Goal: Communication & Community: Answer question/provide support

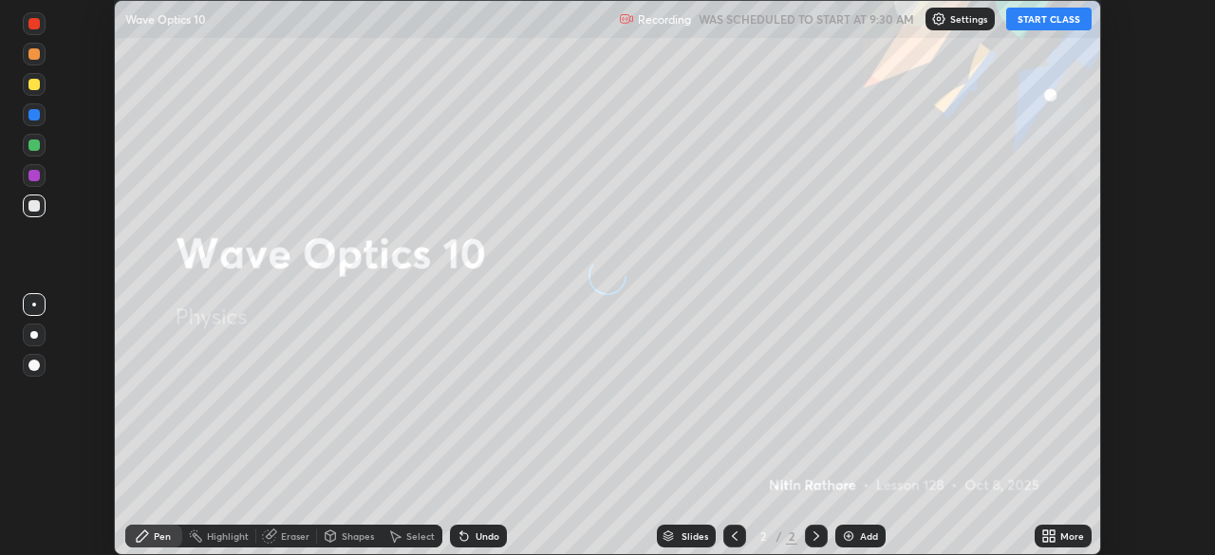
scroll to position [555, 1215]
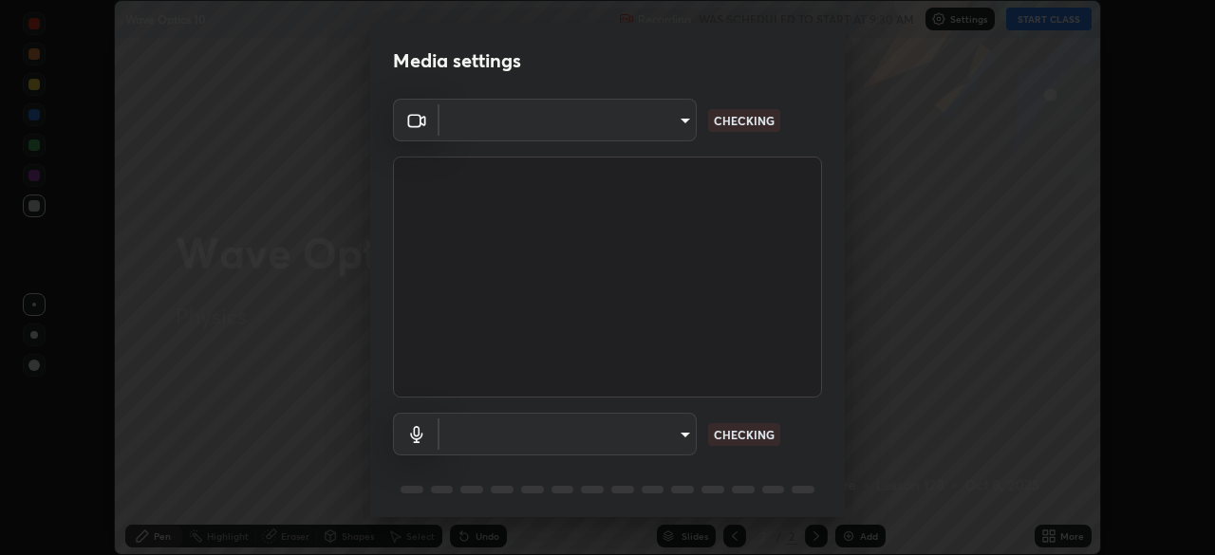
click at [675, 432] on body "Erase all Wave Optics 10 Recording WAS SCHEDULED TO START AT 9:30 AM Settings S…" at bounding box center [607, 277] width 1215 height 555
type input "6d46a3bbb121808cbb74c832f71dfccd0f2f4db2e0a8dcefa18edd627fde2ff4"
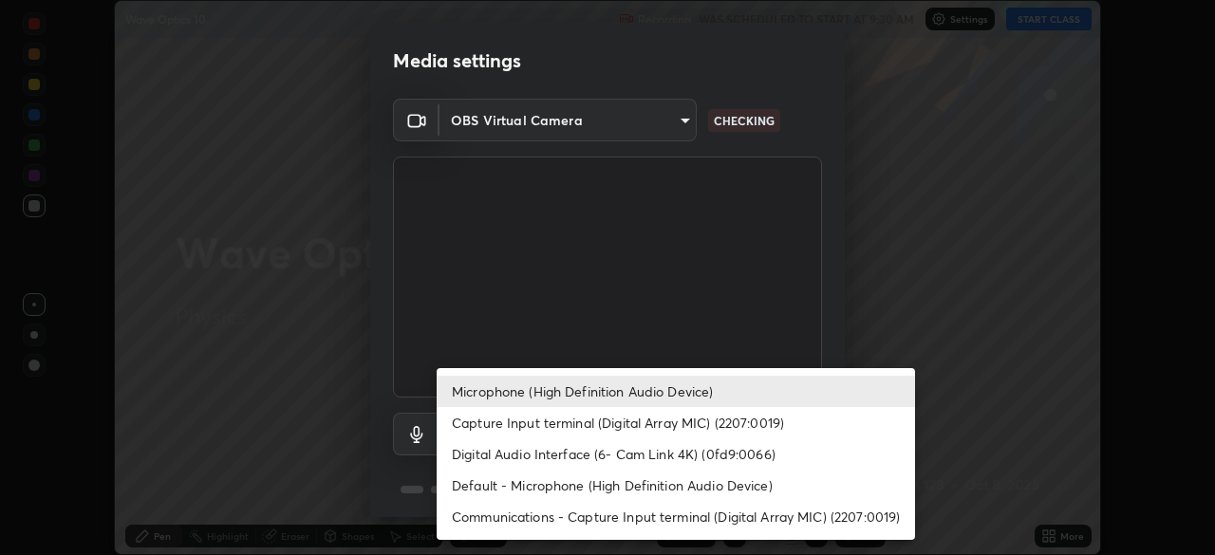
click at [584, 465] on li "Digital Audio Interface (6- Cam Link 4K) (0fd9:0066)" at bounding box center [676, 454] width 479 height 31
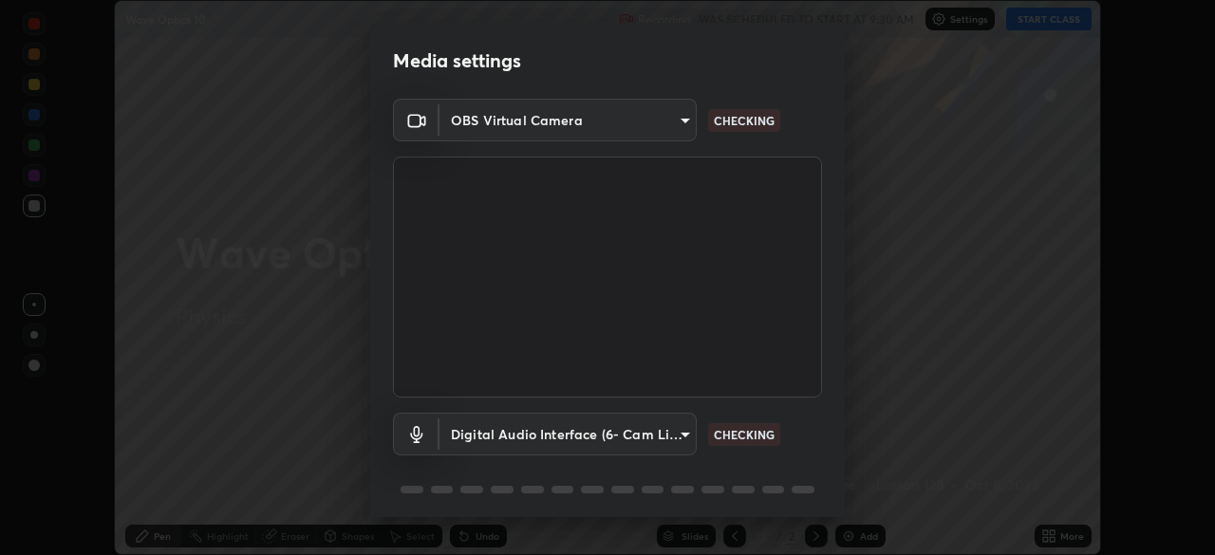
click at [563, 423] on body "Erase all Wave Optics 10 Recording WAS SCHEDULED TO START AT 9:30 AM Settings S…" at bounding box center [607, 277] width 1215 height 555
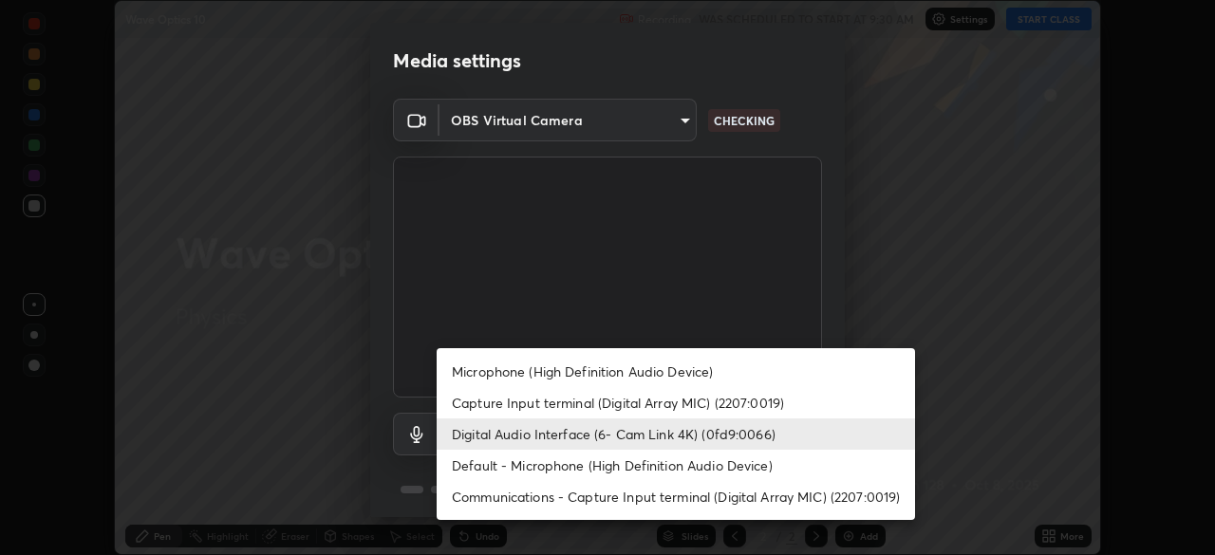
click at [517, 374] on li "Microphone (High Definition Audio Device)" at bounding box center [676, 371] width 479 height 31
type input "542551534069d815422f2d39fde6cbae80a89d9e5025ba2982a8294de1300f8f"
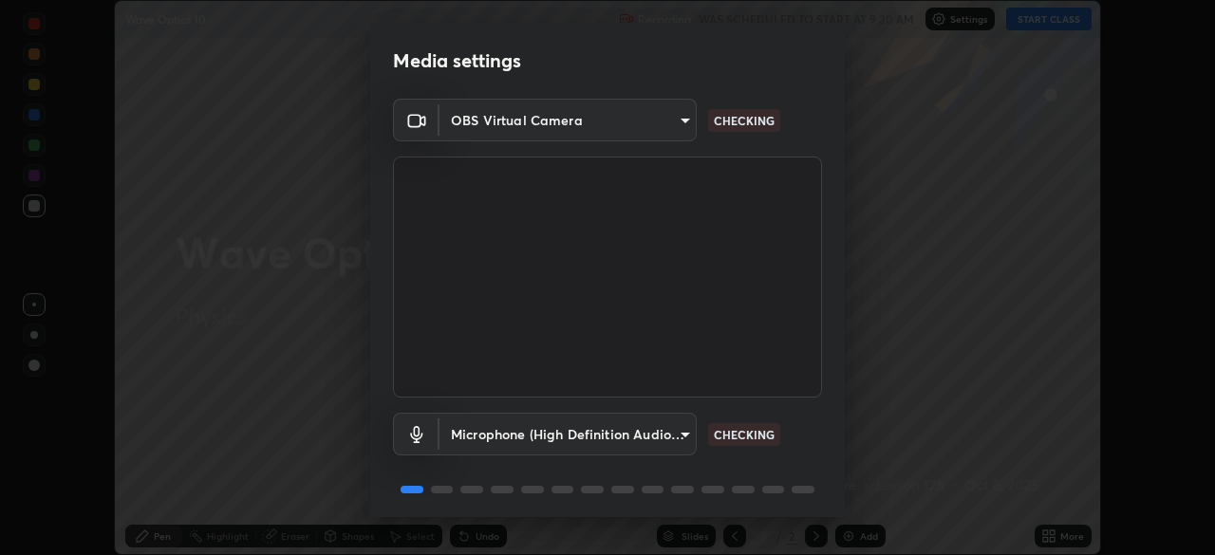
scroll to position [67, 0]
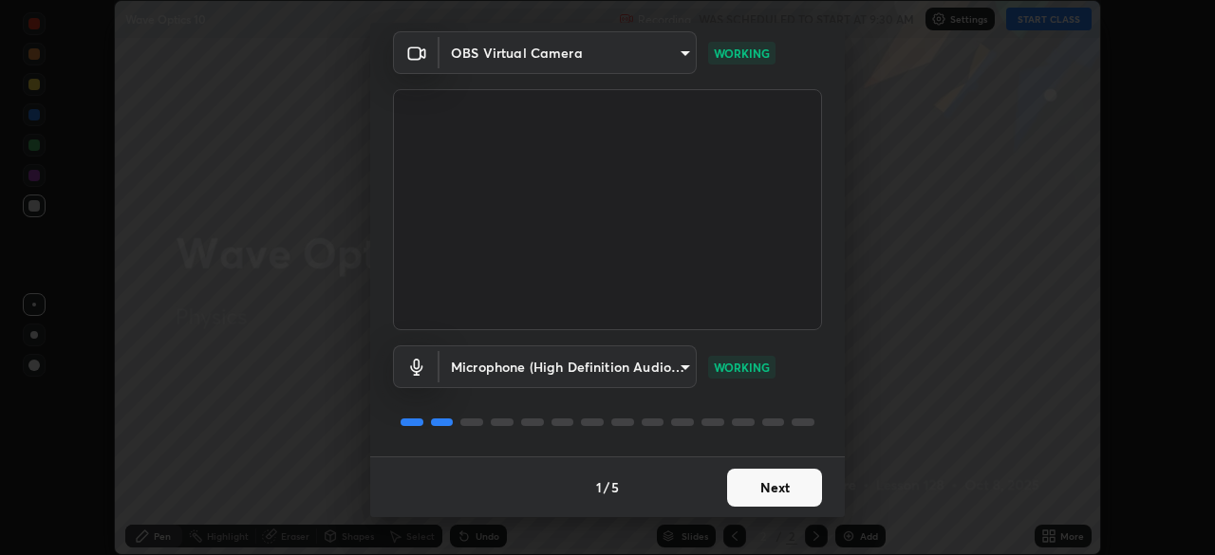
click at [812, 483] on button "Next" at bounding box center [774, 488] width 95 height 38
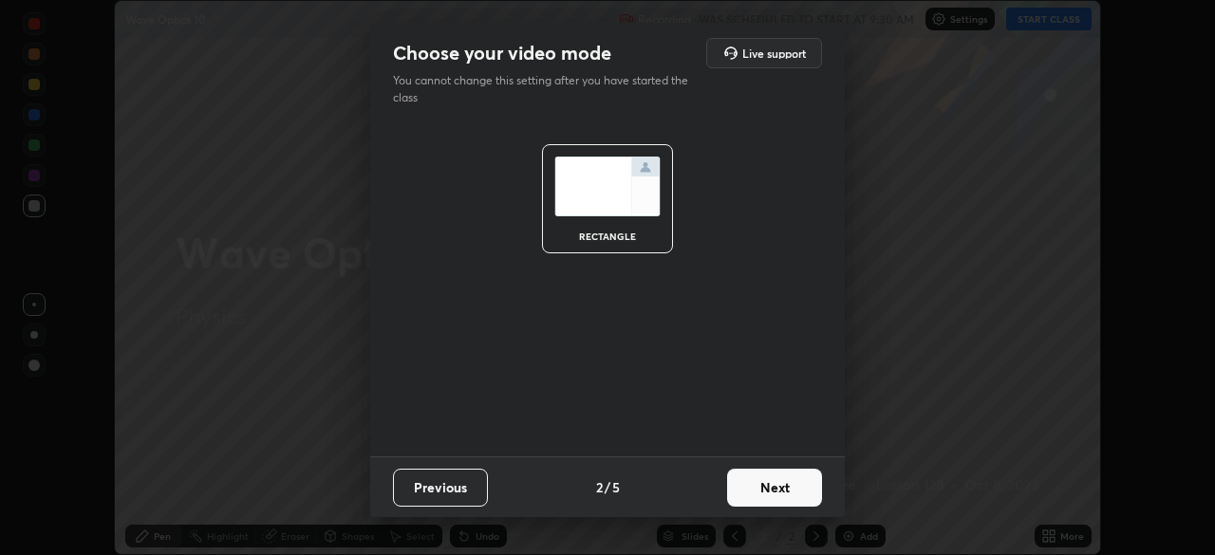
scroll to position [0, 0]
click at [814, 488] on button "Next" at bounding box center [774, 488] width 95 height 38
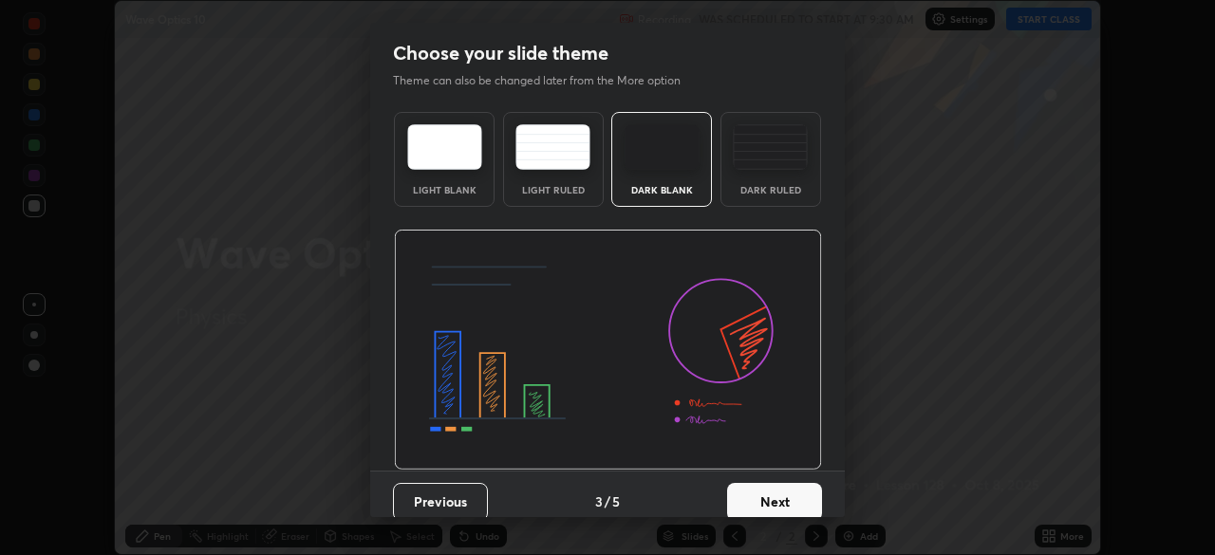
click at [815, 487] on button "Next" at bounding box center [774, 502] width 95 height 38
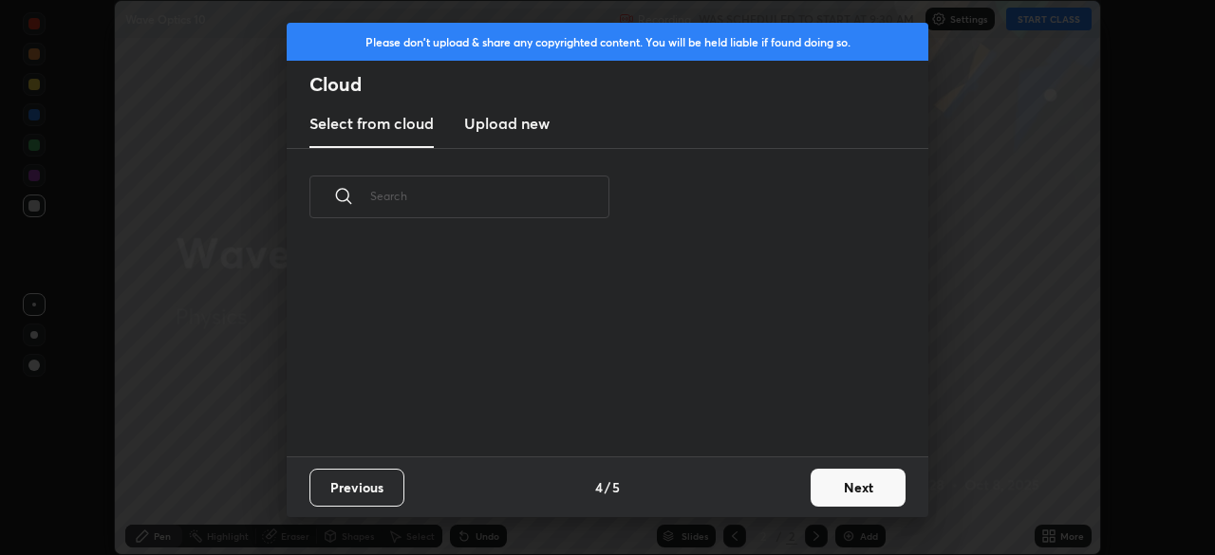
click at [815, 484] on button "Next" at bounding box center [858, 488] width 95 height 38
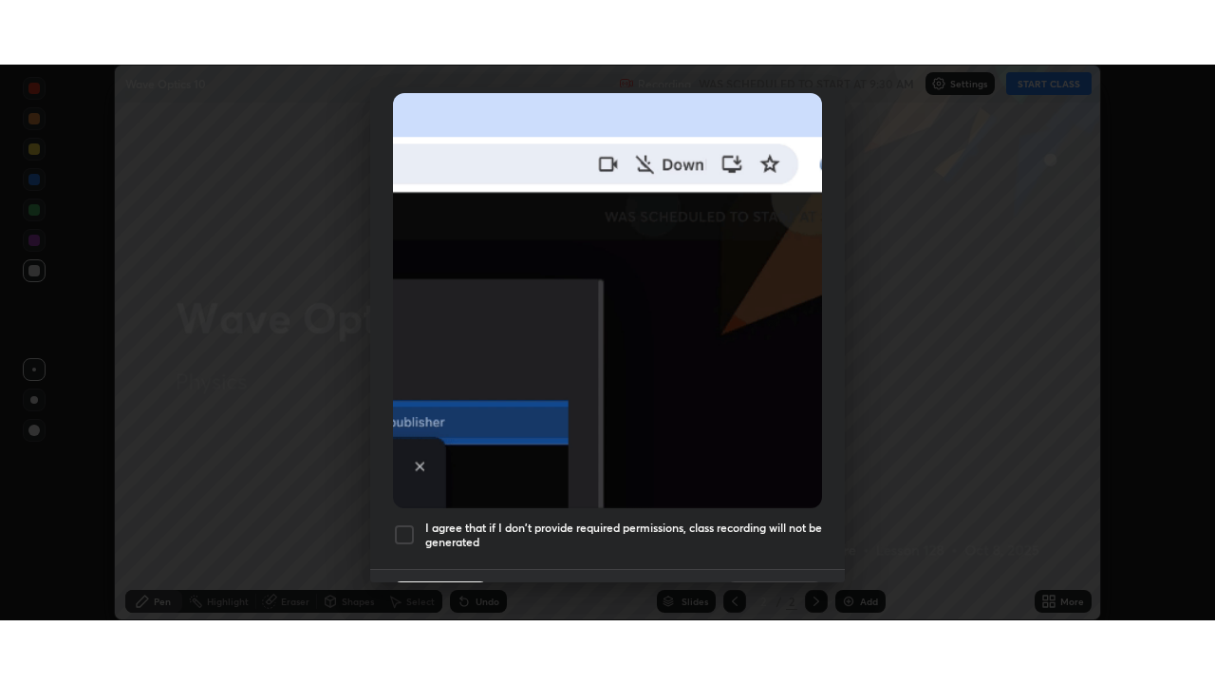
scroll to position [455, 0]
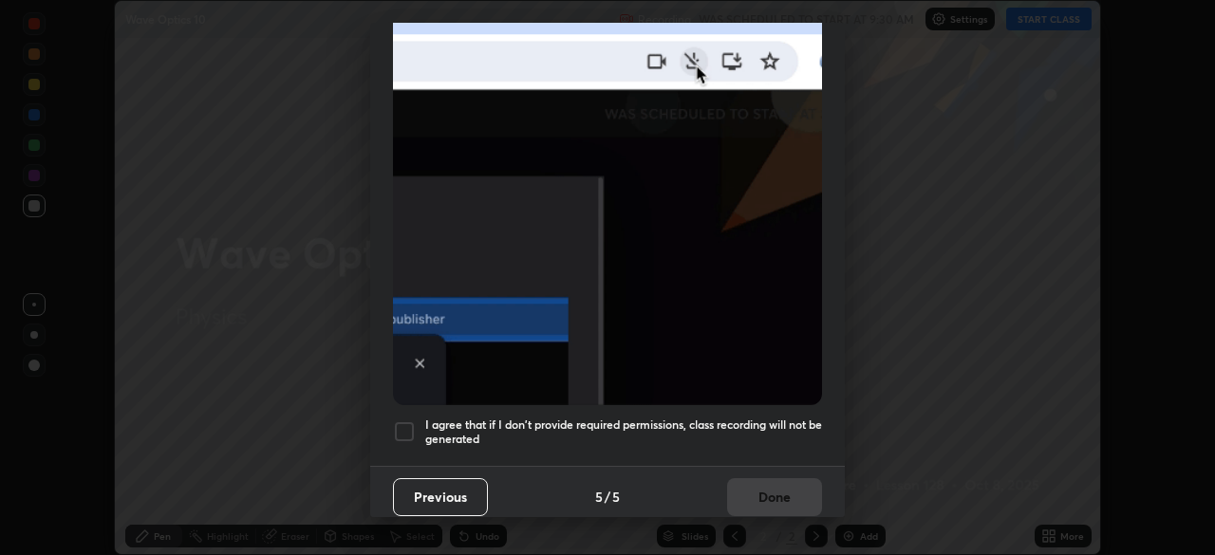
click at [780, 432] on h5 "I agree that if I don't provide required permissions, class recording will not …" at bounding box center [623, 432] width 397 height 29
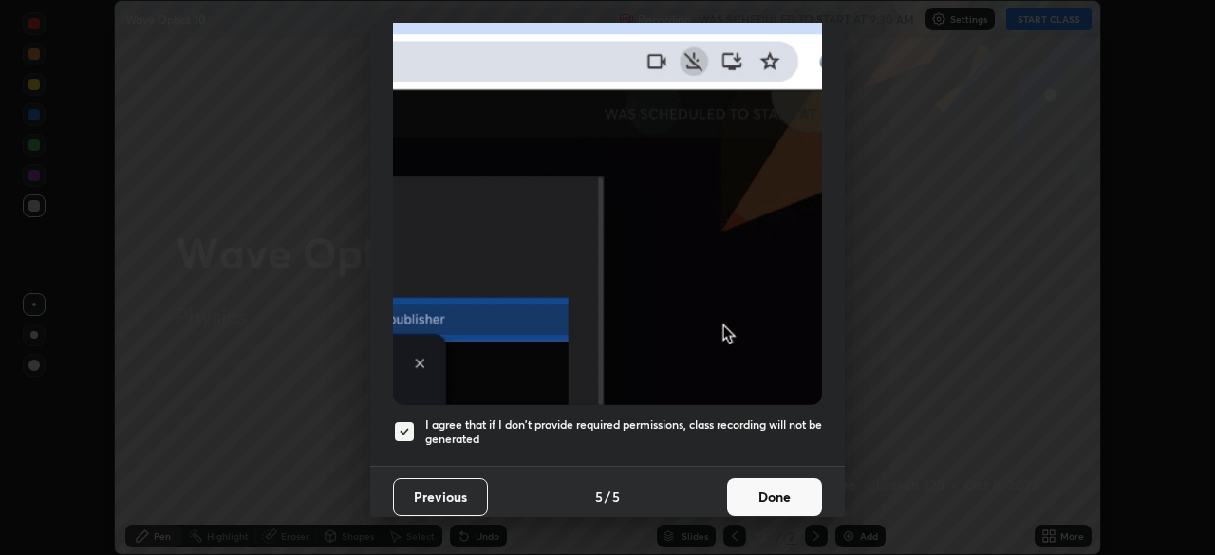
click at [780, 485] on button "Done" at bounding box center [774, 498] width 95 height 38
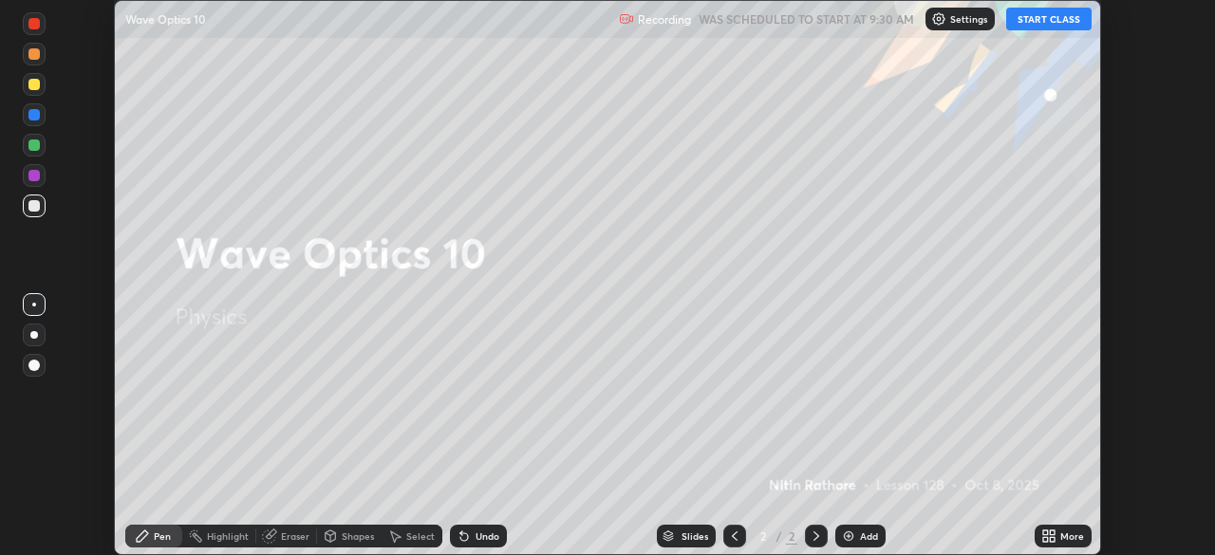
click at [1055, 536] on icon at bounding box center [1049, 536] width 15 height 15
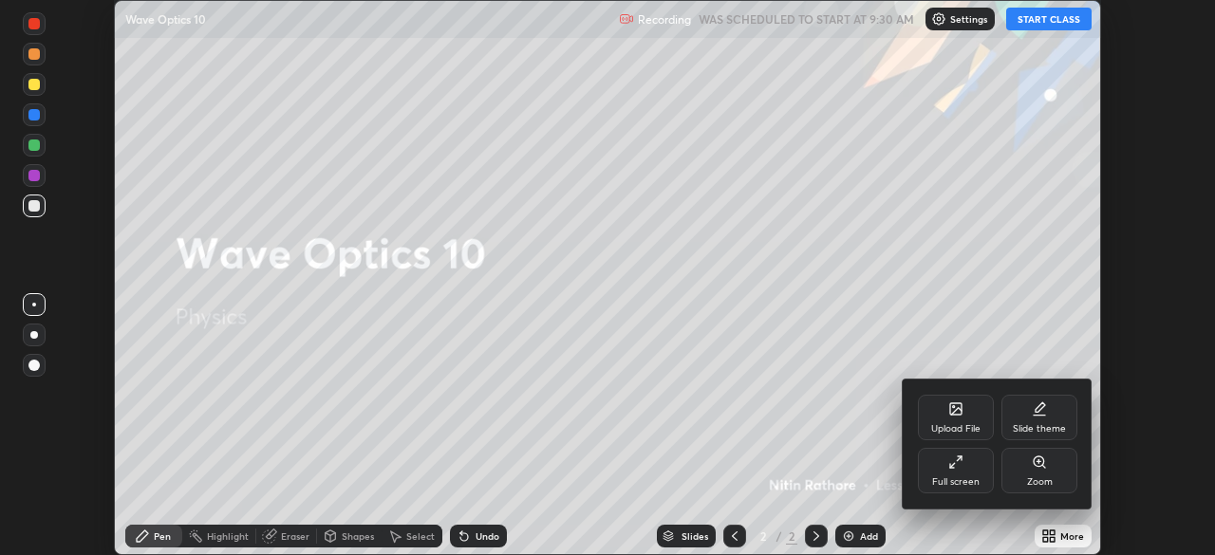
click at [975, 475] on div "Full screen" at bounding box center [956, 471] width 76 height 46
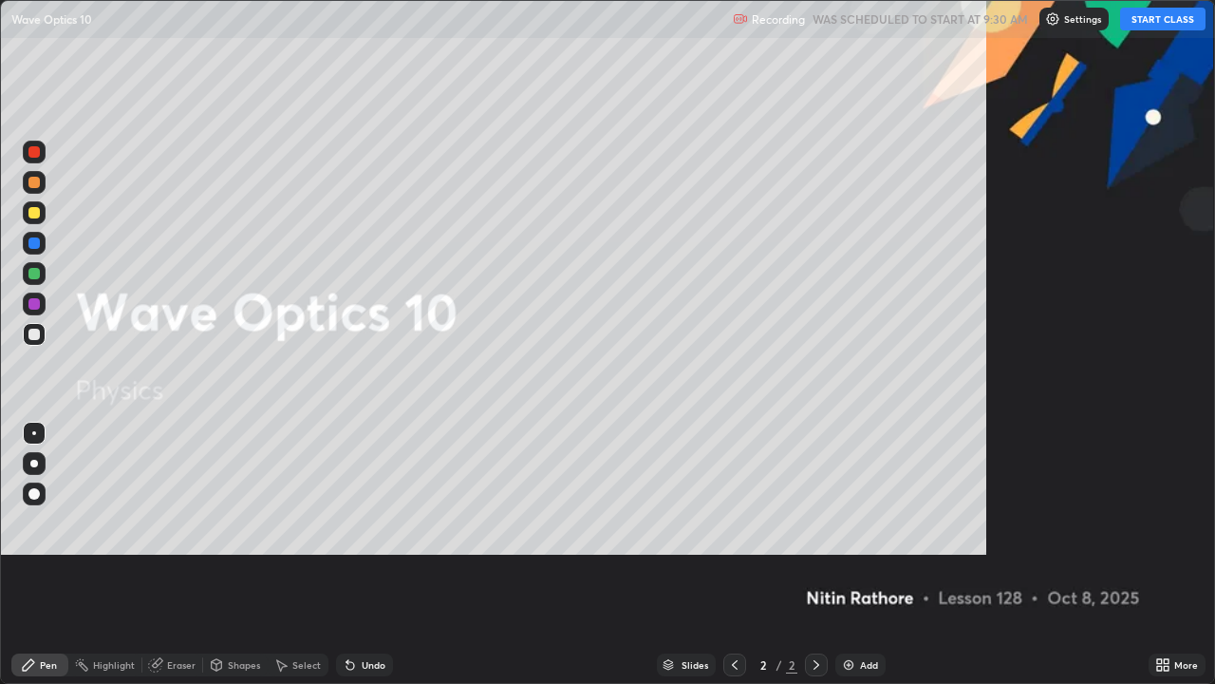
scroll to position [684, 1215]
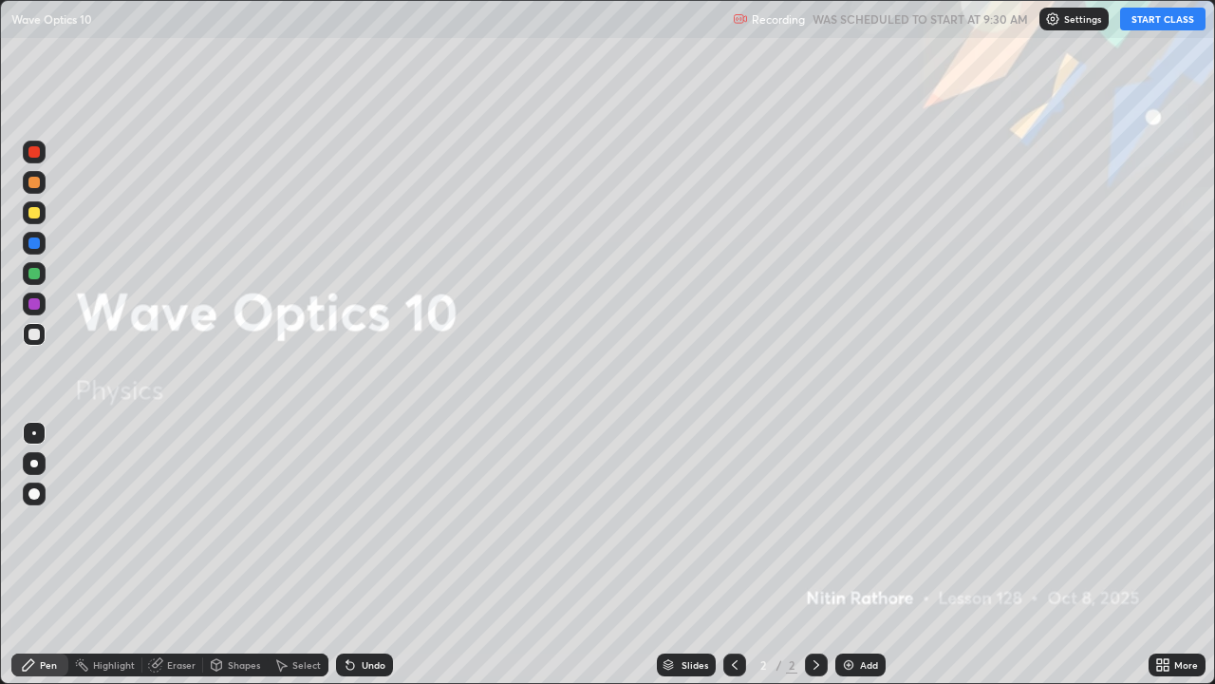
click at [1144, 19] on button "START CLASS" at bounding box center [1162, 19] width 85 height 23
click at [845, 554] on img at bounding box center [848, 664] width 15 height 15
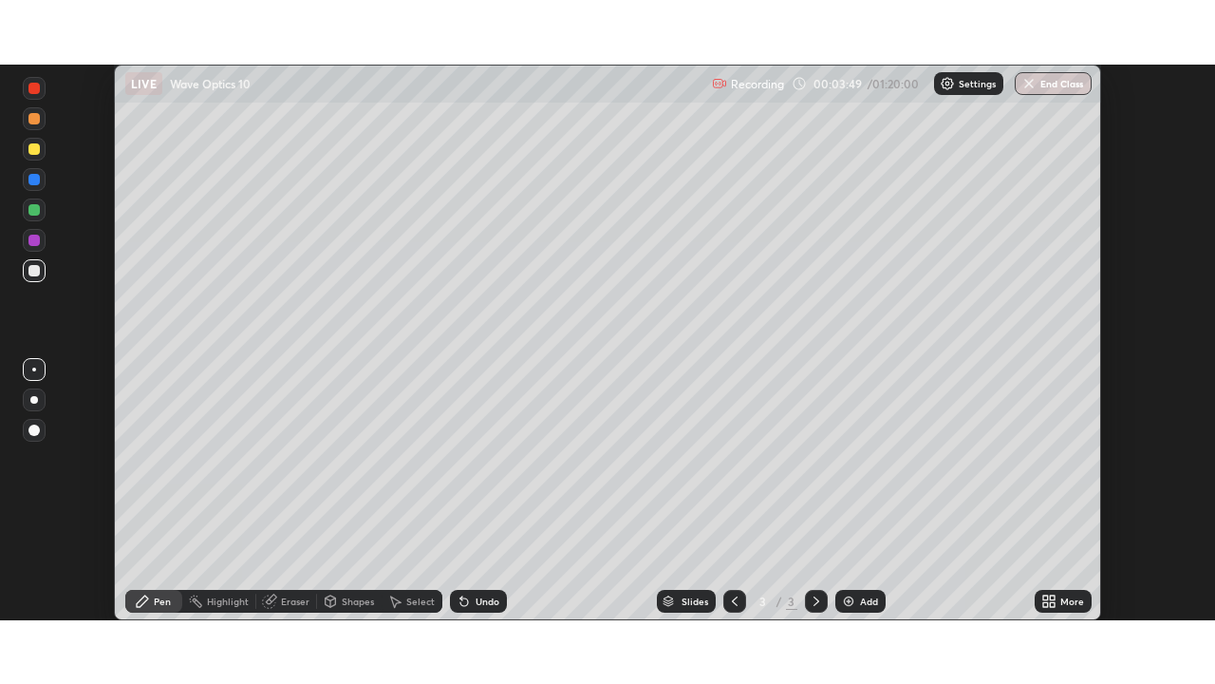
scroll to position [555, 1215]
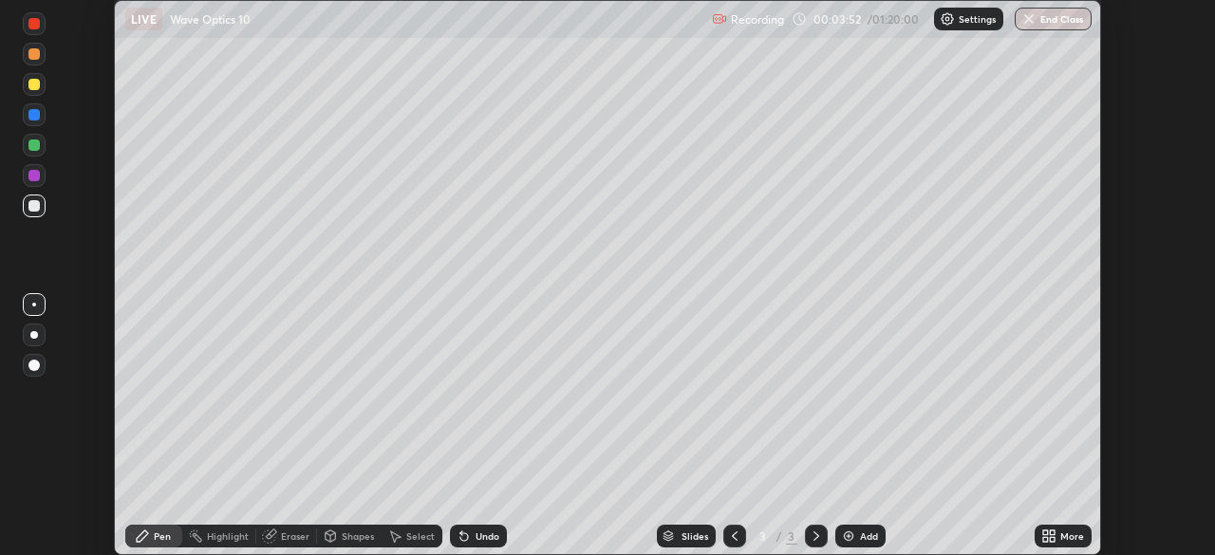
click at [1052, 539] on icon at bounding box center [1052, 539] width 5 height 5
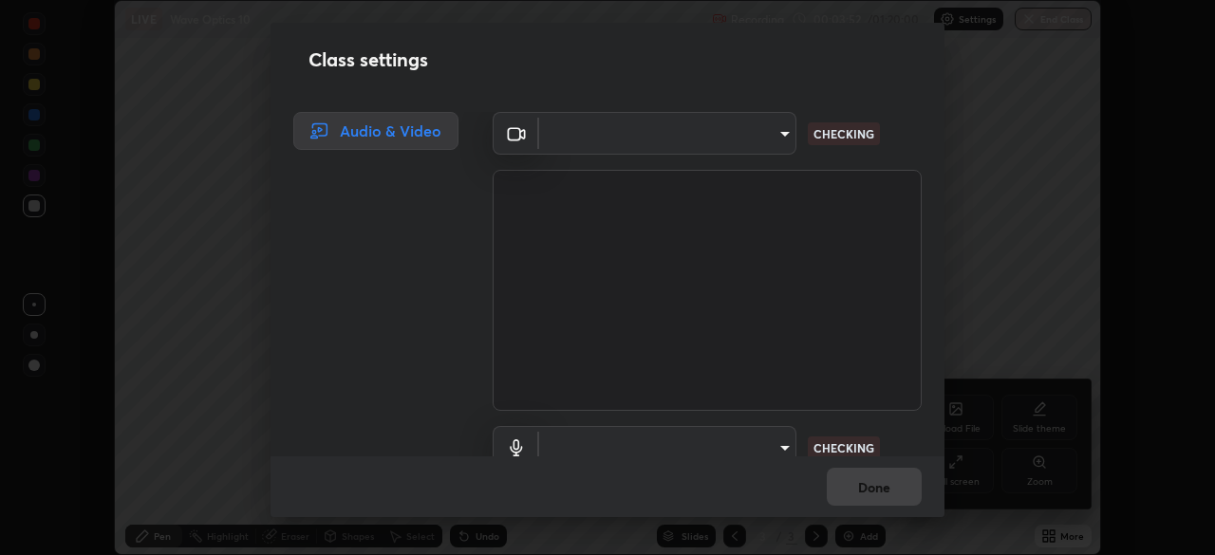
click at [961, 553] on div "Class settings Audio & Video ​ CHECKING ​ CHECKING Done" at bounding box center [607, 277] width 1215 height 555
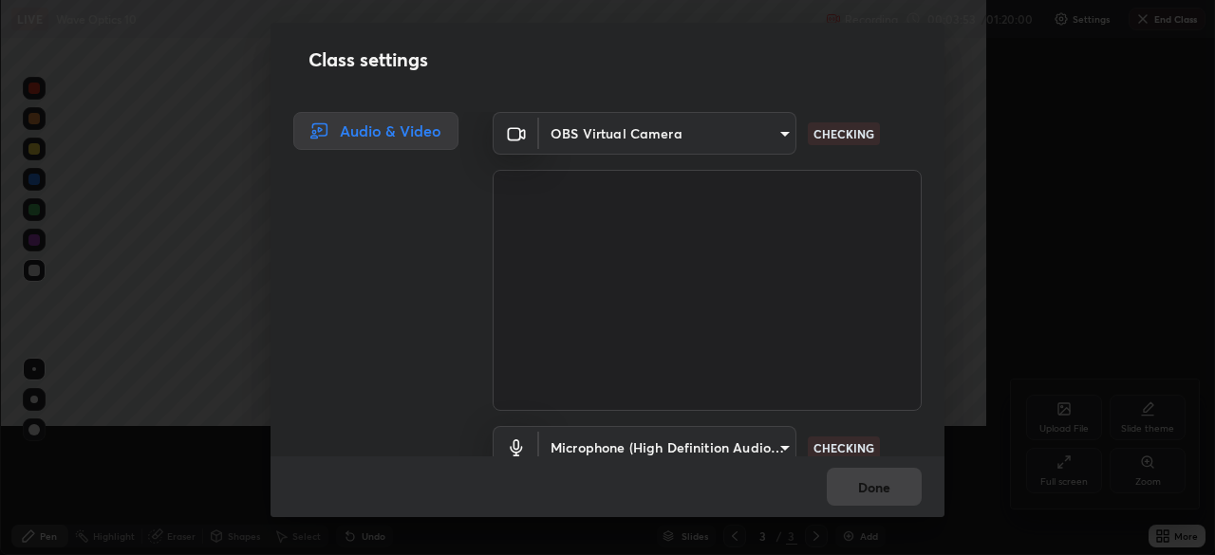
type input "6d46a3bbb121808cbb74c832f71dfccd0f2f4db2e0a8dcefa18edd627fde2ff4"
type input "542551534069d815422f2d39fde6cbae80a89d9e5025ba2982a8294de1300f8f"
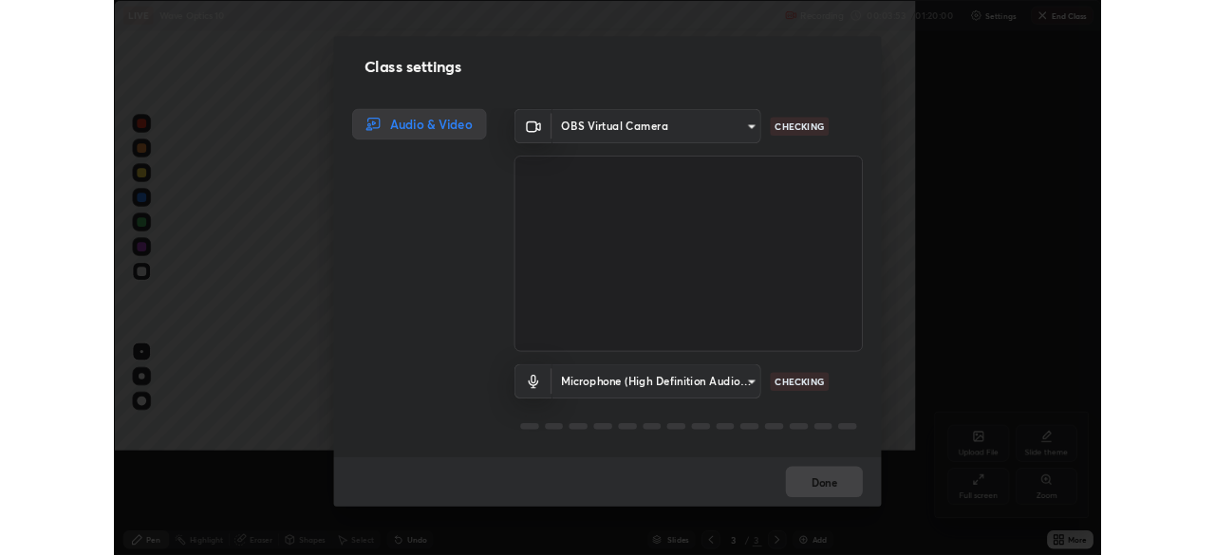
scroll to position [684, 1215]
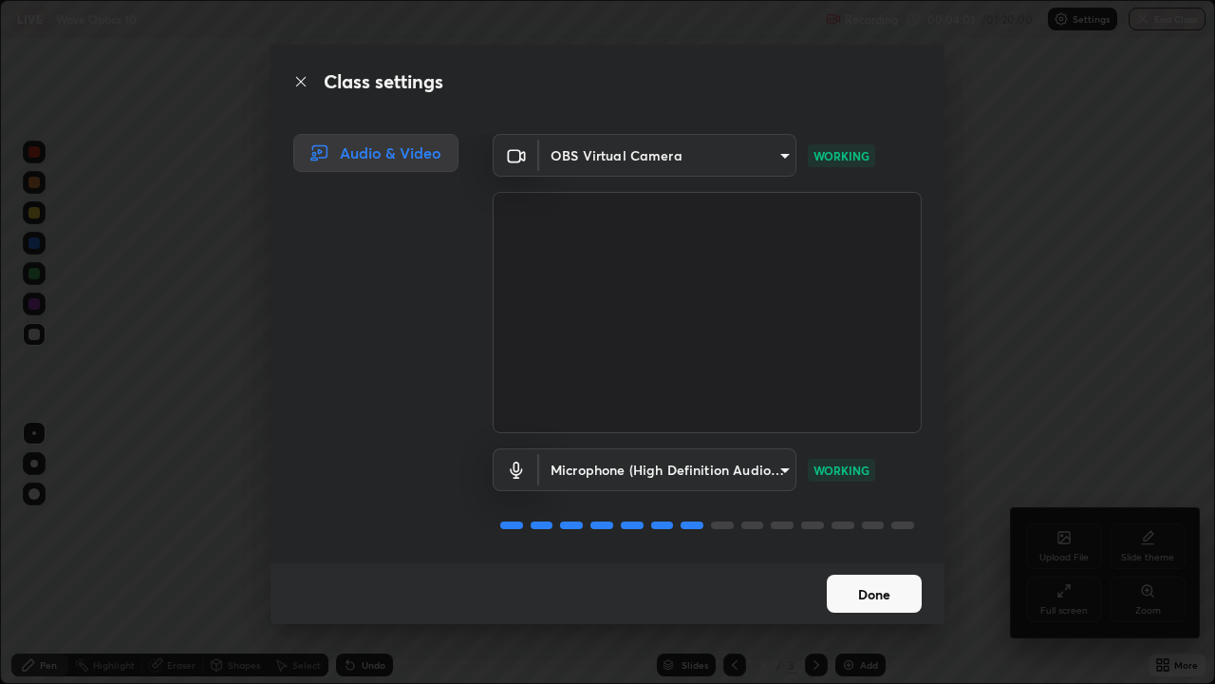
click at [873, 554] on button "Done" at bounding box center [874, 593] width 95 height 38
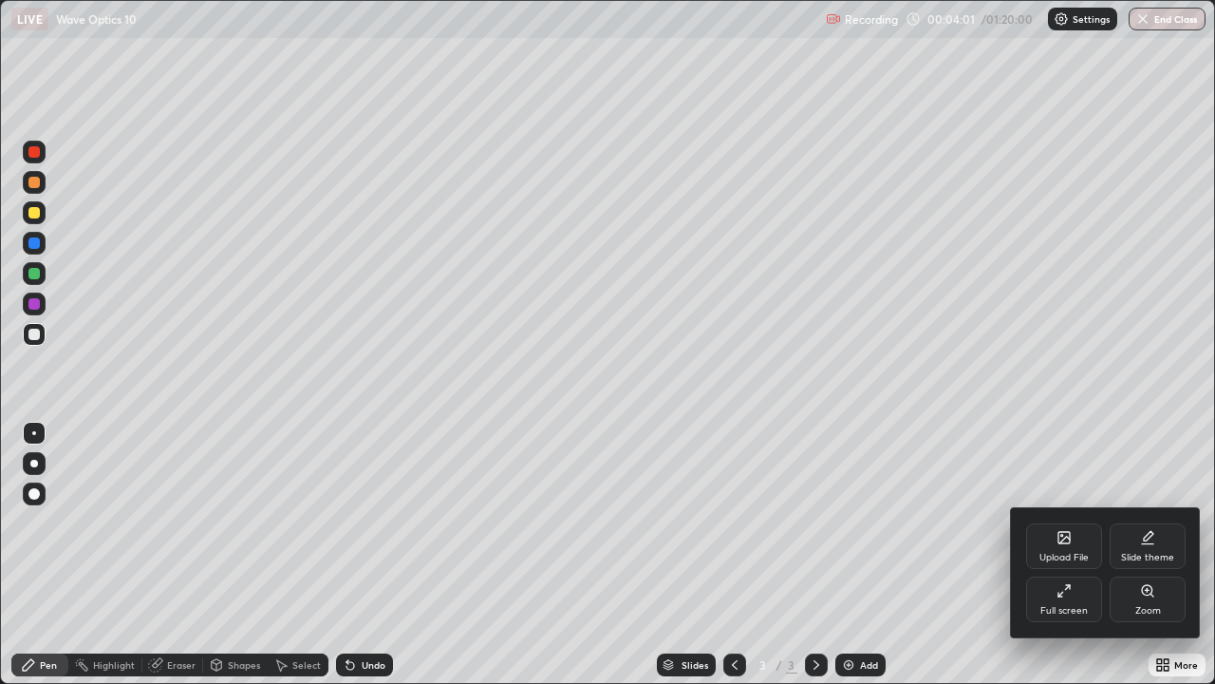
click at [877, 554] on div at bounding box center [607, 342] width 1215 height 684
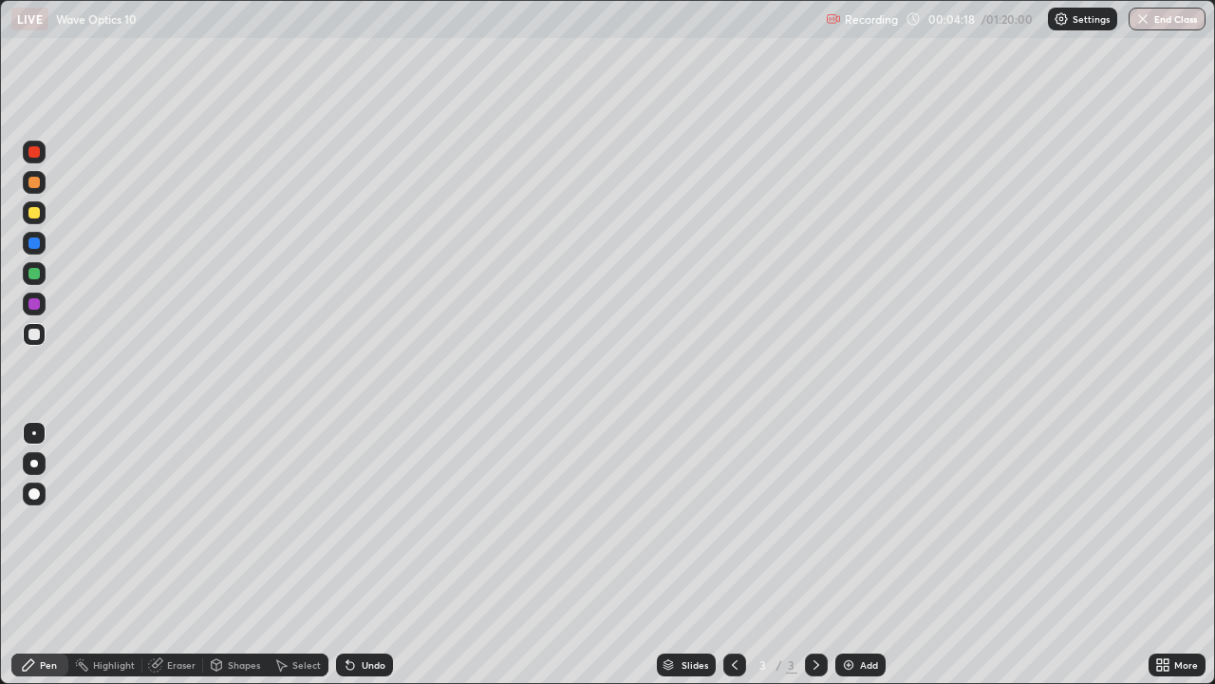
click at [219, 554] on icon at bounding box center [217, 664] width 10 height 11
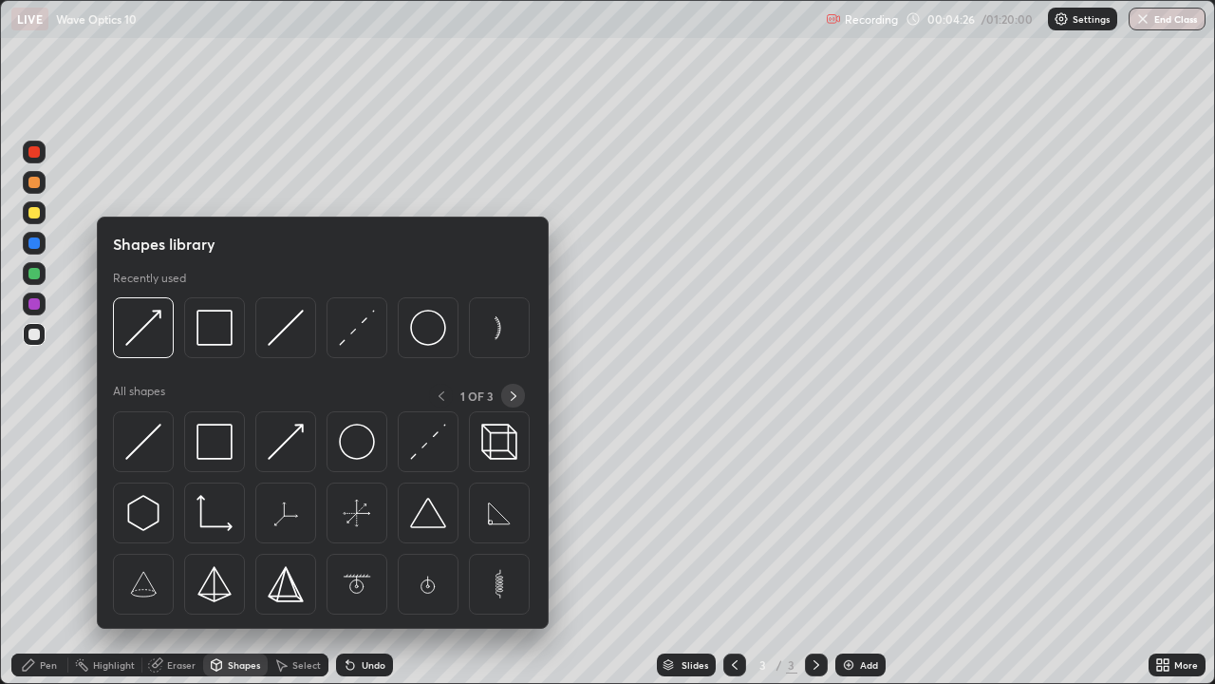
click at [513, 396] on icon at bounding box center [513, 395] width 15 height 15
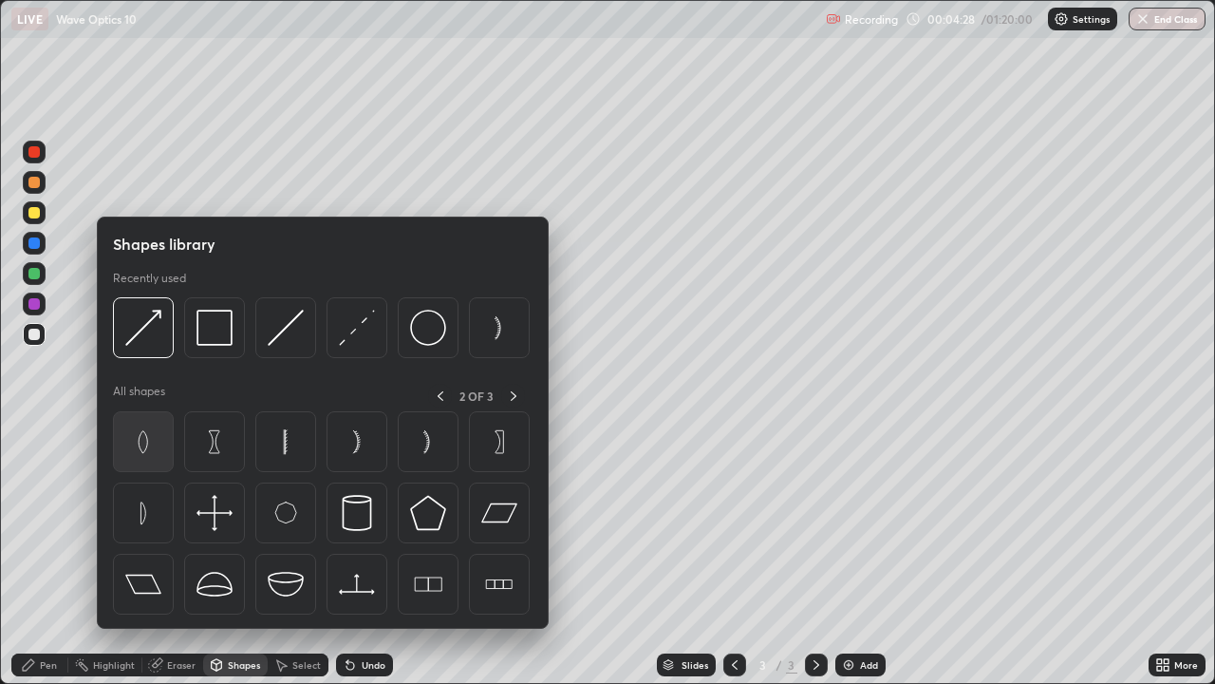
click at [144, 442] on img at bounding box center [143, 441] width 36 height 36
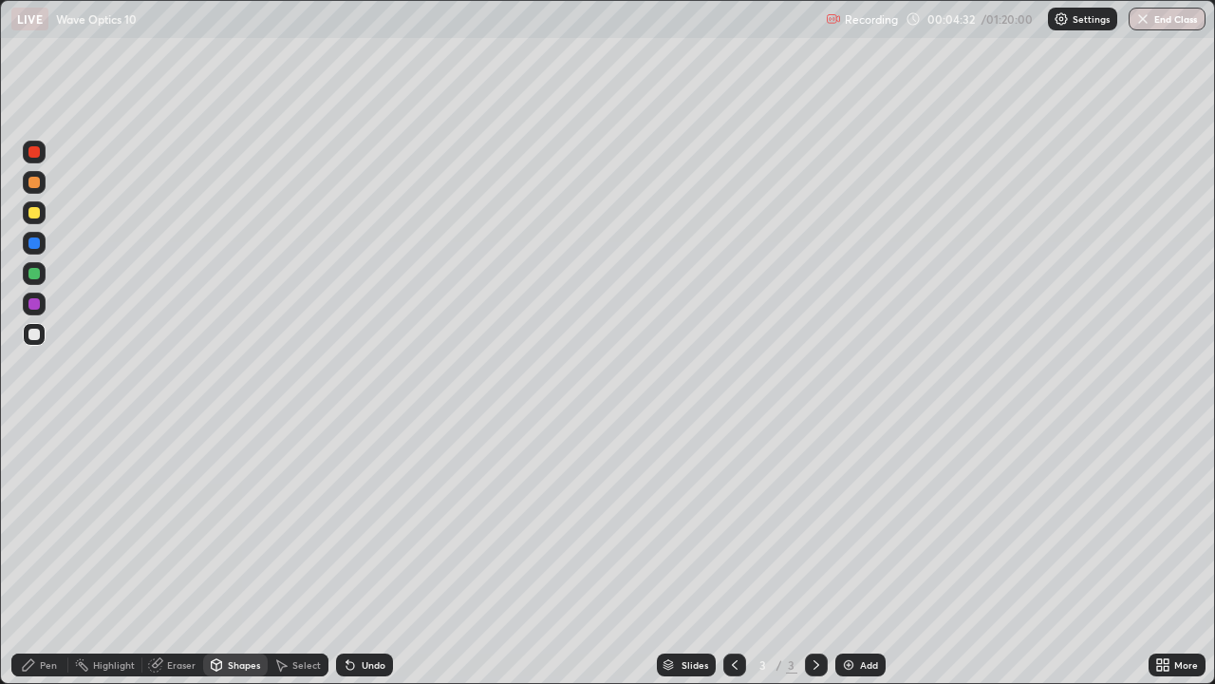
click at [240, 554] on div "Shapes" at bounding box center [244, 664] width 32 height 9
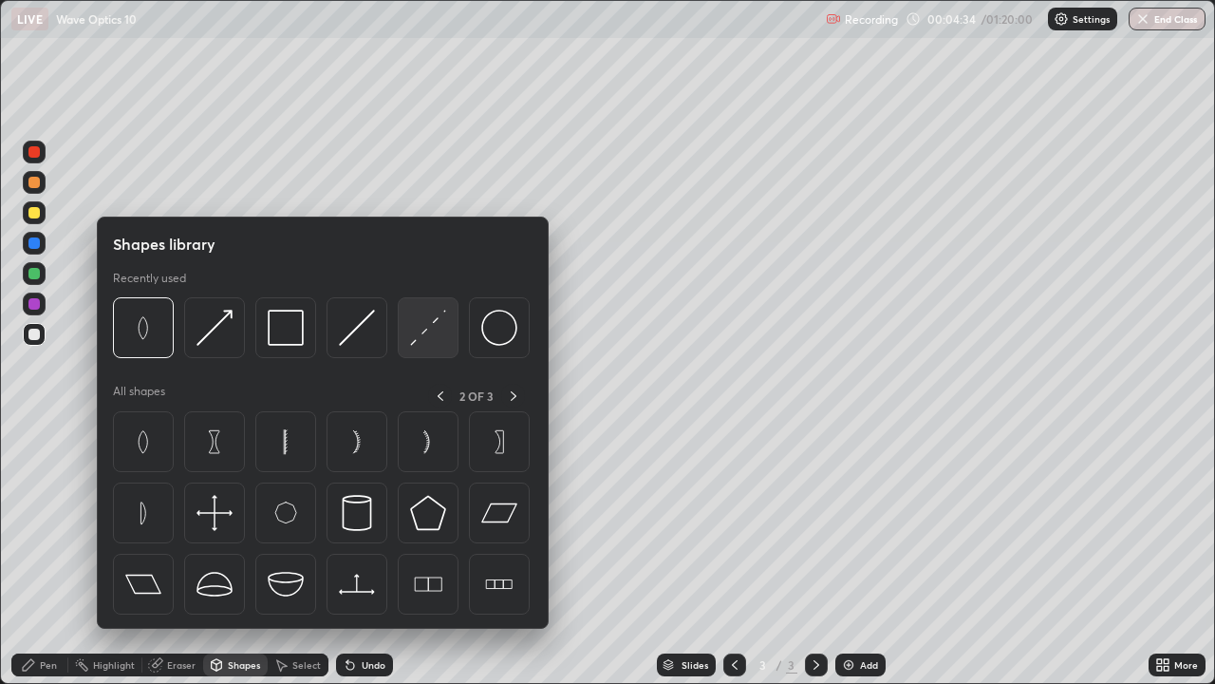
click at [439, 329] on img at bounding box center [428, 328] width 36 height 36
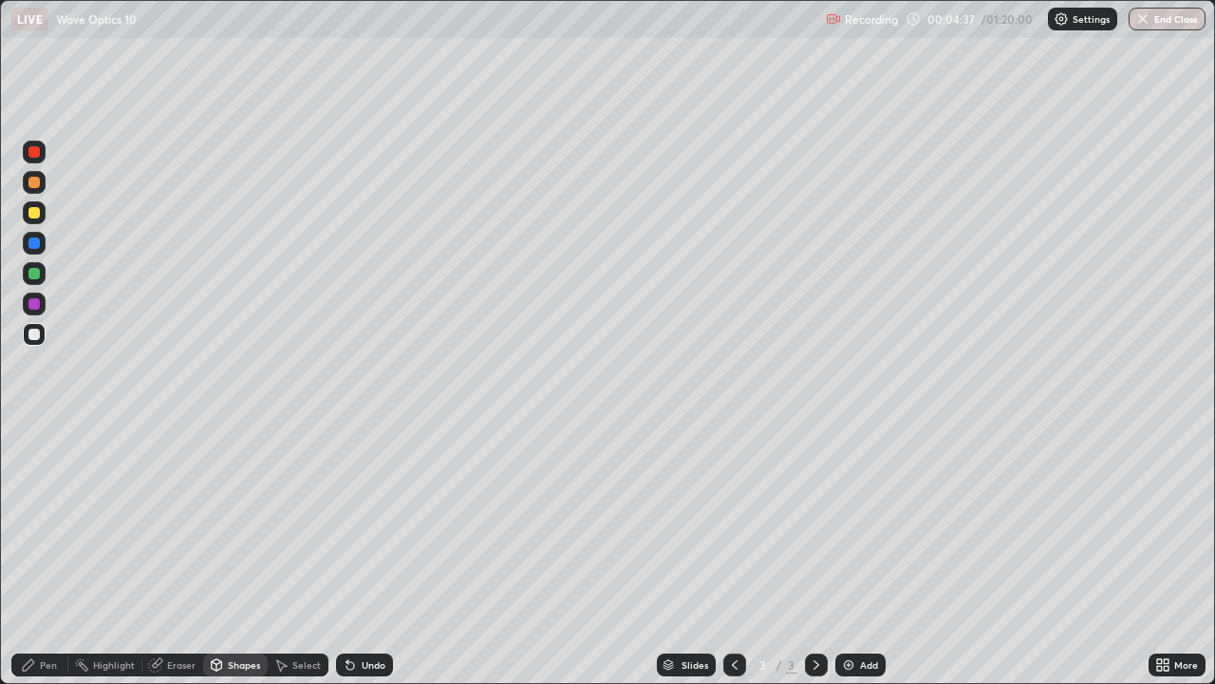
click at [245, 554] on div "Shapes" at bounding box center [244, 664] width 32 height 9
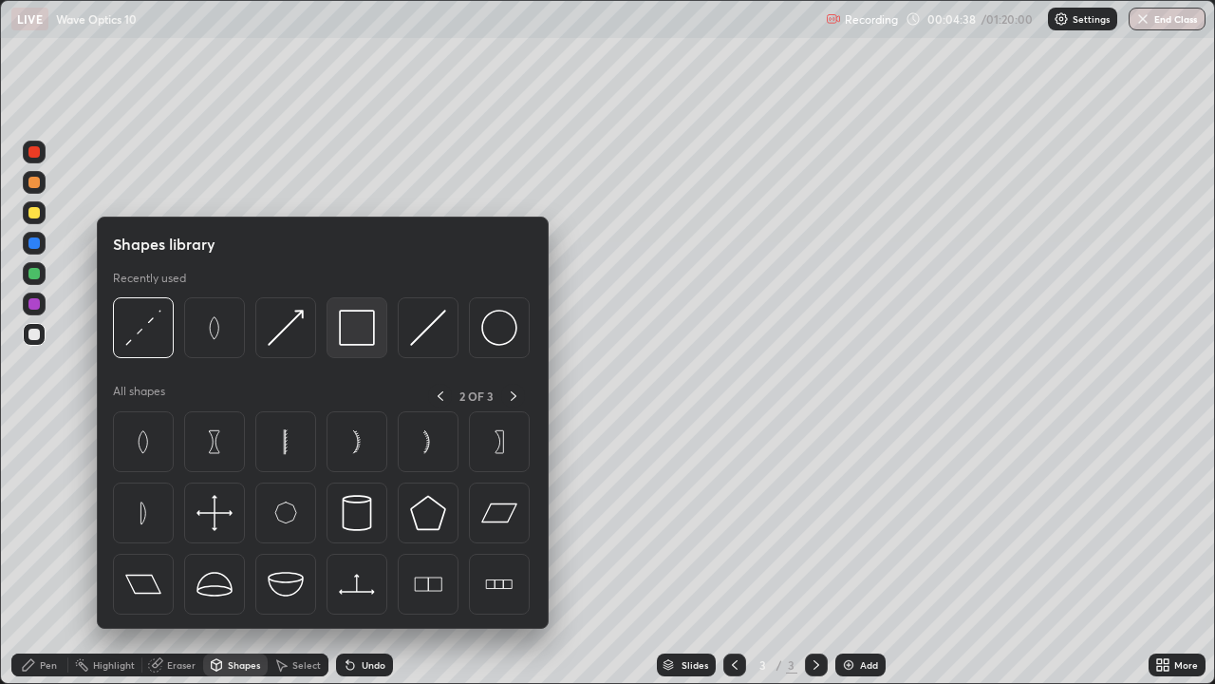
click at [358, 335] on img at bounding box center [357, 328] width 36 height 36
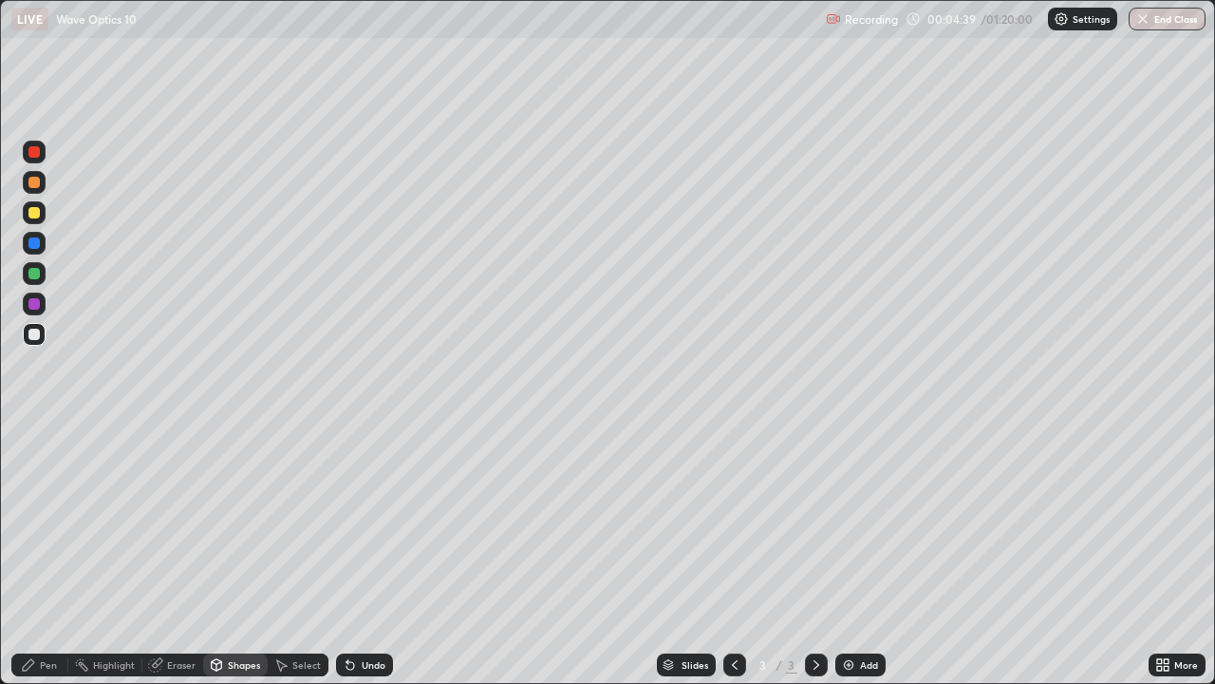
click at [31, 336] on div at bounding box center [33, 334] width 11 height 11
click at [36, 554] on div "Pen" at bounding box center [39, 664] width 57 height 23
click at [32, 466] on div at bounding box center [34, 464] width 8 height 8
click at [233, 554] on div "Shapes" at bounding box center [244, 664] width 32 height 9
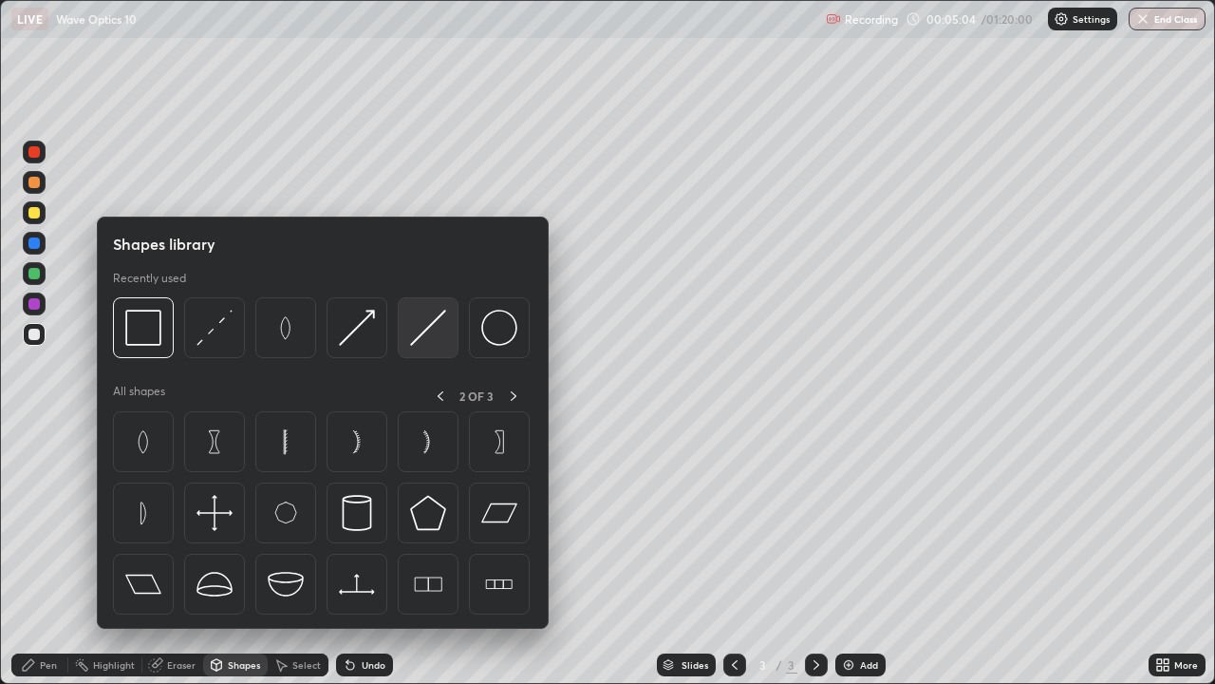
click at [431, 330] on img at bounding box center [428, 328] width 36 height 36
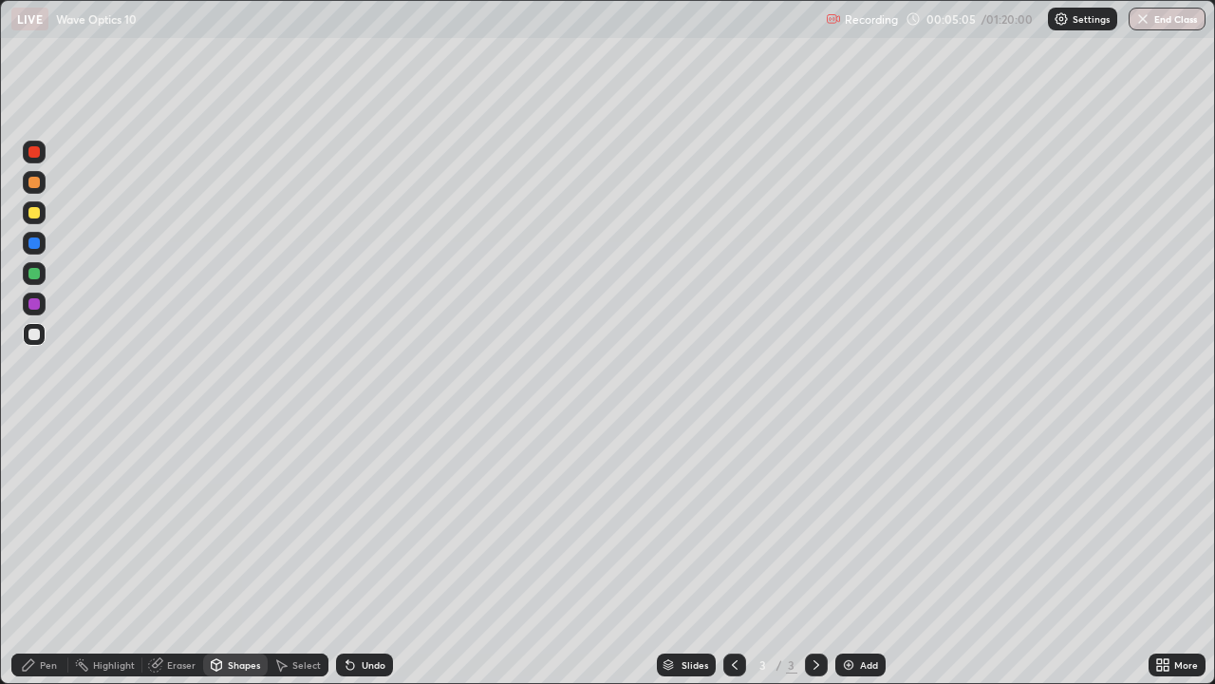
click at [32, 213] on div at bounding box center [33, 212] width 11 height 11
click at [168, 554] on div "Eraser" at bounding box center [181, 664] width 28 height 9
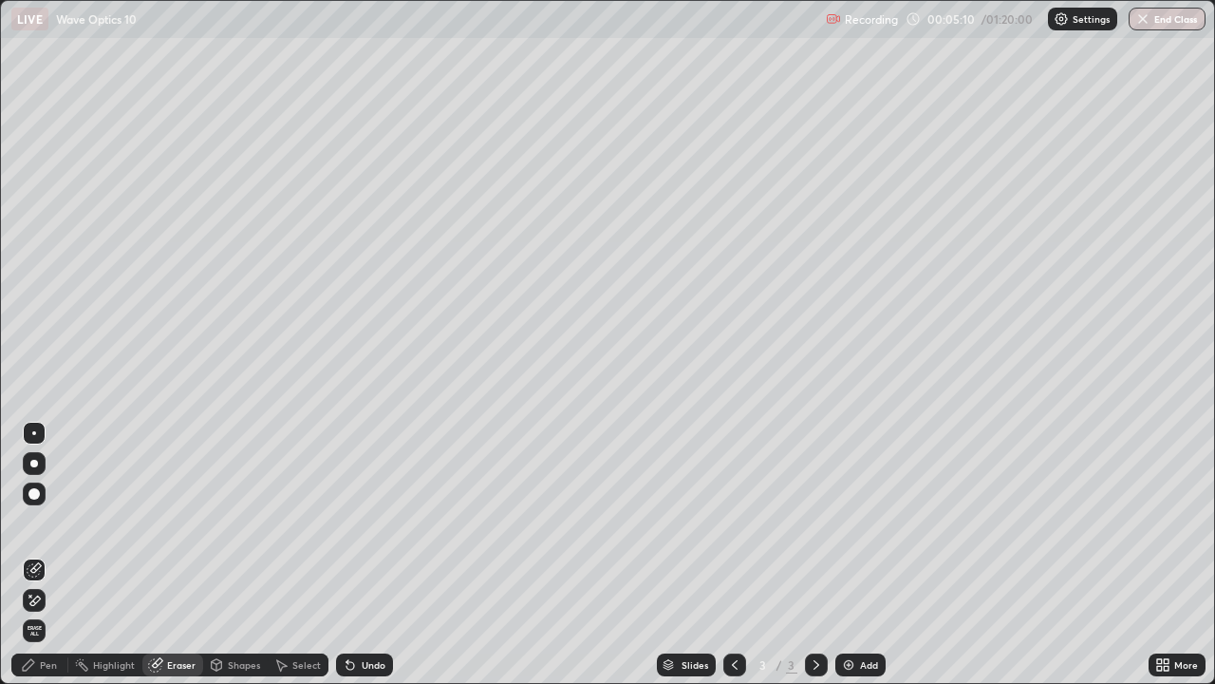
click at [240, 554] on div "Shapes" at bounding box center [244, 664] width 32 height 9
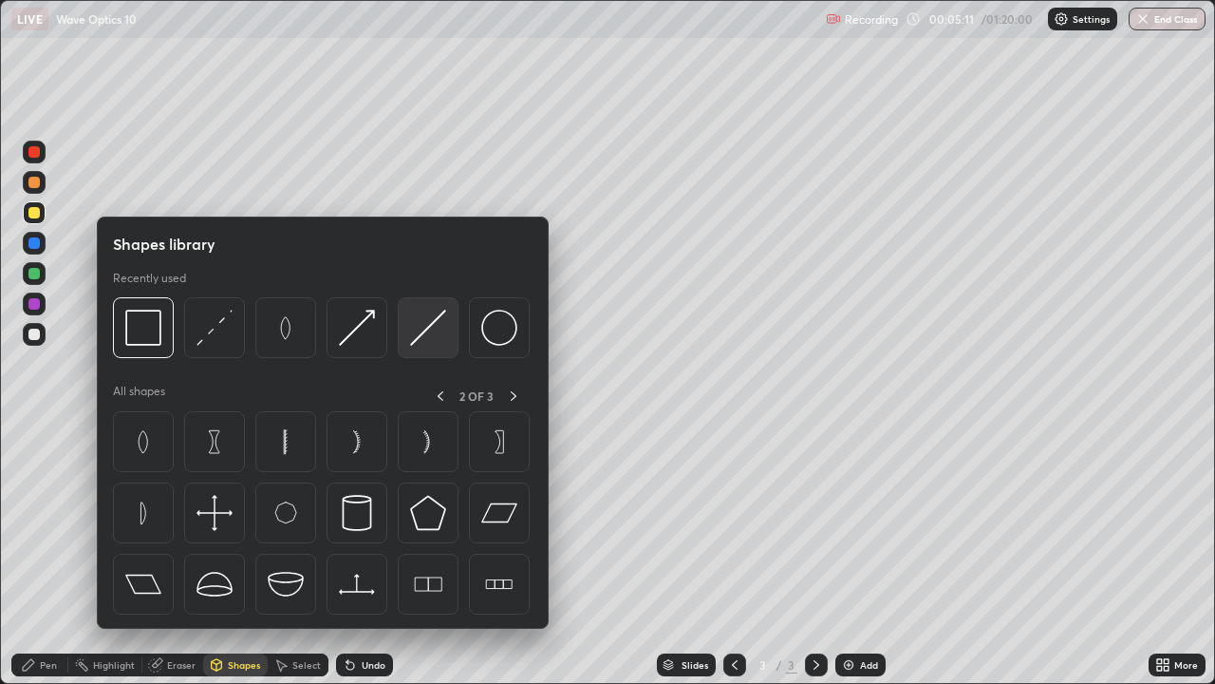
click at [436, 329] on img at bounding box center [428, 328] width 36 height 36
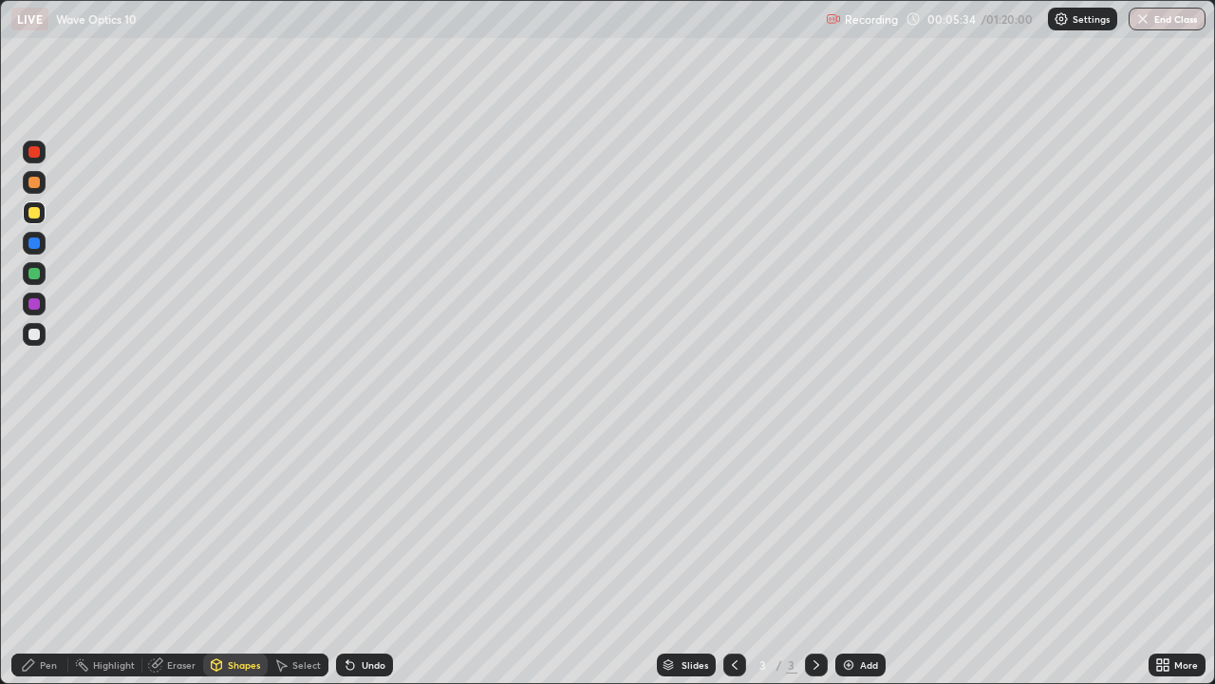
click at [235, 554] on div "Shapes" at bounding box center [244, 664] width 32 height 9
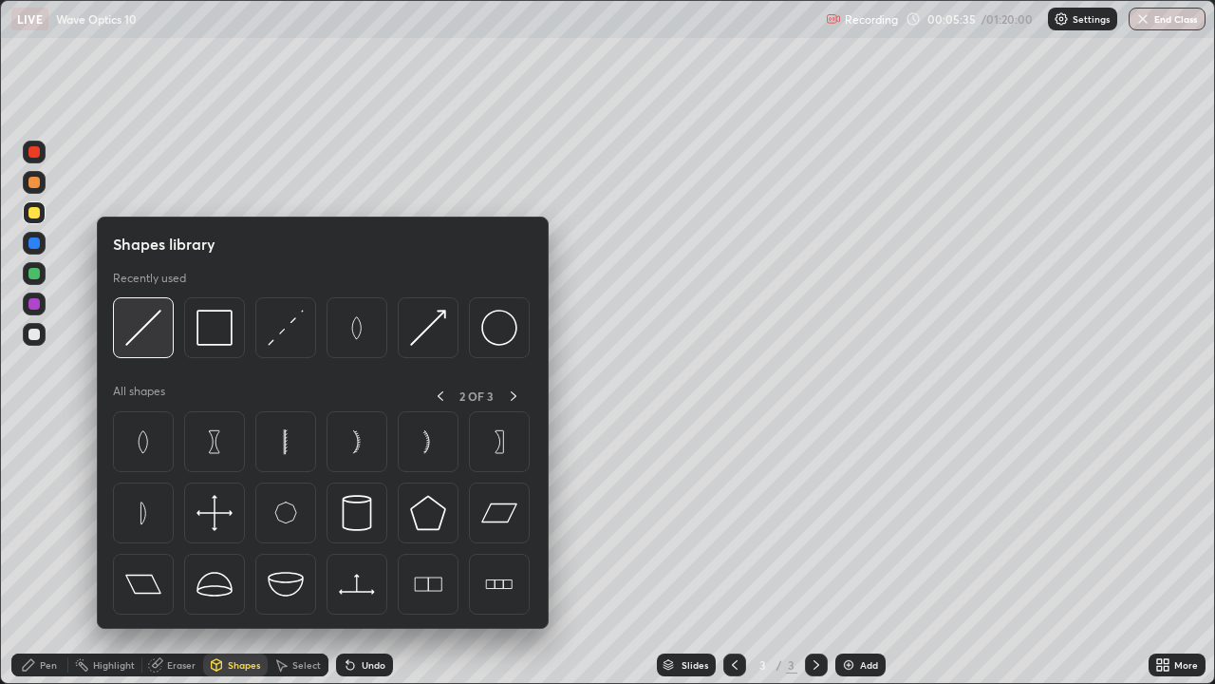
click at [131, 329] on img at bounding box center [143, 328] width 36 height 36
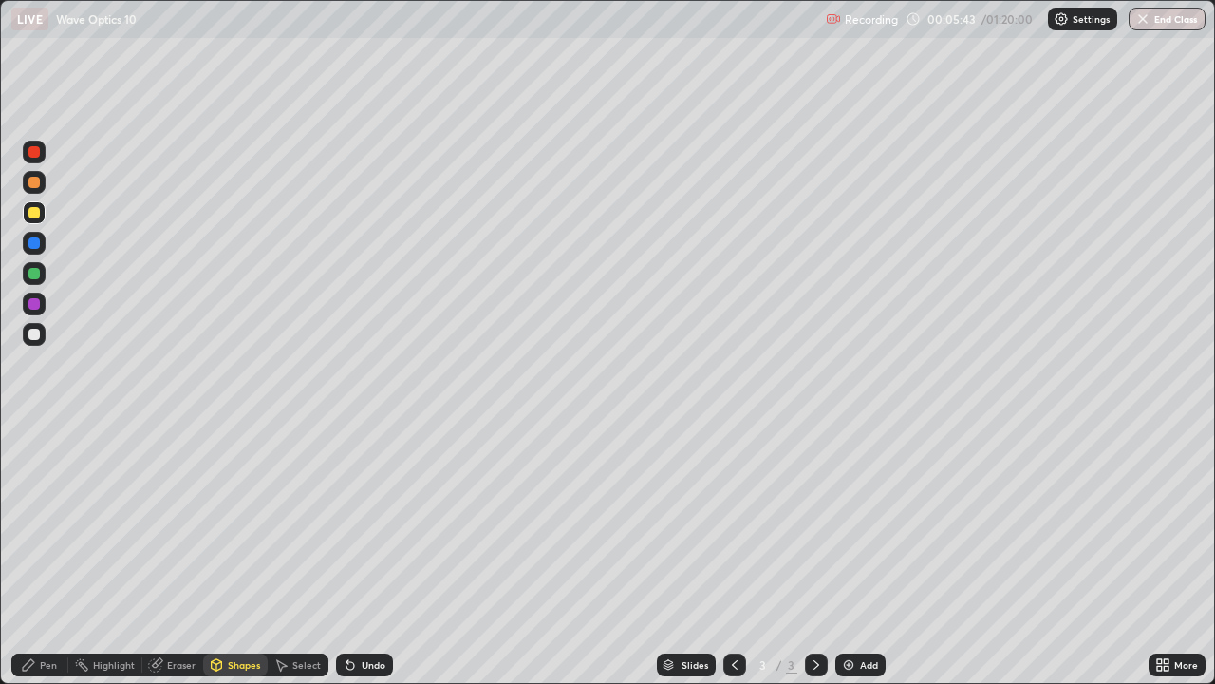
click at [231, 554] on div "Shapes" at bounding box center [244, 664] width 32 height 9
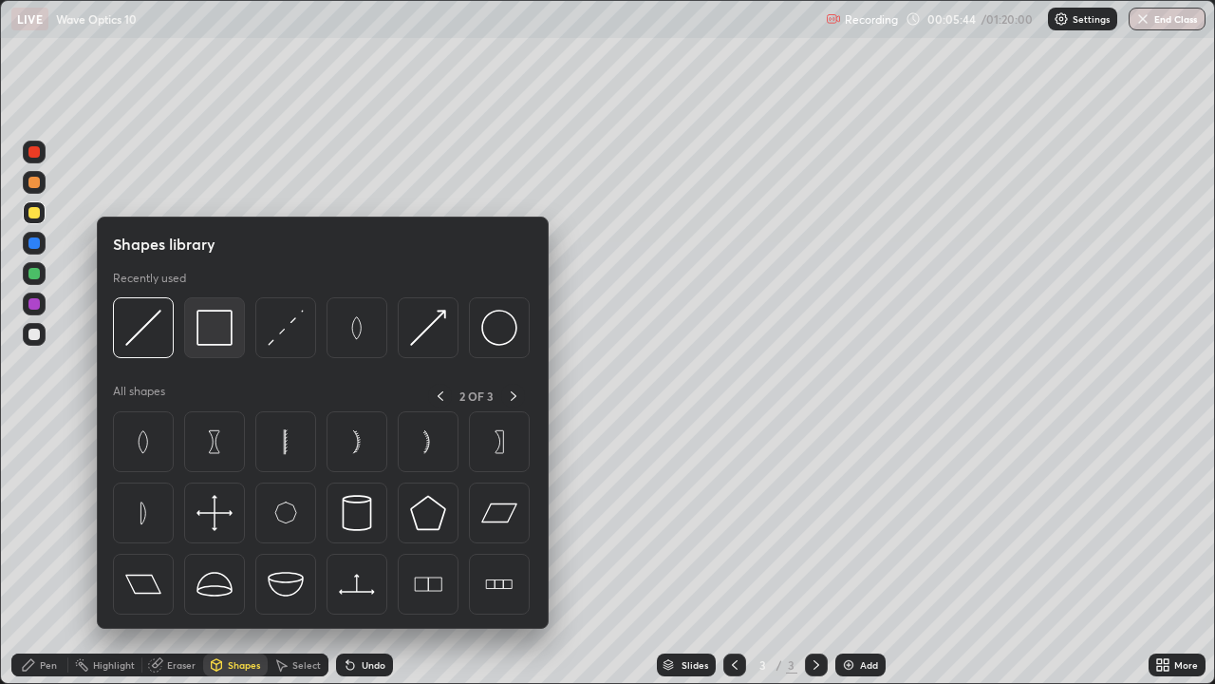
click at [212, 330] on img at bounding box center [215, 328] width 36 height 36
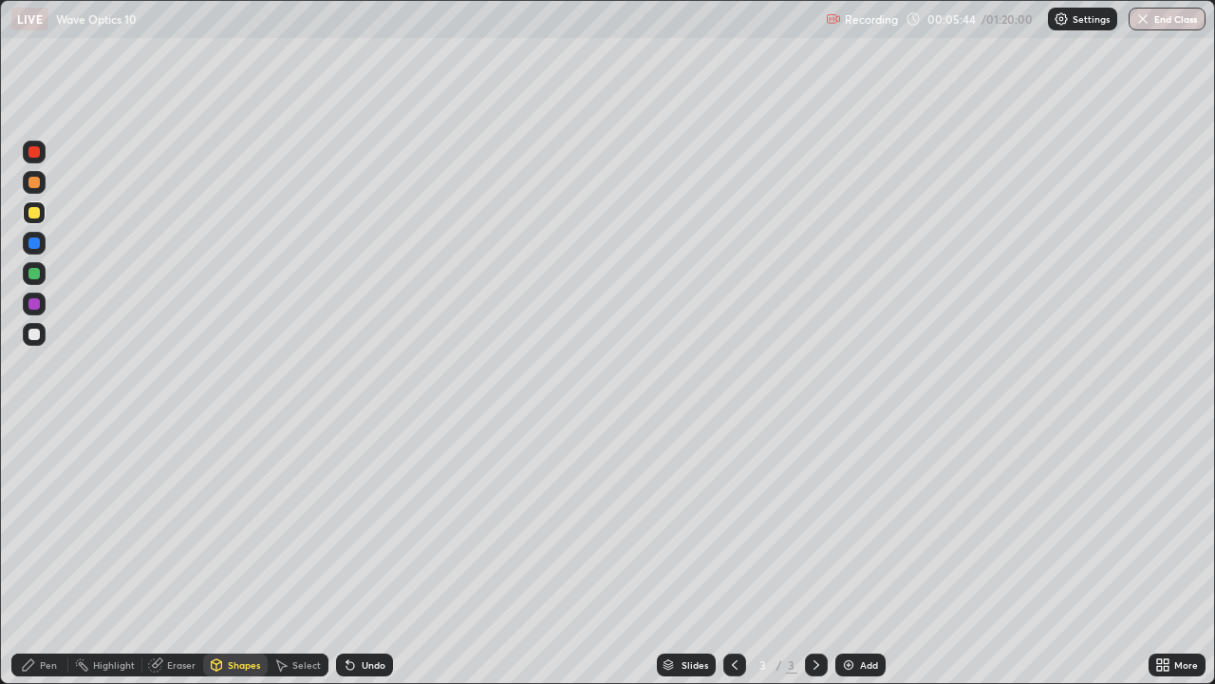
click at [34, 275] on div at bounding box center [33, 273] width 11 height 11
click at [60, 554] on div "Pen" at bounding box center [39, 664] width 57 height 23
click at [188, 554] on div "Eraser" at bounding box center [181, 664] width 28 height 9
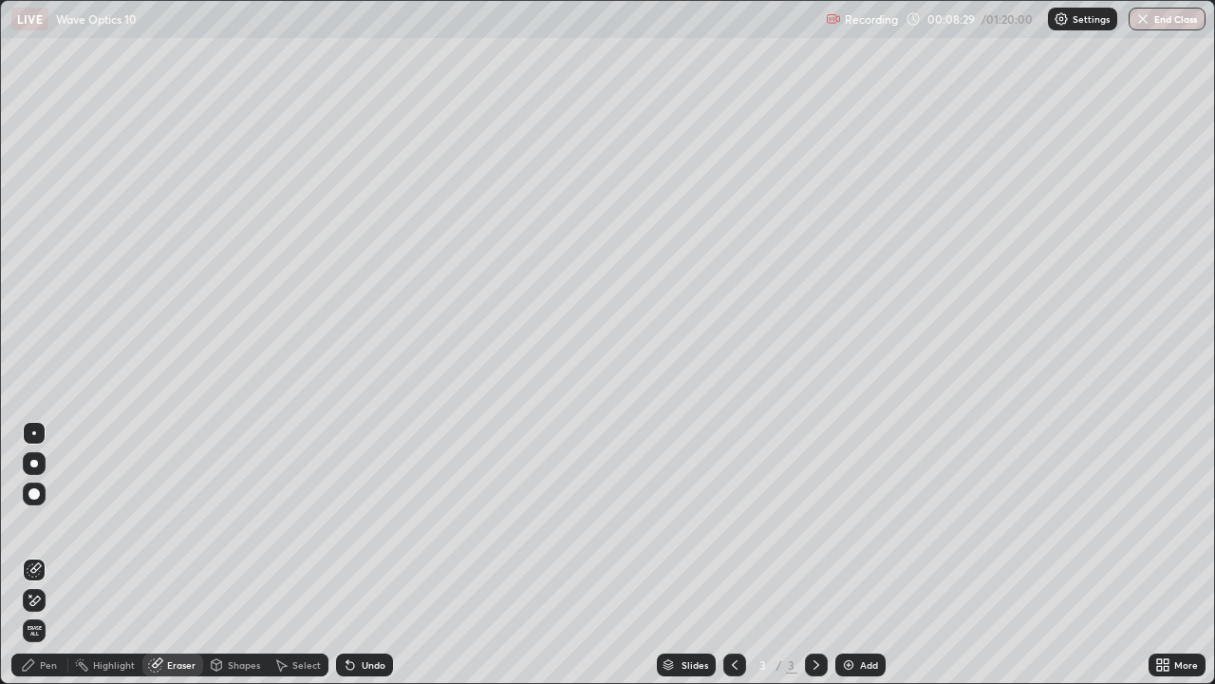
click at [45, 554] on div at bounding box center [34, 600] width 23 height 23
click at [221, 554] on icon at bounding box center [216, 664] width 15 height 15
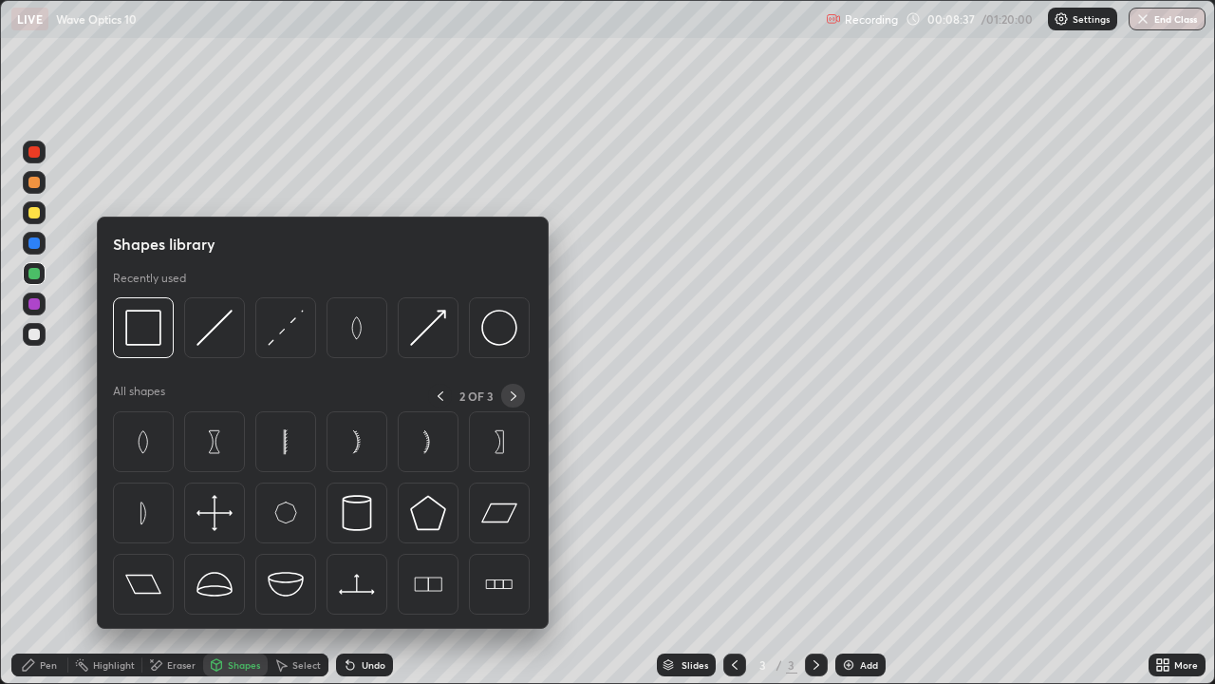
click at [516, 397] on icon at bounding box center [513, 395] width 15 height 15
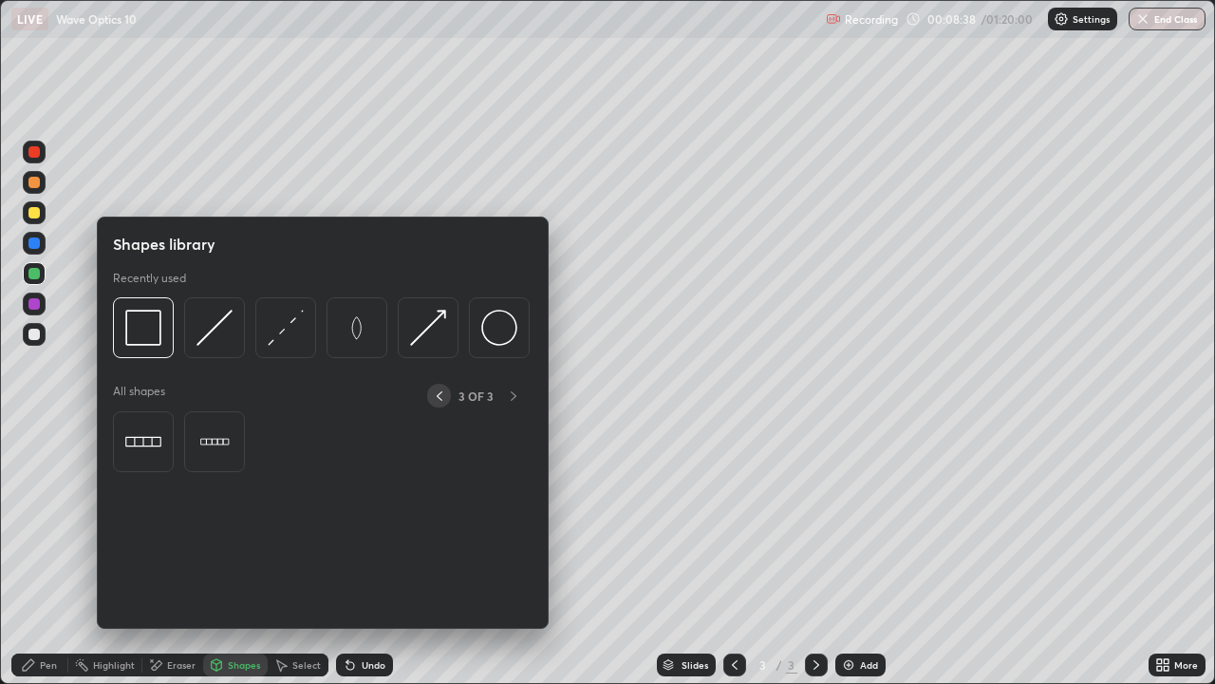
click at [439, 397] on icon at bounding box center [440, 395] width 6 height 9
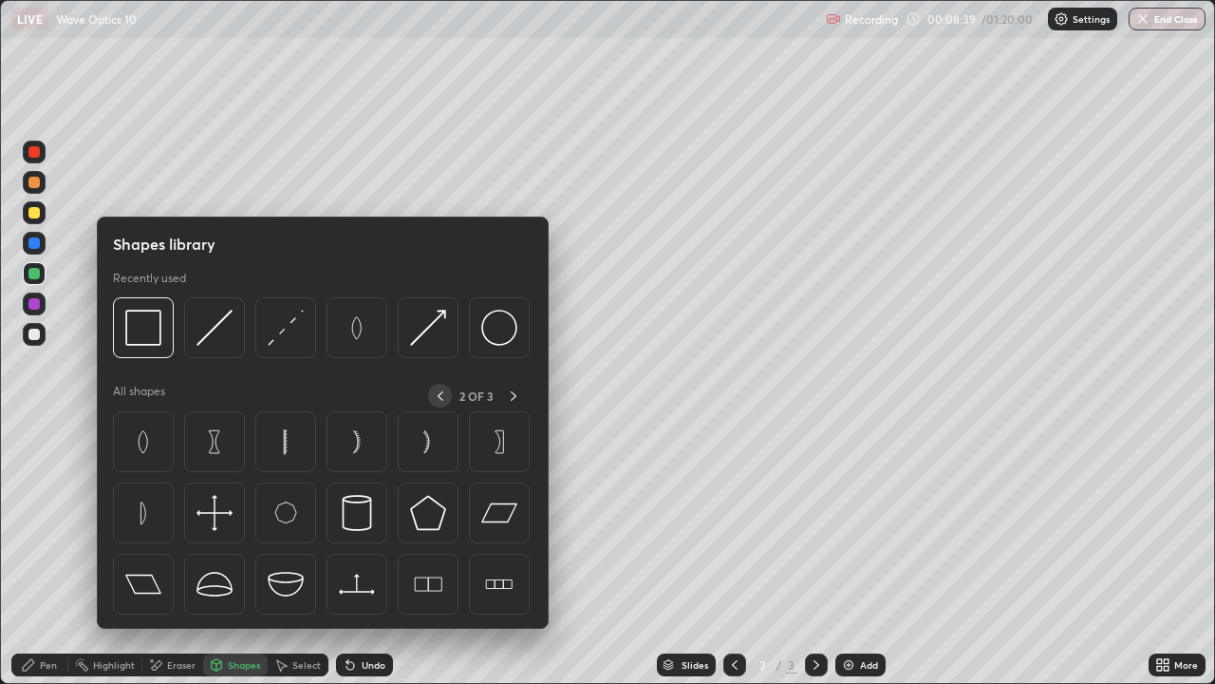
click at [441, 397] on icon at bounding box center [440, 395] width 15 height 15
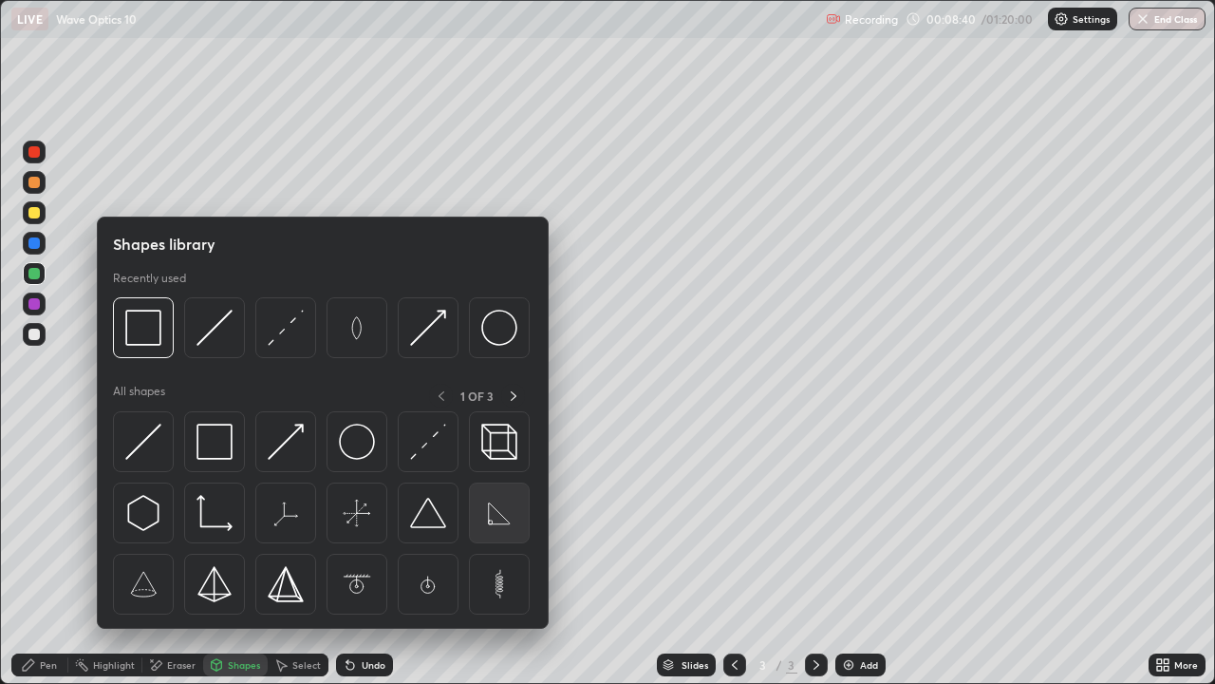
click at [496, 515] on img at bounding box center [499, 513] width 36 height 36
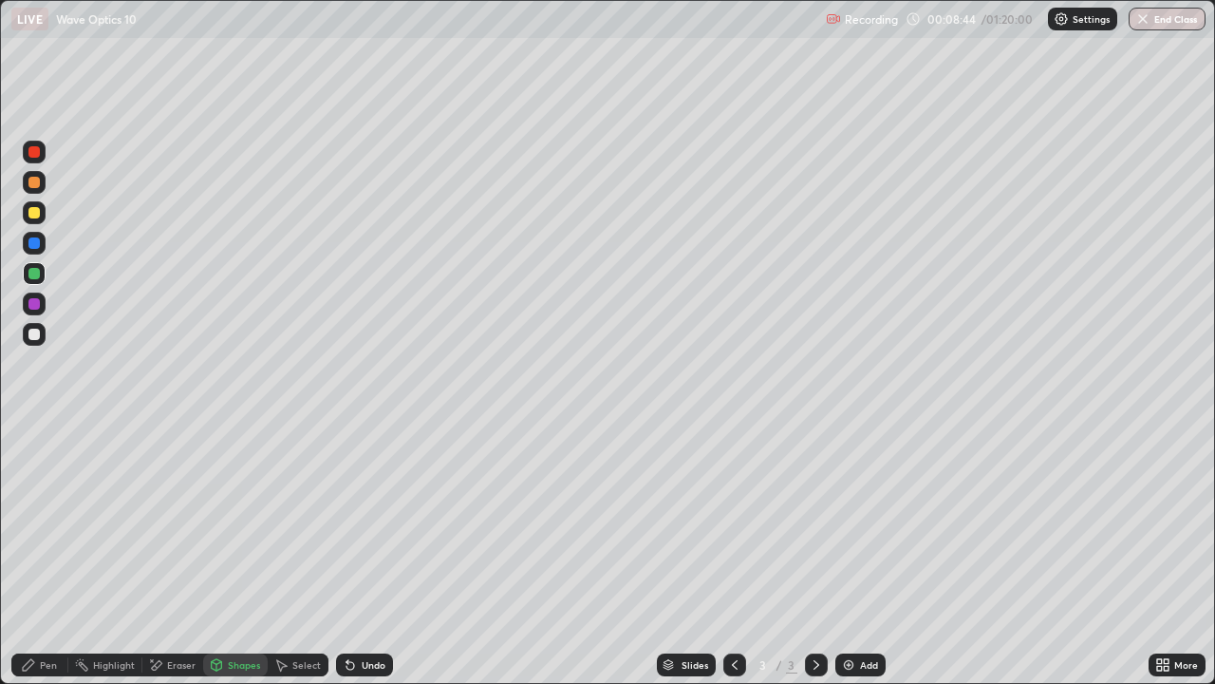
click at [362, 554] on div "Undo" at bounding box center [364, 664] width 57 height 23
click at [30, 341] on div at bounding box center [34, 334] width 23 height 23
click at [309, 554] on div "Select" at bounding box center [298, 664] width 61 height 23
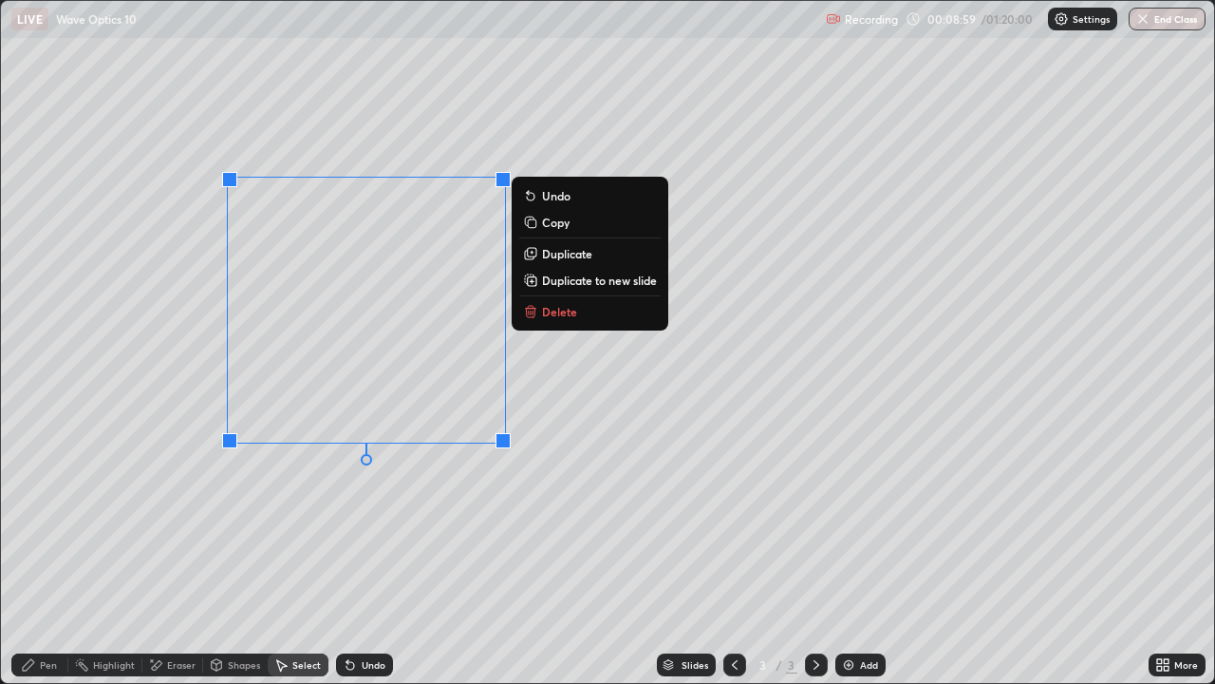
click at [216, 554] on div "Shapes" at bounding box center [235, 664] width 65 height 23
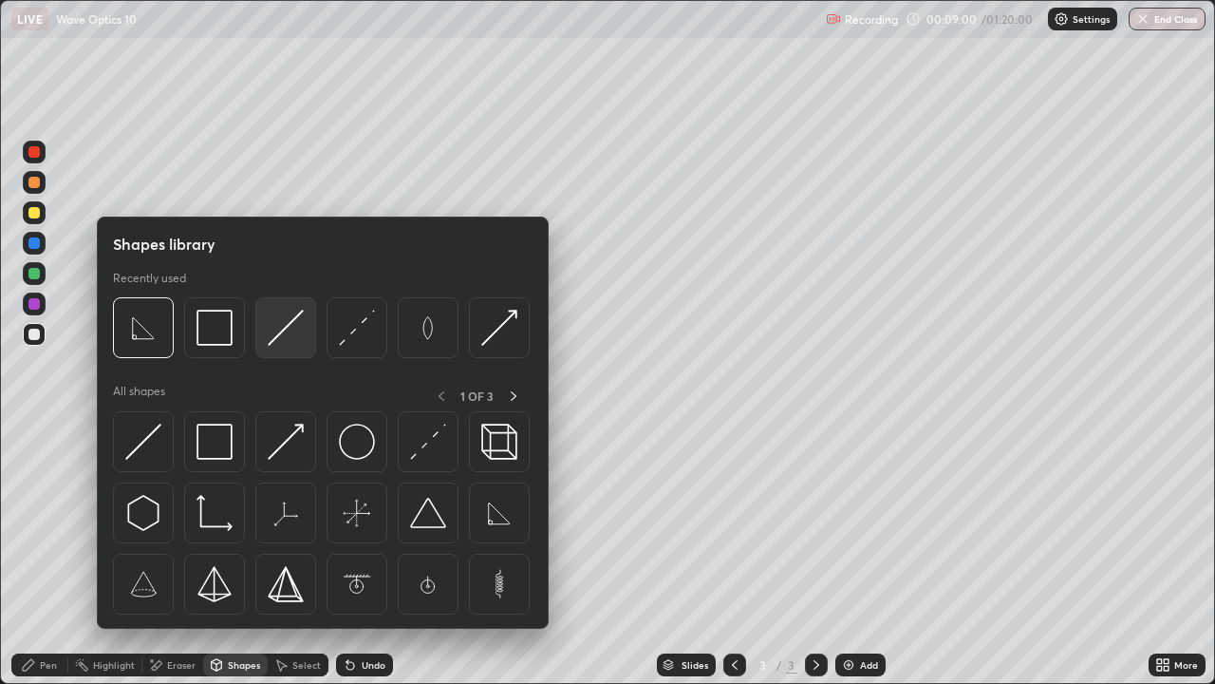
click at [296, 332] on img at bounding box center [286, 328] width 36 height 36
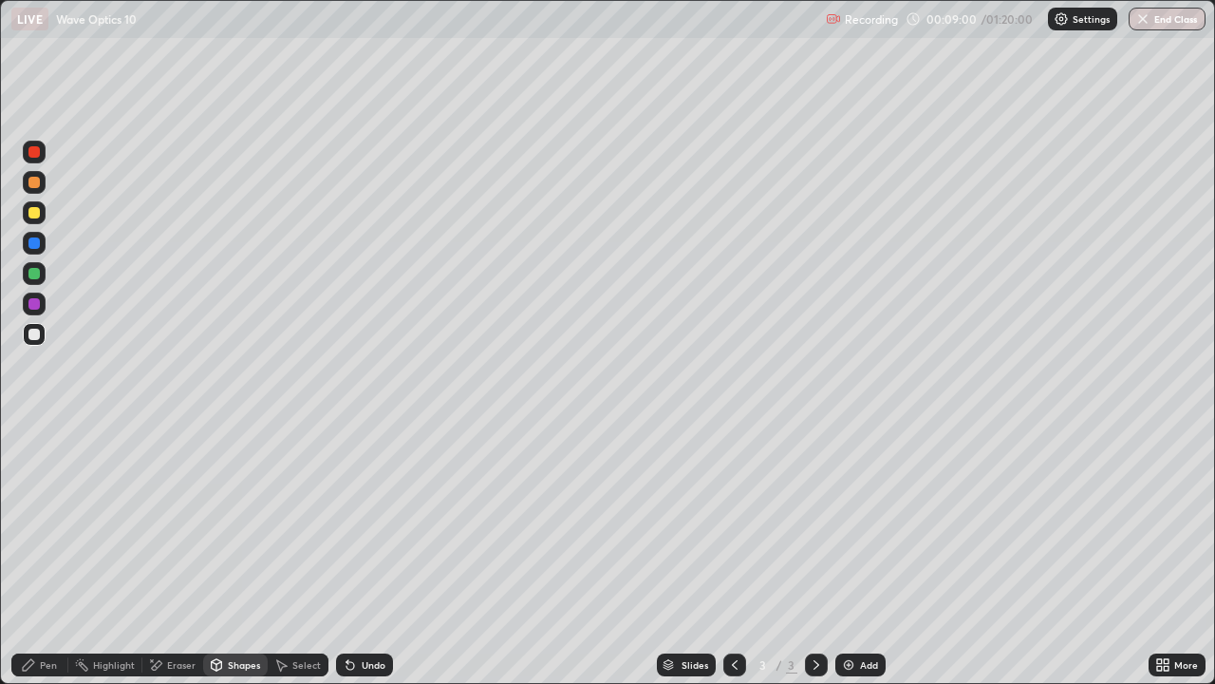
click at [35, 217] on div at bounding box center [33, 212] width 11 height 11
click at [375, 554] on div "Undo" at bounding box center [364, 664] width 57 height 23
click at [372, 554] on div "Undo" at bounding box center [374, 664] width 24 height 9
click at [32, 274] on div at bounding box center [33, 273] width 11 height 11
click at [29, 210] on div at bounding box center [33, 212] width 11 height 11
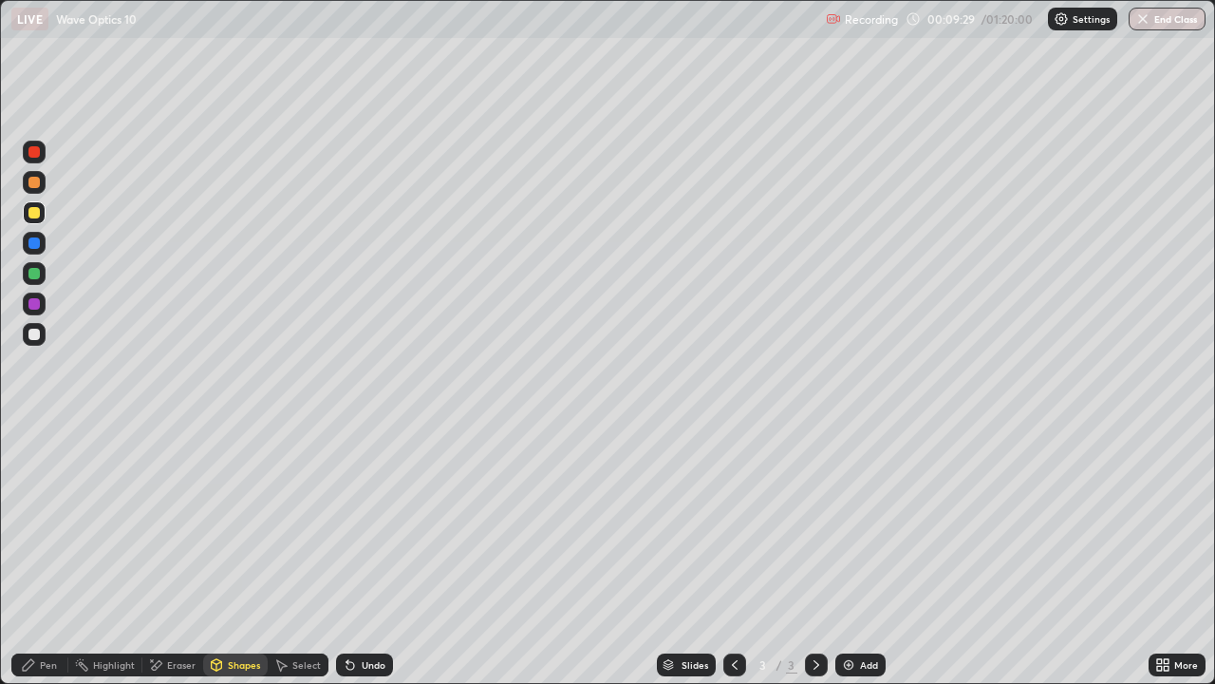
click at [30, 338] on div at bounding box center [33, 334] width 11 height 11
click at [24, 308] on div at bounding box center [34, 303] width 23 height 23
click at [31, 554] on icon at bounding box center [28, 664] width 15 height 15
click at [360, 554] on div "Undo" at bounding box center [364, 664] width 57 height 23
click at [30, 215] on div at bounding box center [33, 212] width 11 height 11
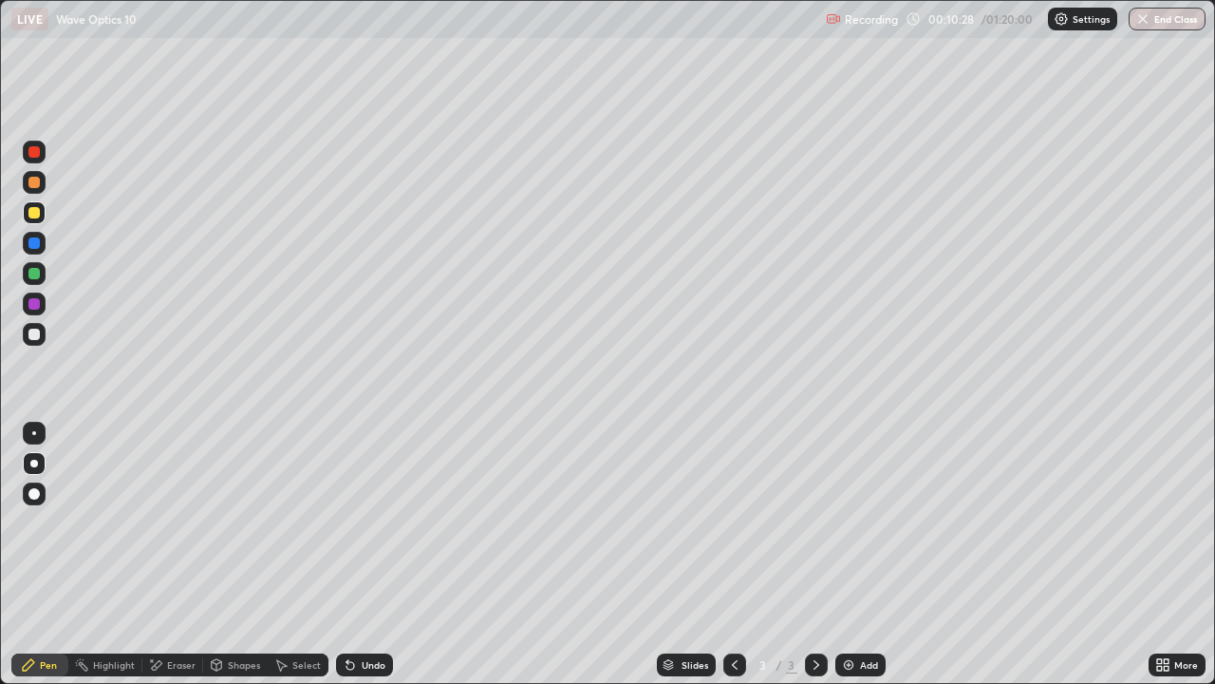
click at [29, 185] on div at bounding box center [33, 182] width 11 height 11
click at [168, 554] on div "Eraser" at bounding box center [181, 664] width 28 height 9
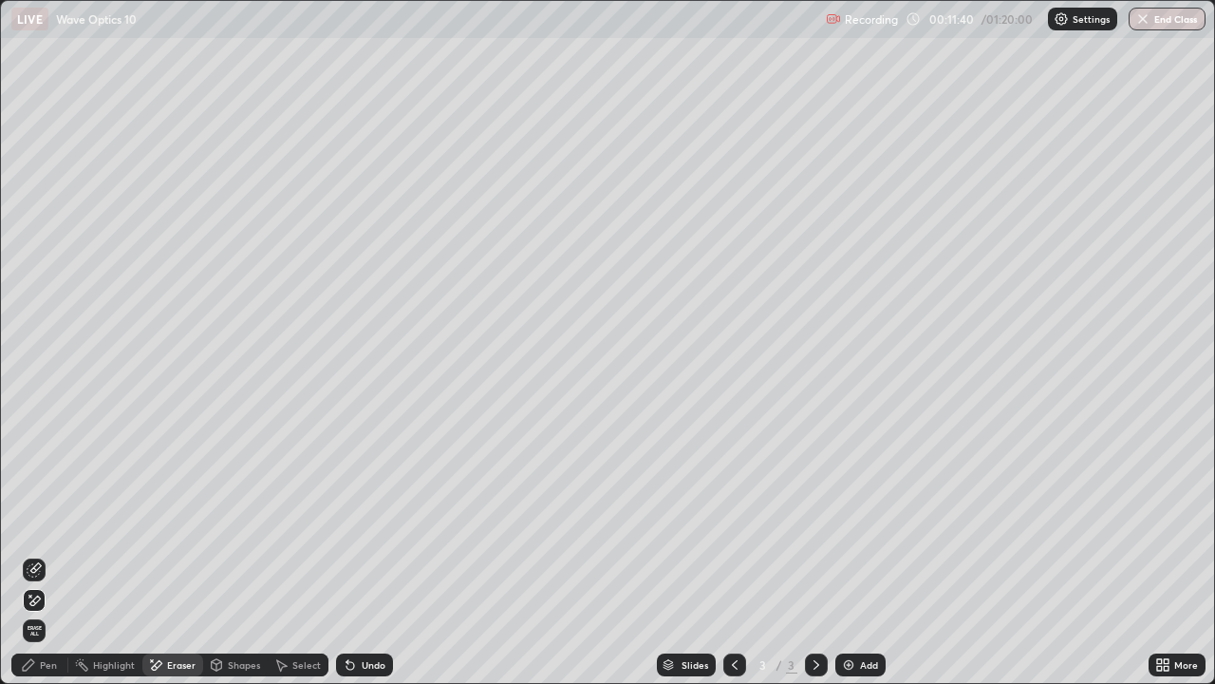
click at [28, 554] on icon at bounding box center [34, 570] width 12 height 12
click at [30, 554] on icon at bounding box center [30, 595] width 2 height 2
click at [35, 554] on icon at bounding box center [35, 567] width 10 height 9
click at [49, 554] on div "Pen" at bounding box center [39, 664] width 57 height 23
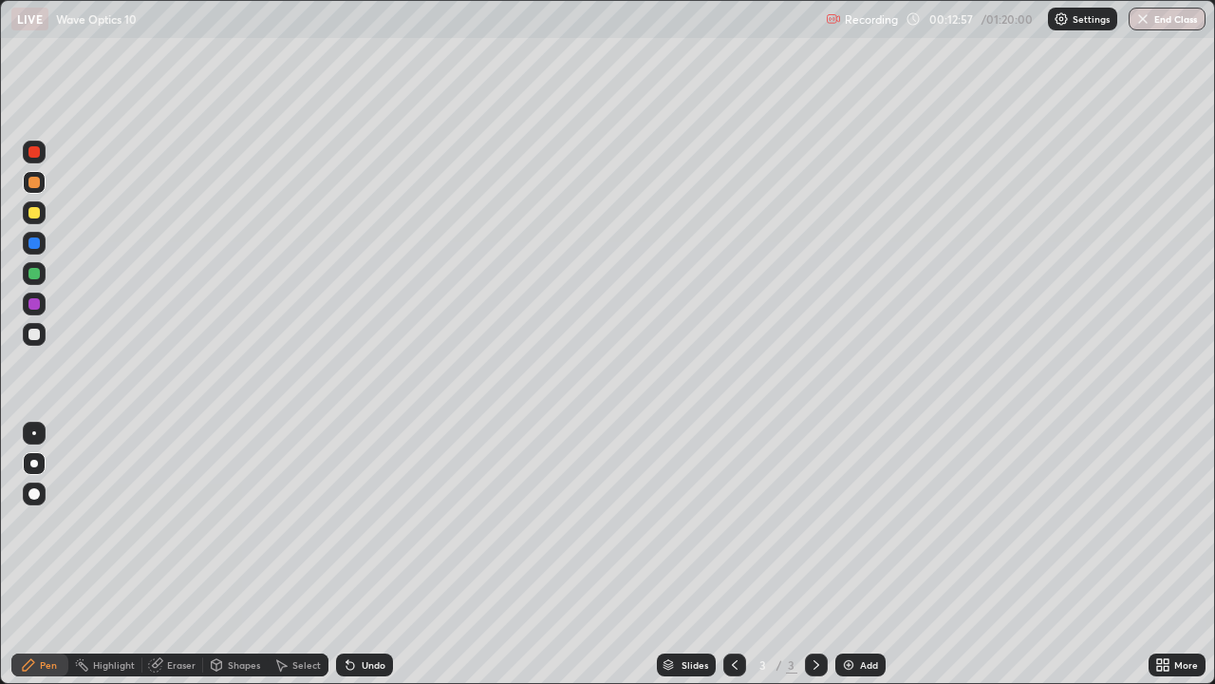
click at [847, 554] on img at bounding box center [848, 664] width 15 height 15
click at [34, 335] on div at bounding box center [33, 334] width 11 height 11
click at [229, 554] on div "Shapes" at bounding box center [235, 664] width 65 height 23
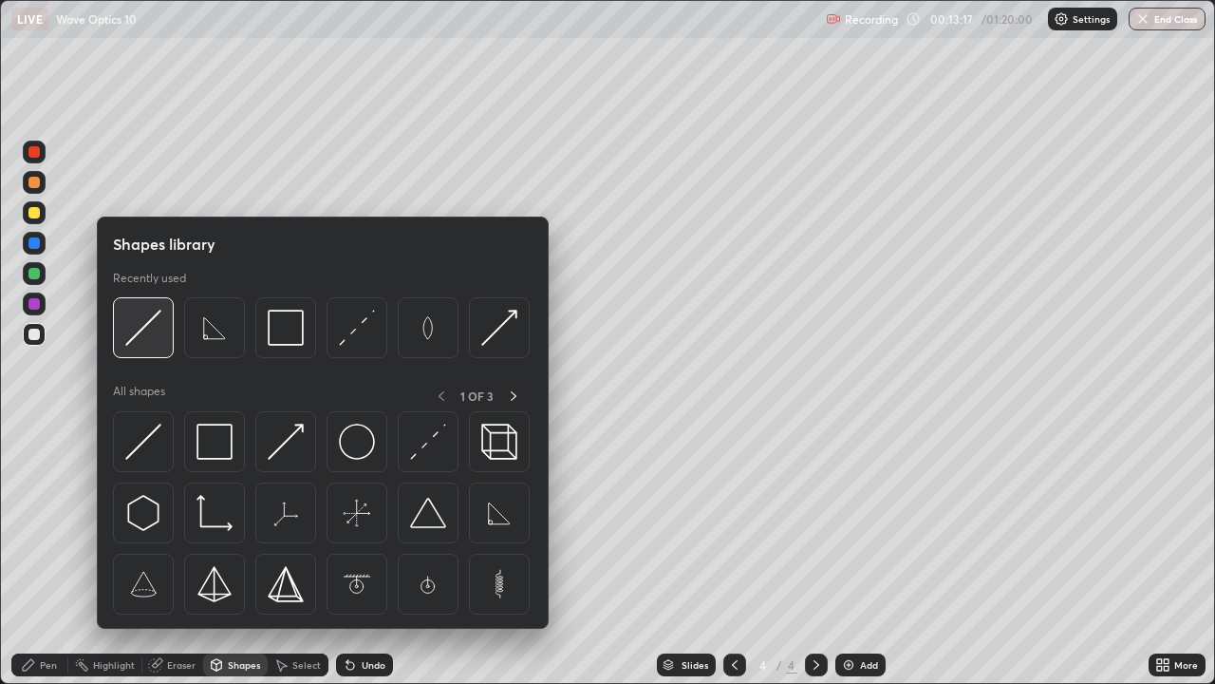
click at [151, 332] on img at bounding box center [143, 328] width 36 height 36
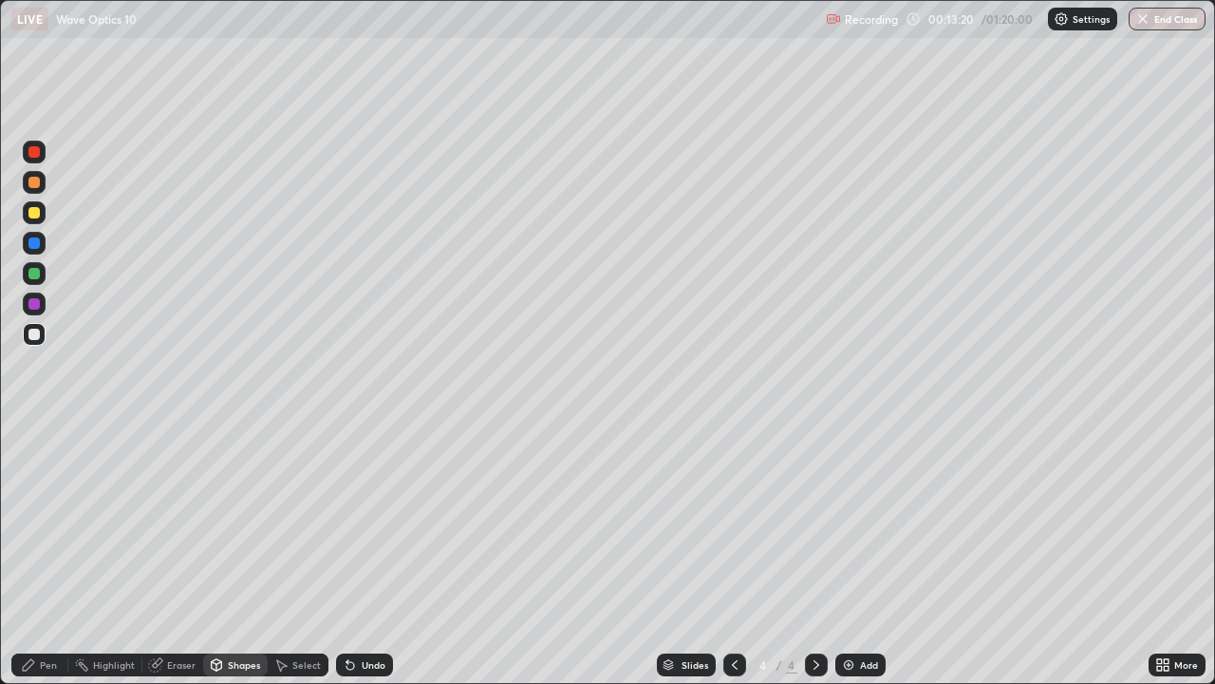
click at [238, 554] on div "Shapes" at bounding box center [244, 664] width 32 height 9
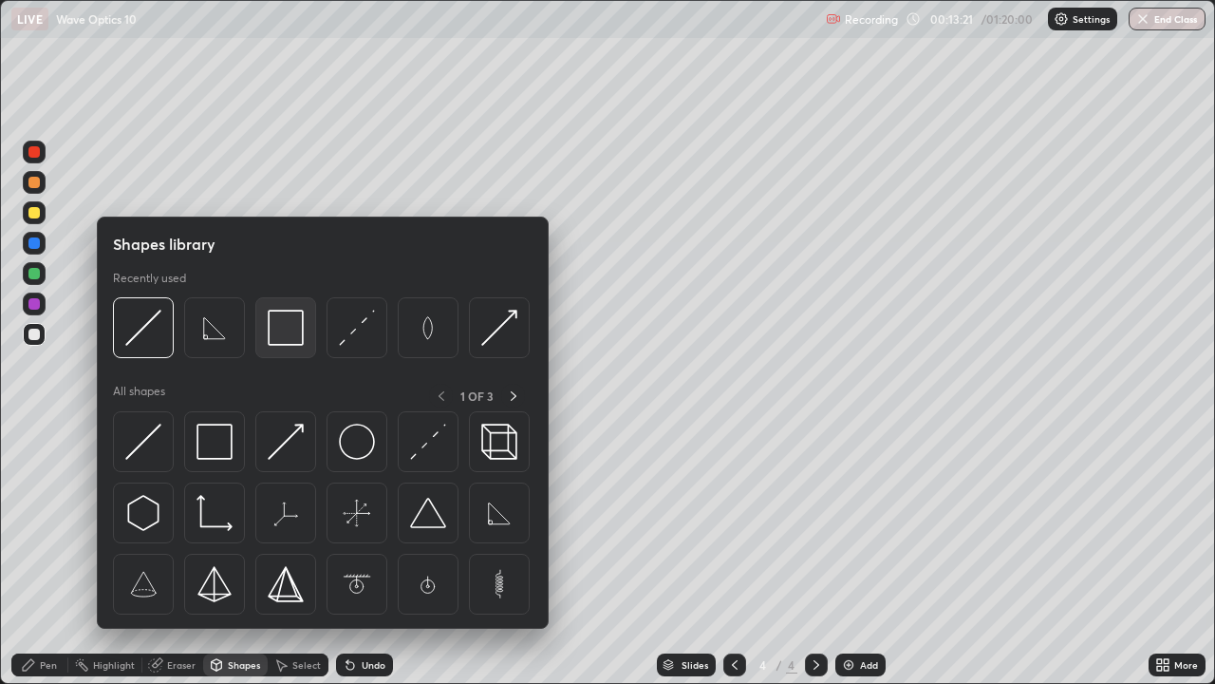
click at [290, 337] on img at bounding box center [286, 328] width 36 height 36
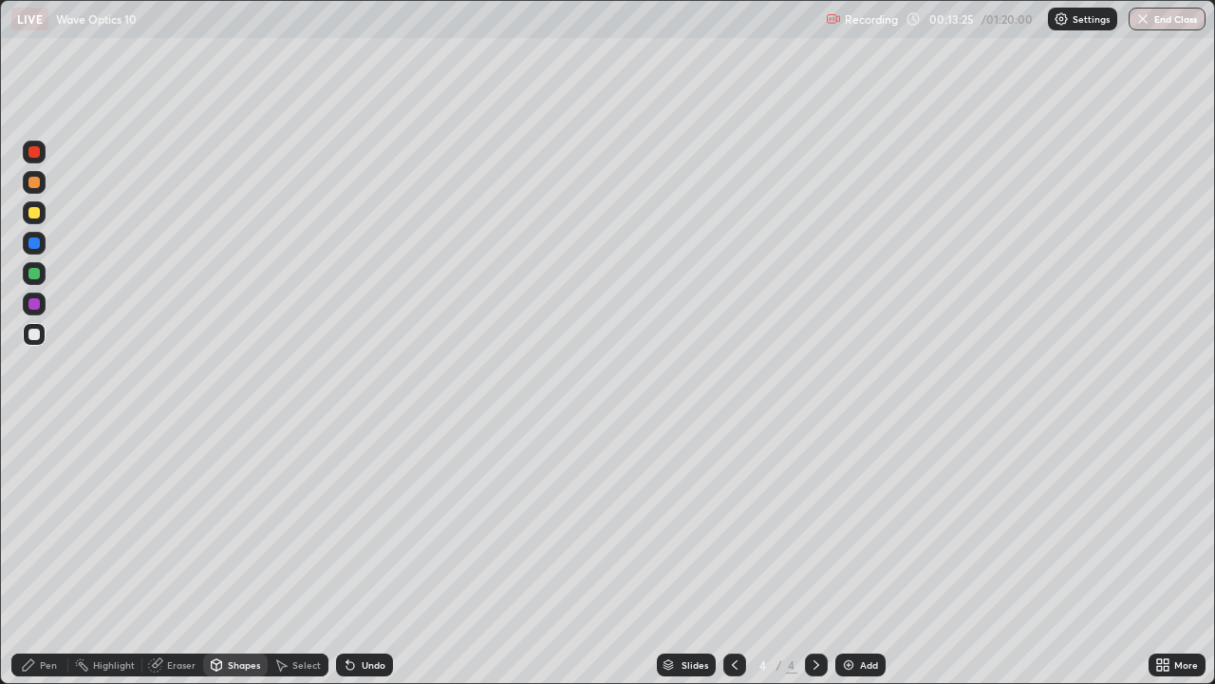
click at [51, 554] on div "Pen" at bounding box center [48, 664] width 17 height 9
click at [241, 554] on div "Shapes" at bounding box center [244, 664] width 32 height 9
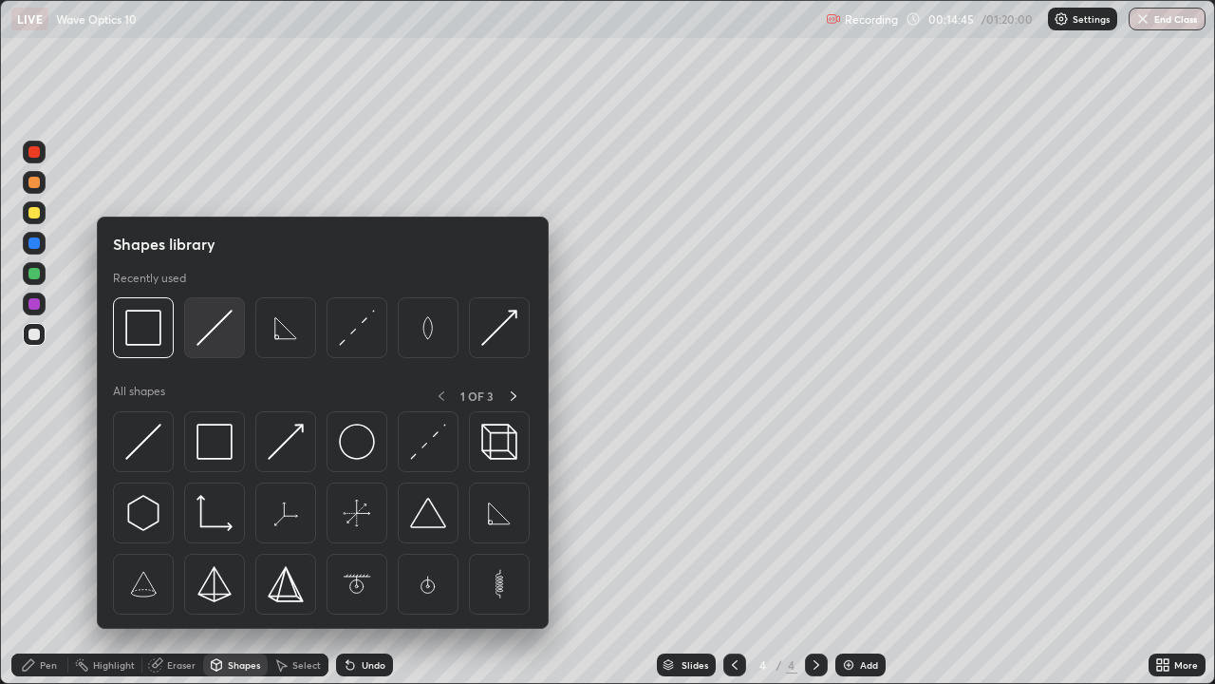
click at [223, 331] on img at bounding box center [215, 328] width 36 height 36
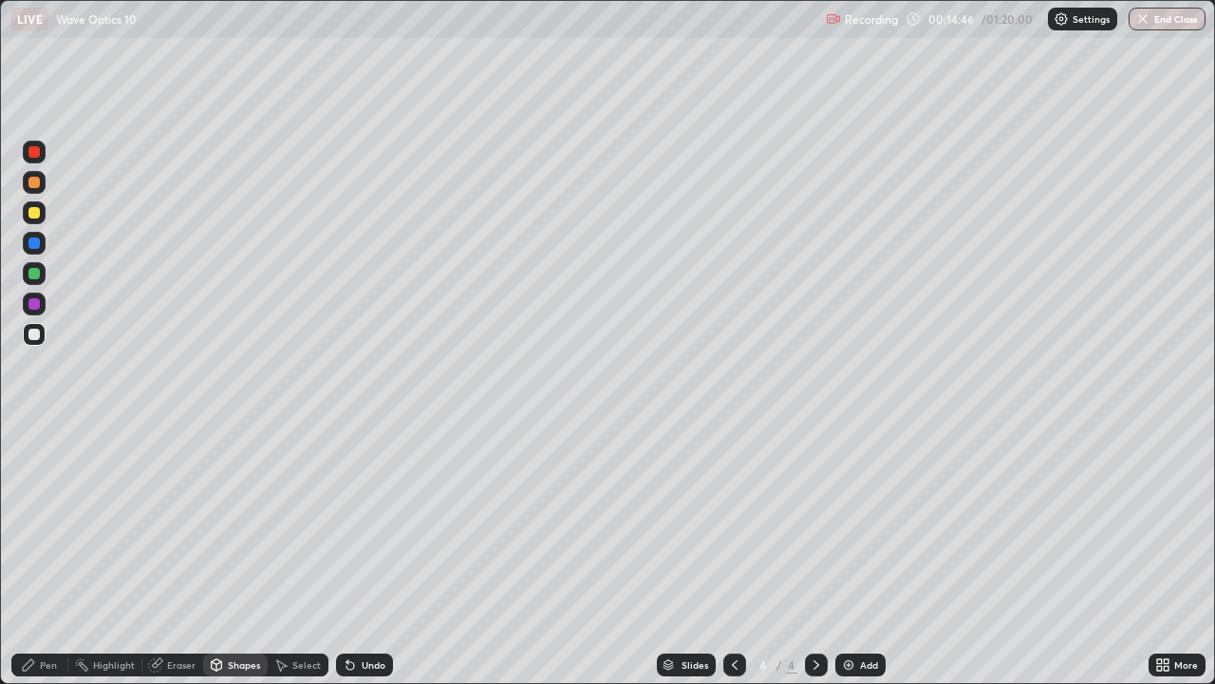
click at [30, 213] on div at bounding box center [33, 212] width 11 height 11
click at [241, 554] on div "Shapes" at bounding box center [244, 664] width 32 height 9
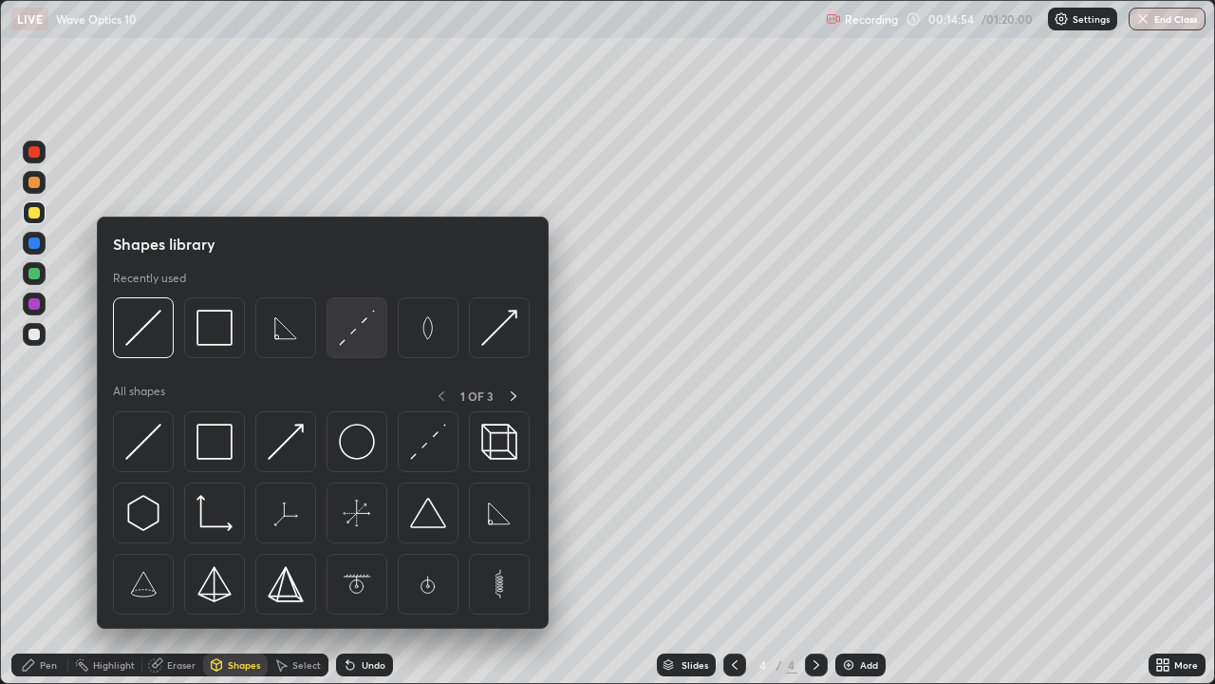
click at [362, 327] on img at bounding box center [357, 328] width 36 height 36
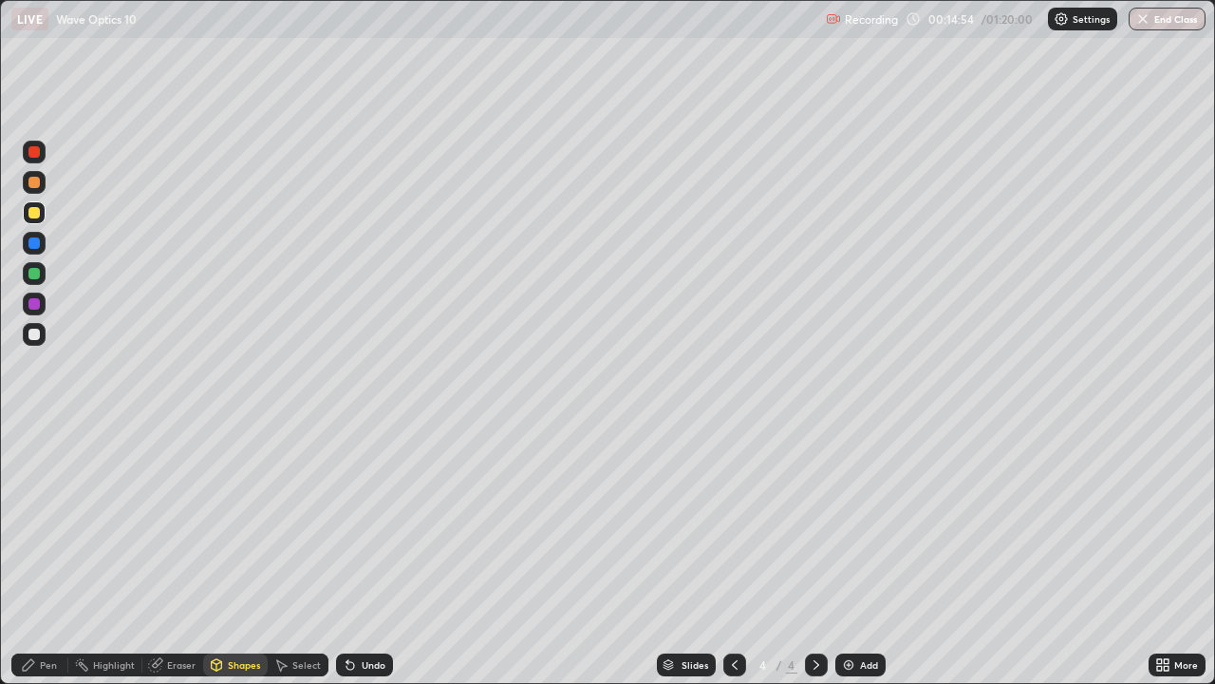
click at [33, 276] on div at bounding box center [33, 273] width 11 height 11
click at [233, 554] on div "Shapes" at bounding box center [244, 664] width 32 height 9
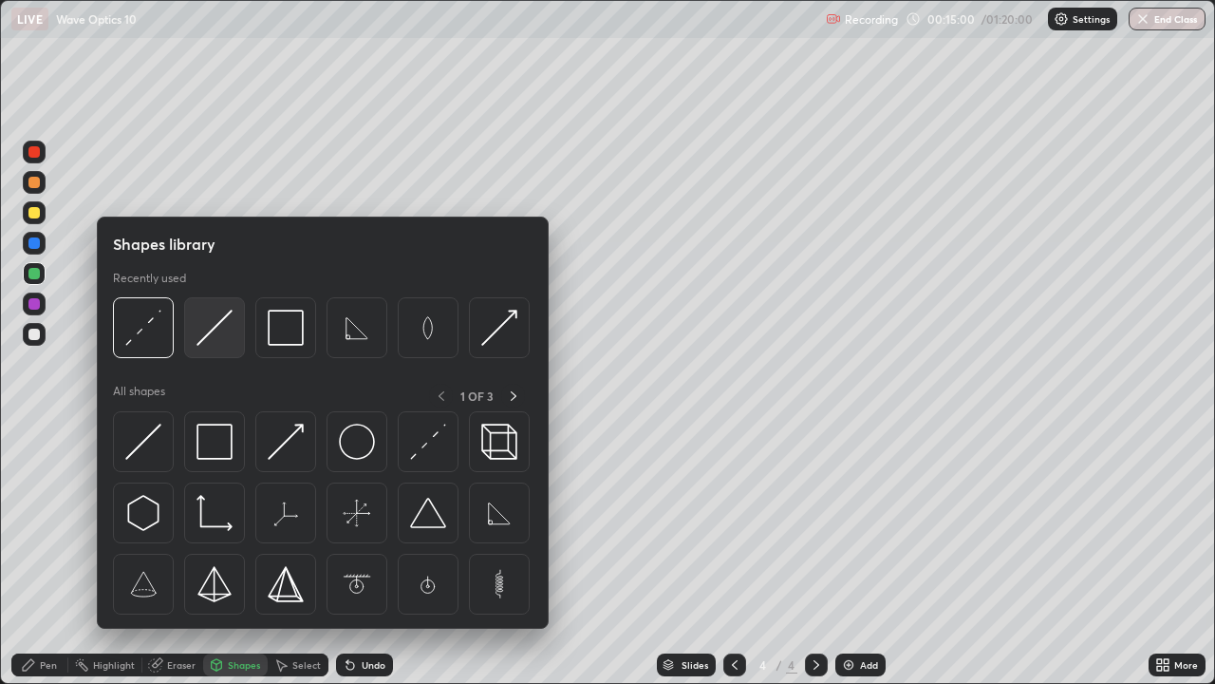
click at [215, 332] on img at bounding box center [215, 328] width 36 height 36
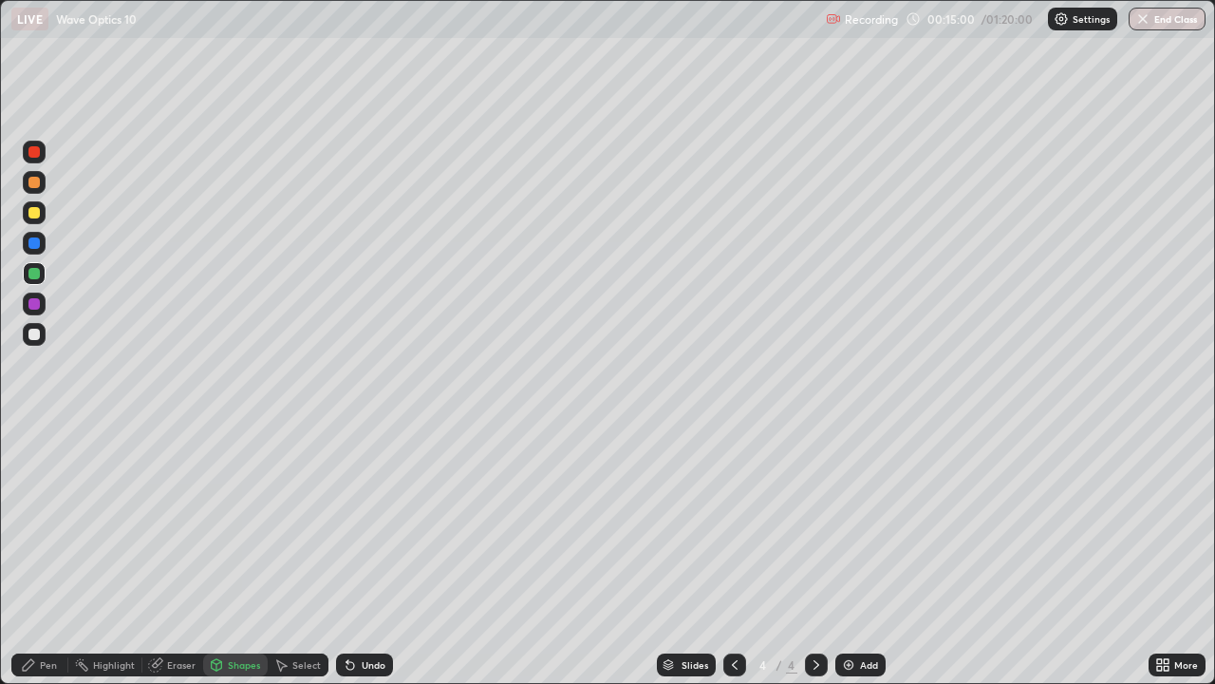
click at [34, 215] on div at bounding box center [33, 212] width 11 height 11
click at [237, 554] on div "Shapes" at bounding box center [244, 664] width 32 height 9
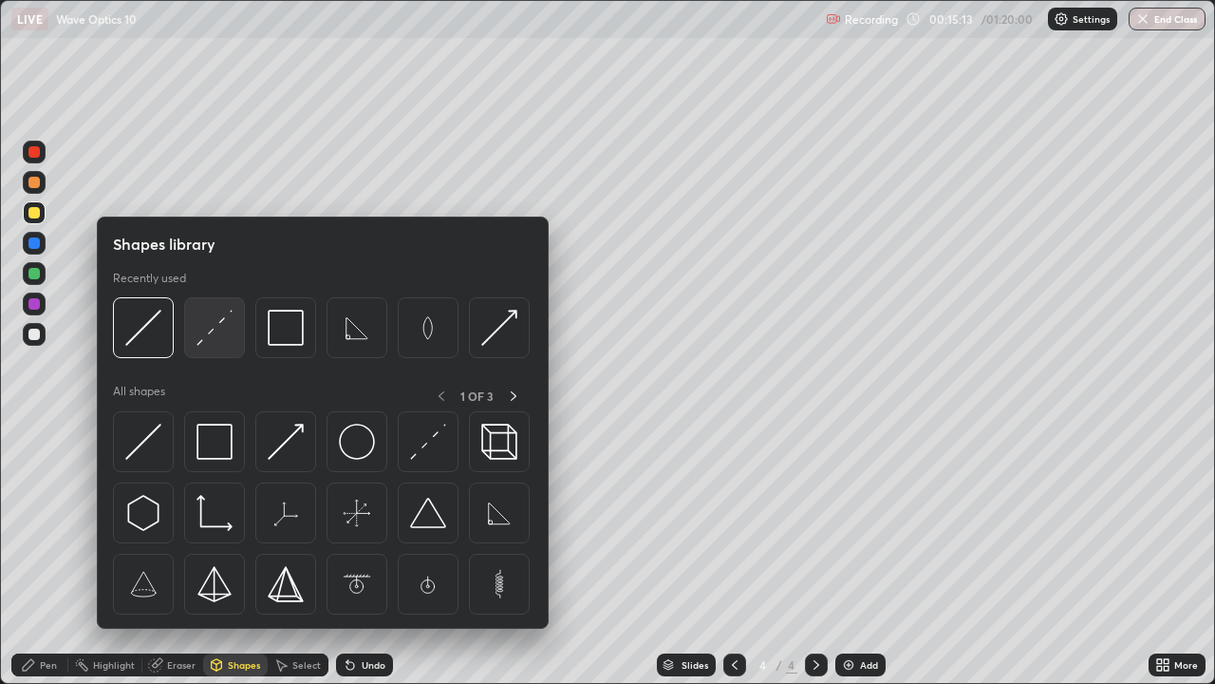
click at [217, 332] on img at bounding box center [215, 328] width 36 height 36
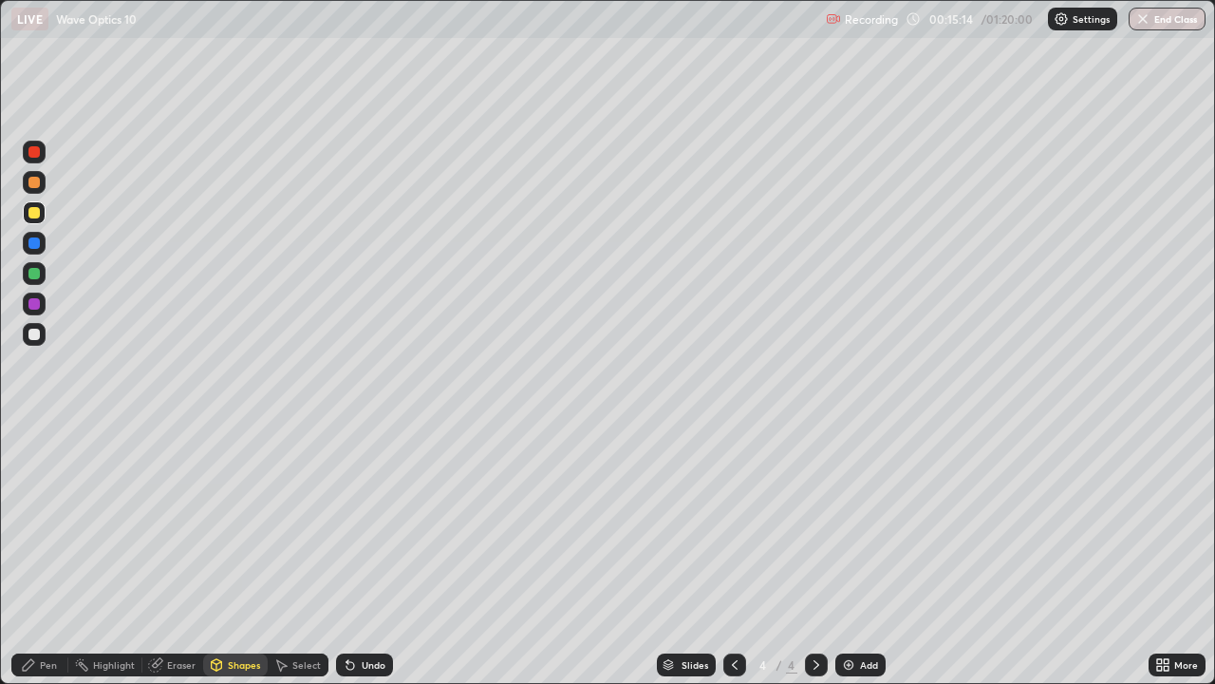
click at [35, 300] on div at bounding box center [33, 303] width 11 height 11
click at [34, 274] on div at bounding box center [33, 273] width 11 height 11
click at [230, 554] on div "Shapes" at bounding box center [235, 664] width 65 height 23
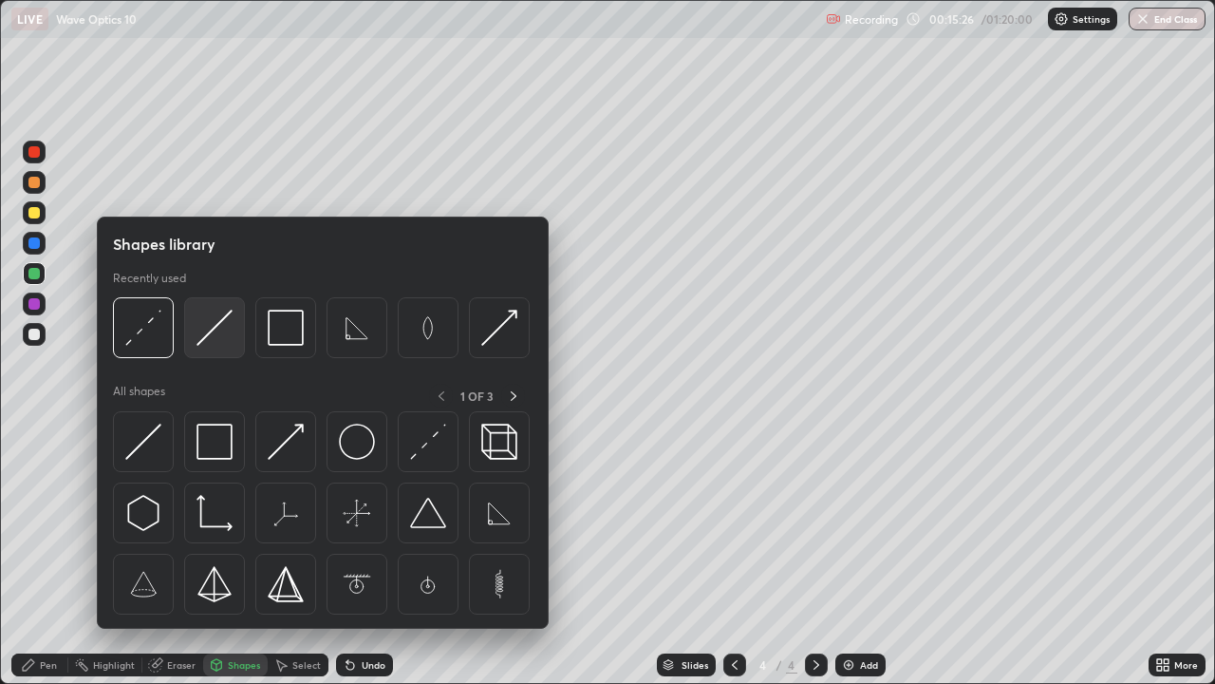
click at [216, 333] on img at bounding box center [215, 328] width 36 height 36
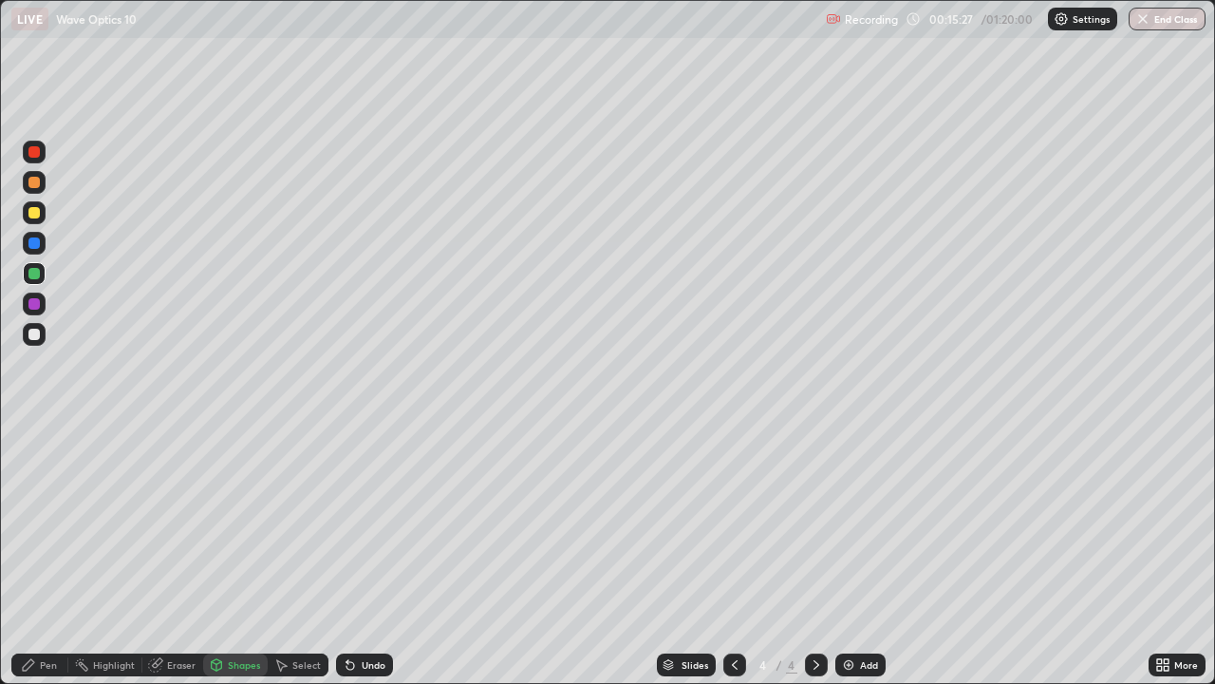
click at [37, 214] on div at bounding box center [33, 212] width 11 height 11
click at [219, 554] on icon at bounding box center [217, 664] width 10 height 11
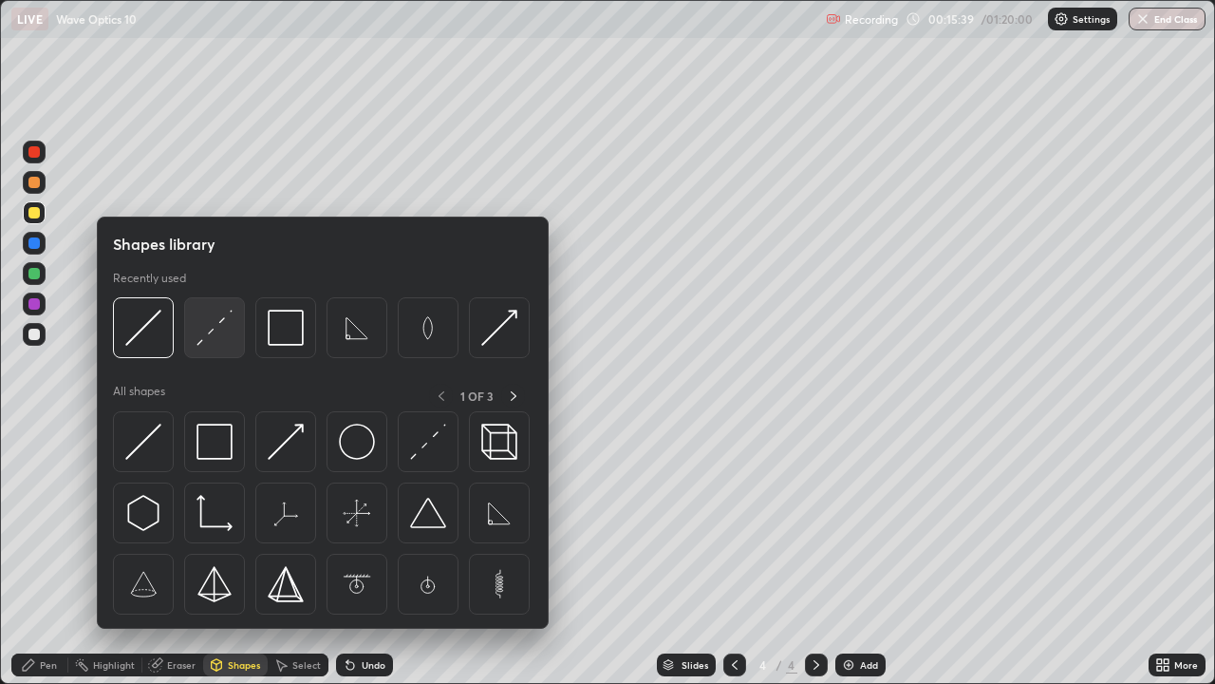
click at [213, 335] on img at bounding box center [215, 328] width 36 height 36
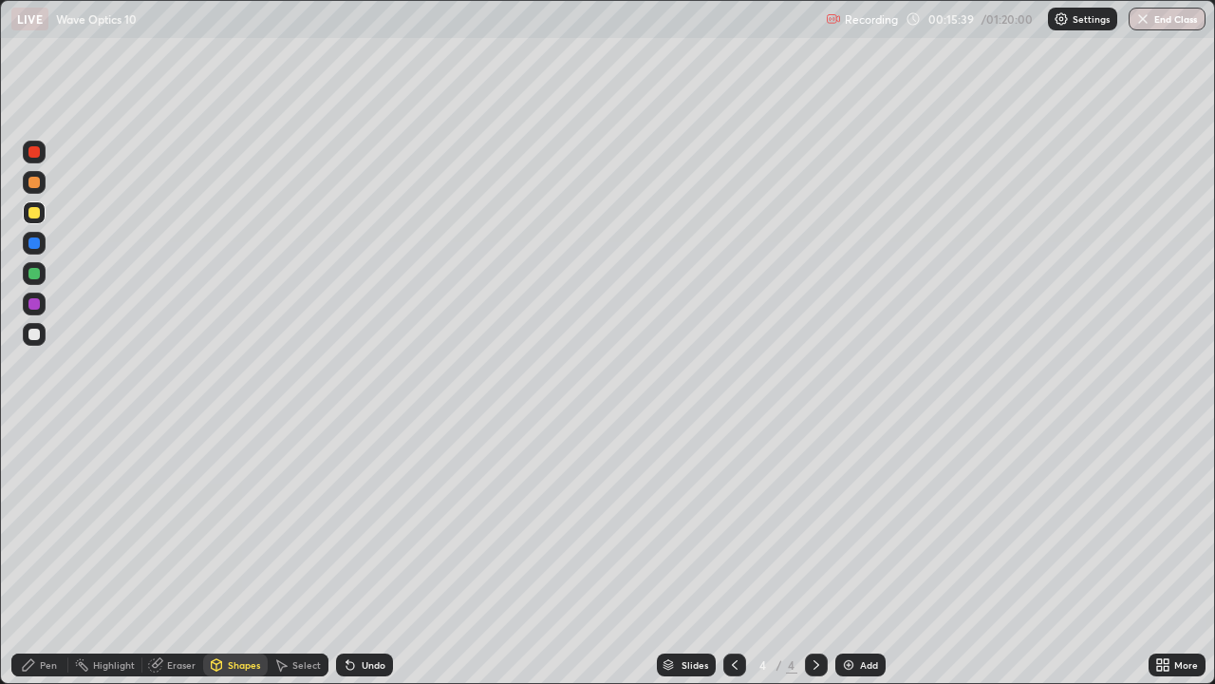
click at [34, 274] on div at bounding box center [33, 273] width 11 height 11
click at [235, 554] on div "Shapes" at bounding box center [244, 664] width 32 height 9
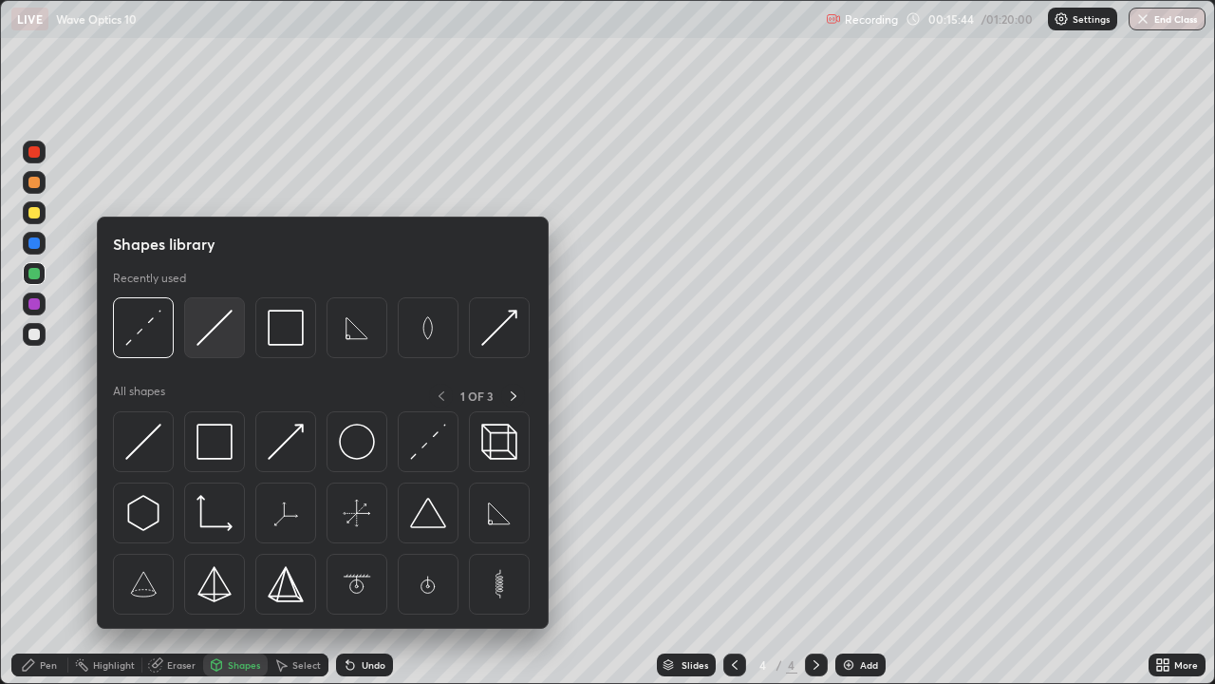
click at [214, 332] on img at bounding box center [215, 328] width 36 height 36
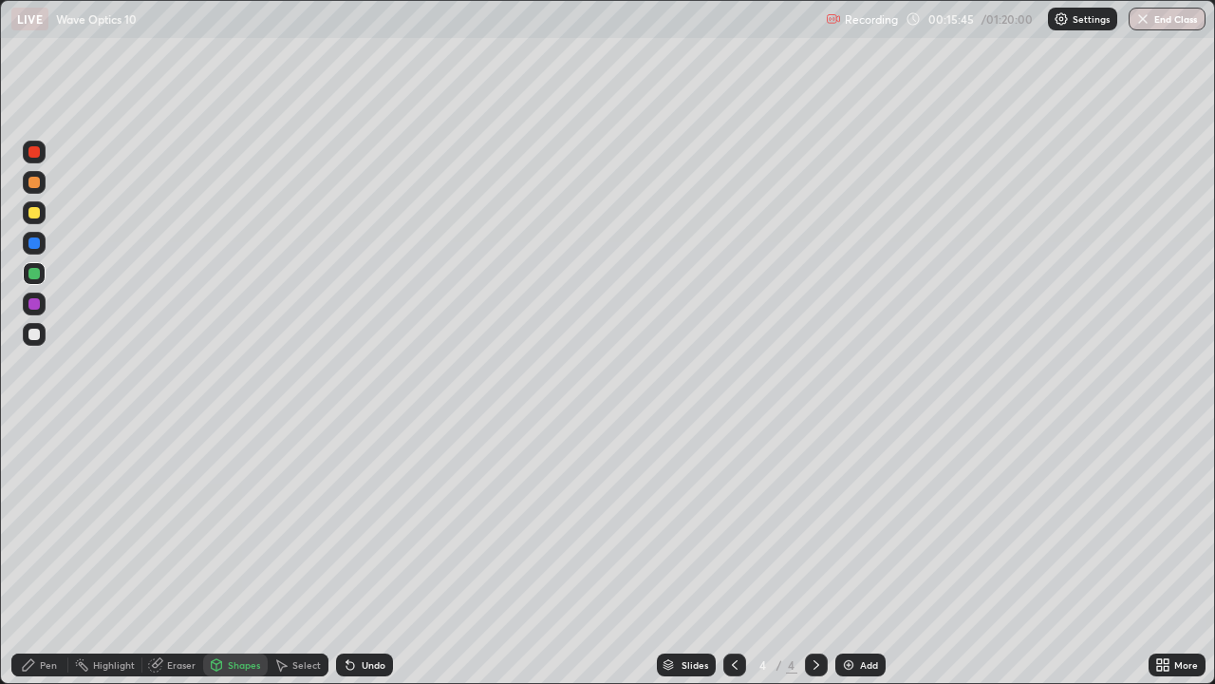
click at [32, 212] on div at bounding box center [33, 212] width 11 height 11
click at [231, 554] on div "Shapes" at bounding box center [235, 664] width 65 height 23
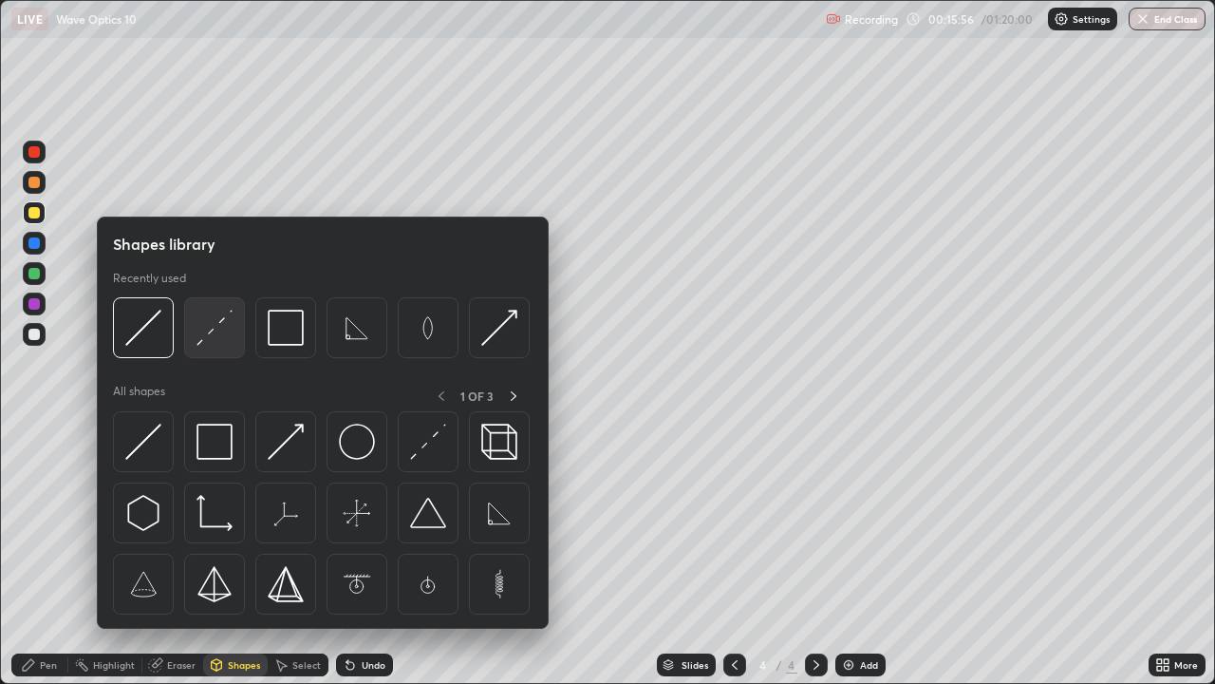
click at [219, 332] on img at bounding box center [215, 328] width 36 height 36
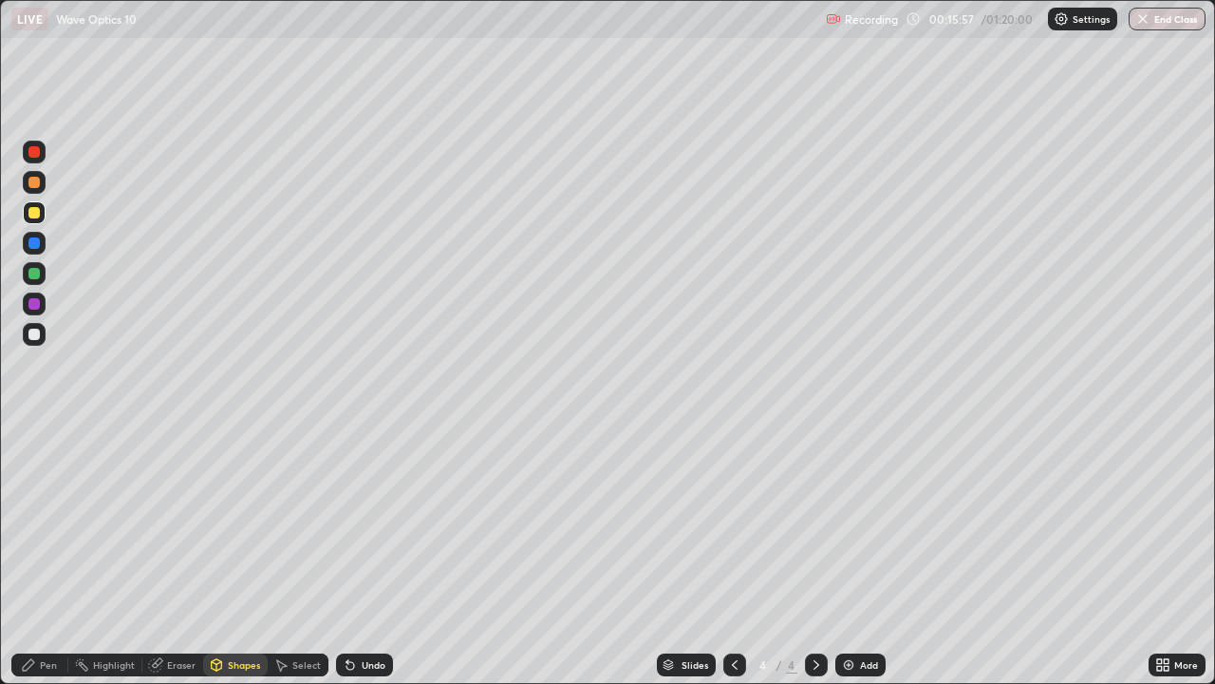
click at [35, 274] on div at bounding box center [33, 273] width 11 height 11
click at [231, 554] on div "Shapes" at bounding box center [244, 664] width 32 height 9
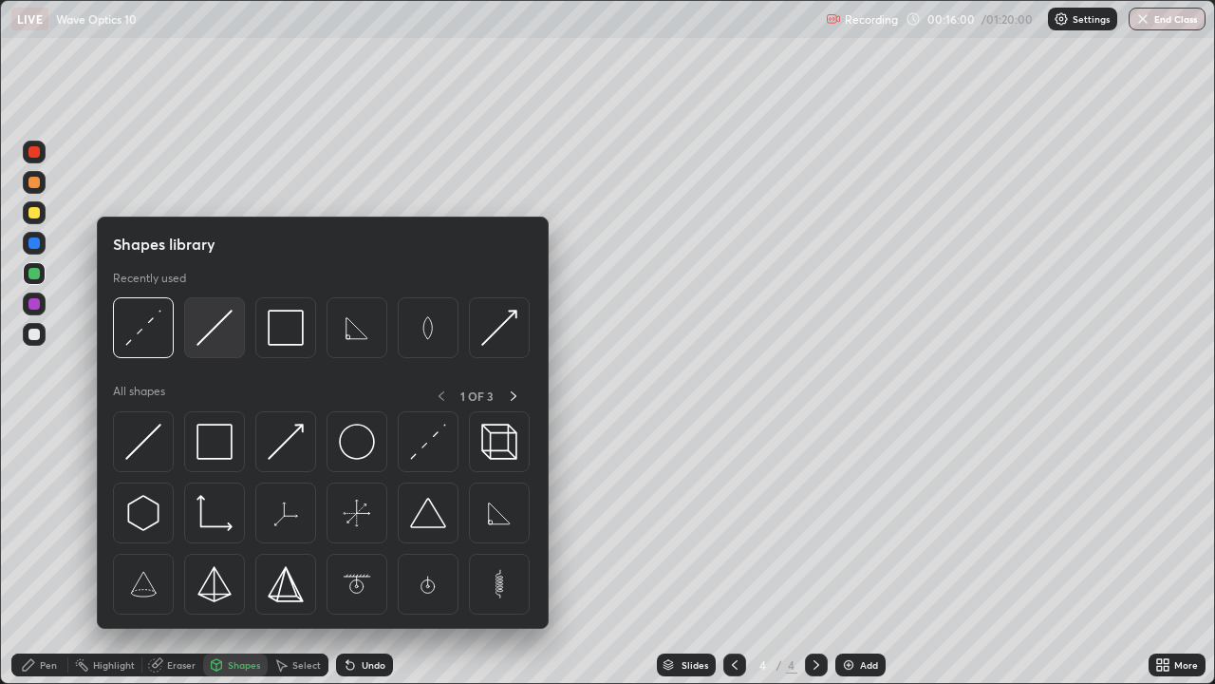
click at [212, 337] on img at bounding box center [215, 328] width 36 height 36
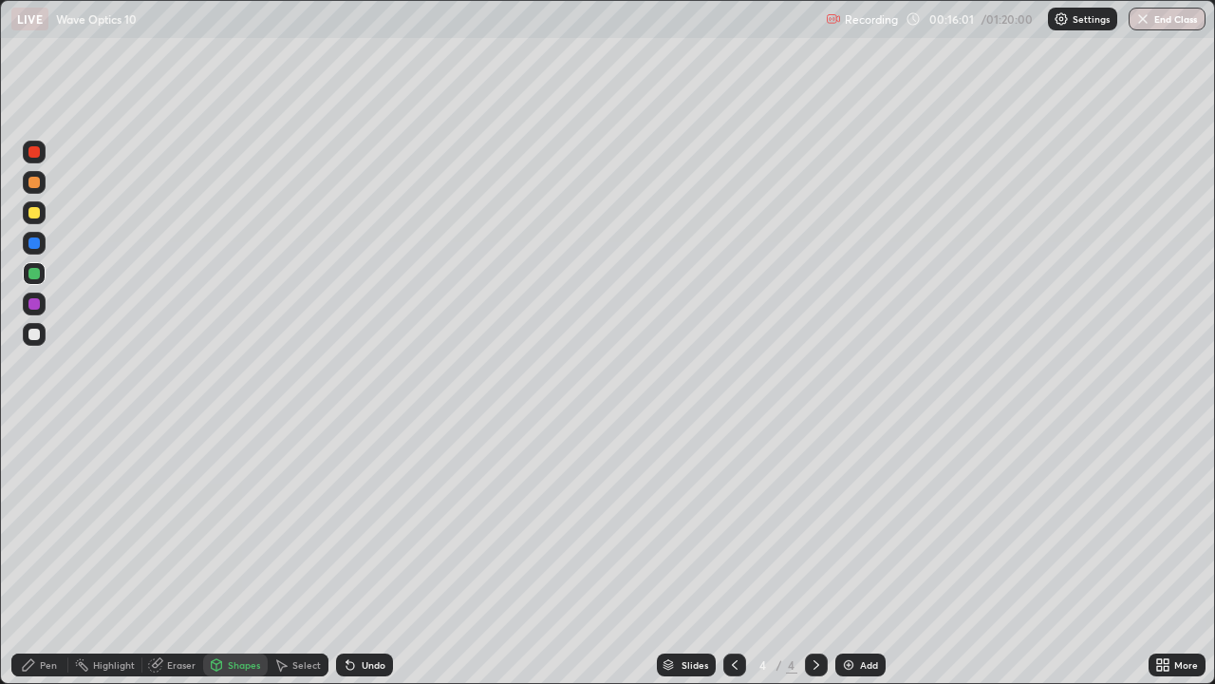
click at [39, 214] on div at bounding box center [33, 212] width 11 height 11
click at [33, 335] on div at bounding box center [33, 334] width 11 height 11
click at [25, 554] on icon at bounding box center [28, 664] width 15 height 15
click at [367, 554] on div "Undo" at bounding box center [364, 664] width 57 height 23
click at [367, 554] on div "Undo" at bounding box center [374, 664] width 24 height 9
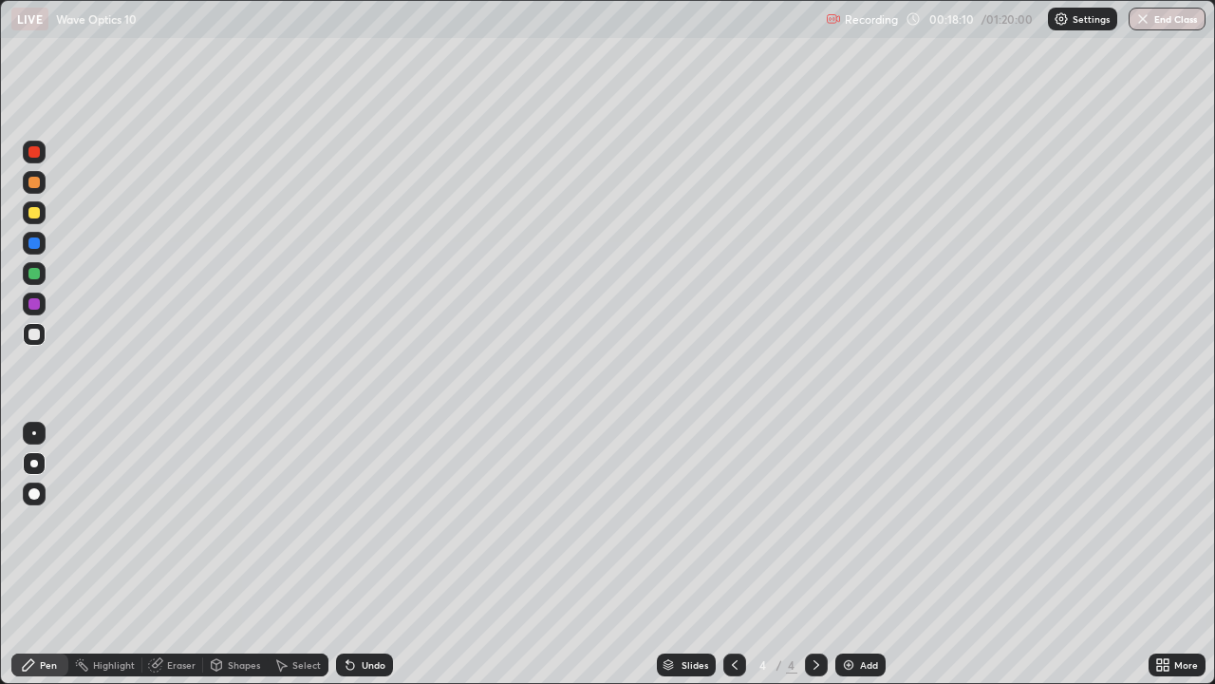
click at [29, 183] on div at bounding box center [33, 182] width 11 height 11
click at [38, 343] on div at bounding box center [34, 334] width 23 height 23
click at [234, 554] on div "Shapes" at bounding box center [244, 664] width 32 height 9
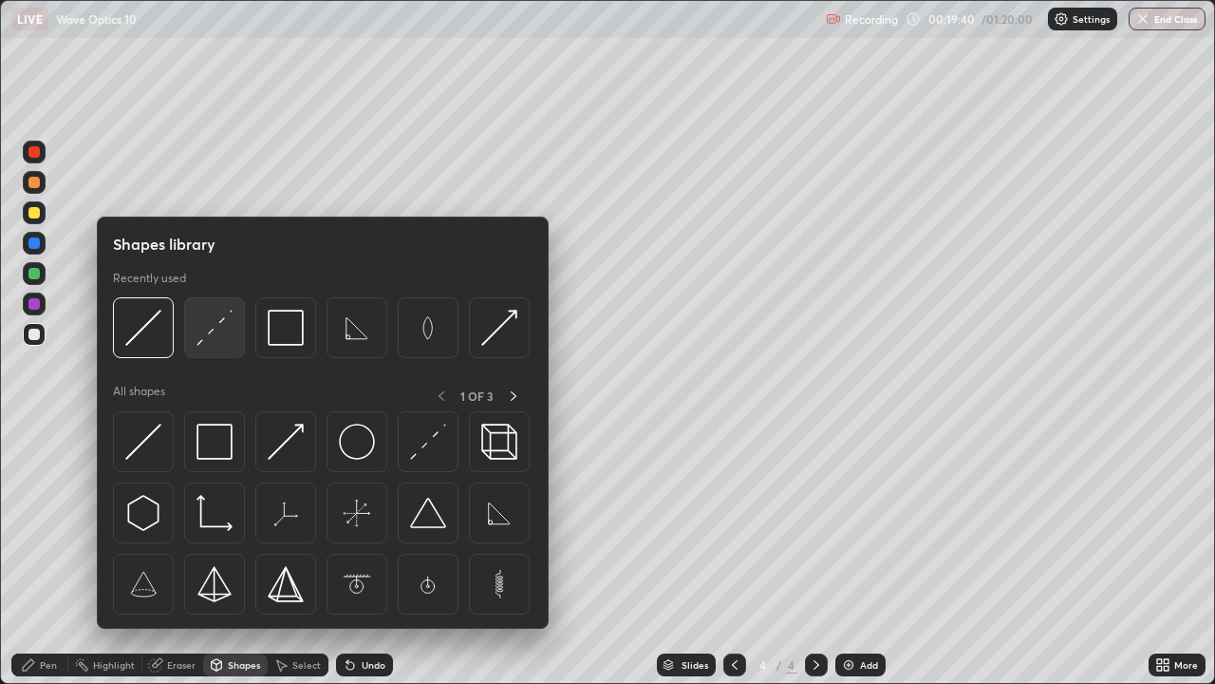
click at [219, 339] on img at bounding box center [215, 328] width 36 height 36
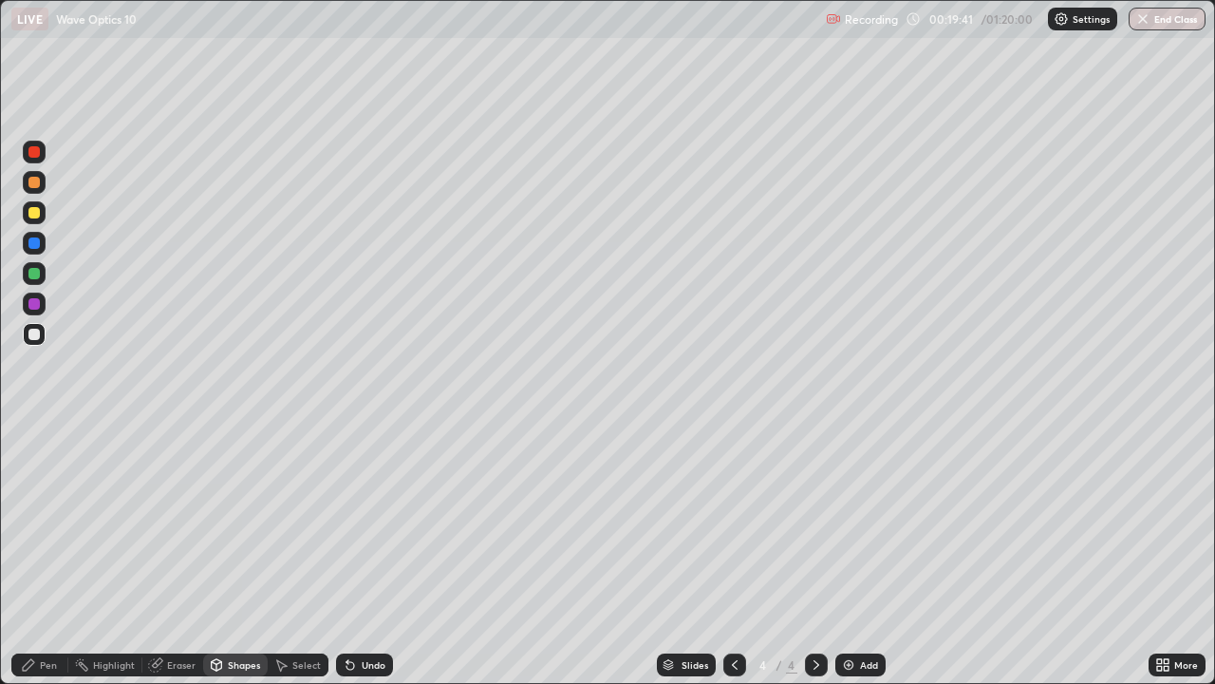
click at [33, 273] on div at bounding box center [33, 273] width 11 height 11
click at [37, 182] on div at bounding box center [33, 182] width 11 height 11
click at [35, 554] on div "Pen" at bounding box center [39, 664] width 57 height 23
click at [356, 554] on div "Undo" at bounding box center [364, 664] width 57 height 23
click at [28, 341] on div at bounding box center [34, 334] width 23 height 23
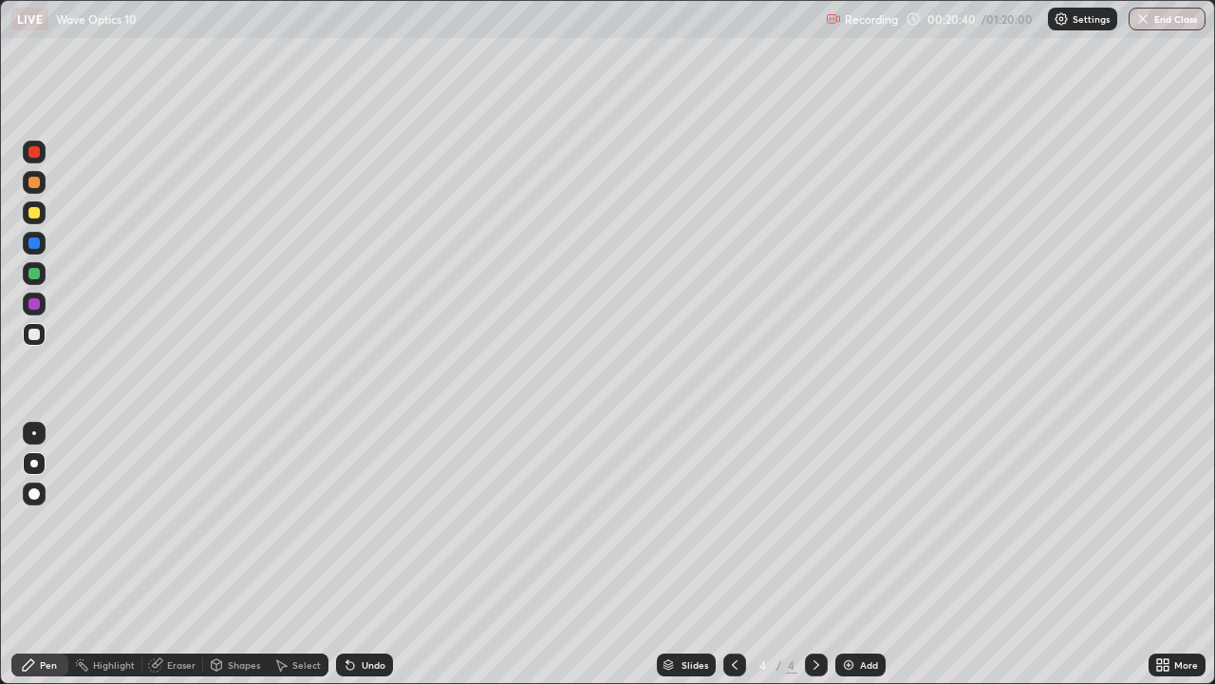
click at [372, 554] on div "Undo" at bounding box center [374, 664] width 24 height 9
click at [373, 554] on div "Undo" at bounding box center [374, 664] width 24 height 9
click at [363, 554] on div "Undo" at bounding box center [364, 664] width 57 height 23
click at [364, 554] on div "Undo" at bounding box center [364, 664] width 57 height 23
click at [362, 554] on div "Undo" at bounding box center [364, 664] width 57 height 23
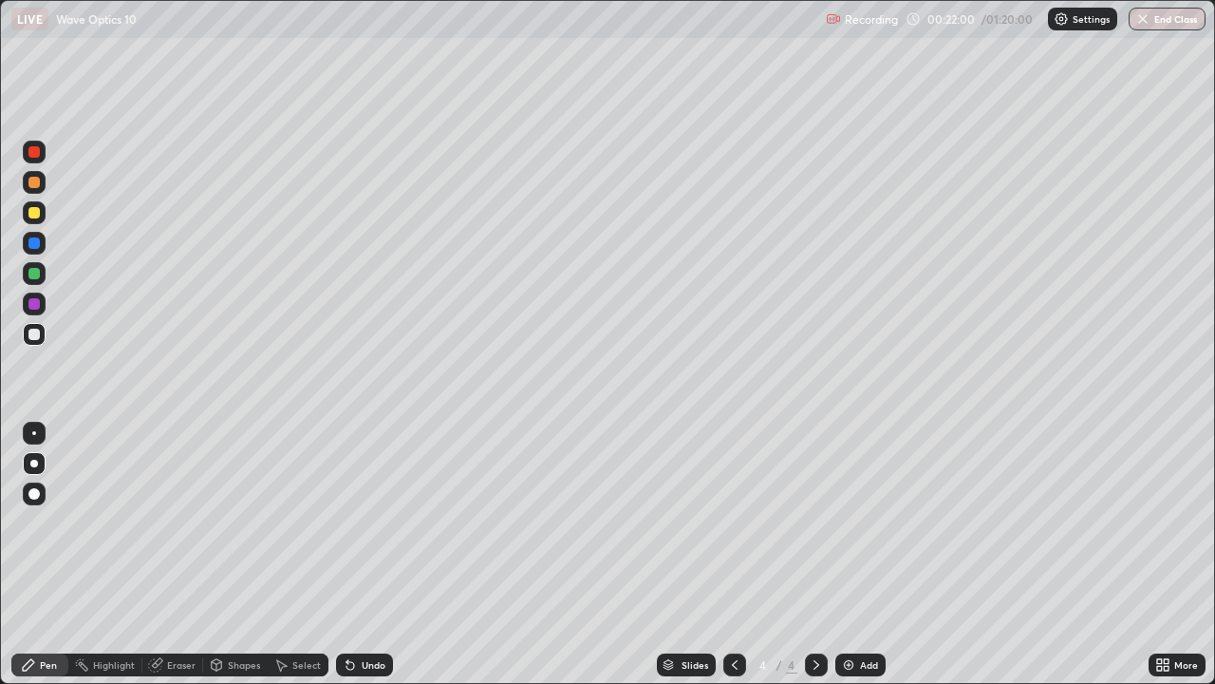
click at [173, 554] on div "Eraser" at bounding box center [181, 664] width 28 height 9
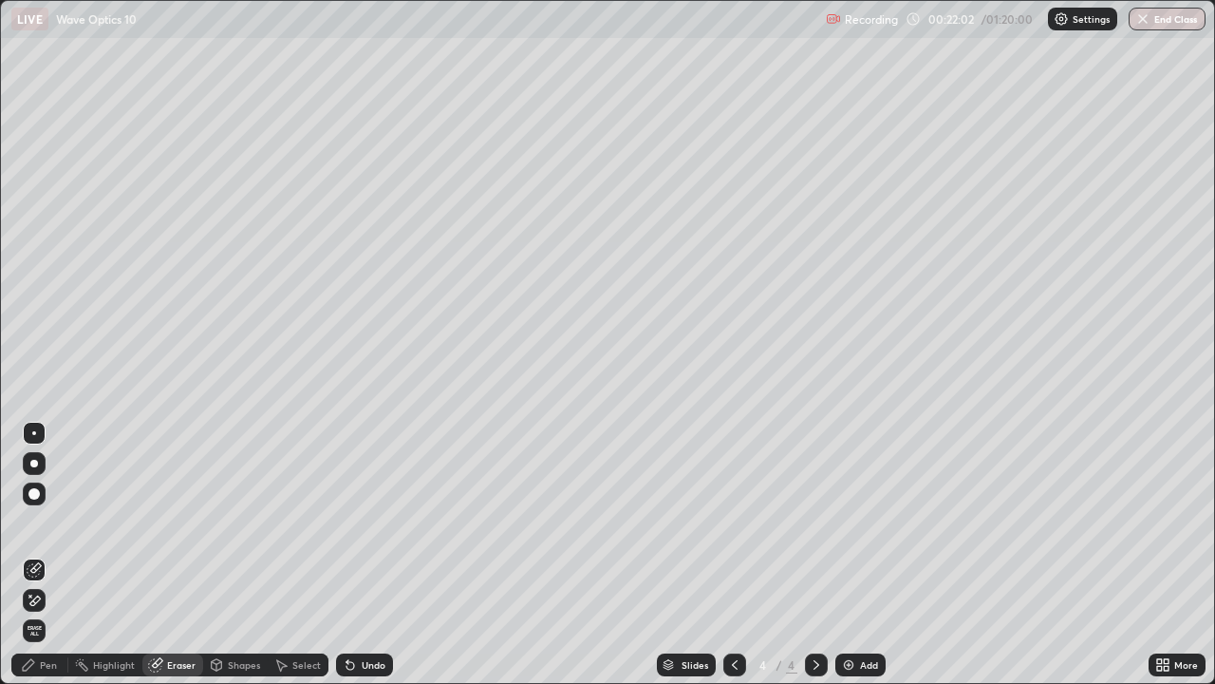
click at [47, 554] on div "Pen" at bounding box center [39, 664] width 57 height 23
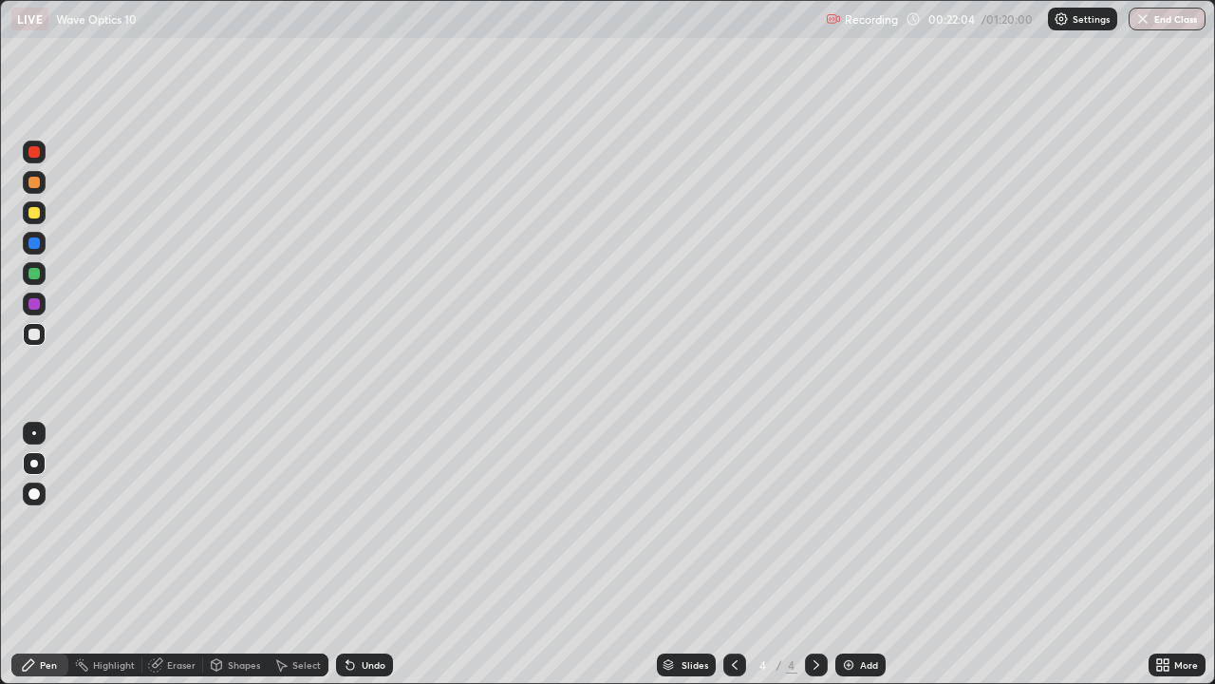
click at [178, 554] on div "Eraser" at bounding box center [181, 664] width 28 height 9
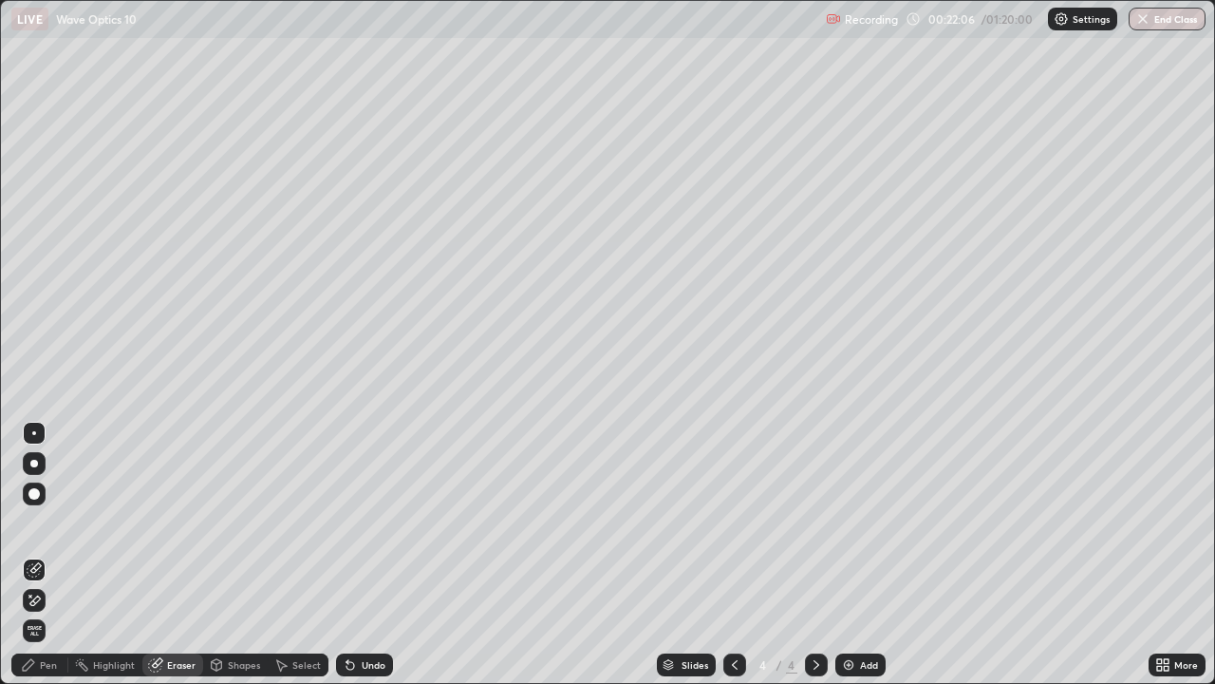
click at [48, 554] on div "Pen" at bounding box center [48, 664] width 17 height 9
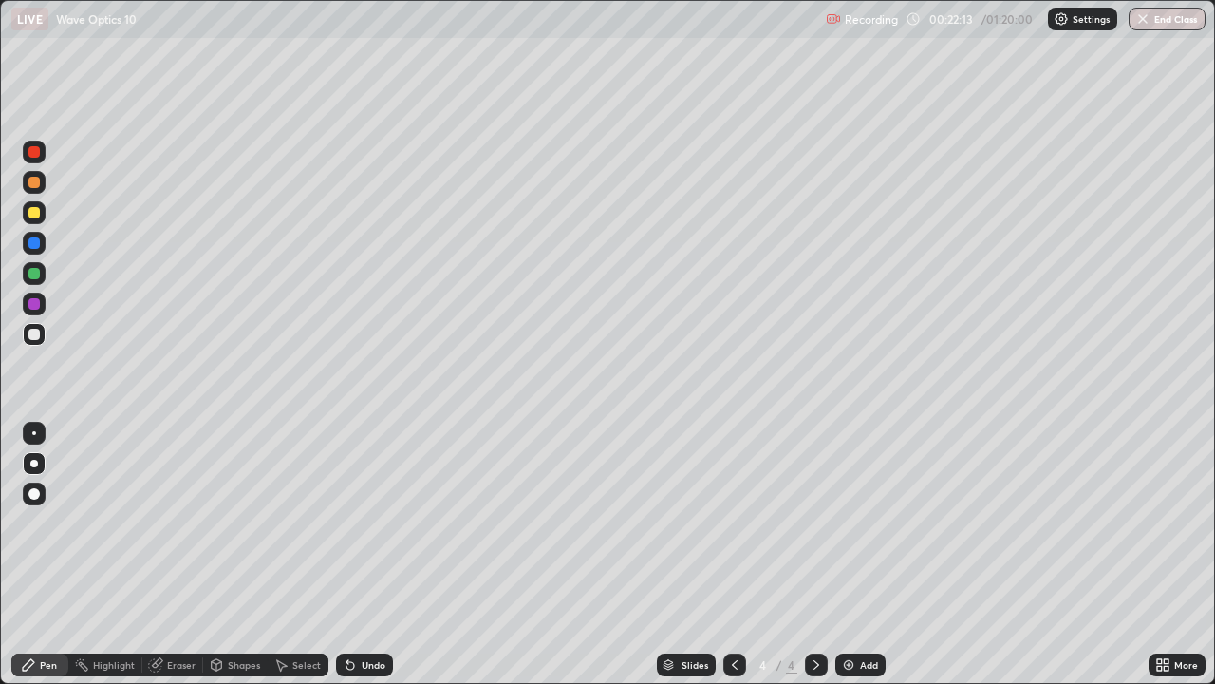
click at [358, 554] on div "Undo" at bounding box center [364, 664] width 57 height 23
click at [863, 554] on div "Add" at bounding box center [869, 664] width 18 height 9
click at [730, 554] on icon at bounding box center [734, 664] width 15 height 15
click at [817, 554] on icon at bounding box center [816, 664] width 15 height 15
click at [734, 554] on icon at bounding box center [734, 664] width 15 height 15
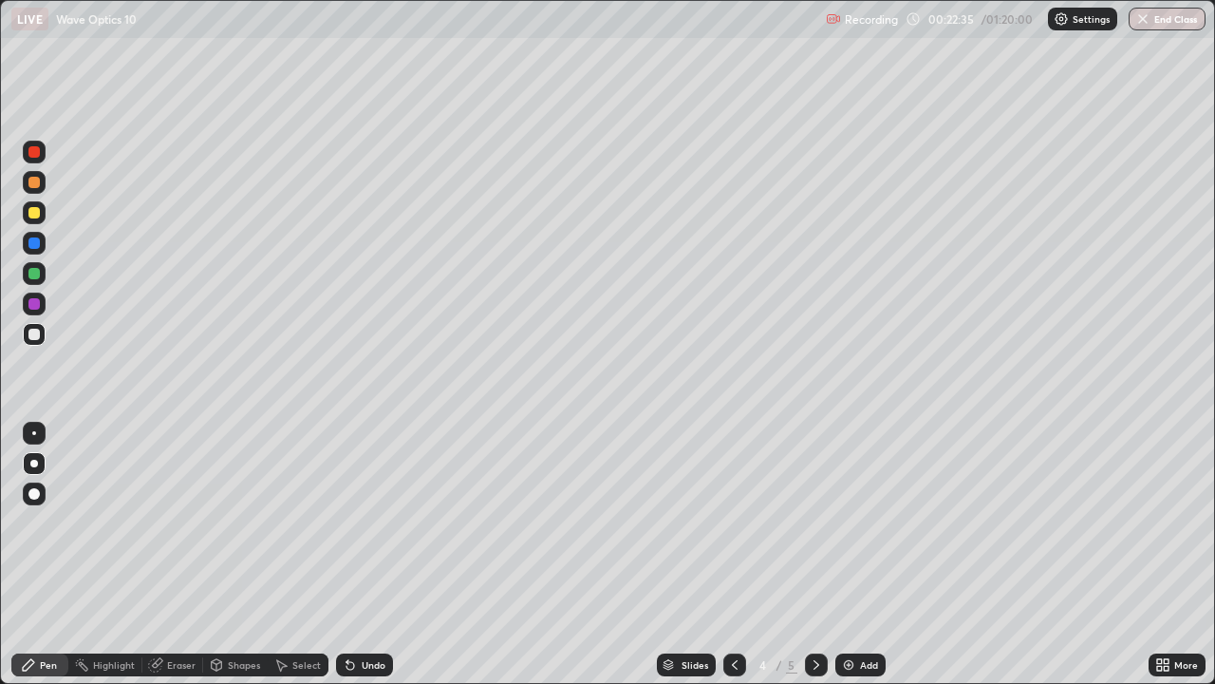
click at [814, 554] on icon at bounding box center [816, 664] width 15 height 15
click at [310, 554] on div "Select" at bounding box center [306, 664] width 28 height 9
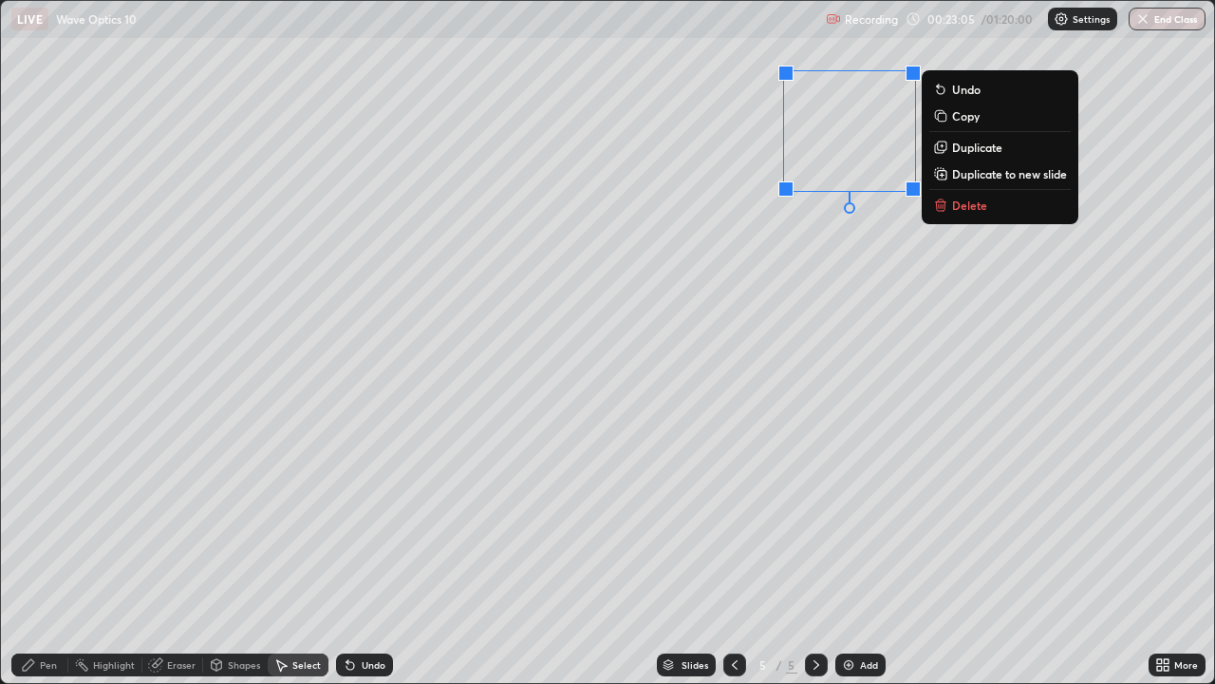
click at [55, 554] on div "Pen" at bounding box center [48, 664] width 17 height 9
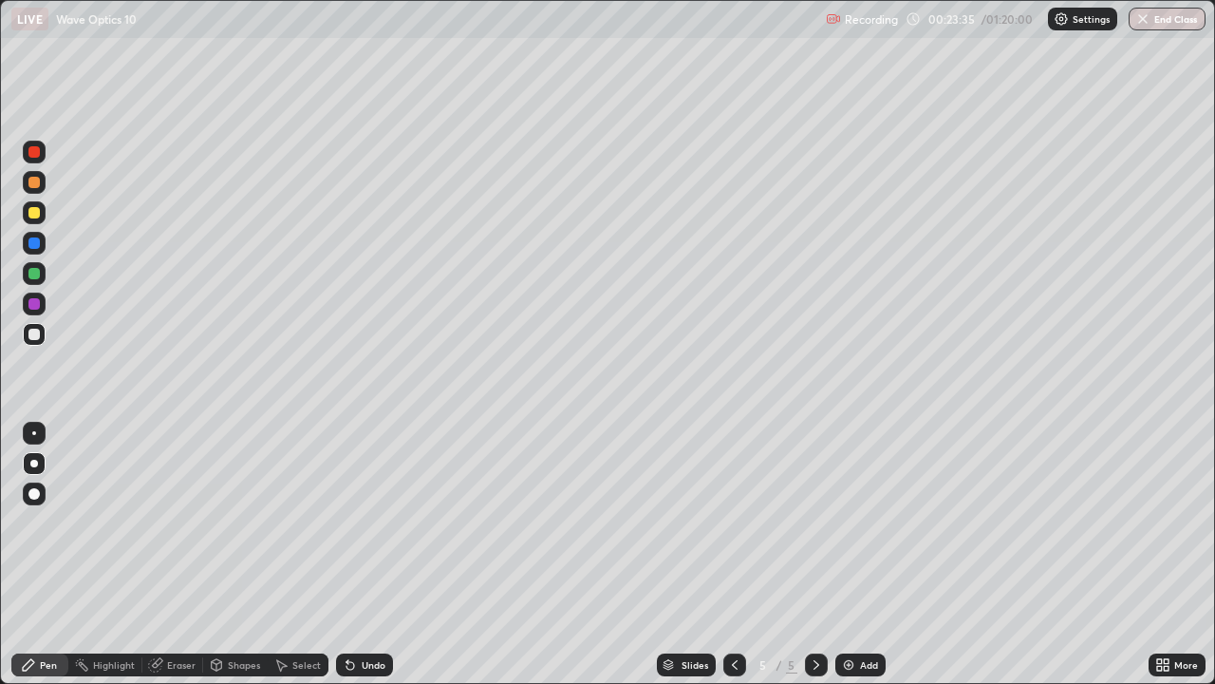
click at [216, 554] on icon at bounding box center [216, 667] width 0 height 7
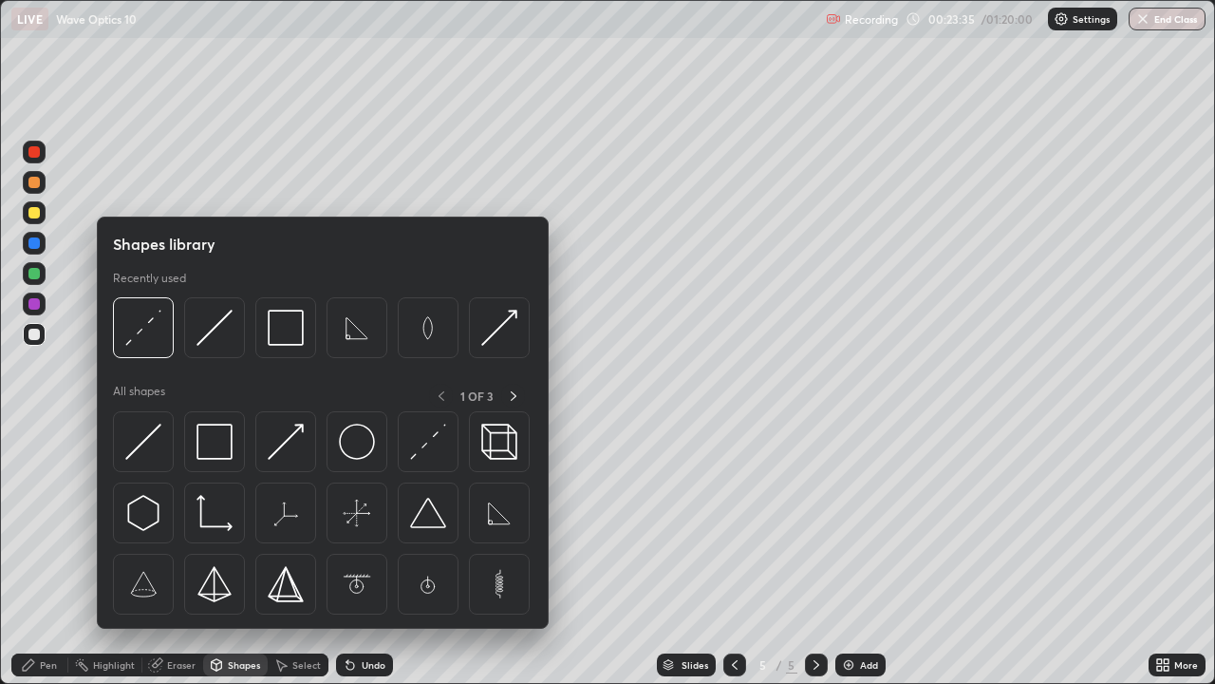
click at [181, 554] on div "Eraser" at bounding box center [181, 664] width 28 height 9
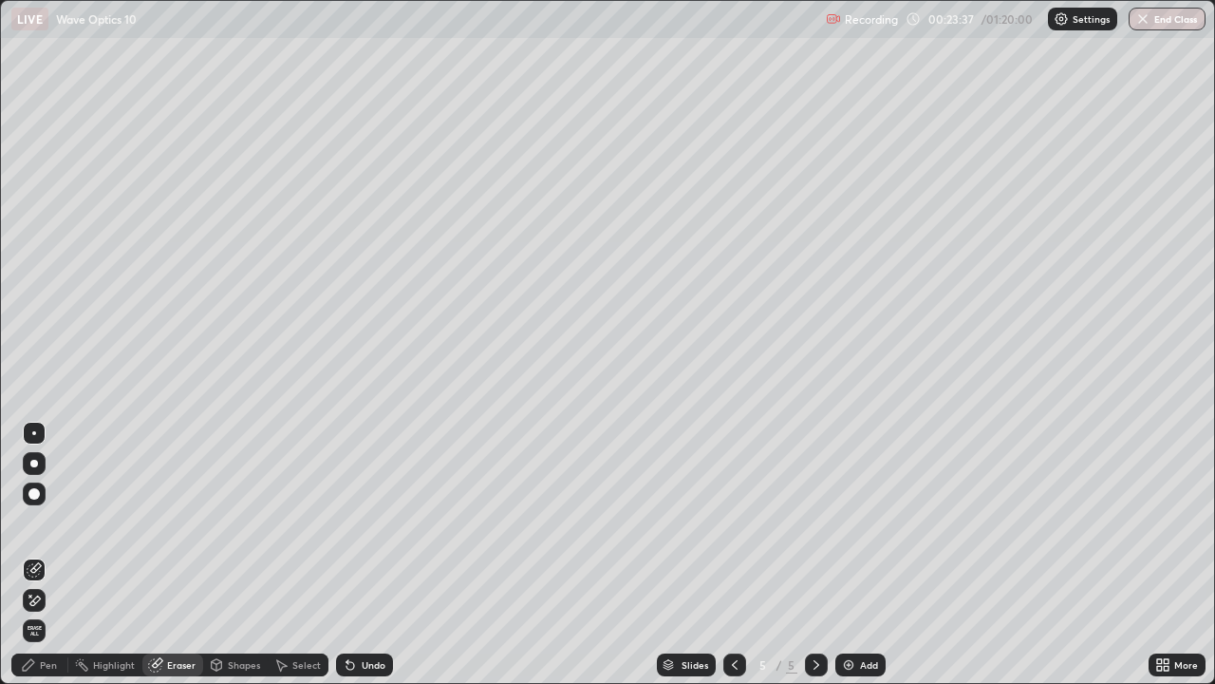
click at [44, 554] on div "Pen" at bounding box center [48, 664] width 17 height 9
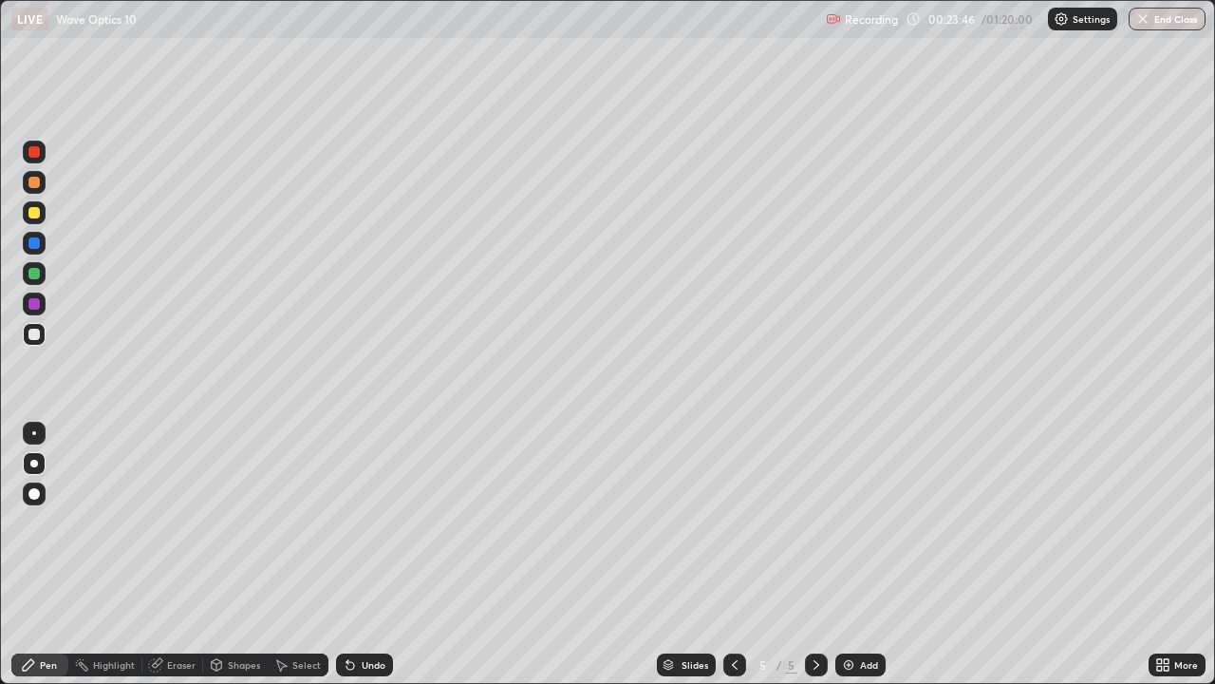
click at [364, 554] on div "Undo" at bounding box center [364, 664] width 57 height 23
click at [366, 554] on div "Undo" at bounding box center [374, 664] width 24 height 9
click at [364, 554] on div "Undo" at bounding box center [374, 664] width 24 height 9
click at [356, 554] on div "Undo" at bounding box center [364, 664] width 57 height 23
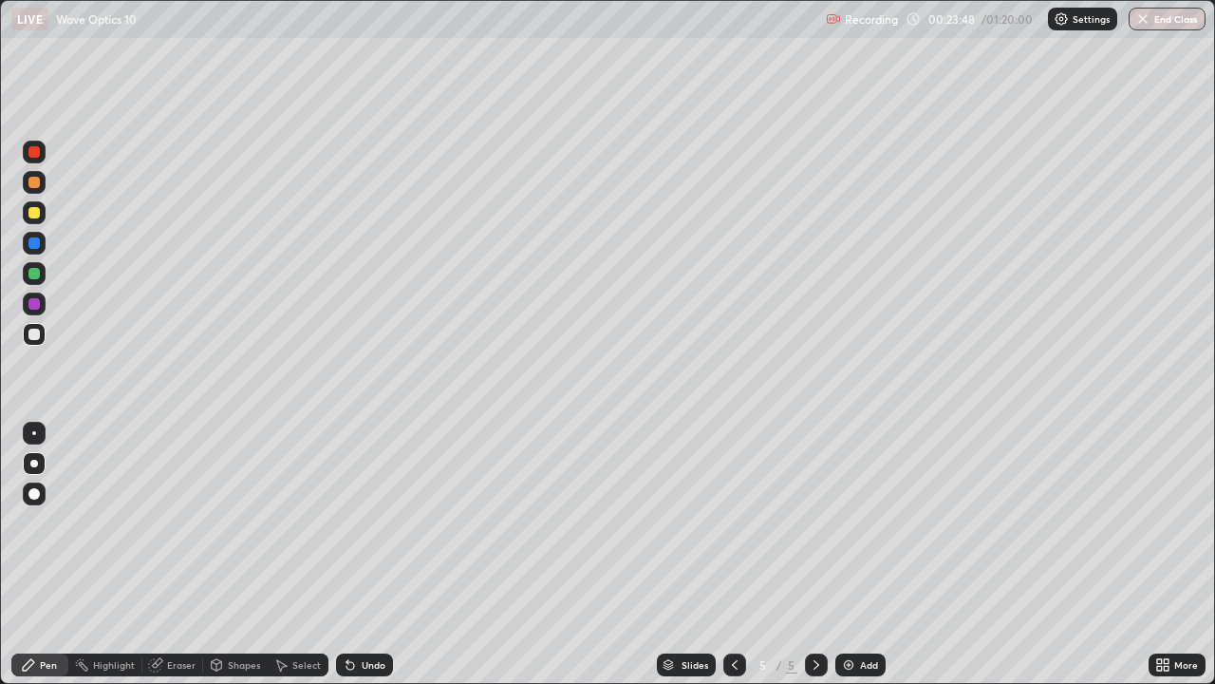
click at [356, 554] on div "Undo" at bounding box center [364, 664] width 57 height 23
click at [362, 554] on div "Undo" at bounding box center [374, 664] width 24 height 9
click at [365, 554] on div "Undo" at bounding box center [374, 664] width 24 height 9
click at [366, 554] on div "Undo" at bounding box center [374, 664] width 24 height 9
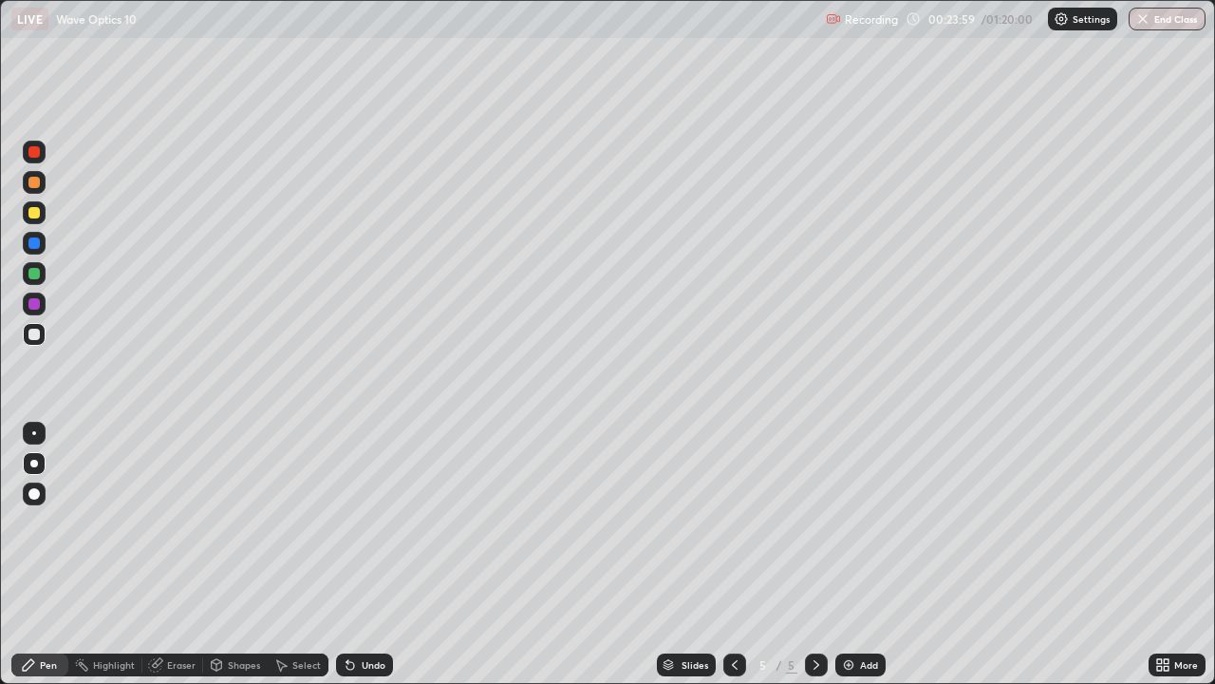
click at [733, 554] on icon at bounding box center [734, 664] width 15 height 15
click at [385, 554] on div "Undo" at bounding box center [364, 664] width 57 height 23
click at [377, 554] on div "Undo" at bounding box center [374, 664] width 24 height 9
click at [815, 554] on icon at bounding box center [816, 664] width 15 height 15
click at [843, 554] on img at bounding box center [848, 664] width 15 height 15
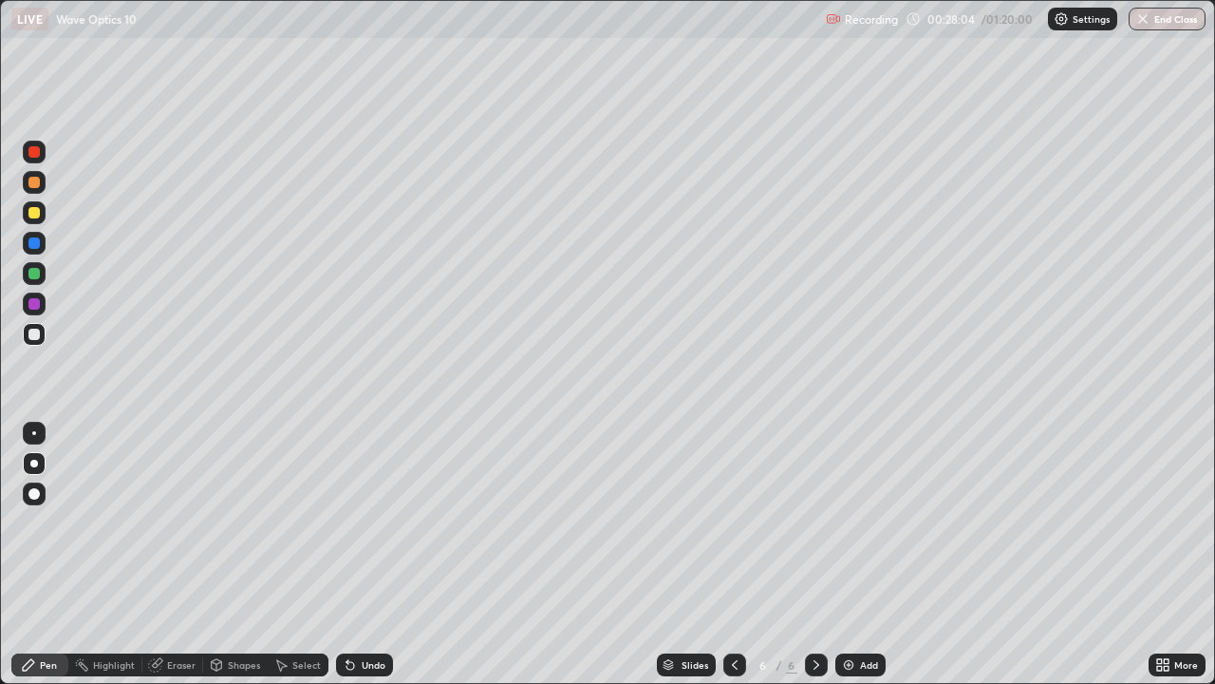
click at [228, 554] on div "Shapes" at bounding box center [244, 664] width 32 height 9
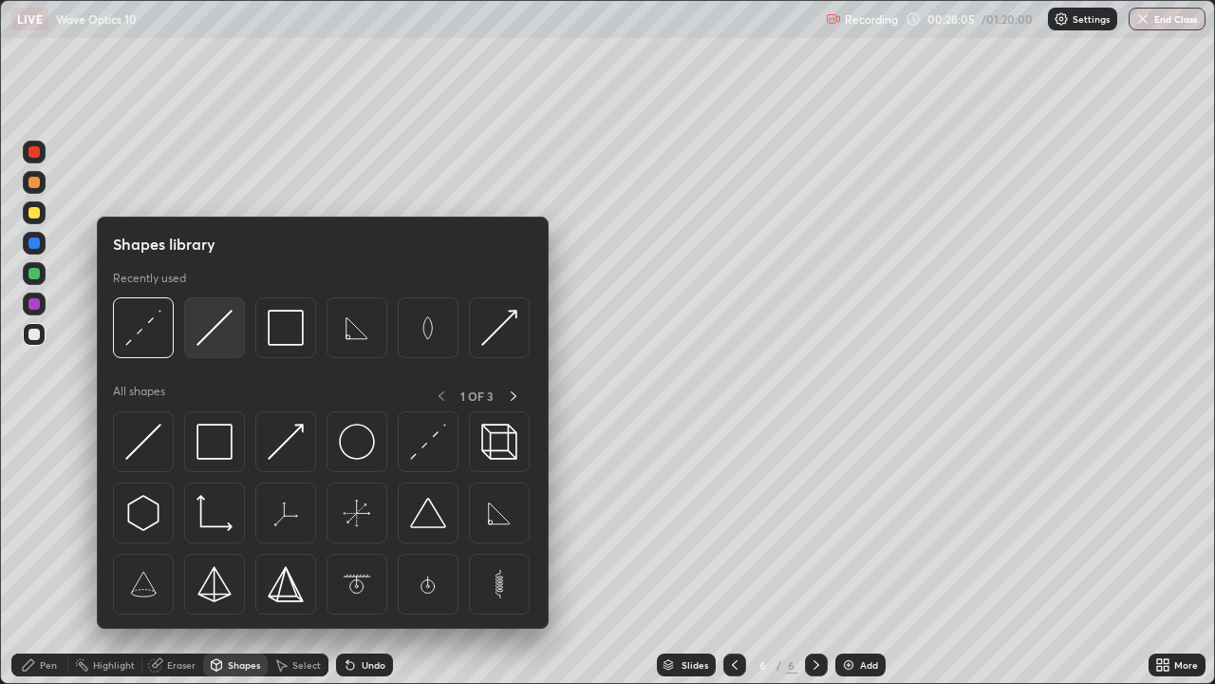
click at [215, 333] on img at bounding box center [215, 328] width 36 height 36
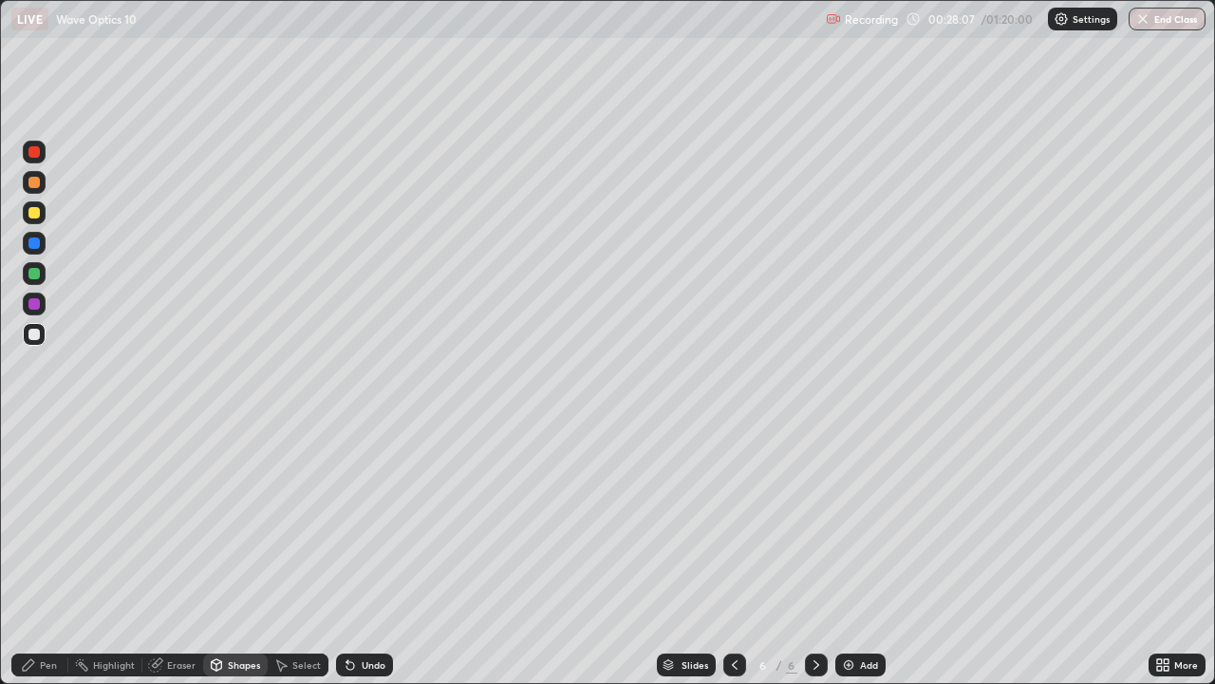
click at [41, 554] on div "Pen" at bounding box center [39, 664] width 57 height 23
click at [232, 554] on div "Shapes" at bounding box center [244, 664] width 32 height 9
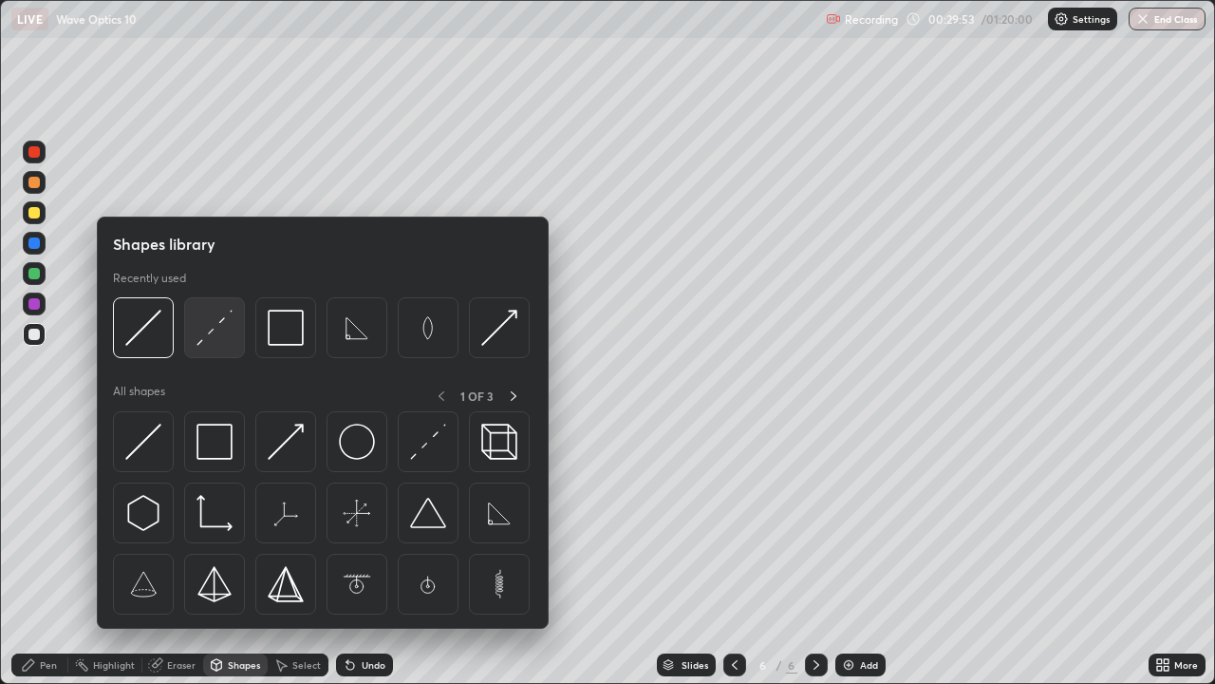
click at [219, 329] on img at bounding box center [215, 328] width 36 height 36
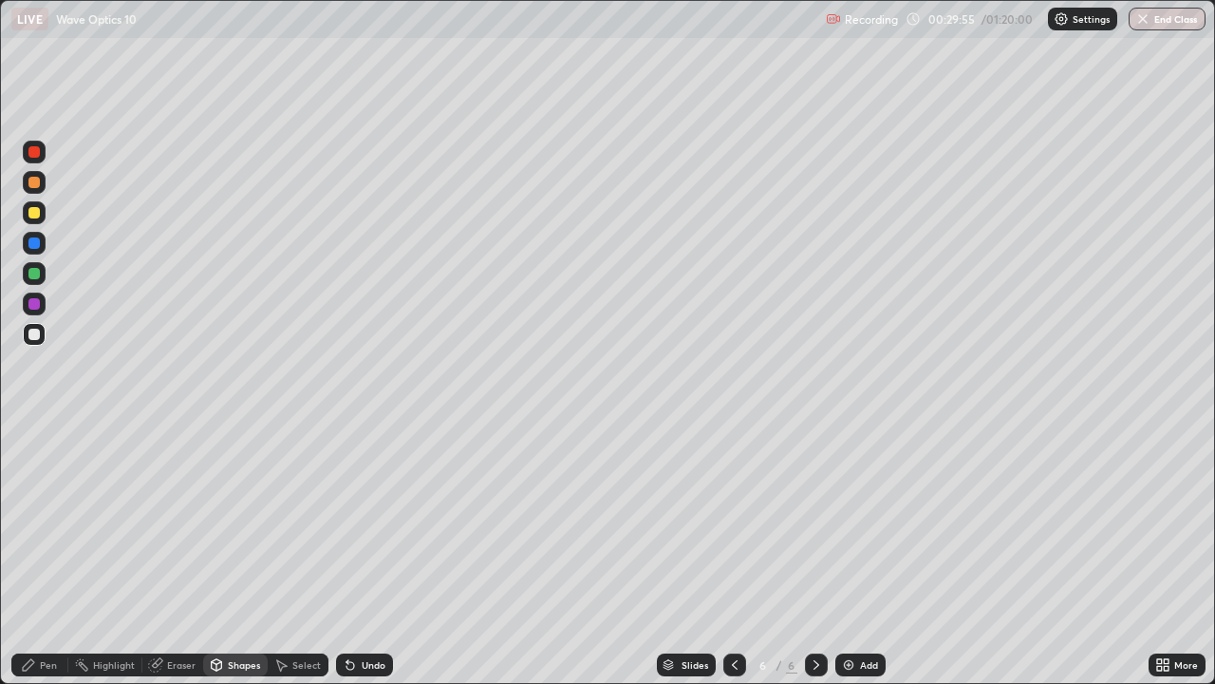
click at [37, 554] on div "Pen" at bounding box center [39, 664] width 57 height 23
click at [301, 554] on div "Select" at bounding box center [306, 664] width 28 height 9
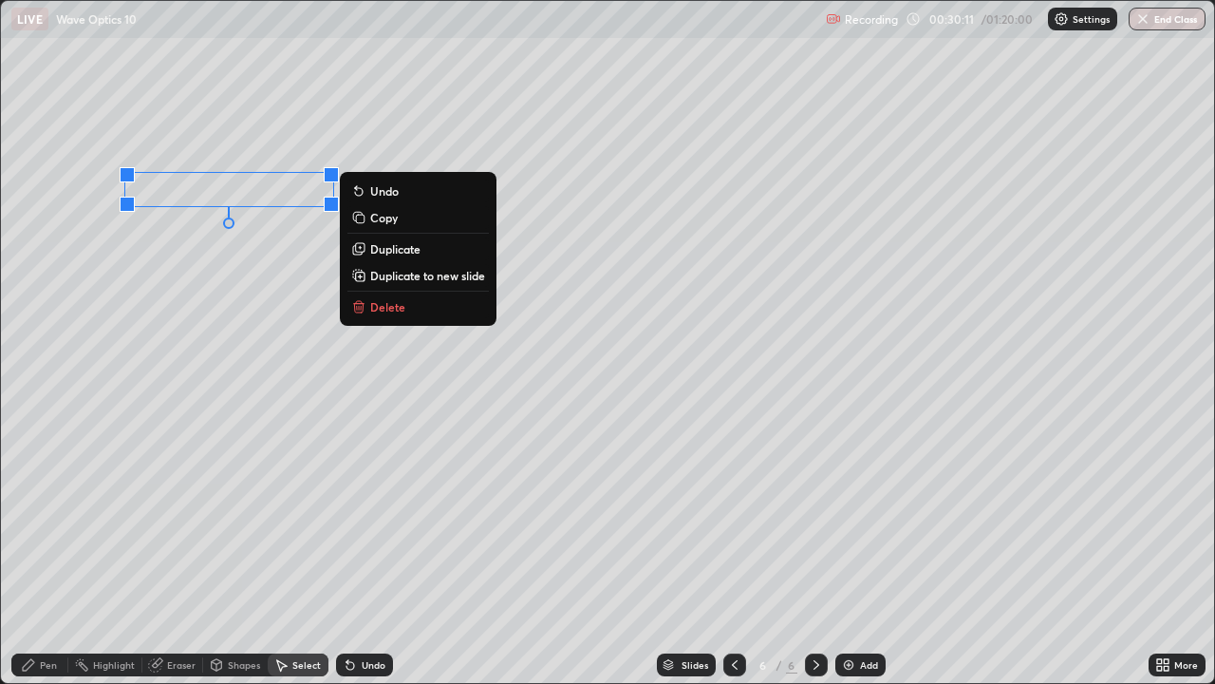
click at [421, 252] on p "Duplicate" at bounding box center [395, 248] width 50 height 15
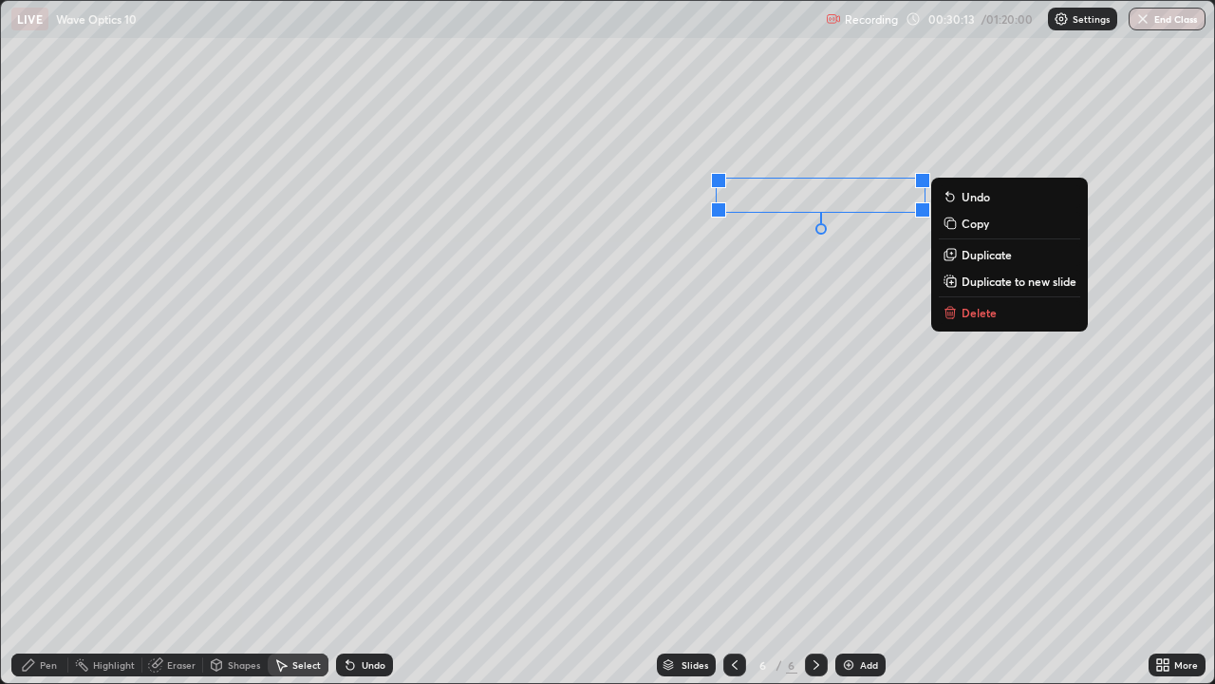
click at [48, 554] on div "Pen" at bounding box center [48, 664] width 17 height 9
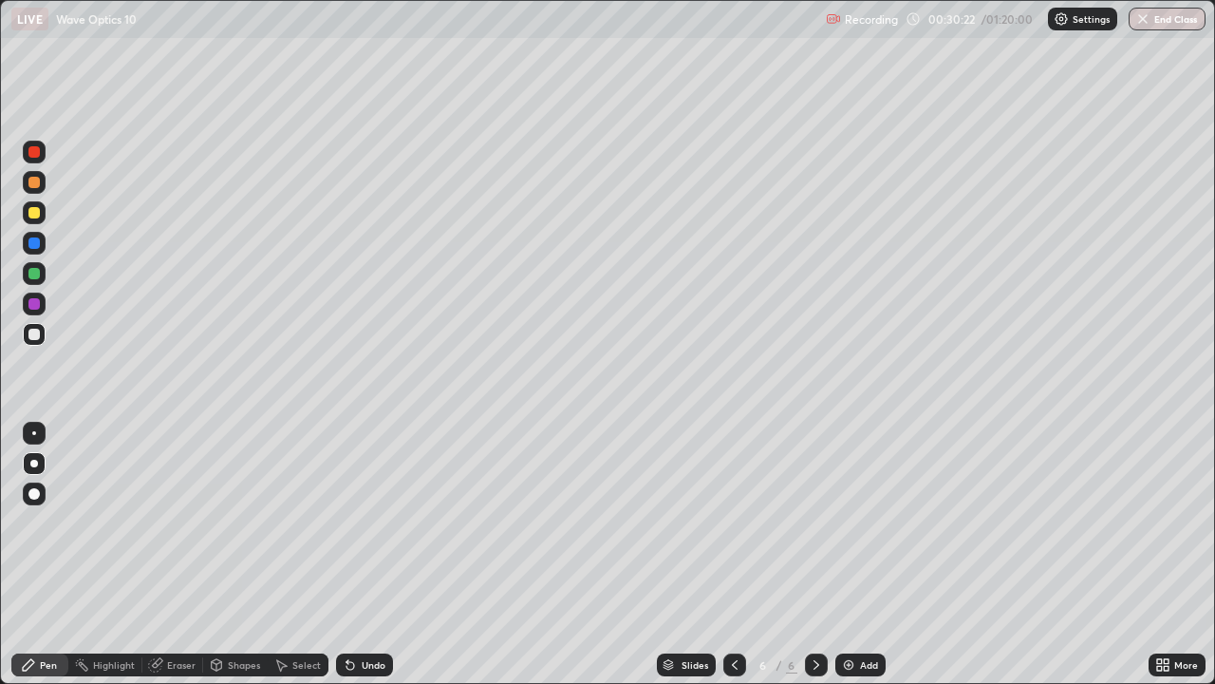
click at [304, 554] on div "Select" at bounding box center [306, 664] width 28 height 9
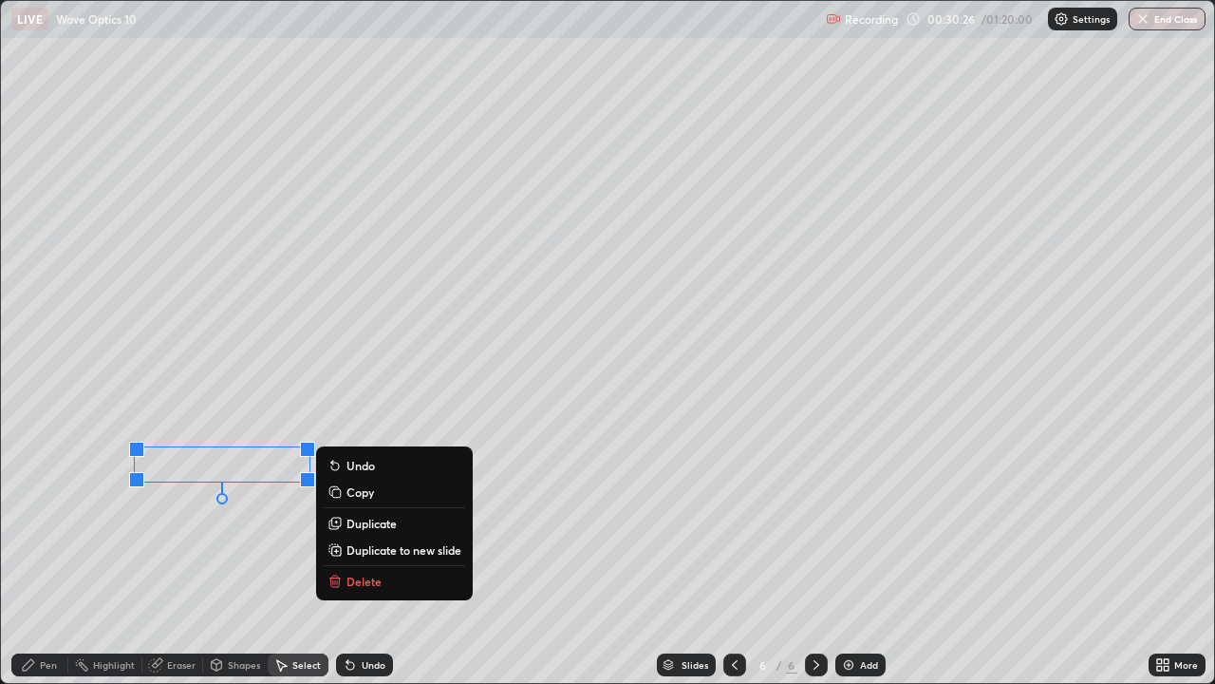
click at [384, 527] on p "Duplicate" at bounding box center [372, 523] width 50 height 15
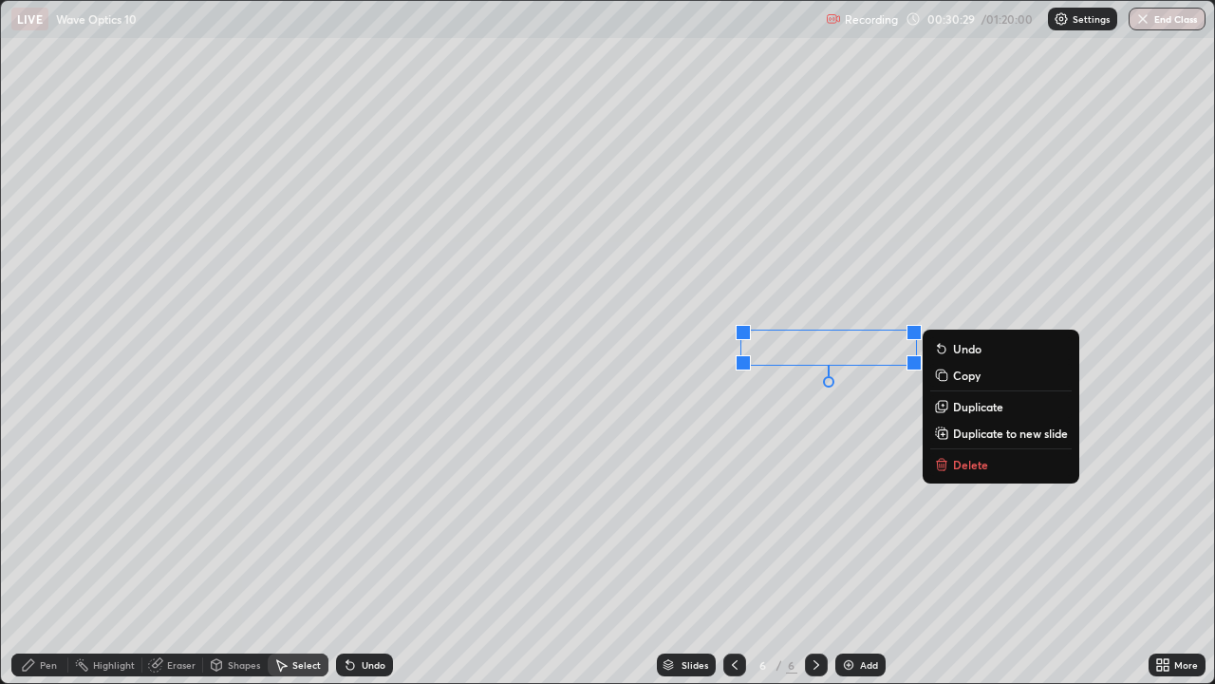
click at [53, 554] on div "Pen" at bounding box center [48, 664] width 17 height 9
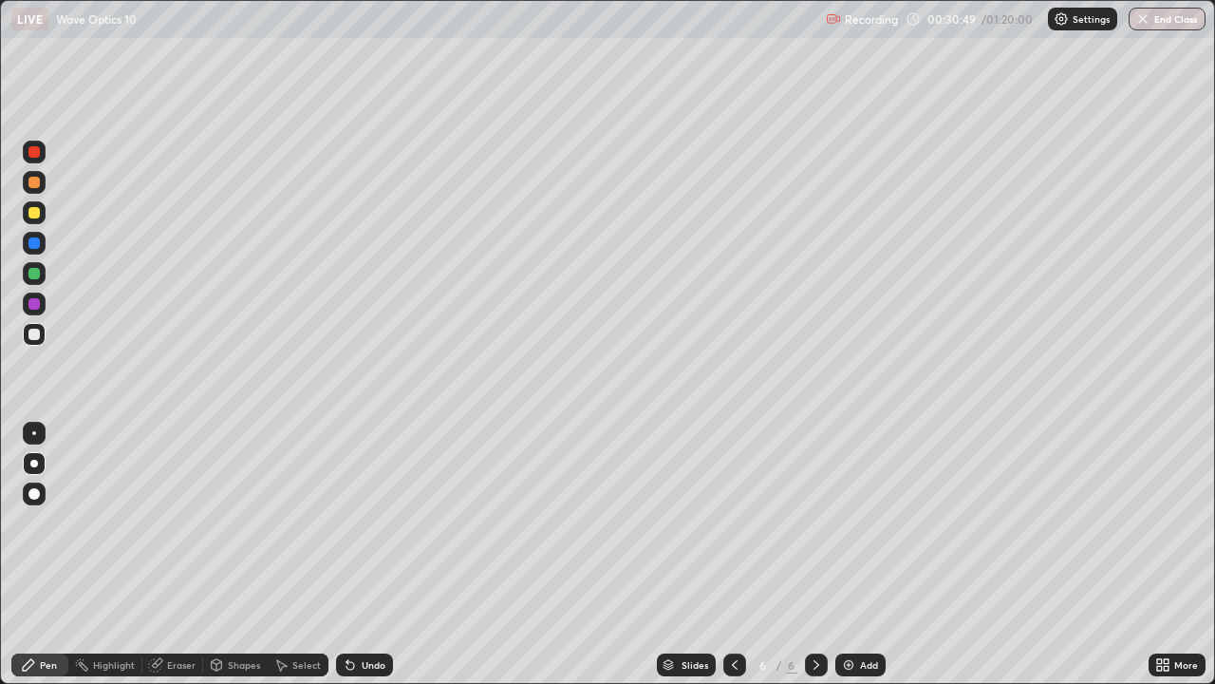
click at [733, 554] on icon at bounding box center [734, 664] width 15 height 15
click at [815, 554] on icon at bounding box center [816, 664] width 15 height 15
click at [856, 554] on div "Add" at bounding box center [861, 664] width 50 height 23
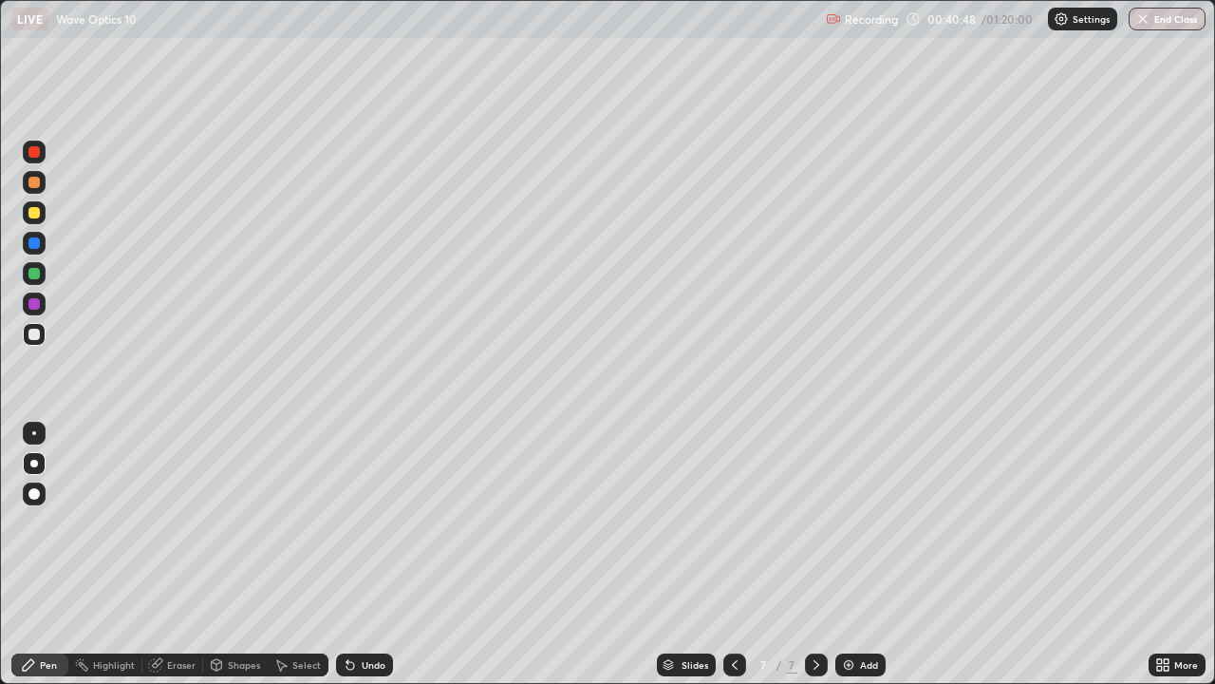
click at [260, 554] on div "Shapes" at bounding box center [235, 664] width 65 height 23
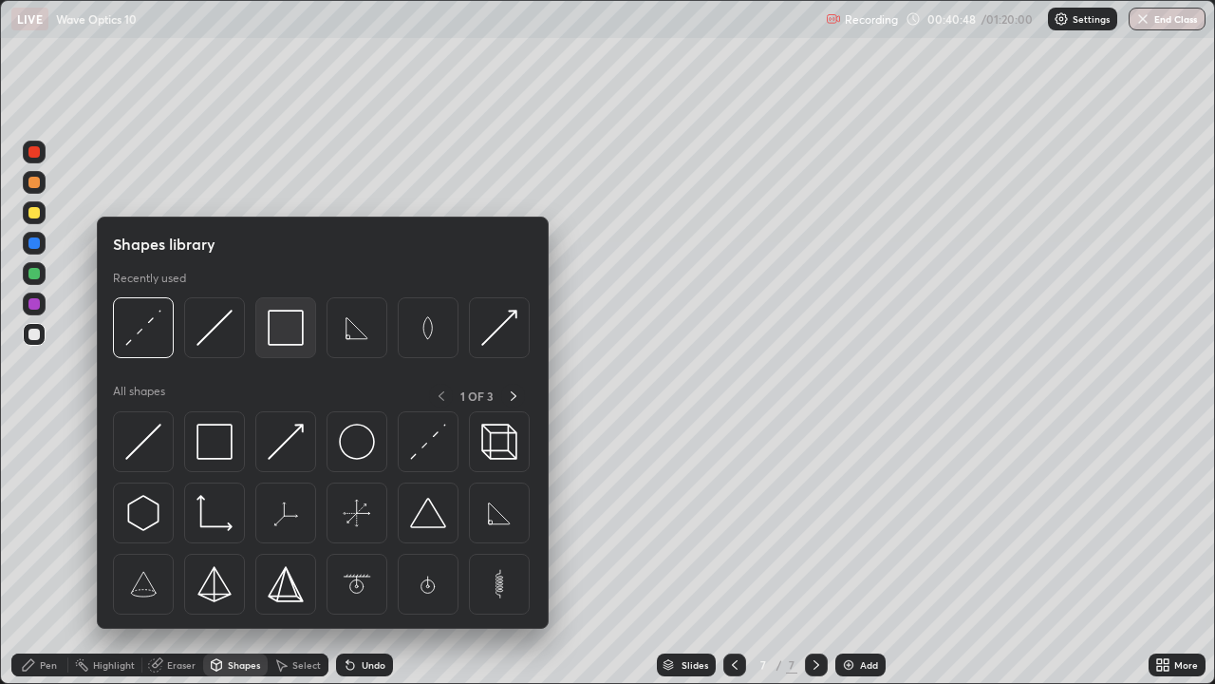
click at [291, 335] on img at bounding box center [286, 328] width 36 height 36
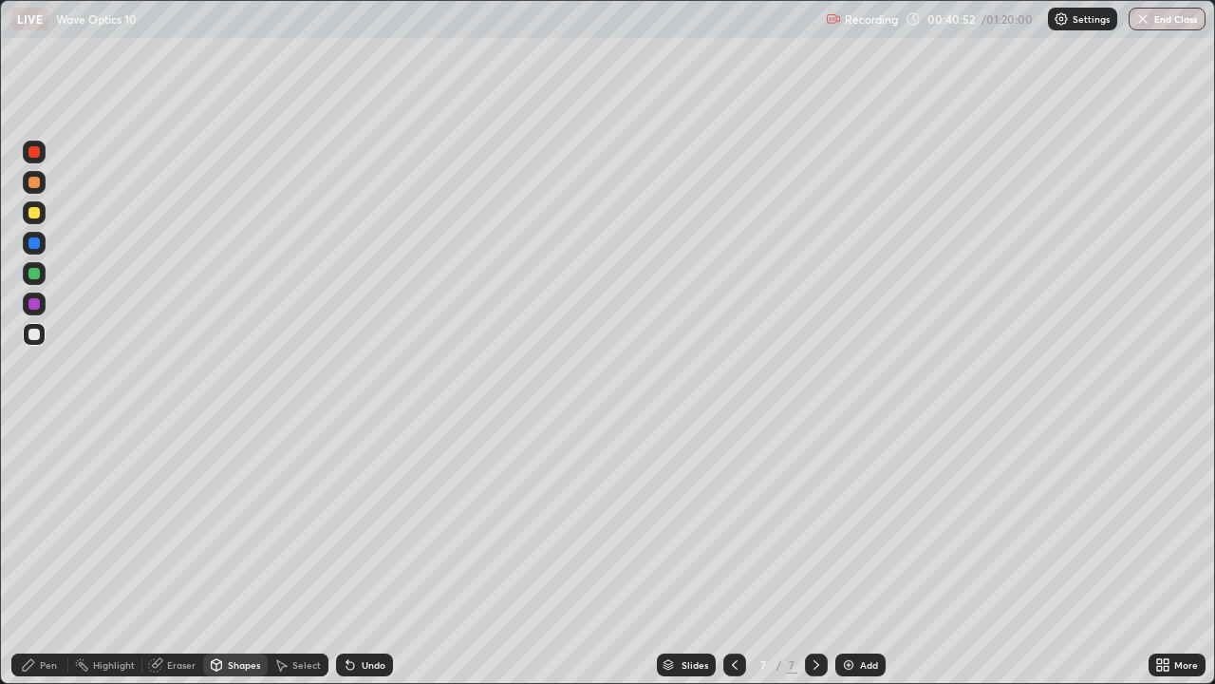
click at [240, 554] on div "Shapes" at bounding box center [244, 664] width 32 height 9
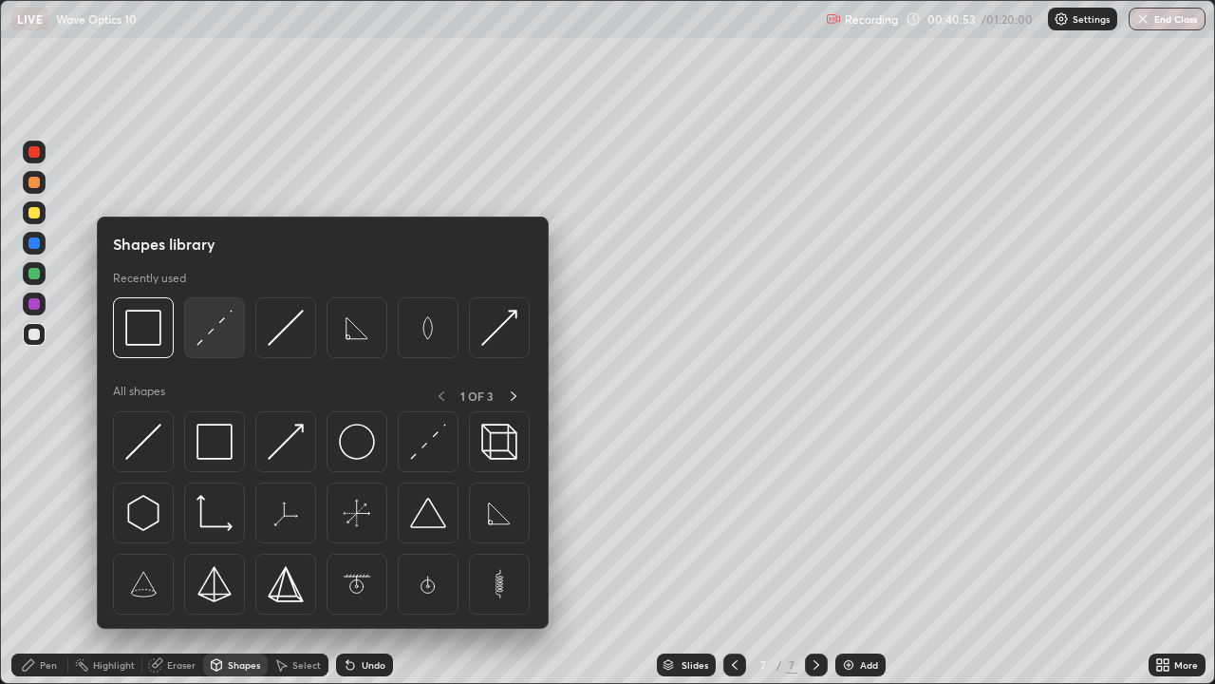
click at [217, 325] on img at bounding box center [215, 328] width 36 height 36
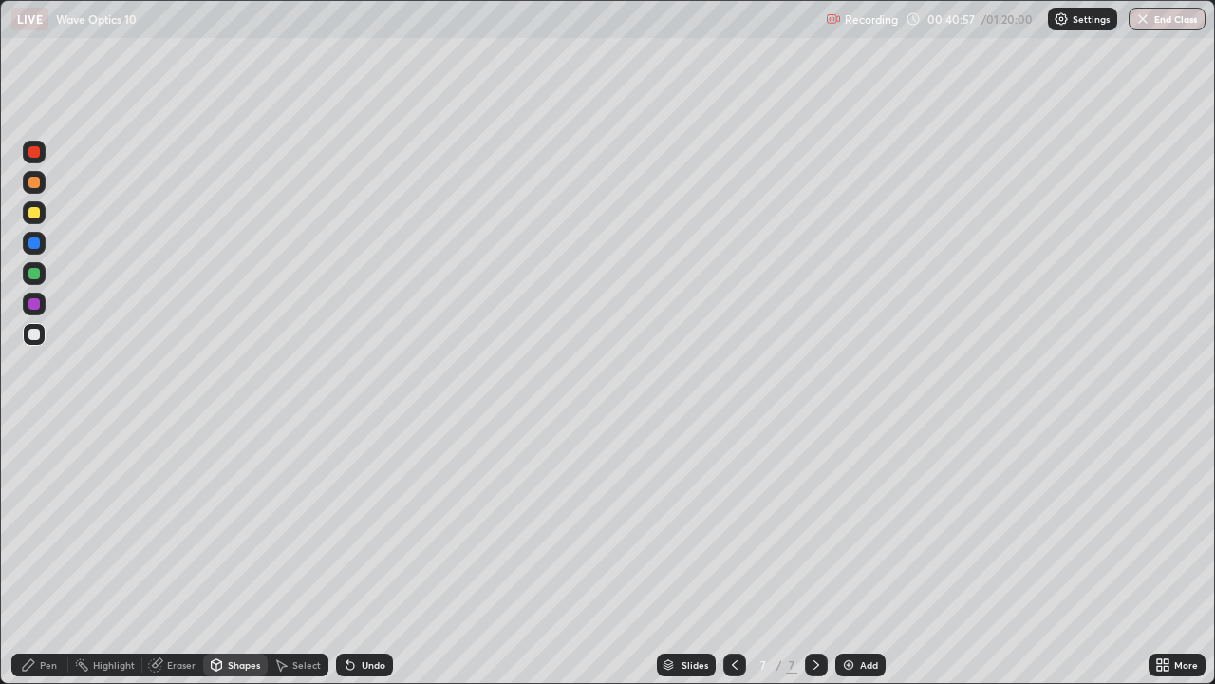
click at [236, 554] on div "Shapes" at bounding box center [244, 664] width 32 height 9
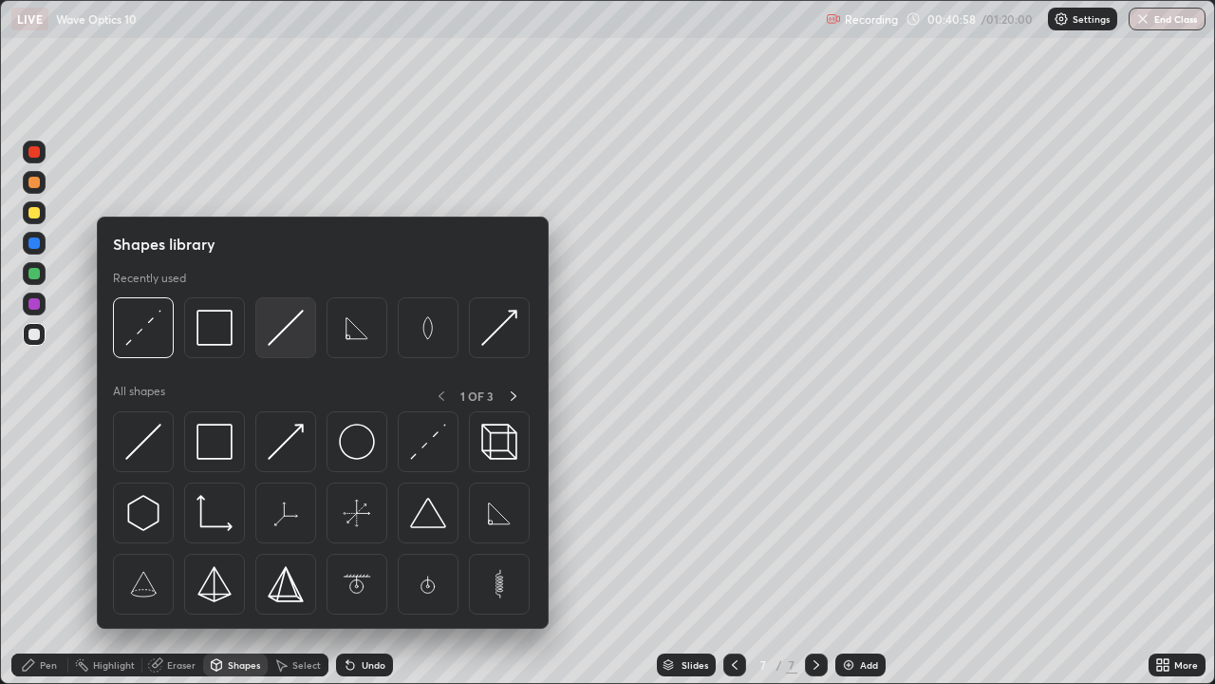
click at [291, 325] on img at bounding box center [286, 328] width 36 height 36
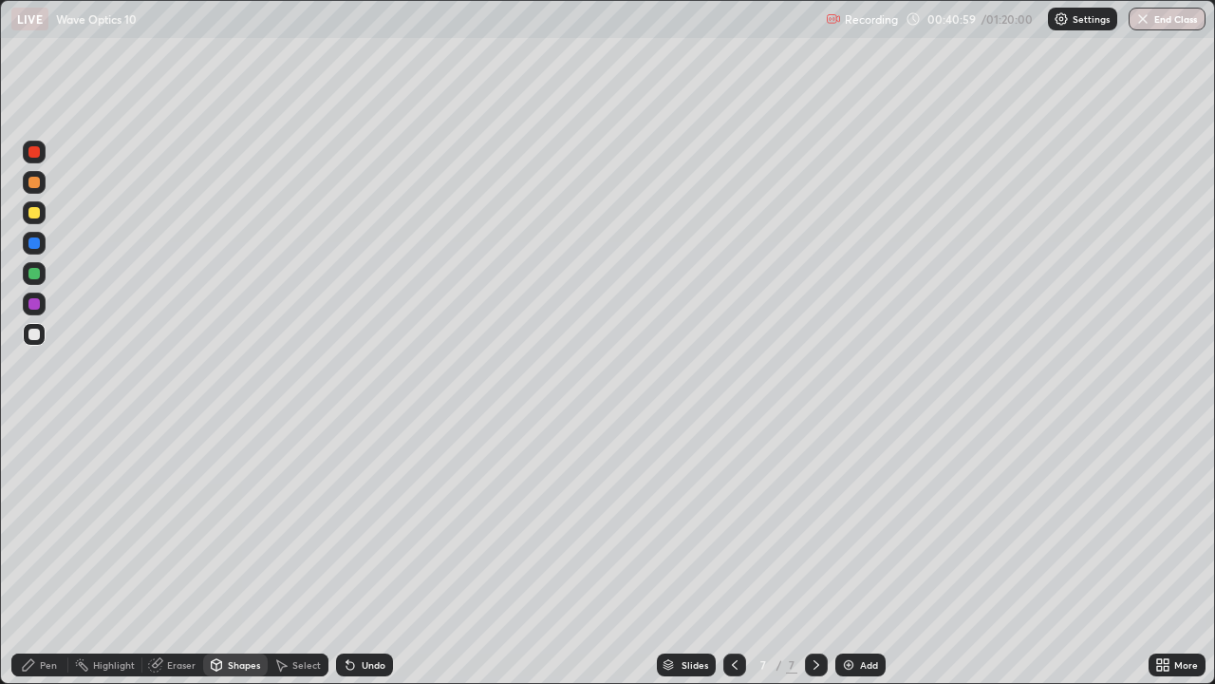
click at [37, 215] on div at bounding box center [33, 212] width 11 height 11
click at [244, 554] on div "Shapes" at bounding box center [235, 664] width 65 height 23
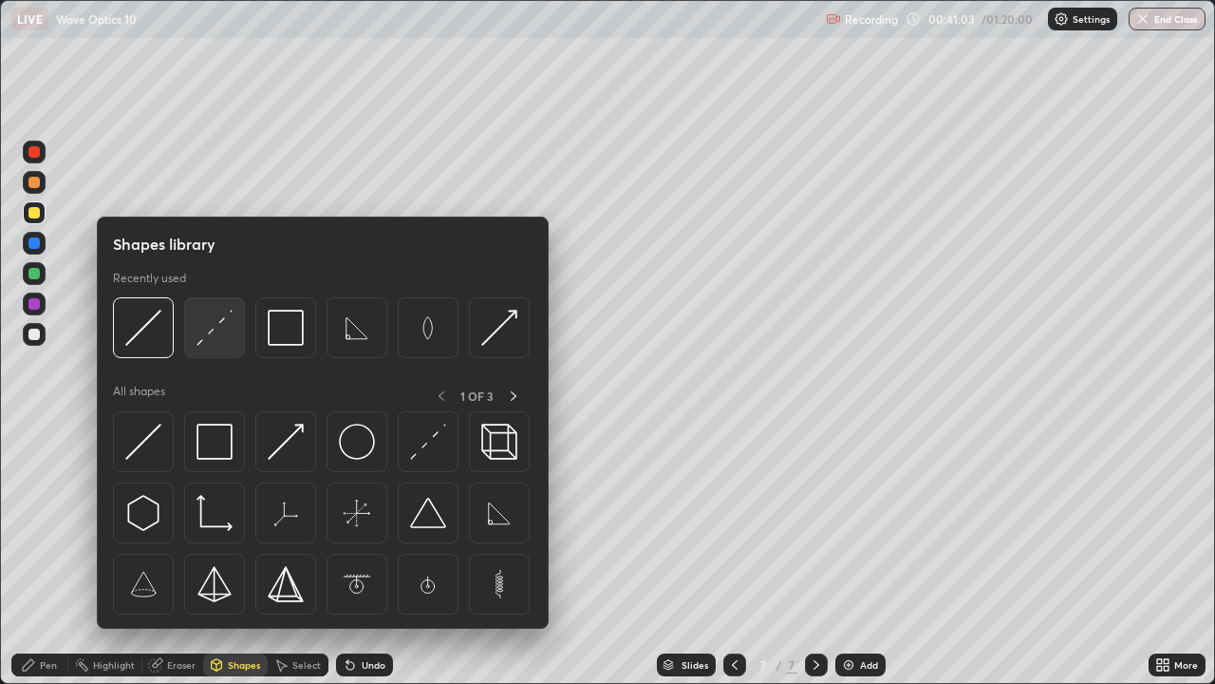
click at [228, 328] on img at bounding box center [215, 328] width 36 height 36
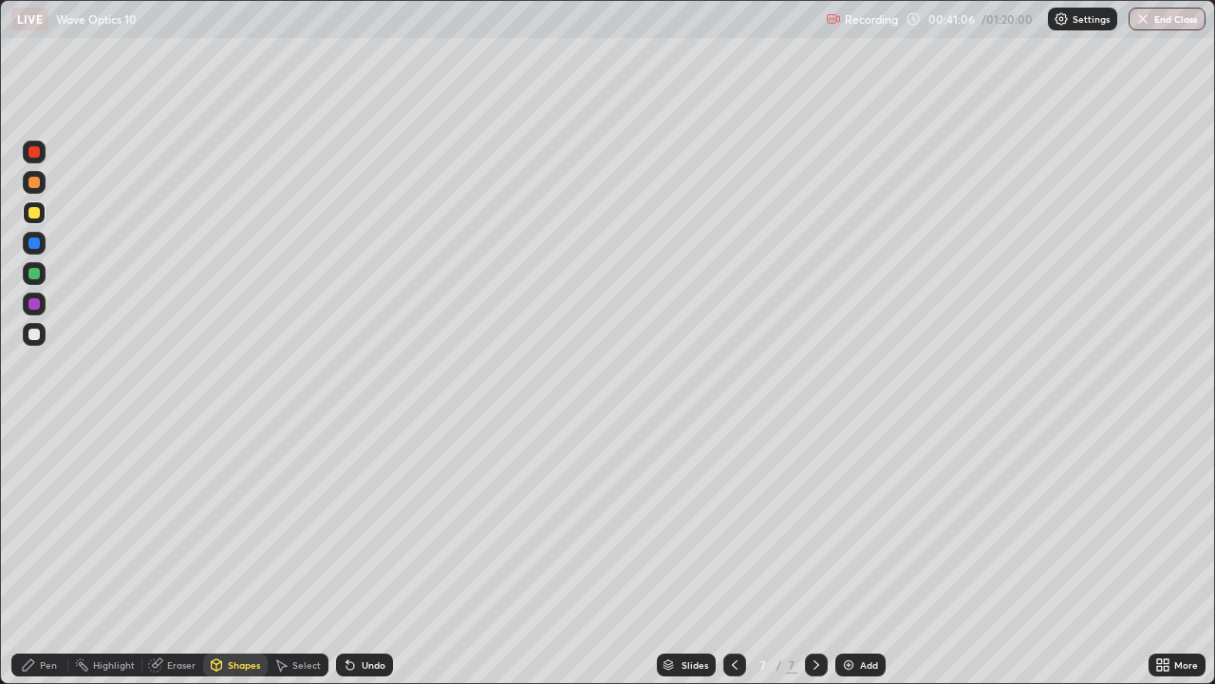
click at [238, 554] on div "Shapes" at bounding box center [235, 664] width 65 height 23
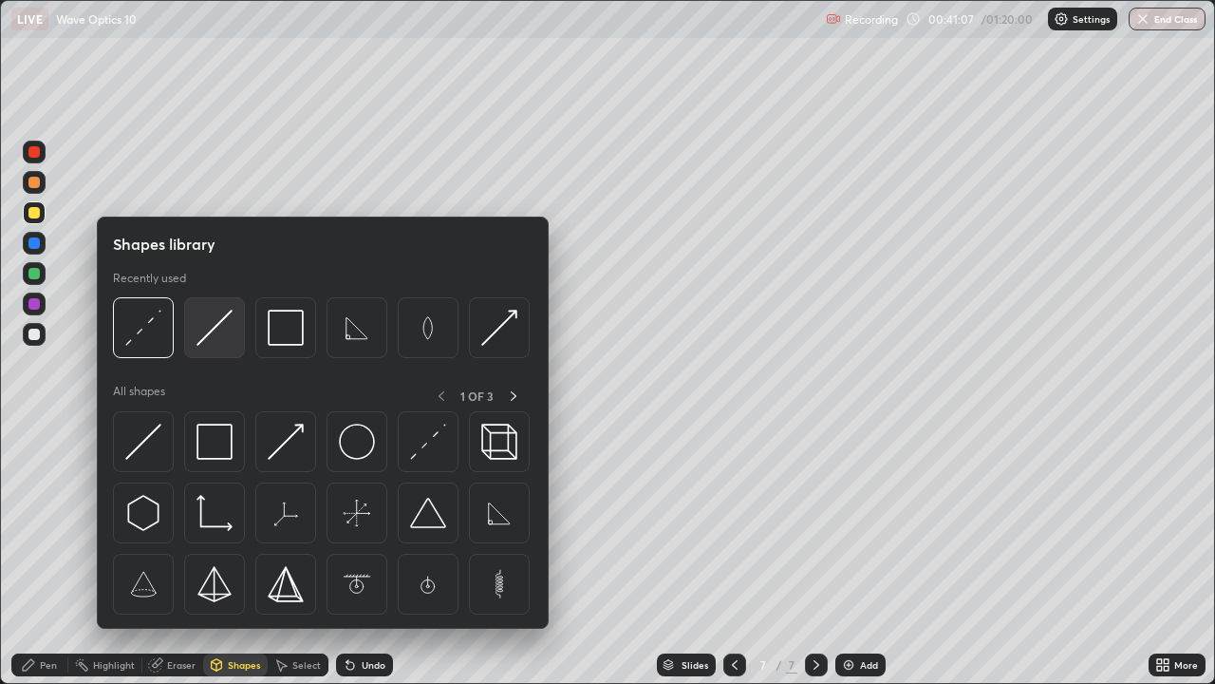
click at [209, 330] on img at bounding box center [215, 328] width 36 height 36
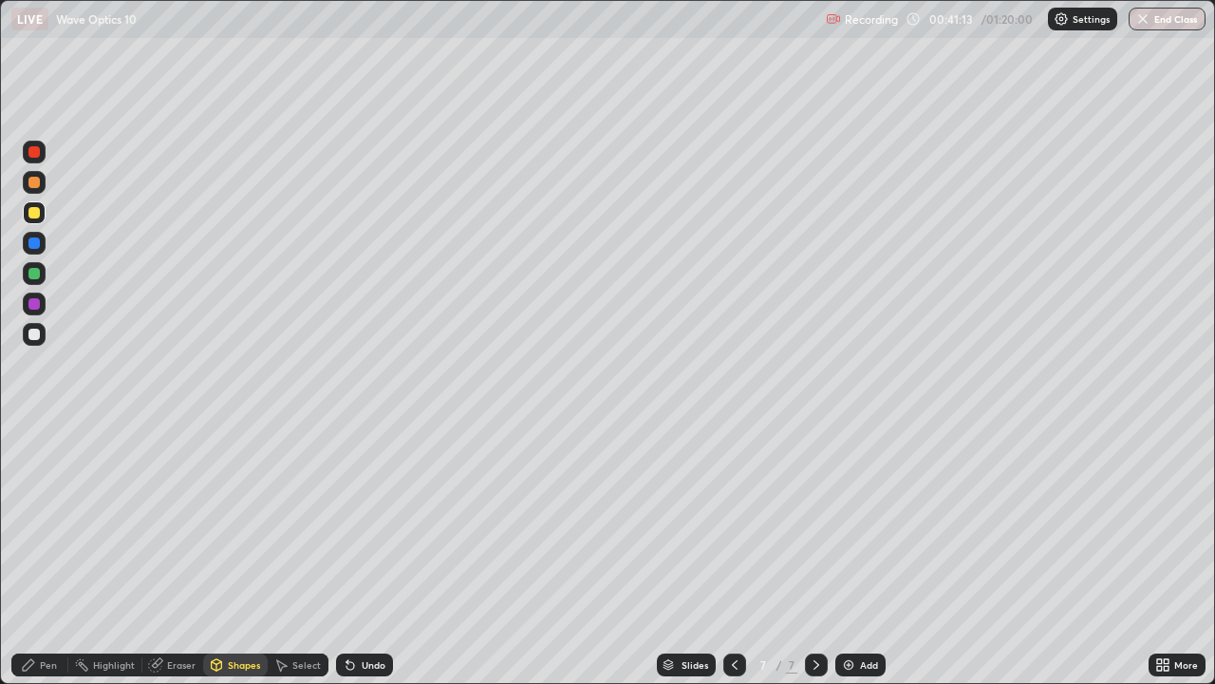
click at [48, 554] on div "Pen" at bounding box center [48, 664] width 17 height 9
click at [227, 554] on div "Shapes" at bounding box center [235, 664] width 65 height 23
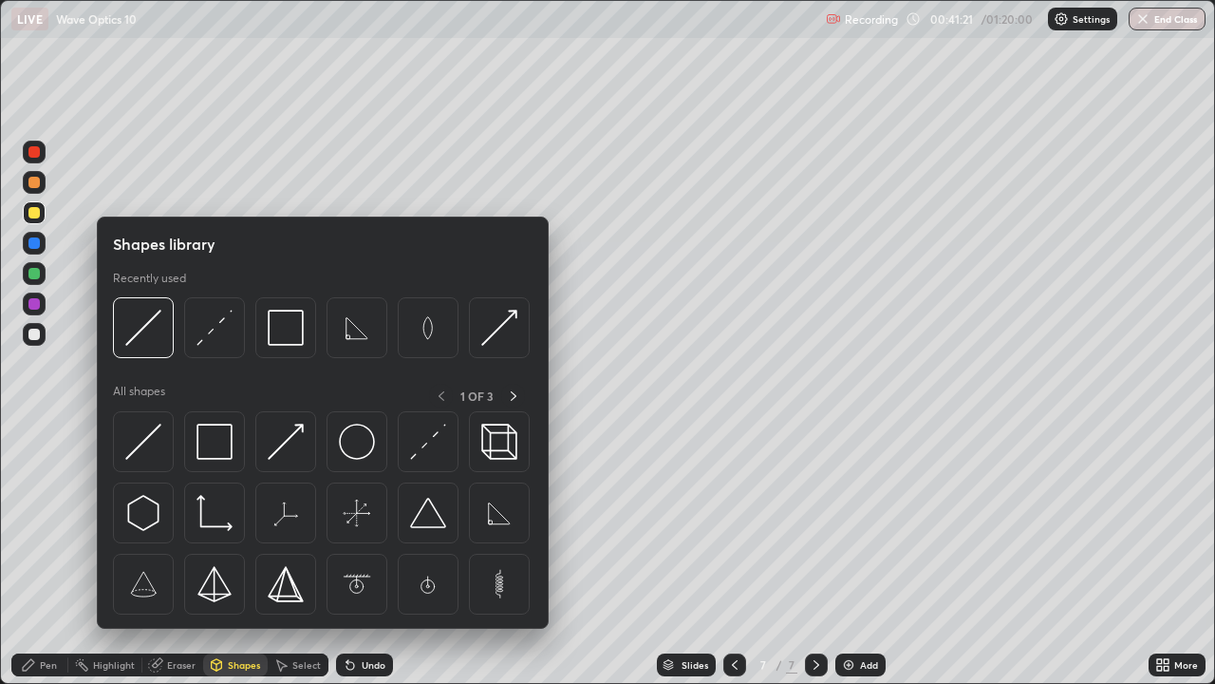
click at [184, 554] on div "Eraser" at bounding box center [181, 664] width 28 height 9
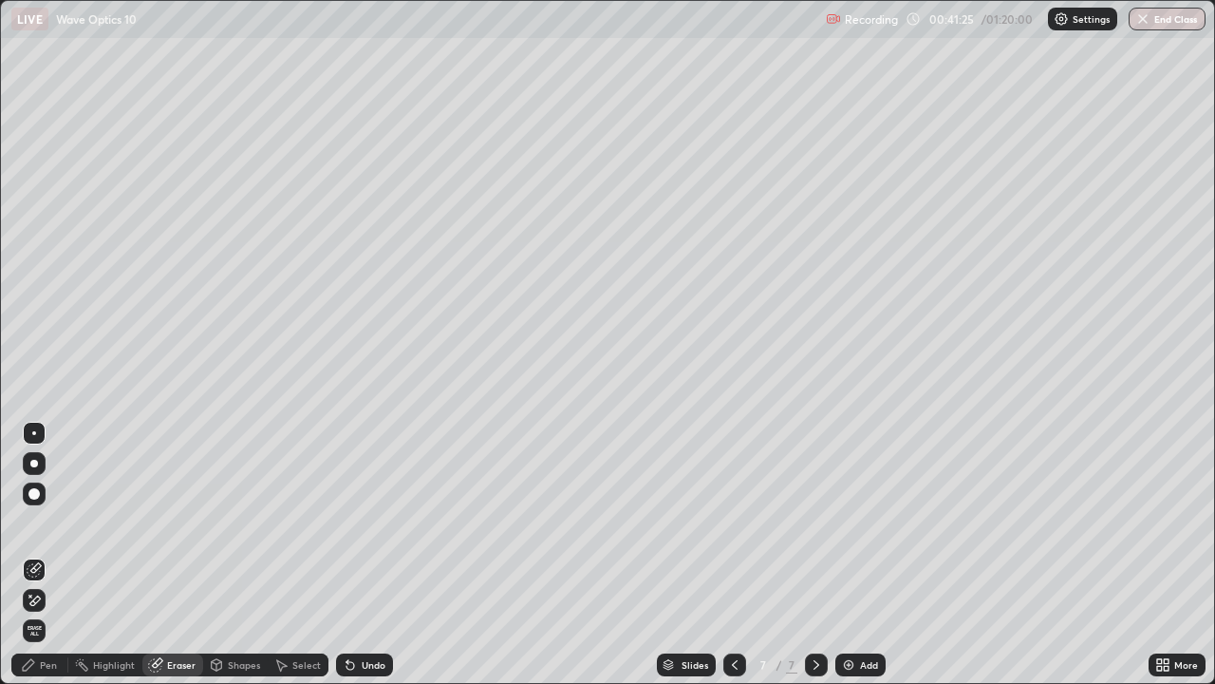
click at [233, 554] on div "Shapes" at bounding box center [244, 664] width 32 height 9
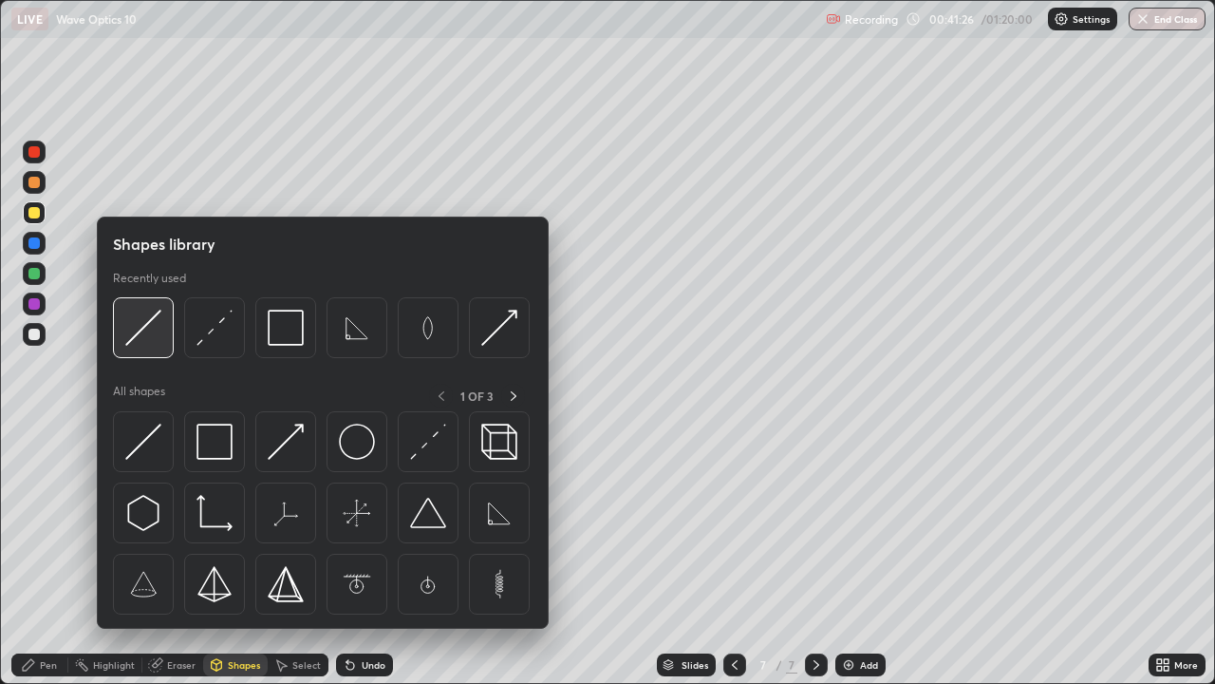
click at [157, 341] on img at bounding box center [143, 328] width 36 height 36
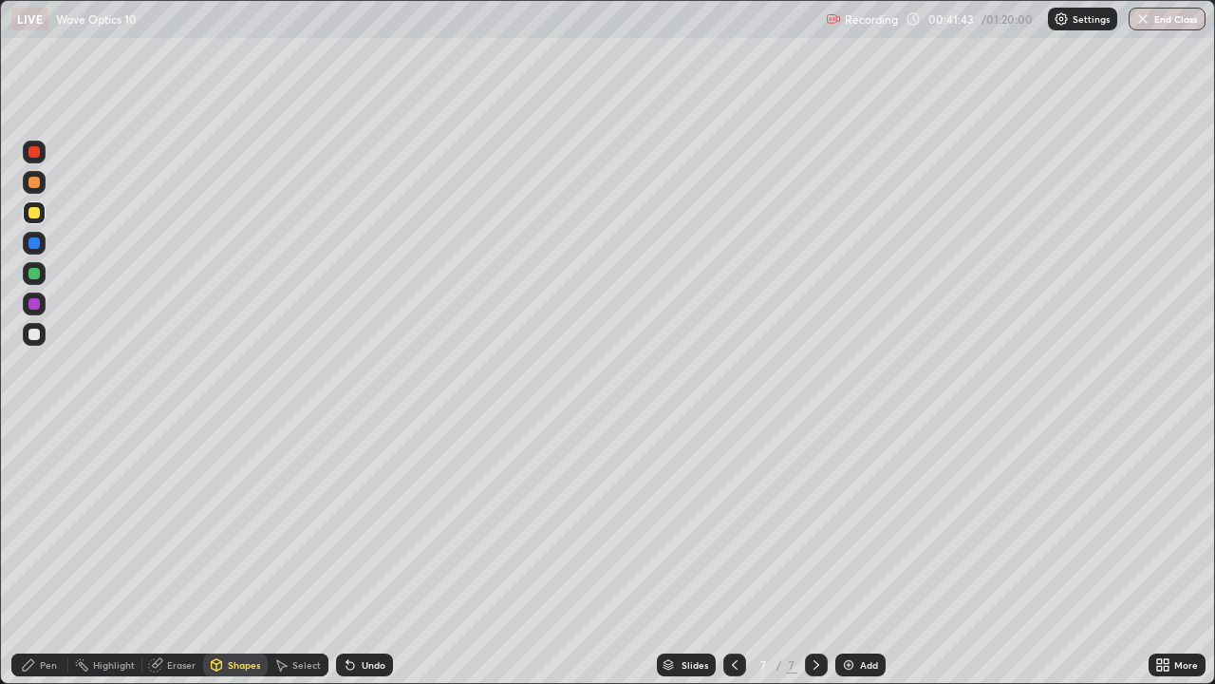
click at [33, 554] on icon at bounding box center [28, 664] width 15 height 15
click at [31, 273] on div at bounding box center [33, 273] width 11 height 11
click at [234, 554] on div "Shapes" at bounding box center [235, 664] width 65 height 23
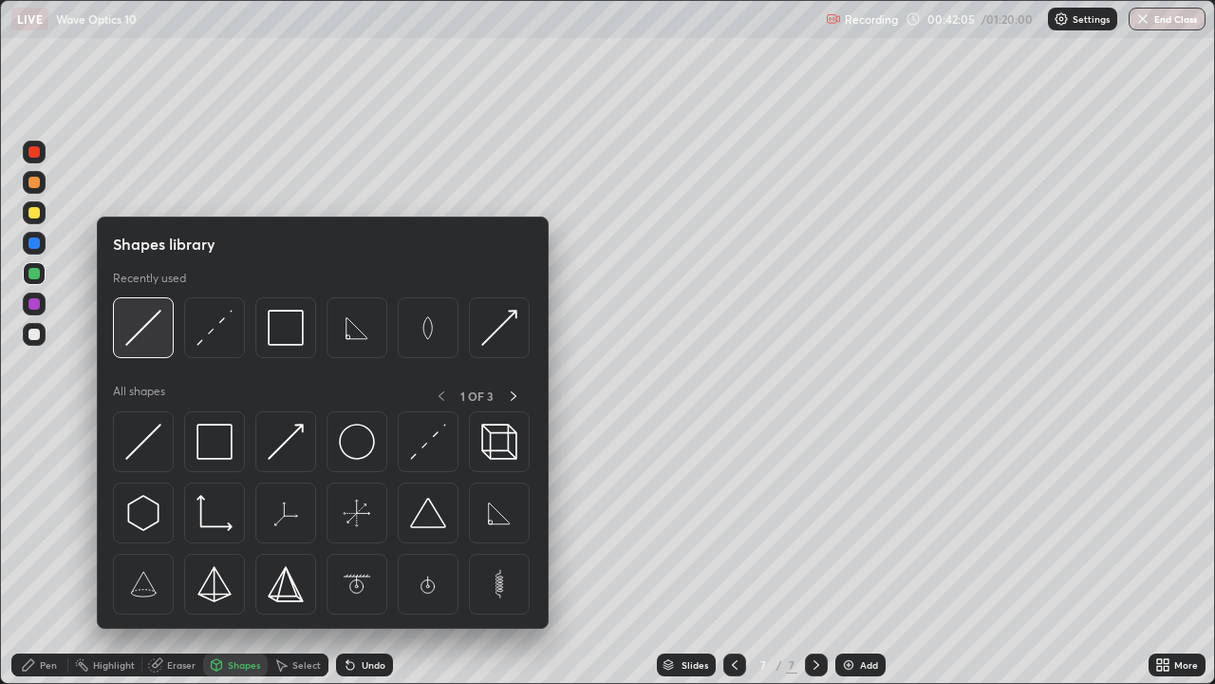
click at [160, 341] on img at bounding box center [143, 328] width 36 height 36
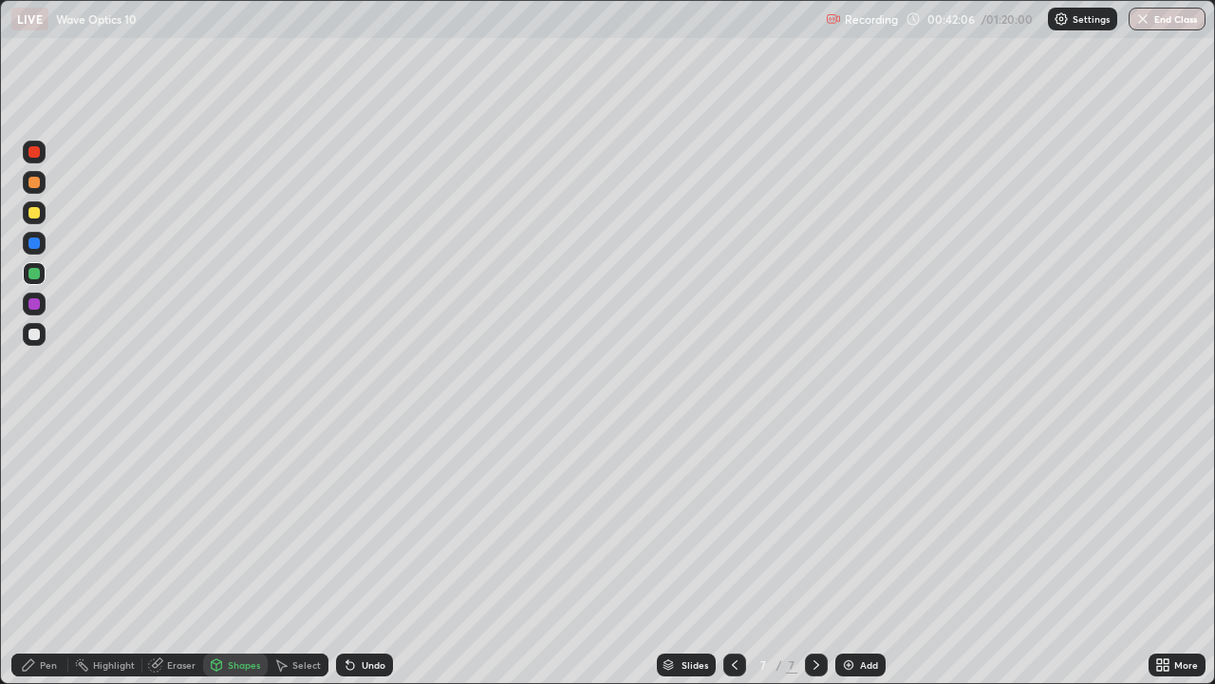
click at [34, 246] on div at bounding box center [33, 242] width 11 height 11
click at [26, 554] on icon at bounding box center [28, 664] width 11 height 11
click at [31, 185] on div at bounding box center [33, 182] width 11 height 11
click at [244, 554] on div "Shapes" at bounding box center [244, 664] width 32 height 9
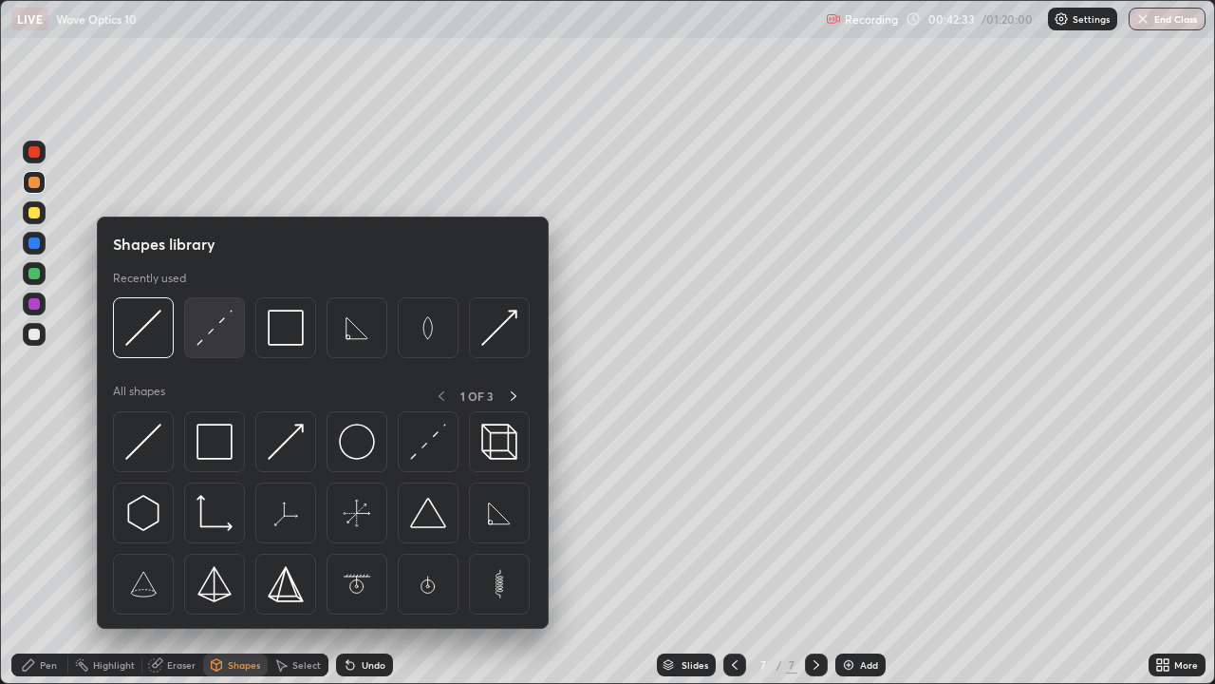
click at [219, 326] on img at bounding box center [215, 328] width 36 height 36
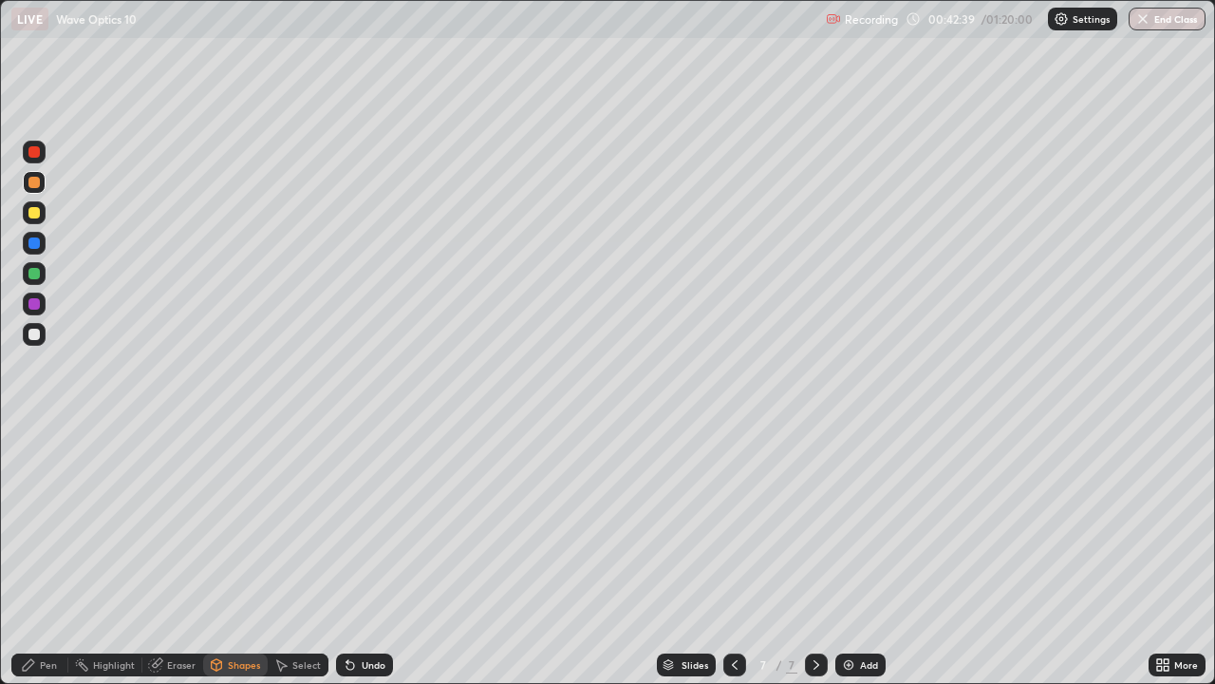
click at [52, 554] on div "Pen" at bounding box center [48, 664] width 17 height 9
click at [374, 554] on div "Undo" at bounding box center [374, 664] width 24 height 9
click at [29, 276] on div at bounding box center [33, 273] width 11 height 11
click at [38, 335] on div at bounding box center [33, 334] width 11 height 11
click at [855, 554] on div "Add" at bounding box center [861, 664] width 50 height 23
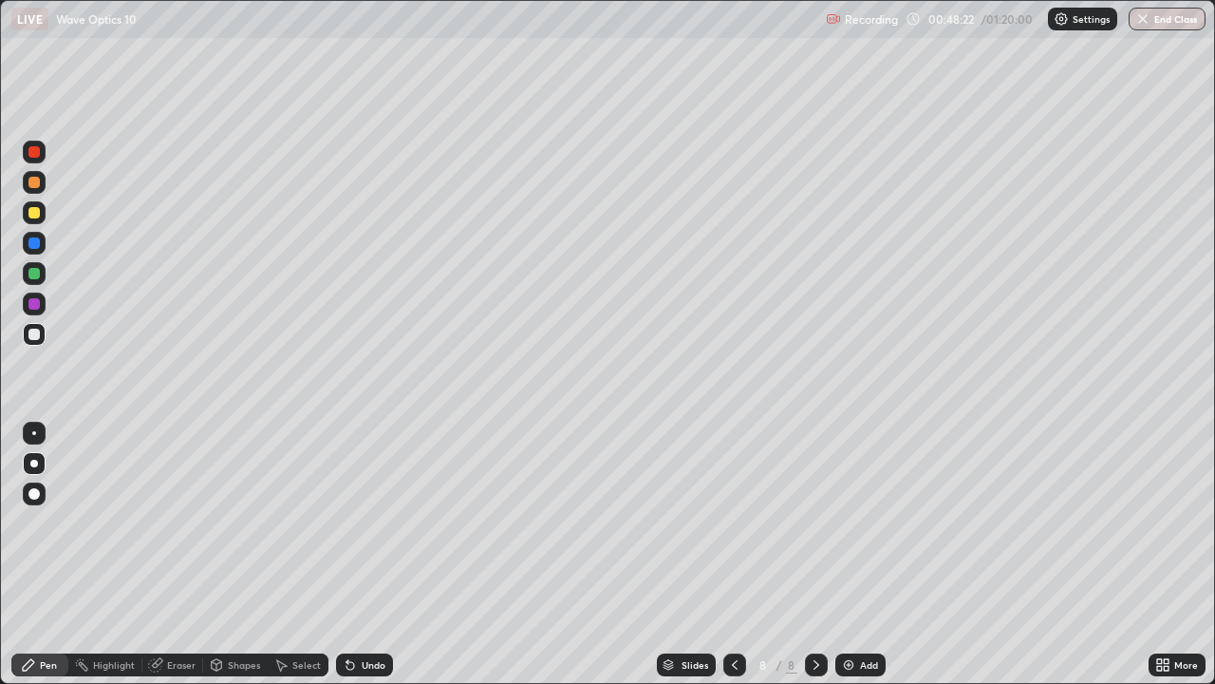
click at [365, 554] on div "Undo" at bounding box center [374, 664] width 24 height 9
click at [235, 554] on div "Shapes" at bounding box center [244, 664] width 32 height 9
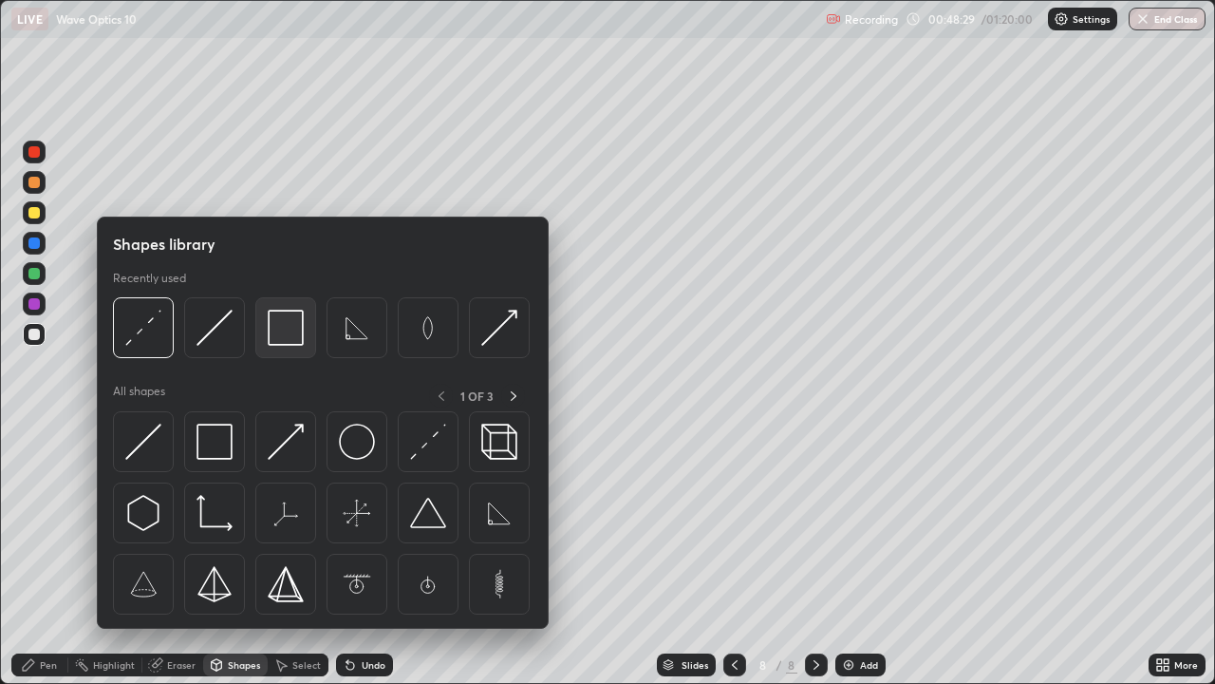
click at [289, 326] on img at bounding box center [286, 328] width 36 height 36
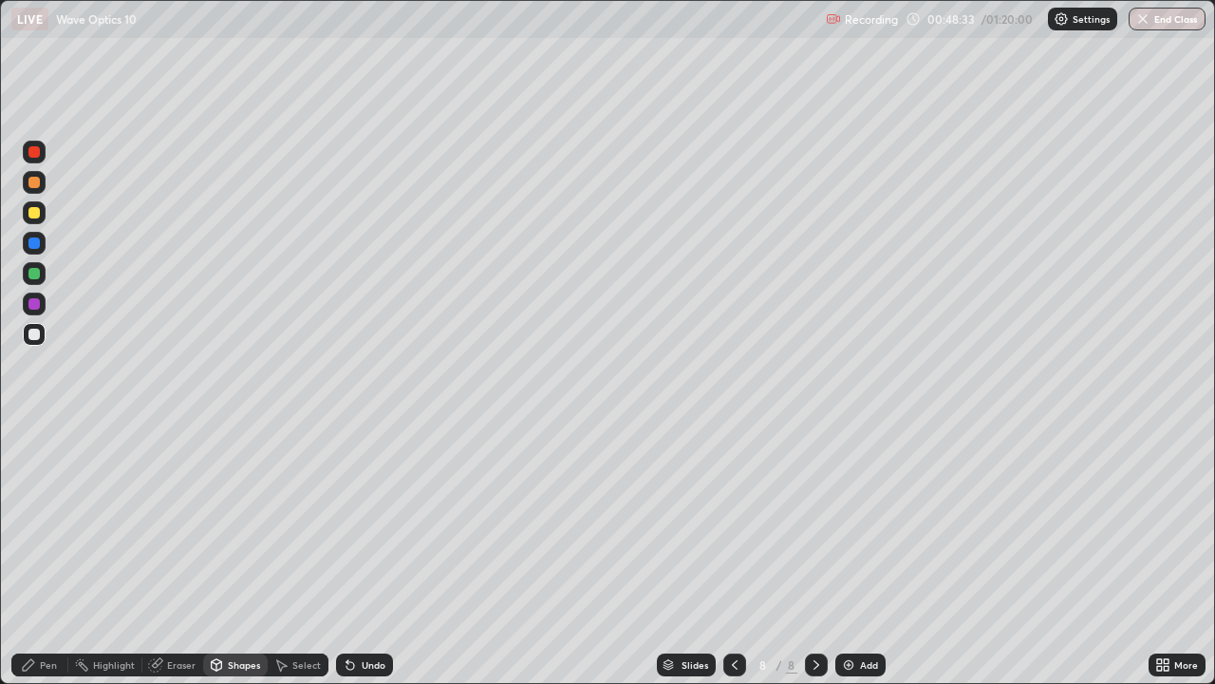
click at [1166, 554] on icon at bounding box center [1166, 661] width 5 height 5
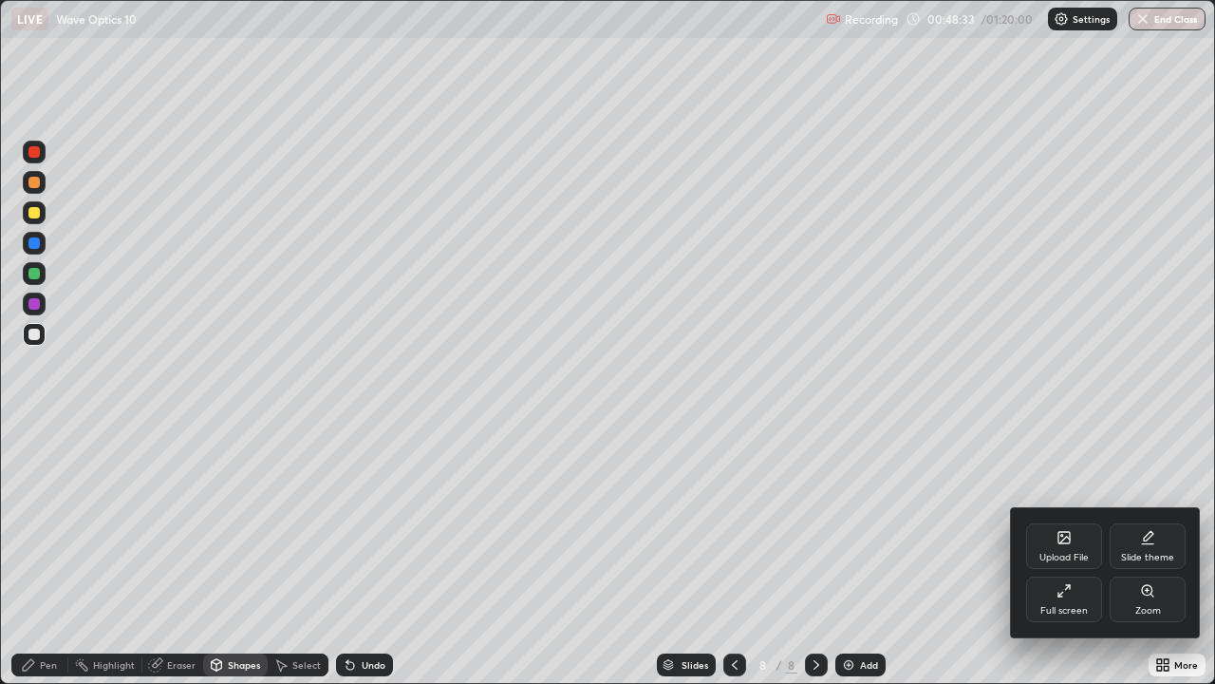
click at [1076, 554] on div "Full screen" at bounding box center [1064, 599] width 76 height 46
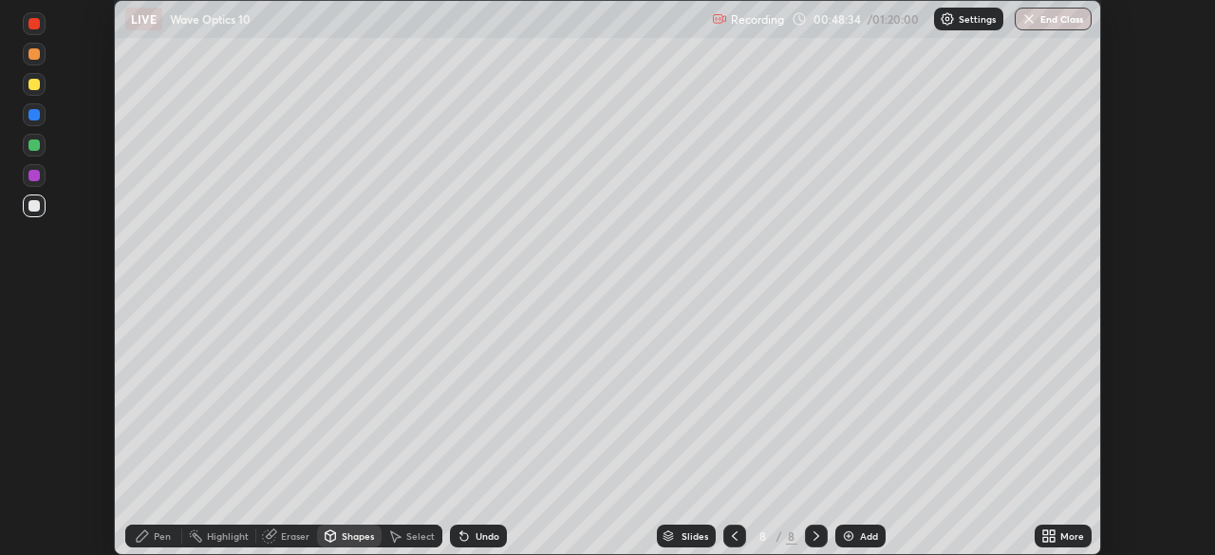
scroll to position [94391, 93731]
click at [1051, 538] on icon at bounding box center [1052, 539] width 5 height 5
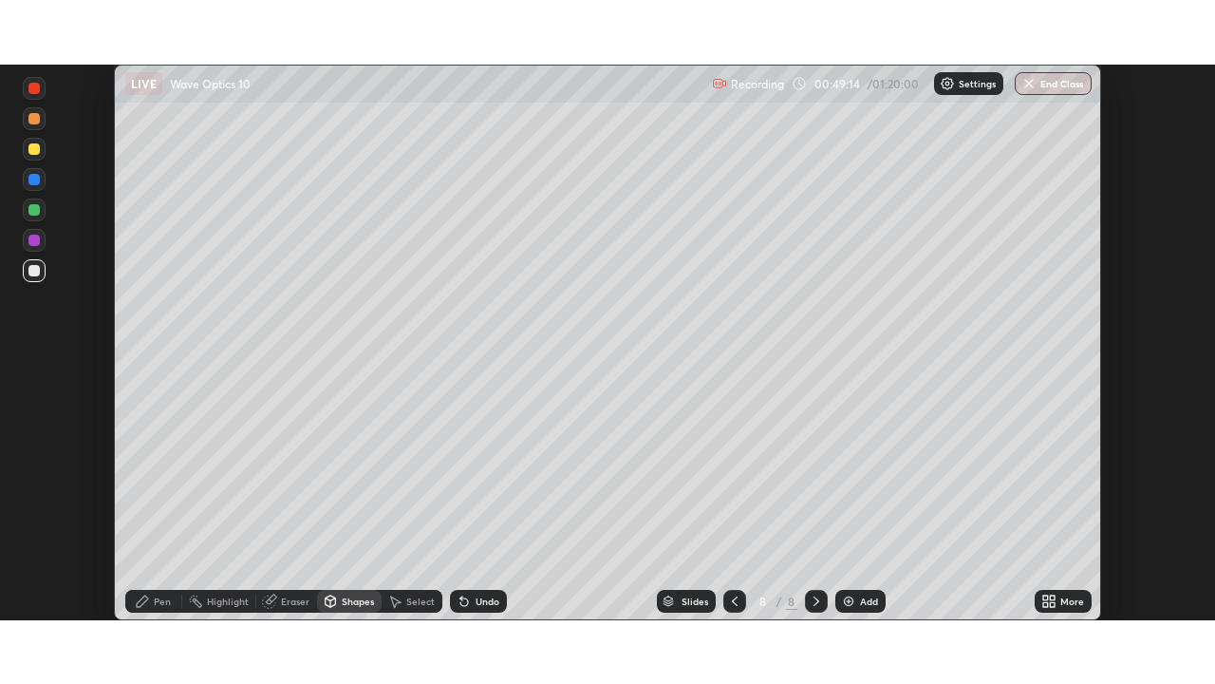
scroll to position [555, 1215]
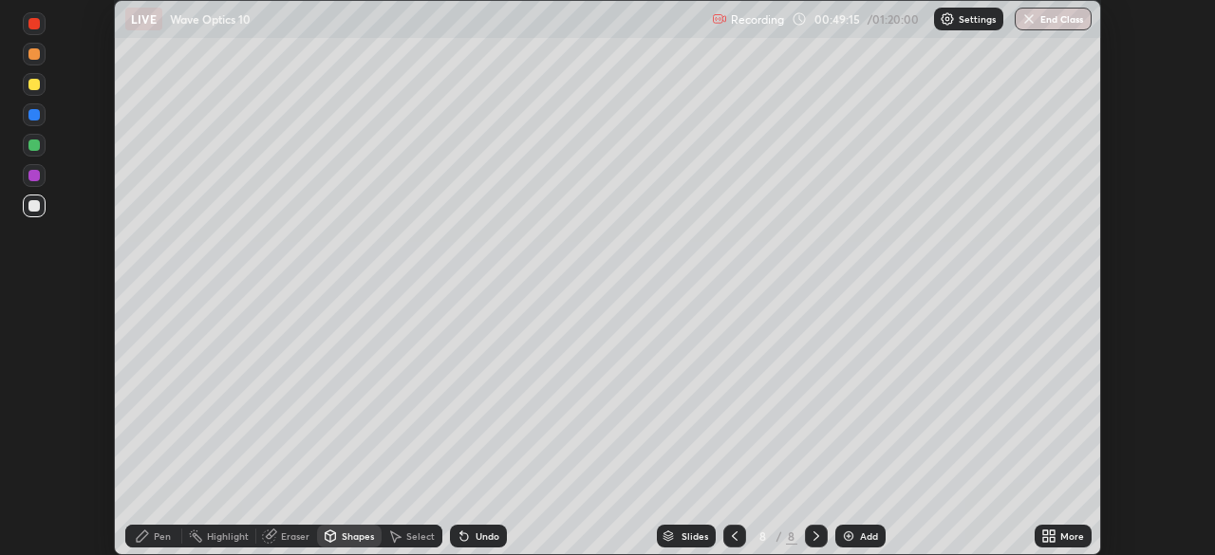
click at [1044, 536] on icon at bounding box center [1049, 536] width 15 height 15
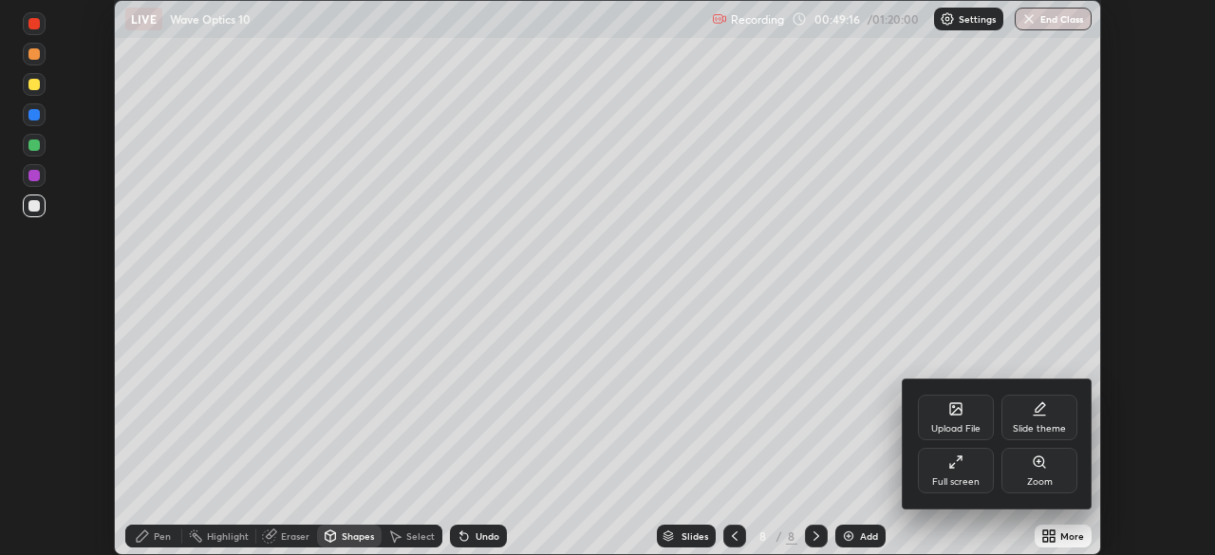
click at [968, 475] on div "Full screen" at bounding box center [956, 471] width 76 height 46
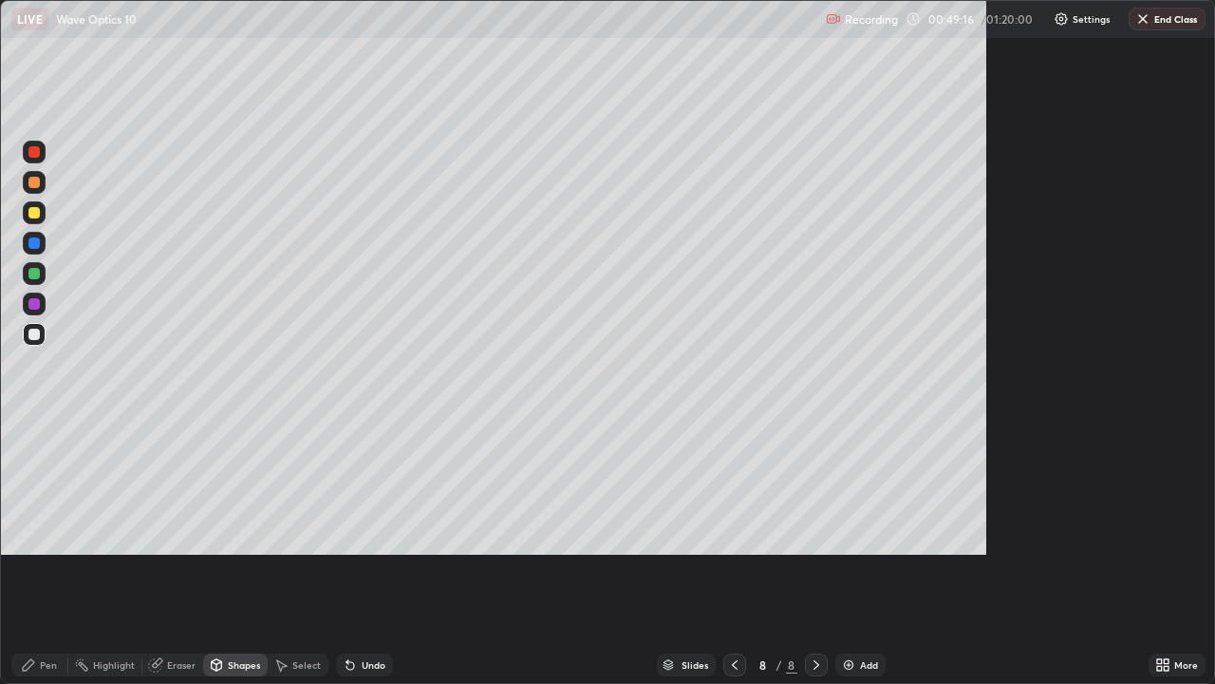
scroll to position [684, 1215]
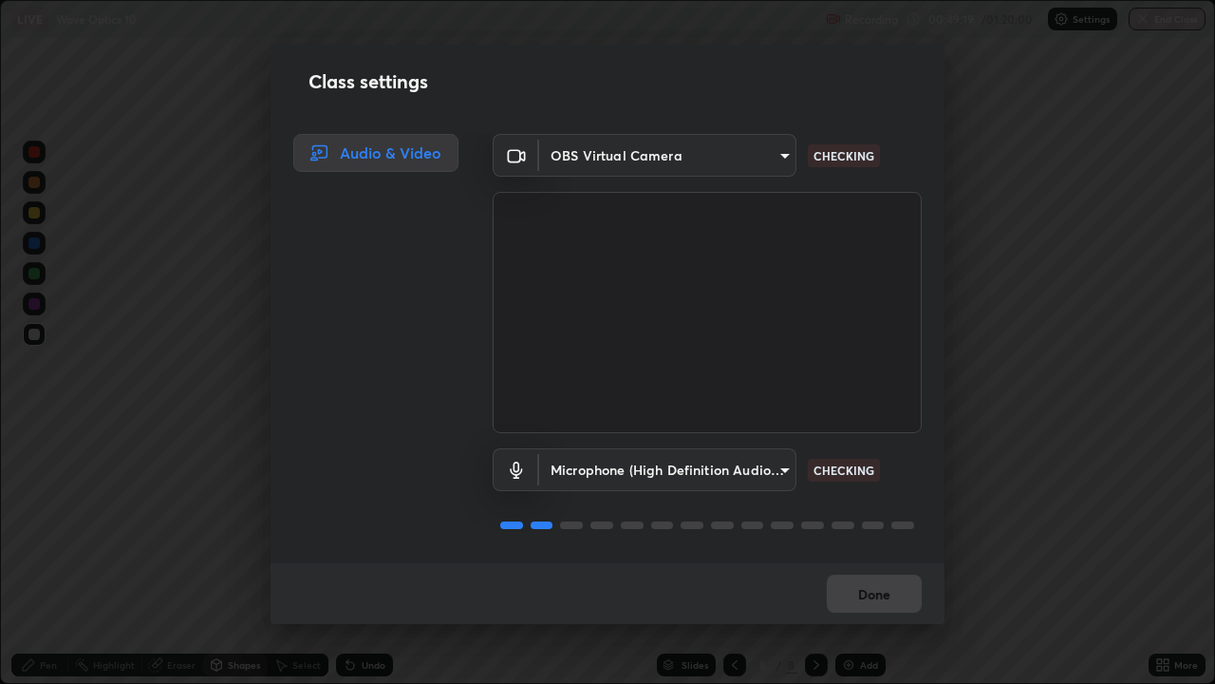
click at [604, 468] on body "Erase all LIVE Wave Optics 10 Recording 00:49:19 / 01:20:00 Settings End Class …" at bounding box center [607, 342] width 1215 height 684
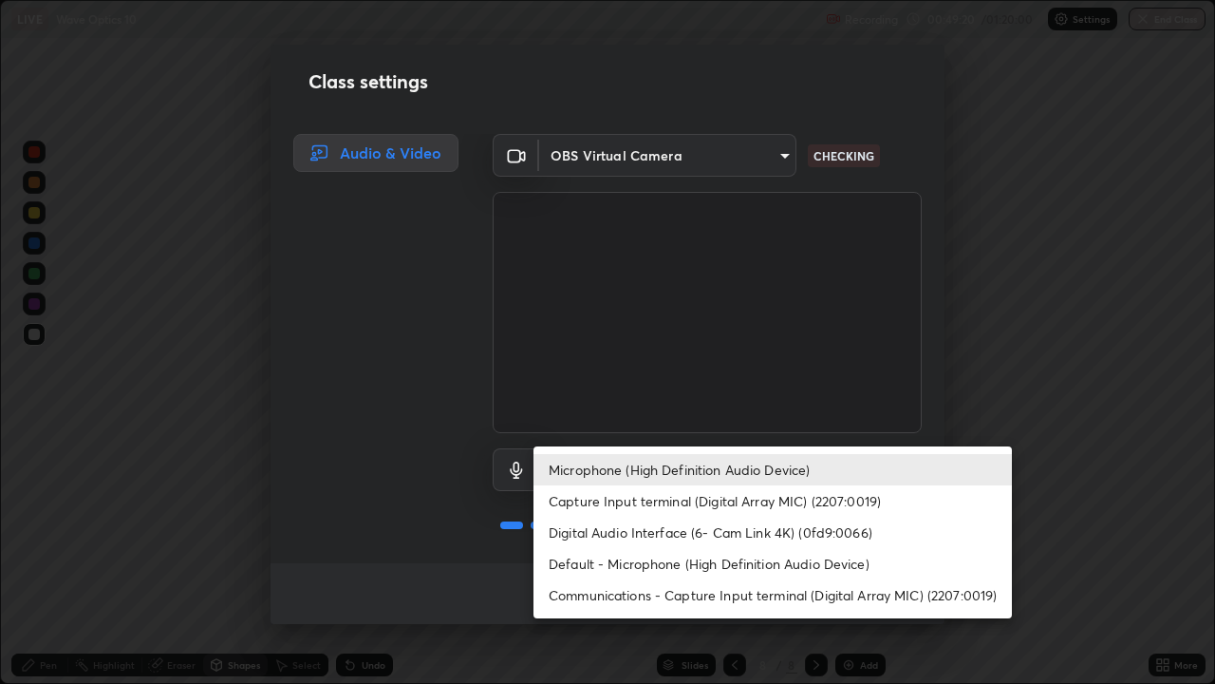
click at [593, 509] on li "Capture Input terminal (Digital Array MIC) (2207:0019)" at bounding box center [773, 500] width 479 height 31
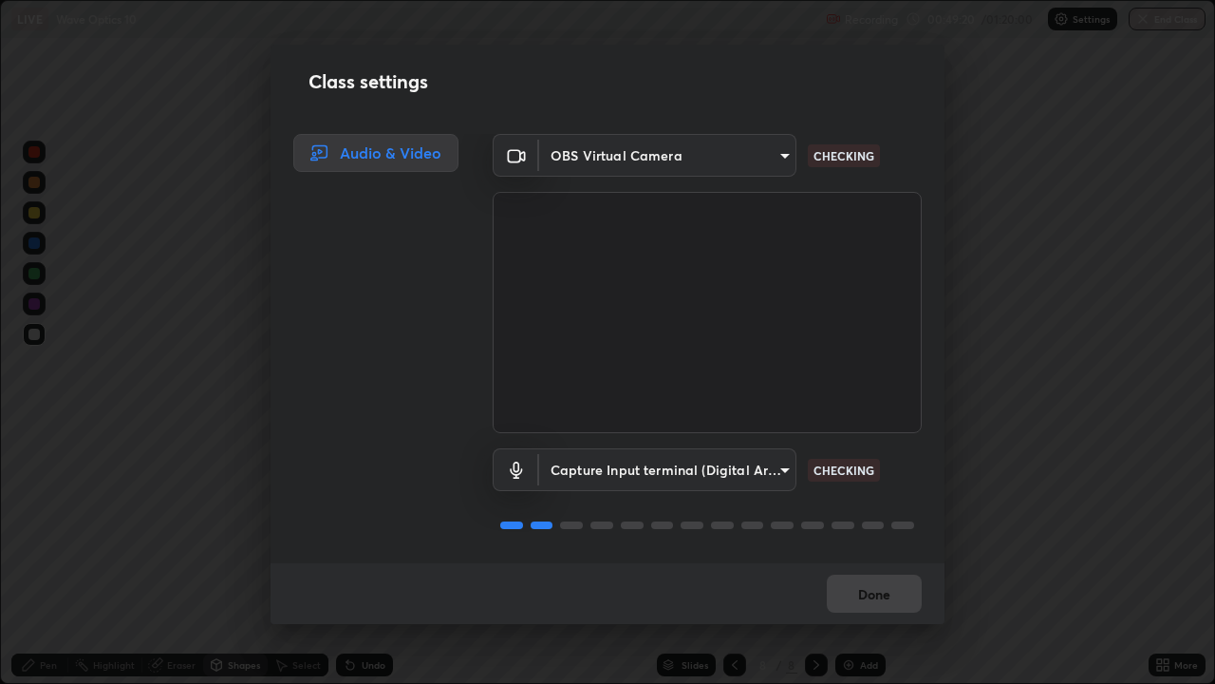
click at [569, 479] on body "Erase all LIVE Wave Optics 10 Recording 00:49:20 / 01:20:00 Settings End Class …" at bounding box center [607, 342] width 1215 height 684
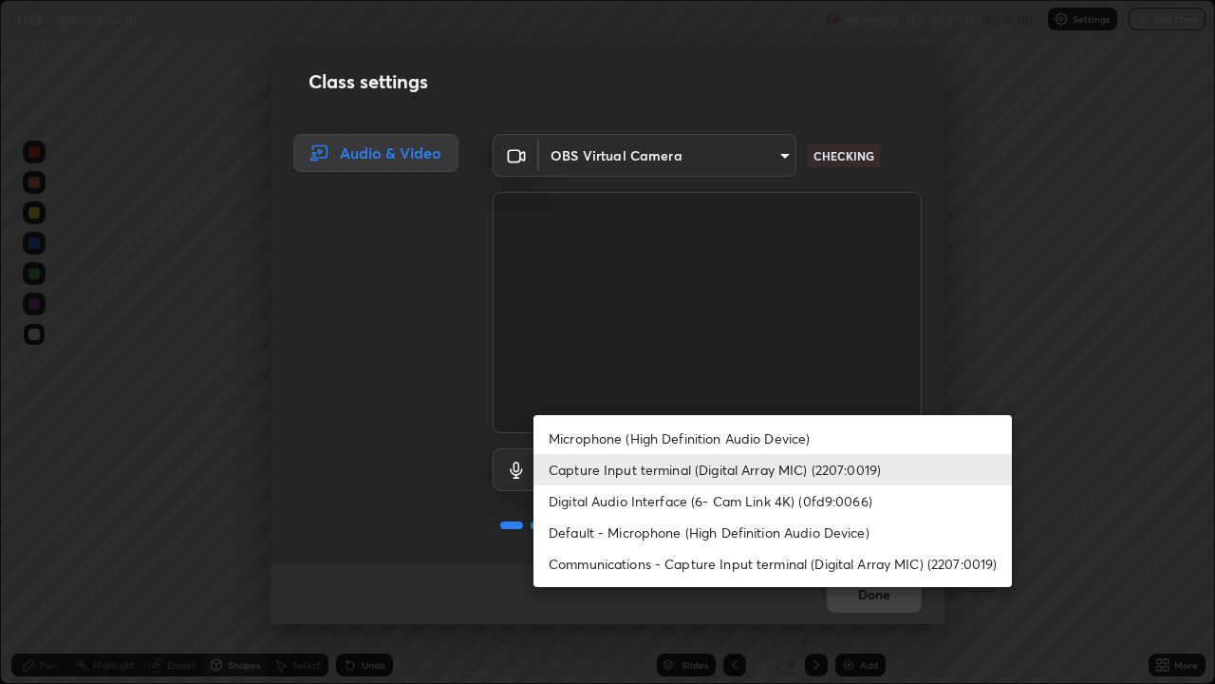
click at [573, 441] on li "Microphone (High Definition Audio Device)" at bounding box center [773, 438] width 479 height 31
type input "542551534069d815422f2d39fde6cbae80a89d9e5025ba2982a8294de1300f8f"
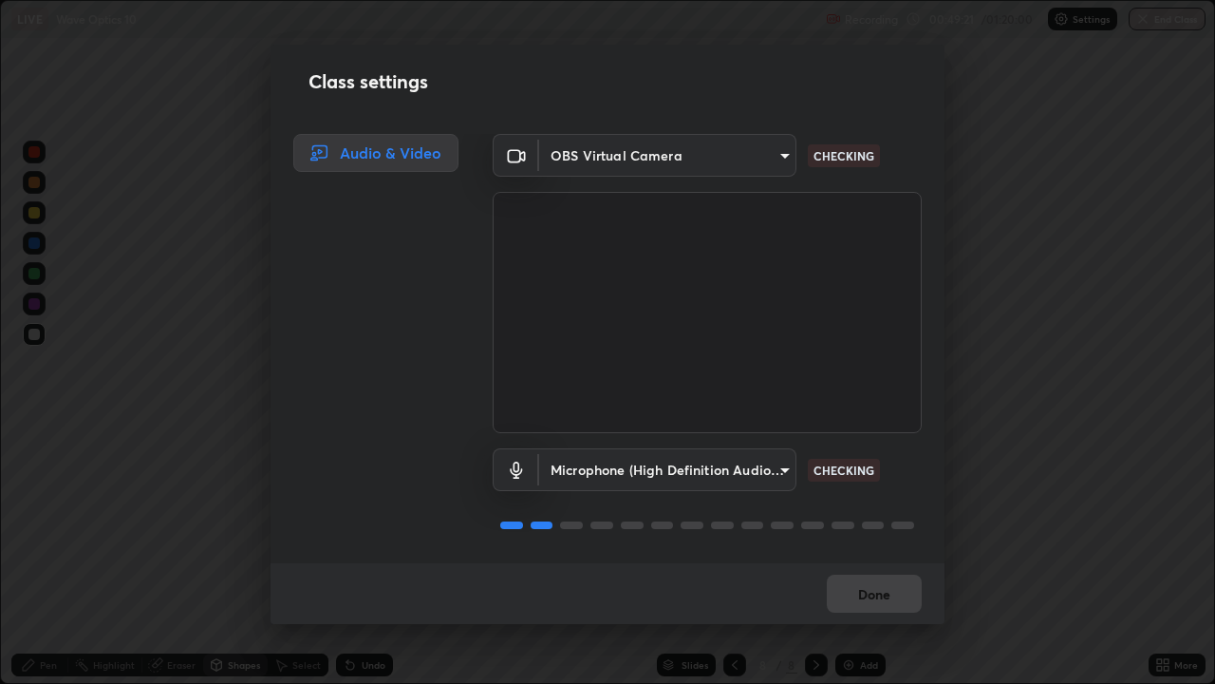
scroll to position [2, 0]
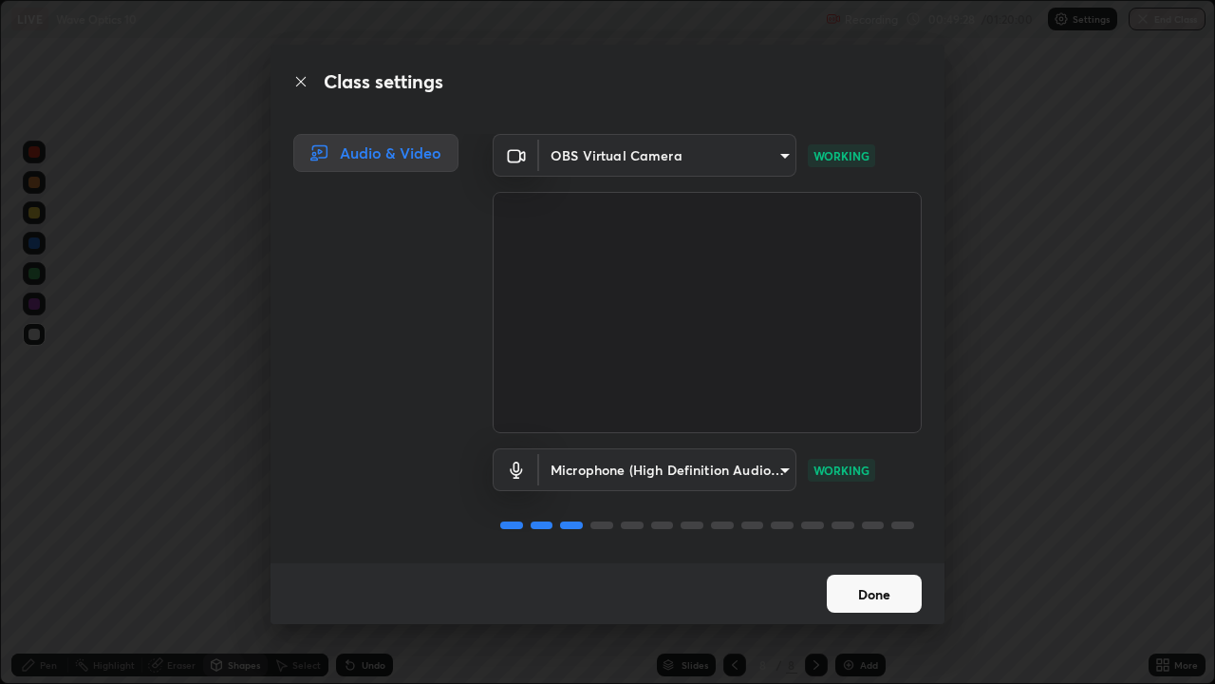
click at [864, 554] on button "Done" at bounding box center [874, 593] width 95 height 38
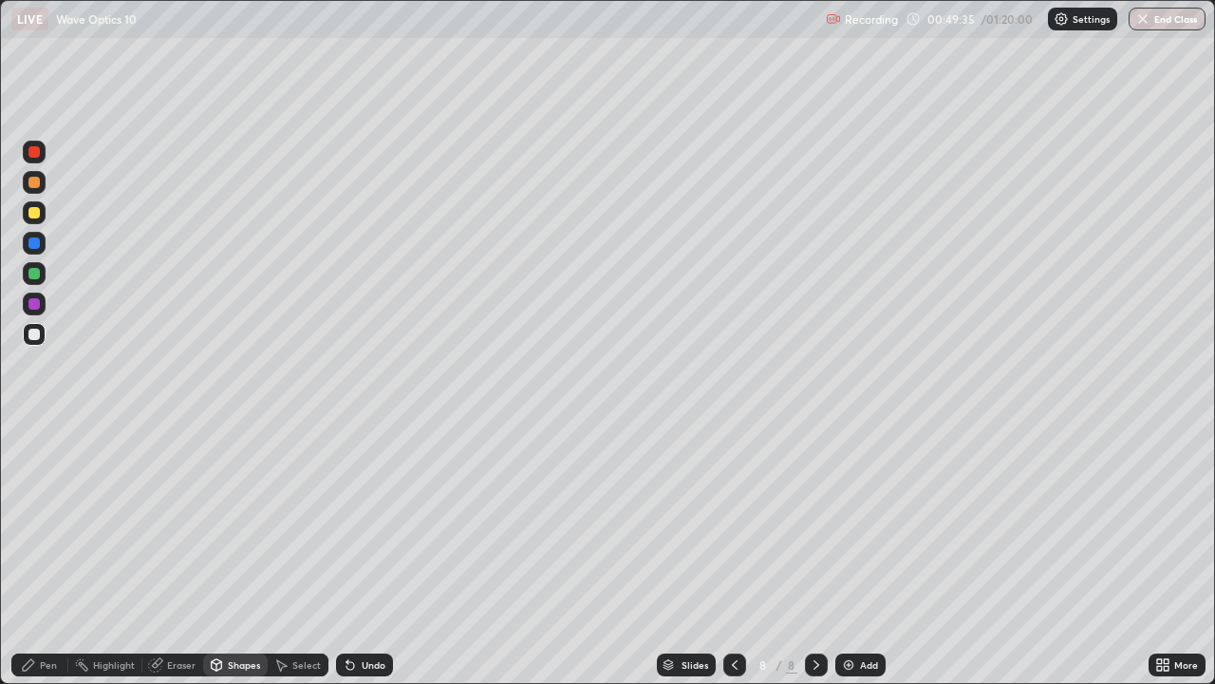
click at [240, 554] on div "Shapes" at bounding box center [244, 664] width 32 height 9
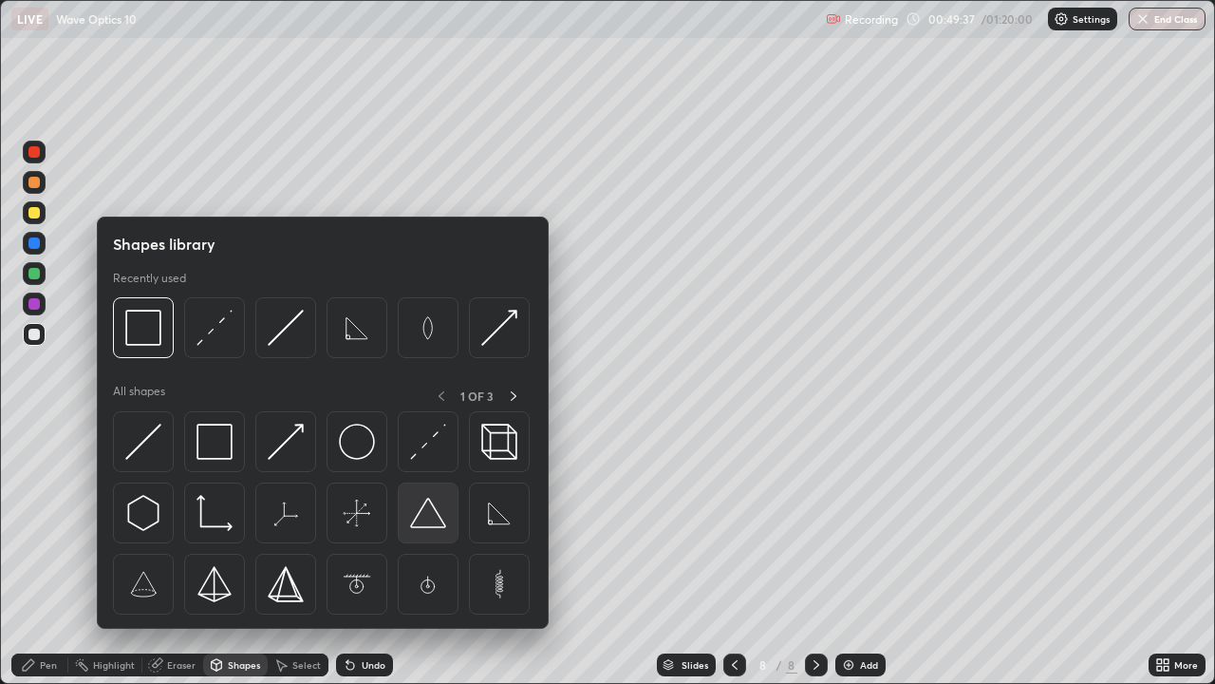
click at [435, 511] on img at bounding box center [428, 513] width 36 height 36
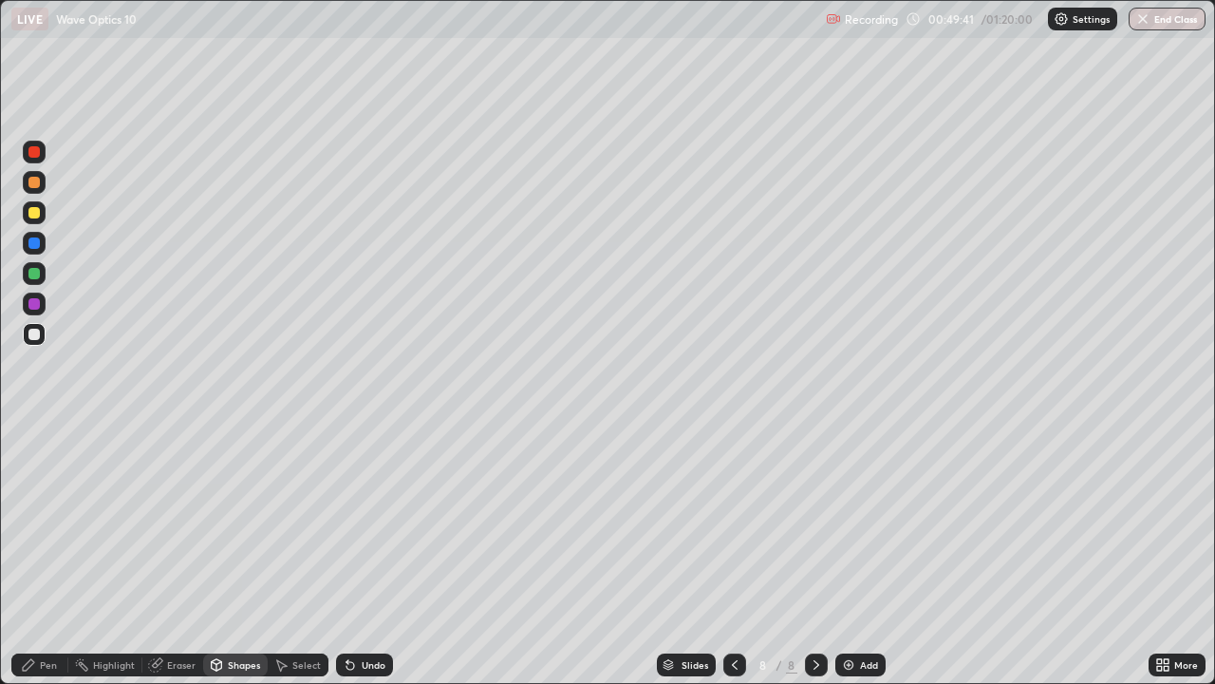
click at [303, 554] on div "Select" at bounding box center [306, 664] width 28 height 9
click at [241, 554] on div "Shapes" at bounding box center [244, 664] width 32 height 9
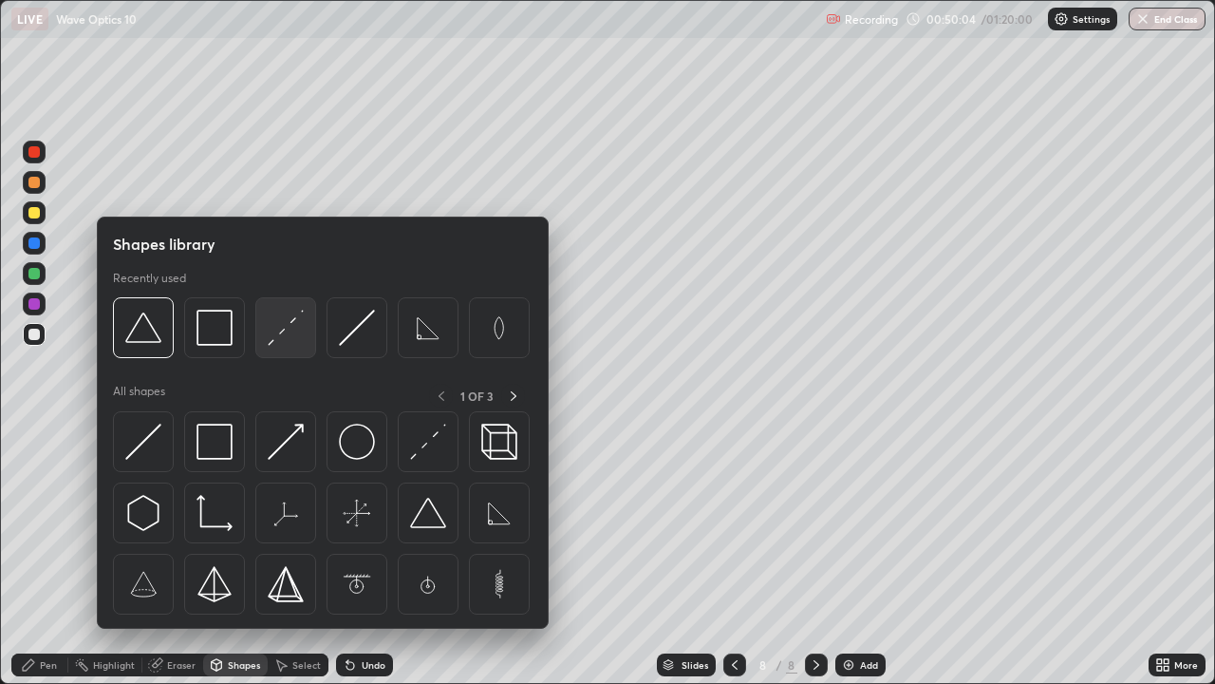
click at [291, 337] on img at bounding box center [286, 328] width 36 height 36
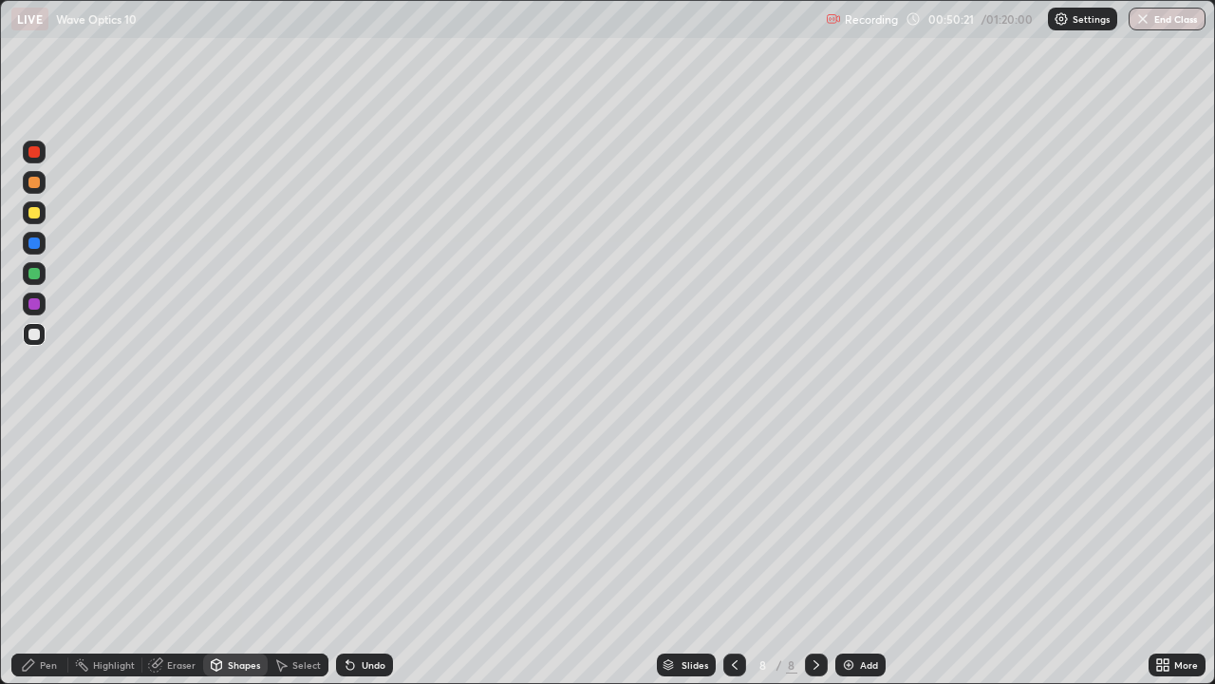
click at [377, 554] on div "Undo" at bounding box center [374, 664] width 24 height 9
click at [303, 554] on div "Select" at bounding box center [306, 664] width 28 height 9
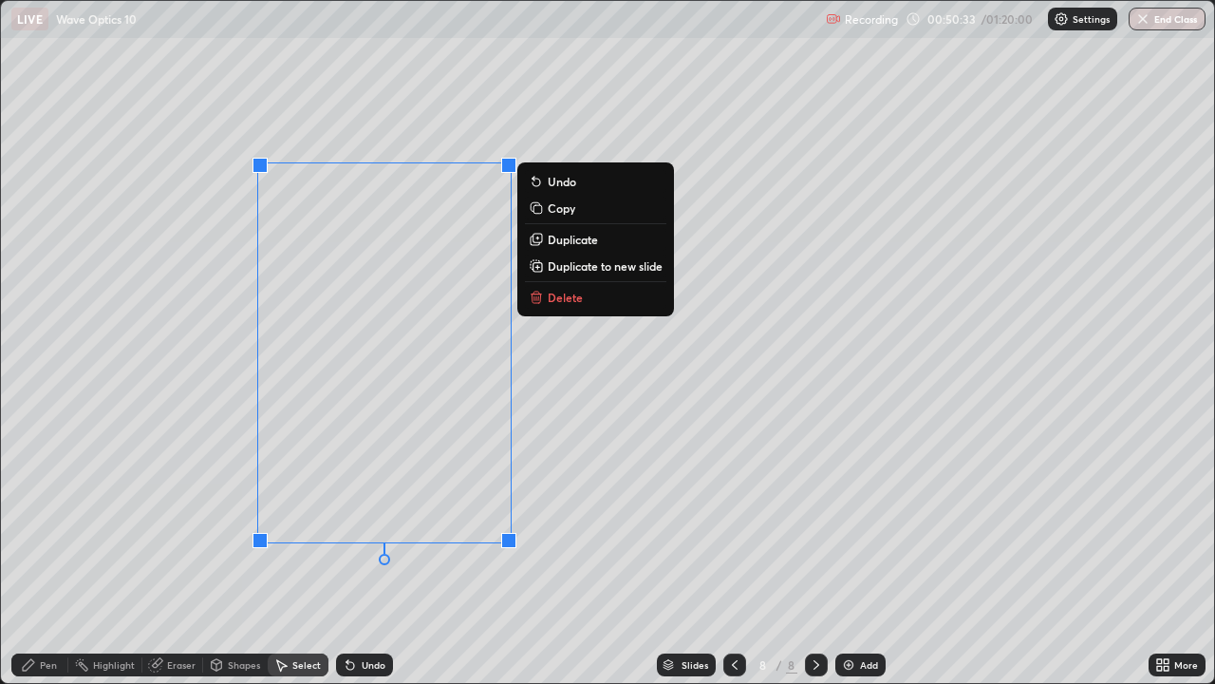
click at [226, 554] on div "Shapes" at bounding box center [235, 664] width 65 height 23
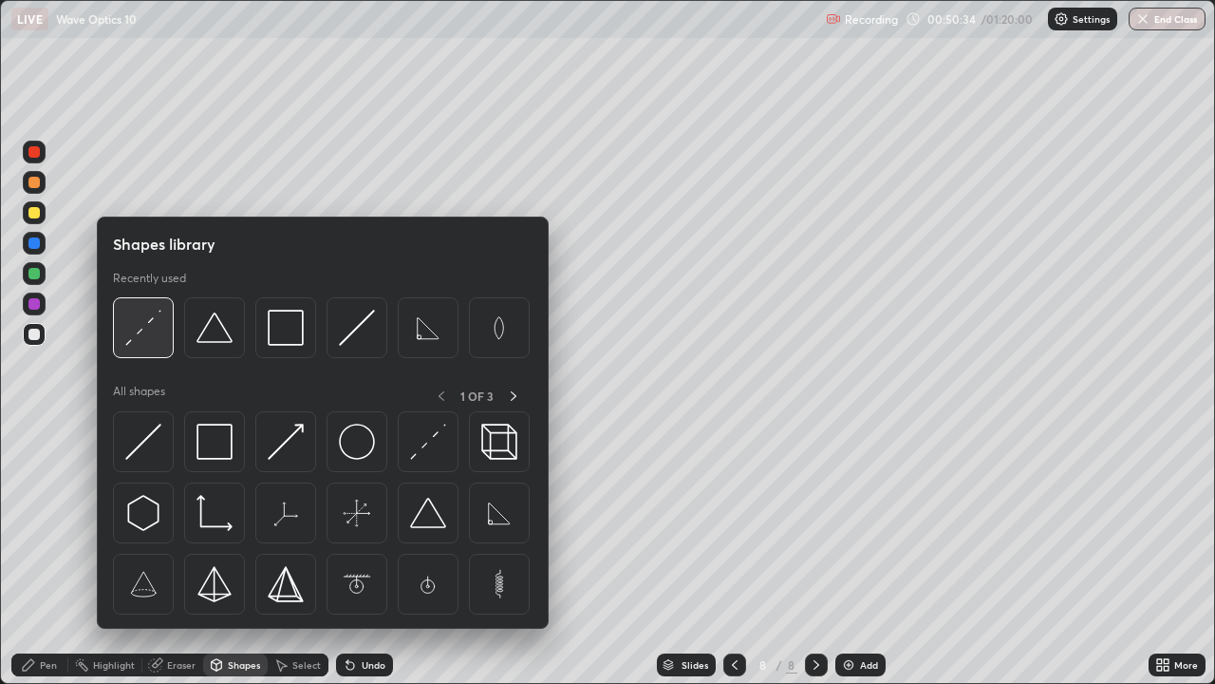
click at [160, 344] on img at bounding box center [143, 328] width 36 height 36
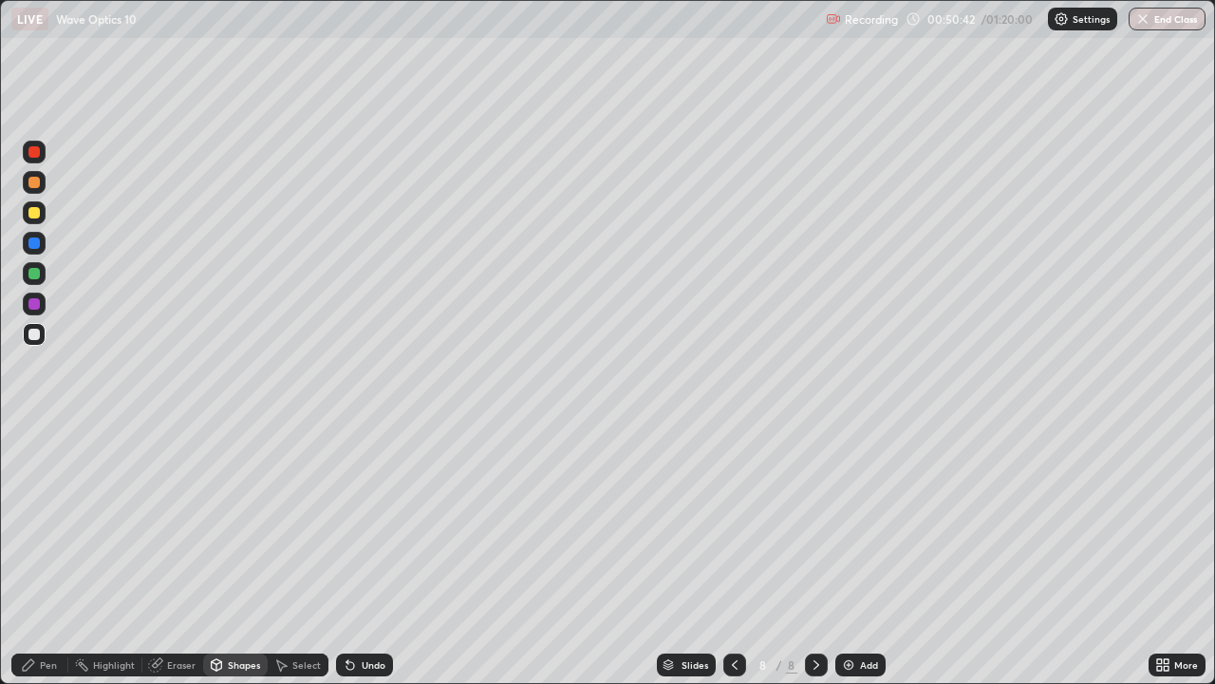
click at [245, 554] on div "Shapes" at bounding box center [244, 664] width 32 height 9
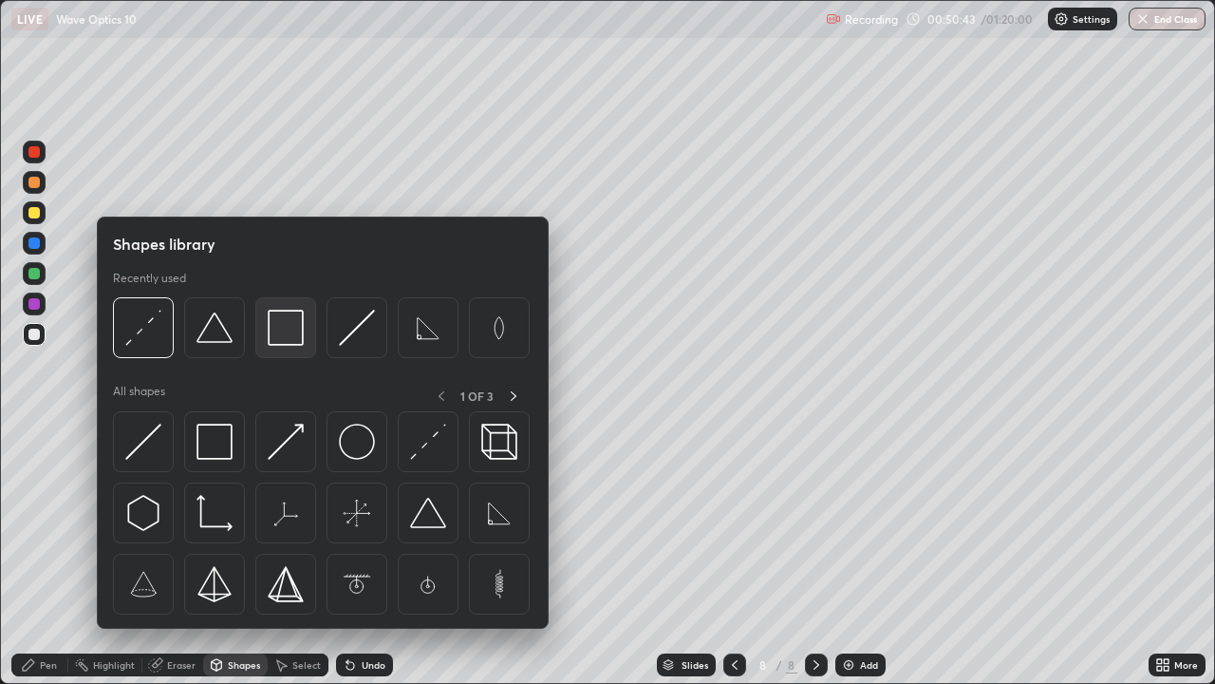
click at [287, 325] on img at bounding box center [286, 328] width 36 height 36
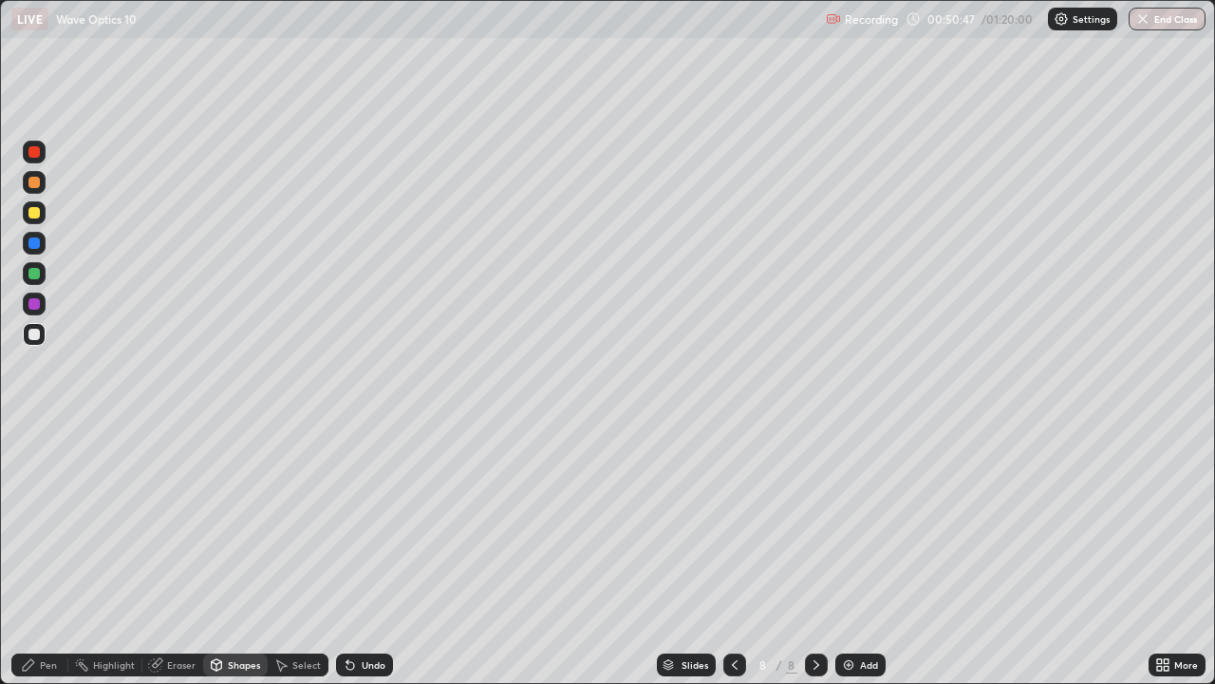
click at [50, 554] on div "Pen" at bounding box center [48, 664] width 17 height 9
click at [367, 554] on div "Undo" at bounding box center [374, 664] width 24 height 9
click at [34, 214] on div at bounding box center [33, 212] width 11 height 11
click at [231, 554] on div "Shapes" at bounding box center [244, 664] width 32 height 9
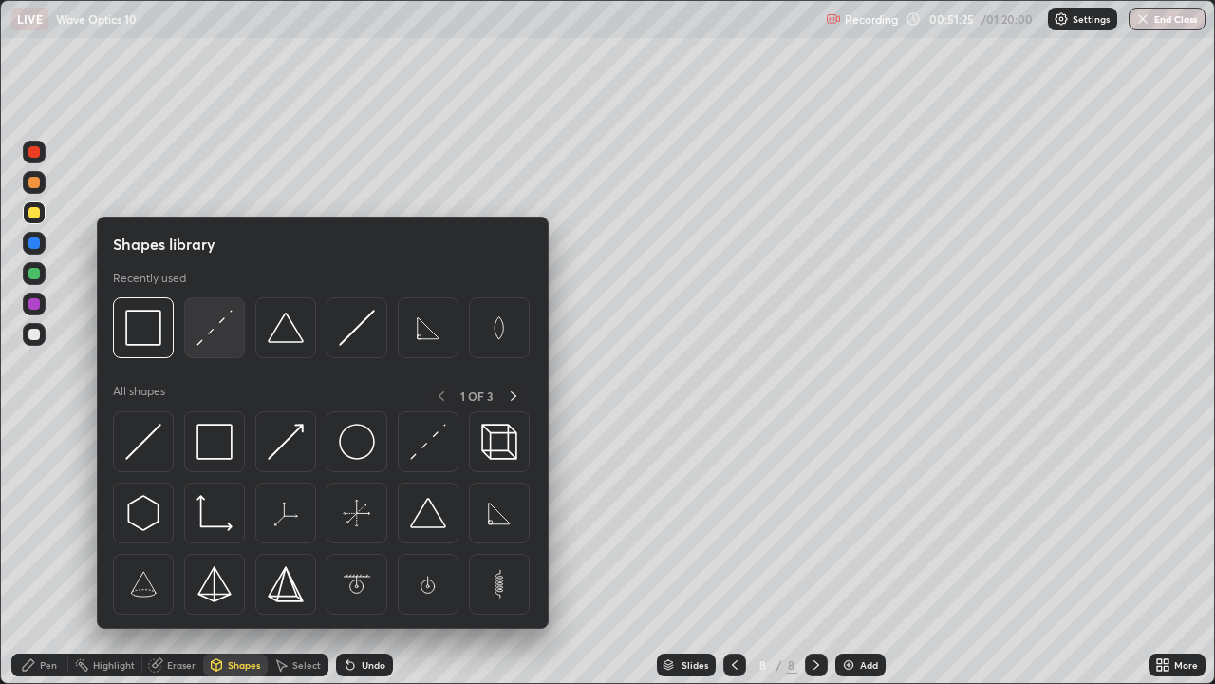
click at [217, 338] on img at bounding box center [215, 328] width 36 height 36
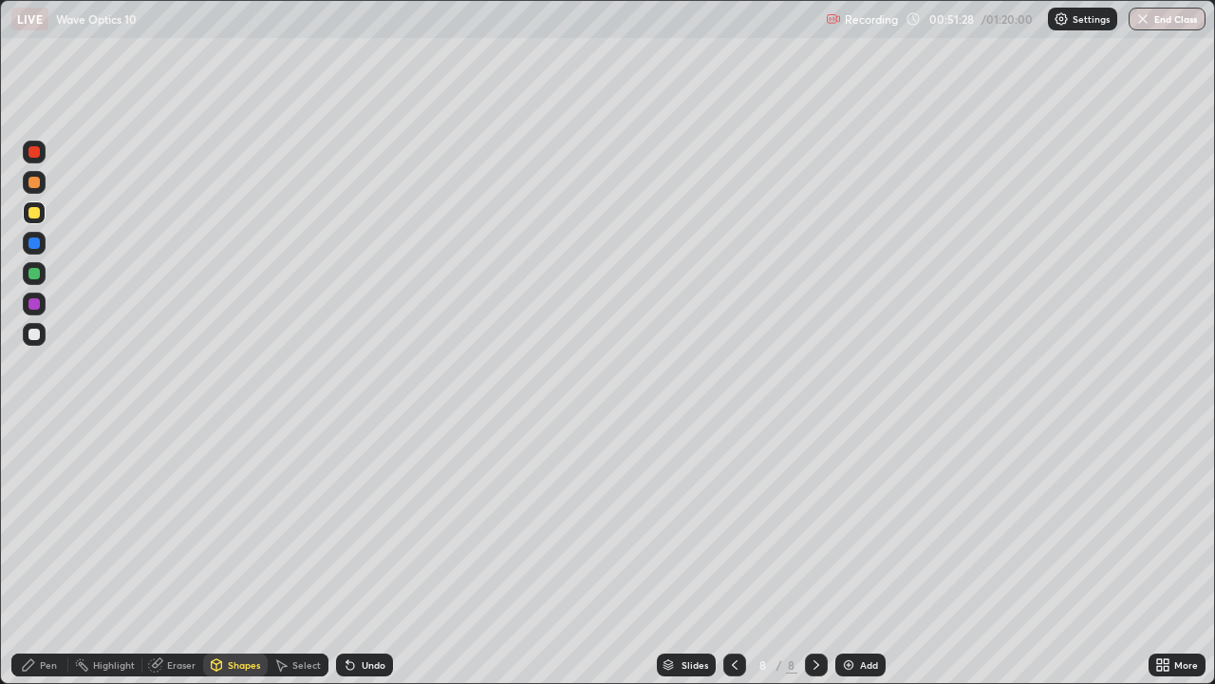
click at [372, 554] on div "Undo" at bounding box center [374, 664] width 24 height 9
click at [35, 276] on div at bounding box center [33, 273] width 11 height 11
click at [367, 554] on div "Undo" at bounding box center [374, 664] width 24 height 9
click at [233, 554] on div "Shapes" at bounding box center [244, 664] width 32 height 9
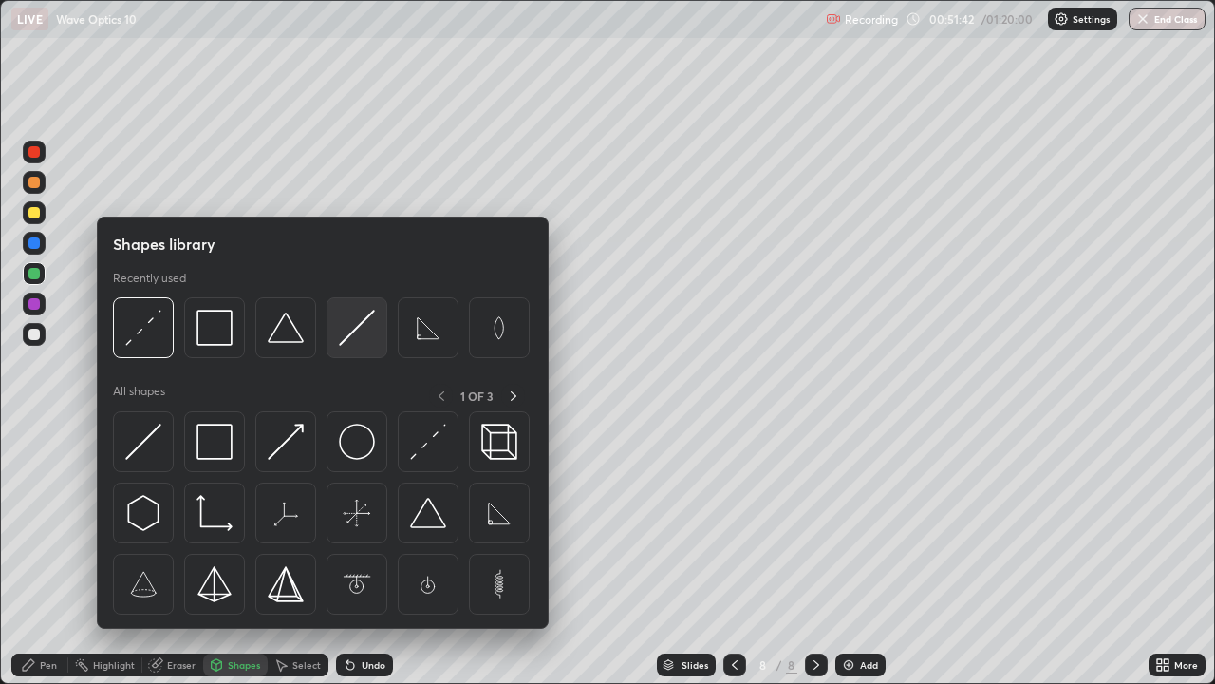
click at [366, 327] on img at bounding box center [357, 328] width 36 height 36
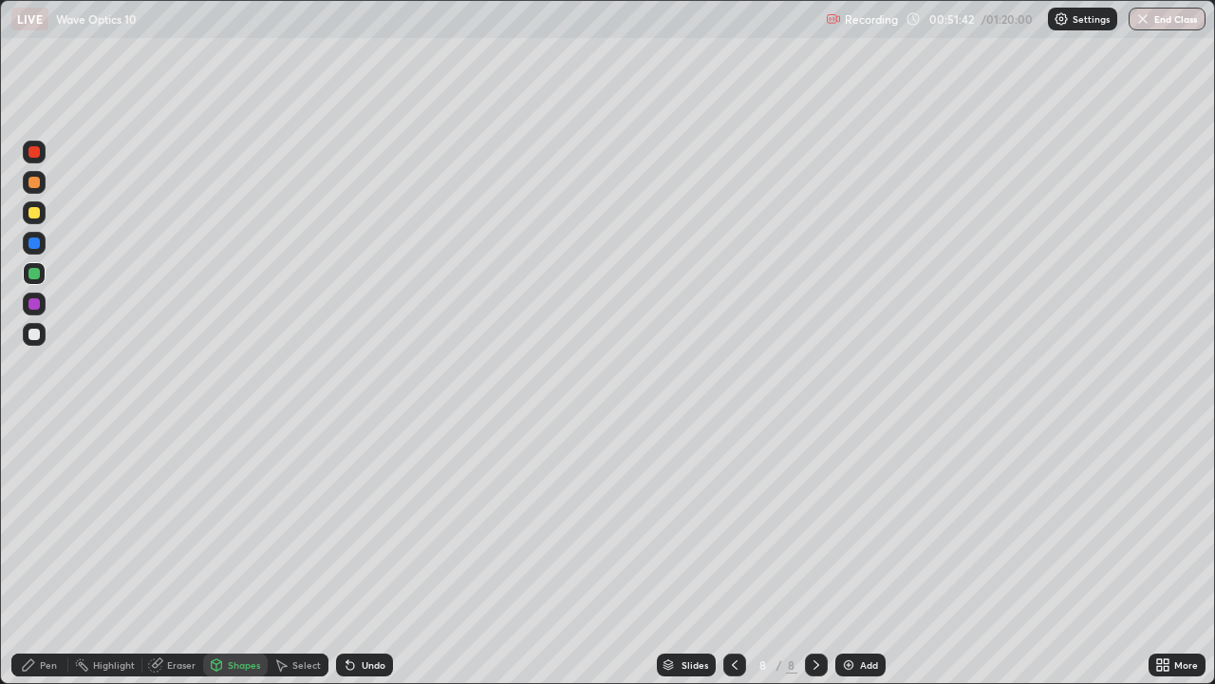
click at [37, 215] on div at bounding box center [33, 212] width 11 height 11
click at [368, 554] on div "Undo" at bounding box center [374, 664] width 24 height 9
click at [366, 554] on div "Undo" at bounding box center [374, 664] width 24 height 9
click at [228, 554] on div "Shapes" at bounding box center [244, 664] width 32 height 9
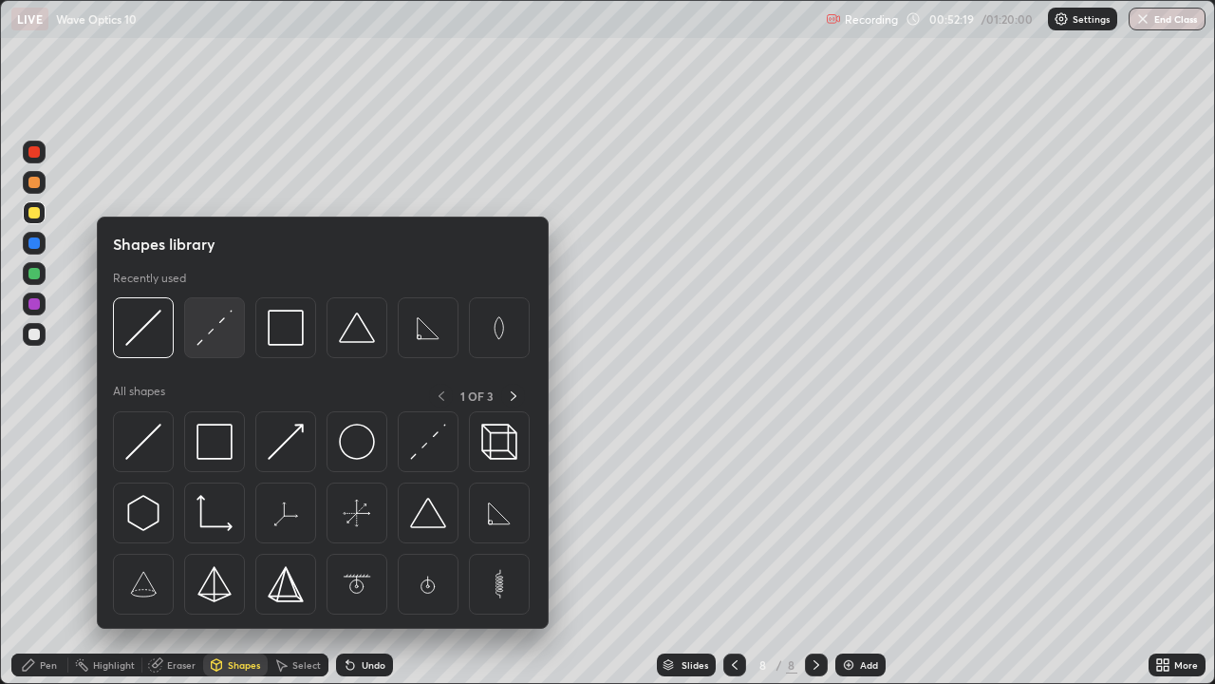
click at [215, 340] on img at bounding box center [215, 328] width 36 height 36
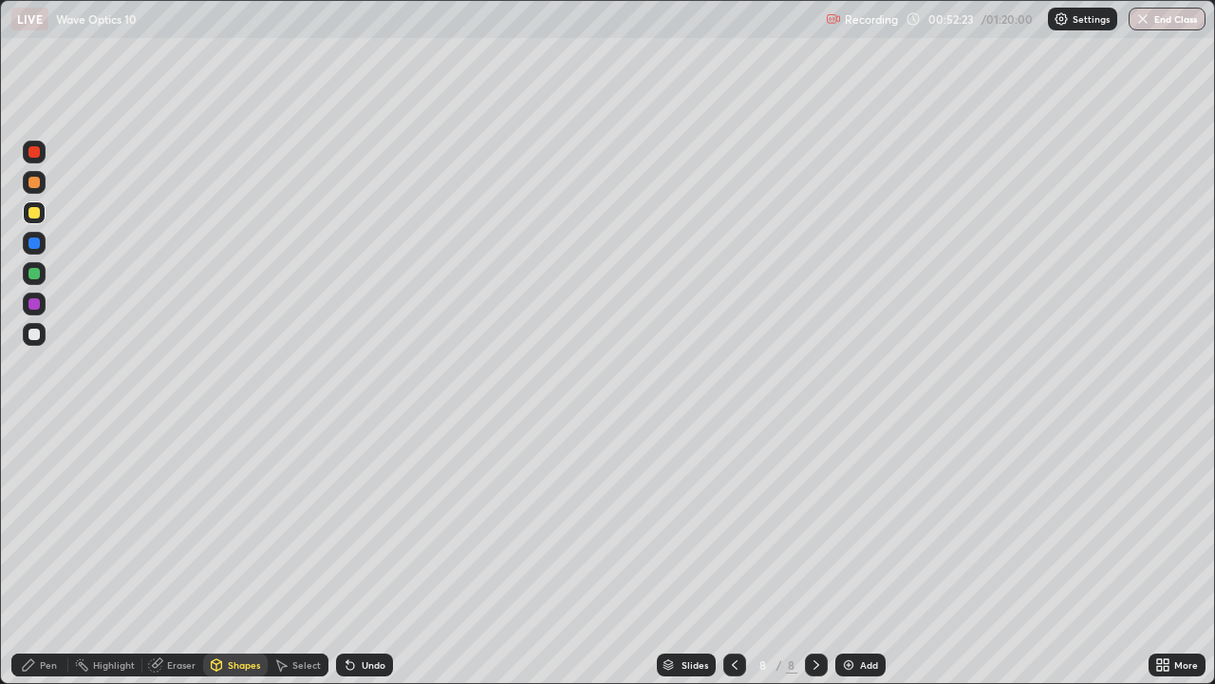
click at [239, 554] on div "Shapes" at bounding box center [244, 664] width 32 height 9
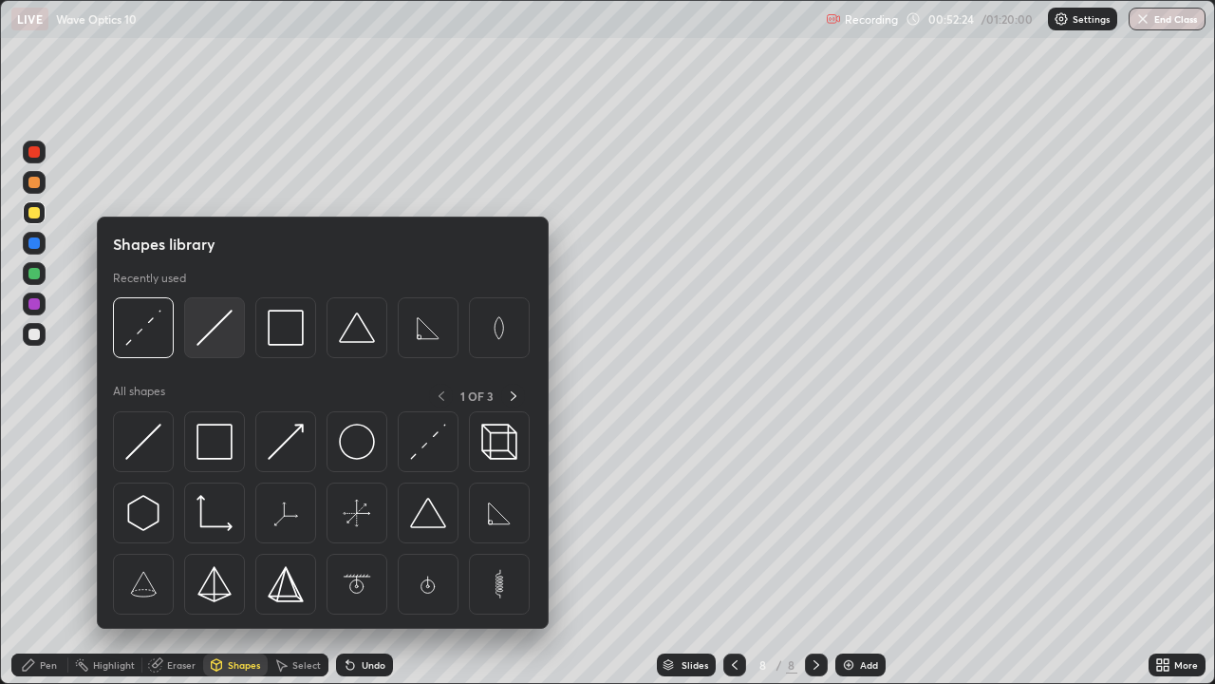
click at [216, 329] on img at bounding box center [215, 328] width 36 height 36
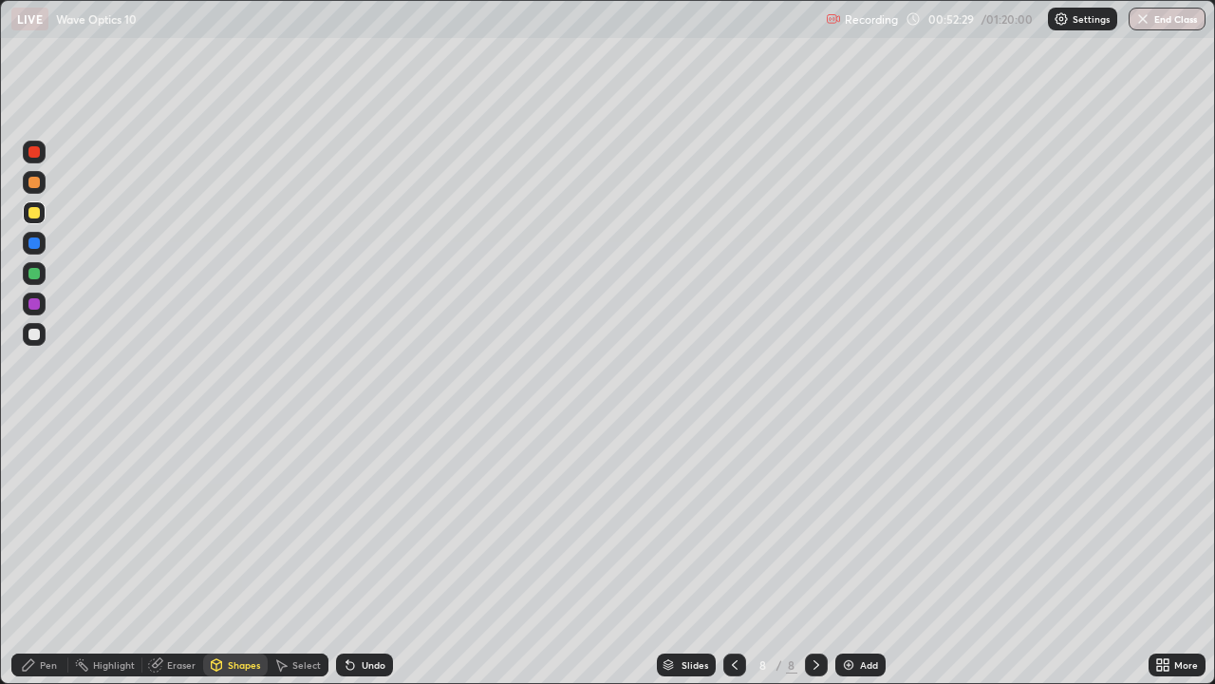
click at [171, 554] on div "Eraser" at bounding box center [181, 664] width 28 height 9
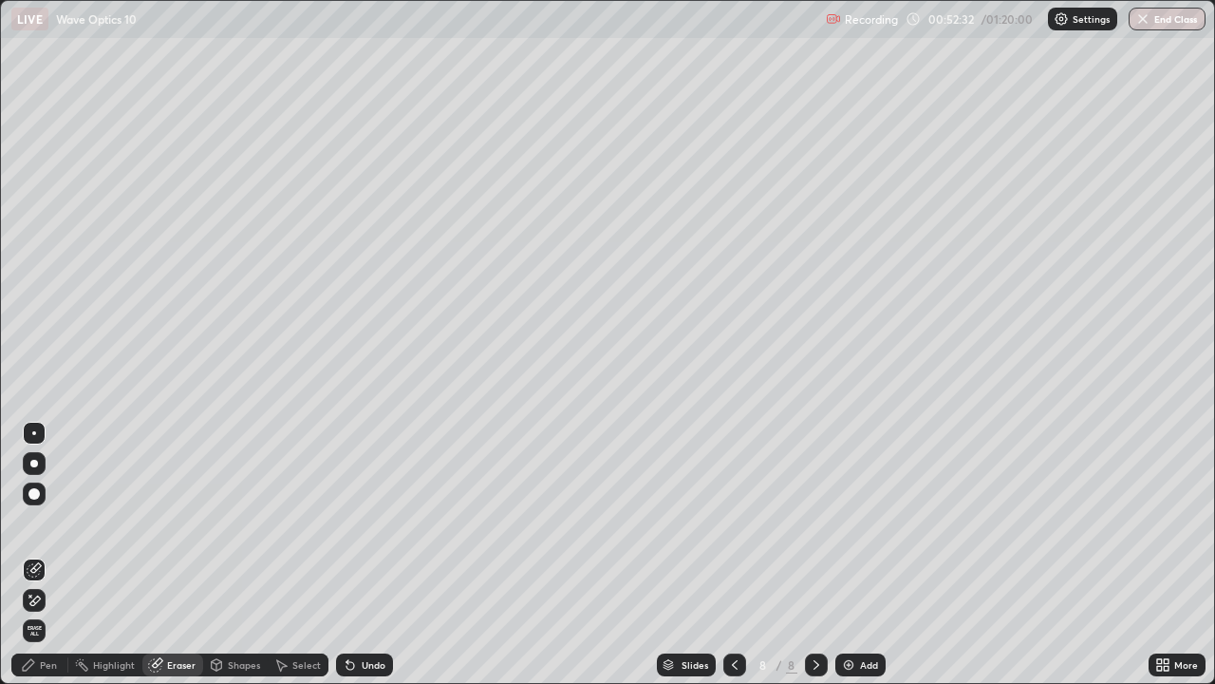
click at [31, 554] on icon at bounding box center [28, 664] width 11 height 11
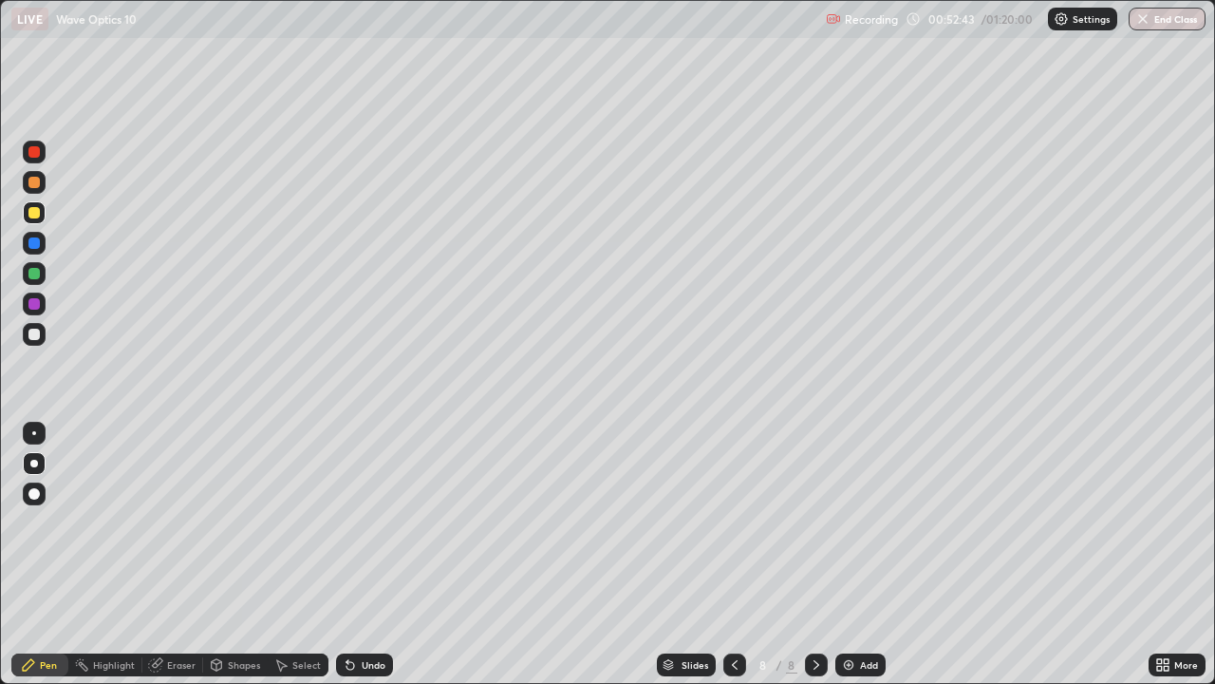
click at [225, 554] on div "Shapes" at bounding box center [235, 664] width 65 height 23
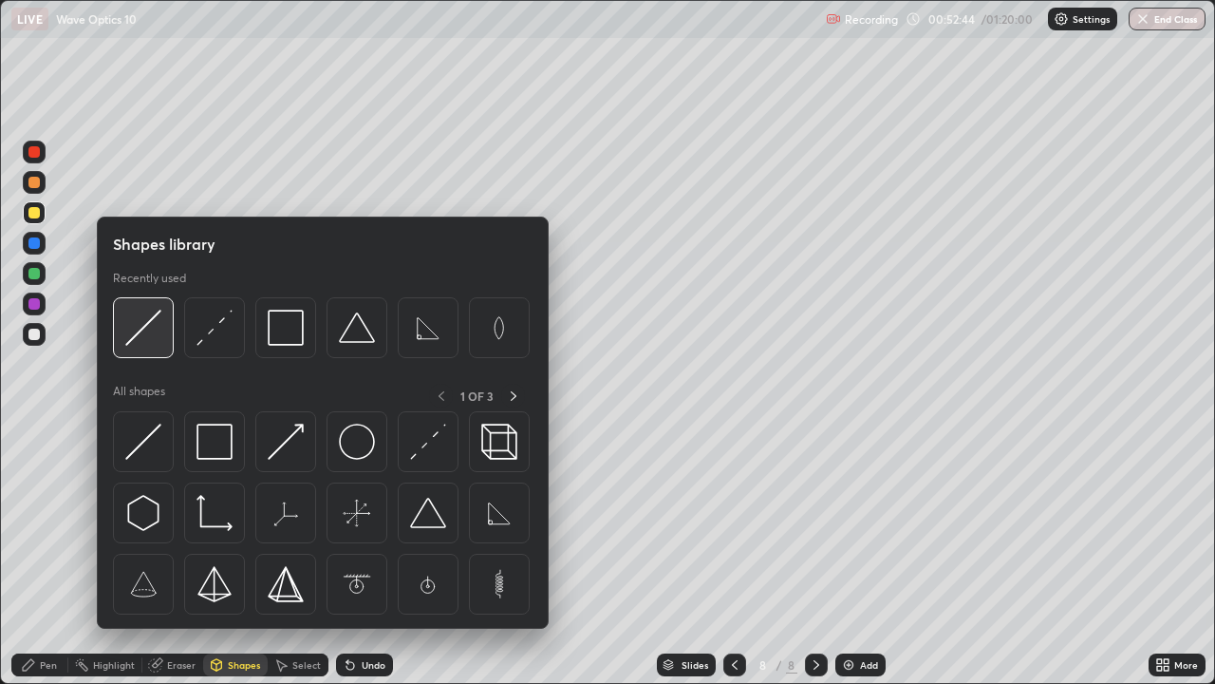
click at [149, 336] on img at bounding box center [143, 328] width 36 height 36
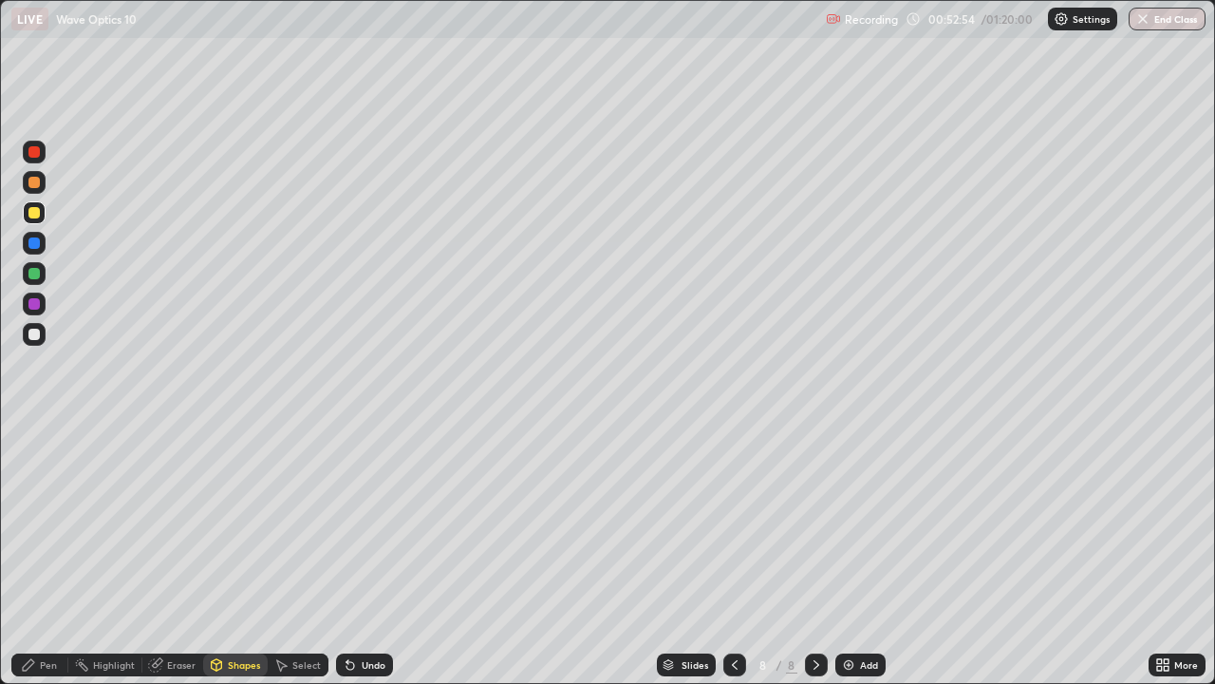
click at [238, 554] on div "Shapes" at bounding box center [244, 664] width 32 height 9
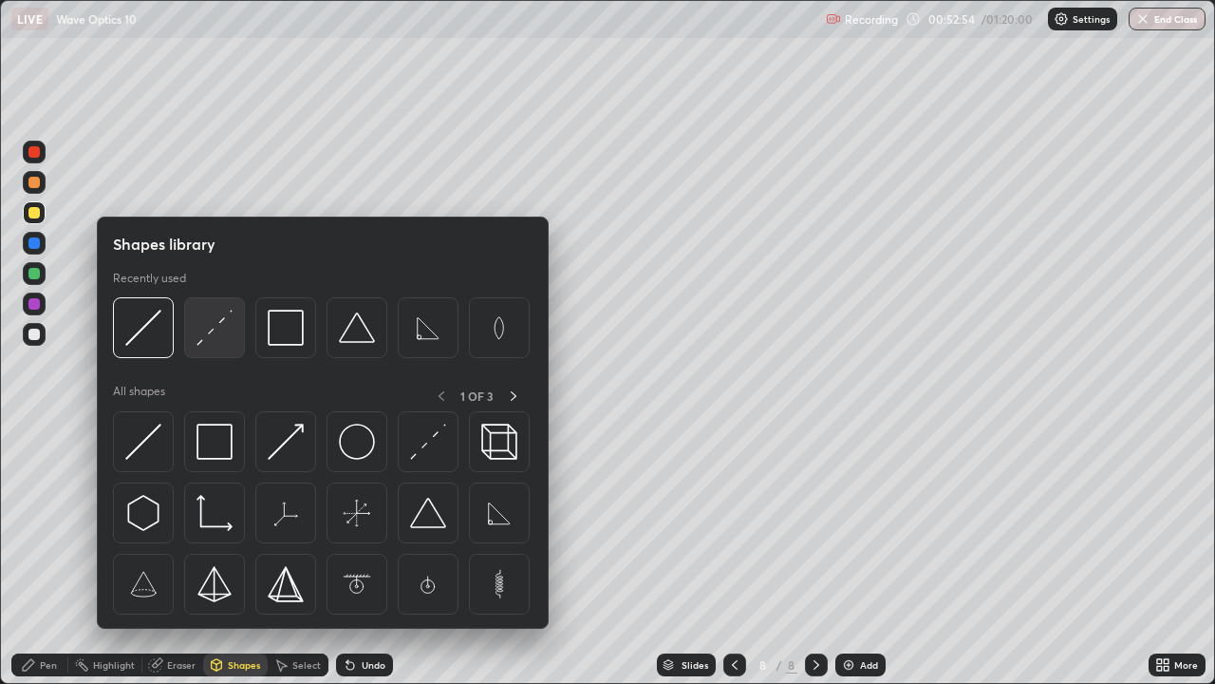
click at [232, 337] on img at bounding box center [215, 328] width 36 height 36
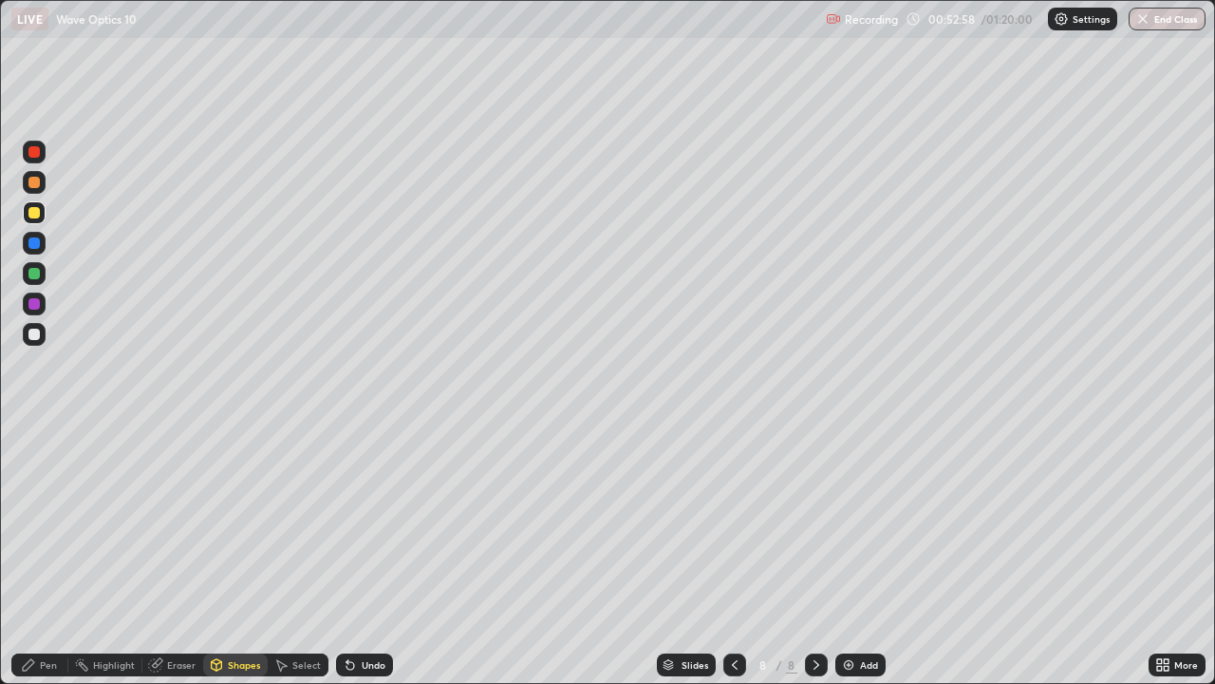
click at [244, 554] on div "Shapes" at bounding box center [244, 664] width 32 height 9
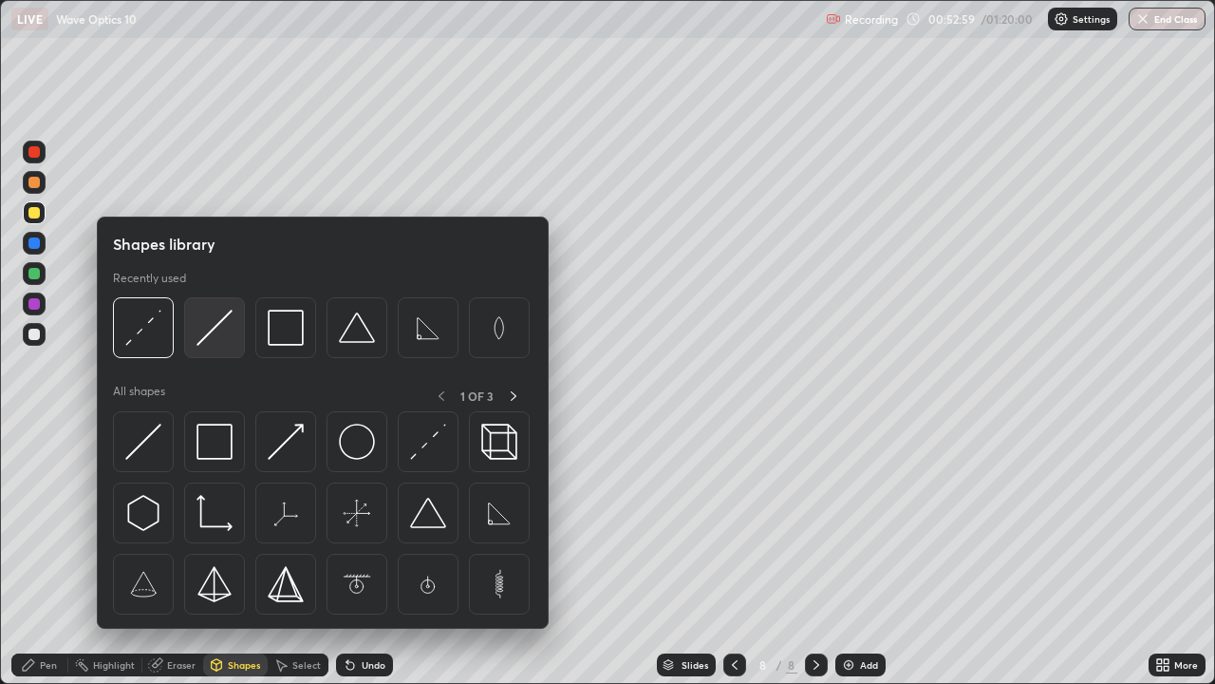
click at [230, 331] on img at bounding box center [215, 328] width 36 height 36
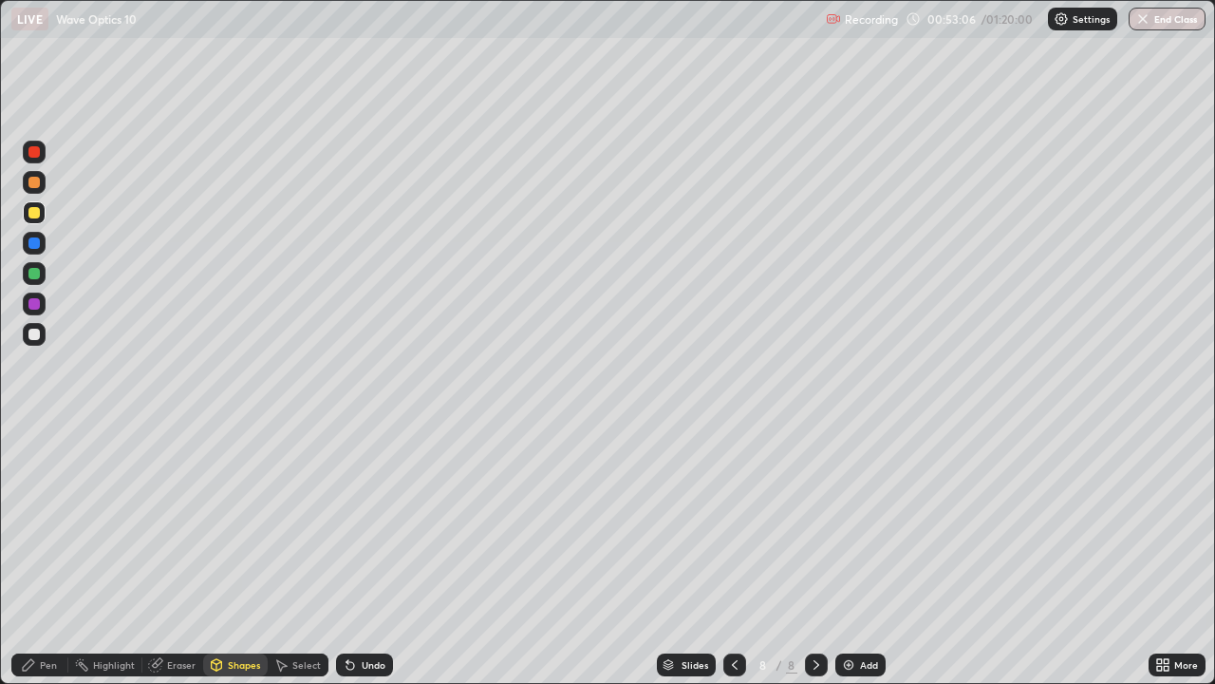
click at [373, 554] on div "Undo" at bounding box center [374, 664] width 24 height 9
click at [182, 554] on div "Eraser" at bounding box center [181, 664] width 28 height 9
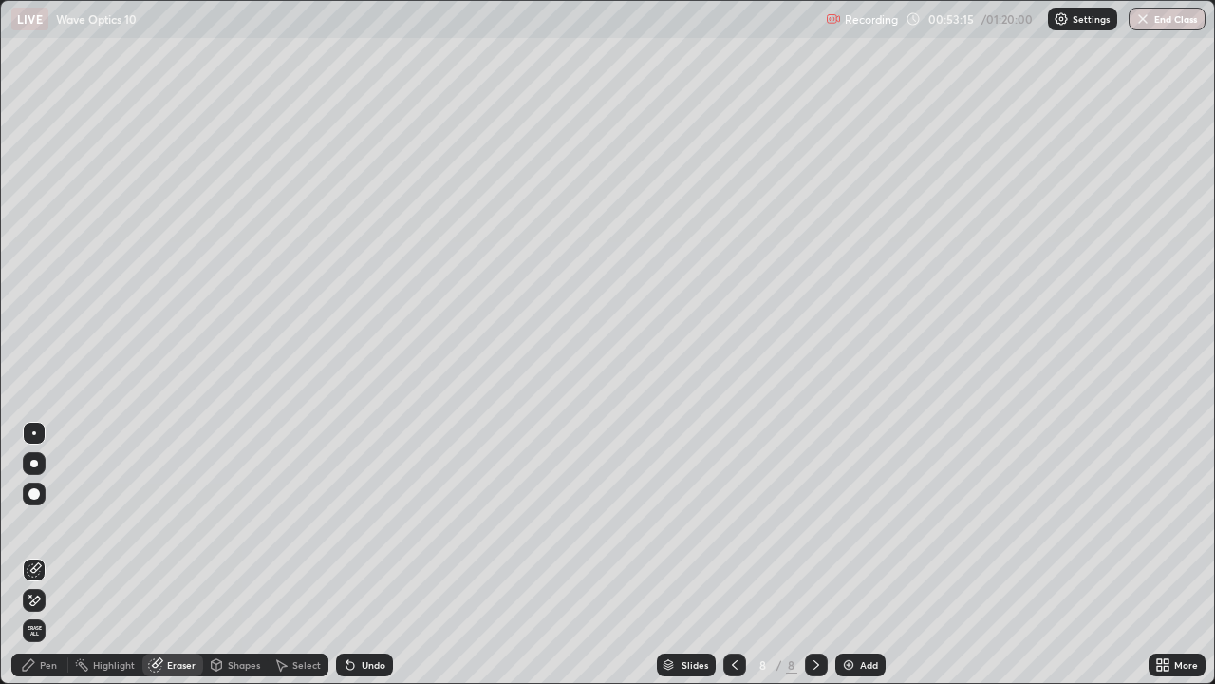
click at [41, 554] on div at bounding box center [34, 600] width 23 height 23
click at [237, 554] on div "Shapes" at bounding box center [244, 664] width 32 height 9
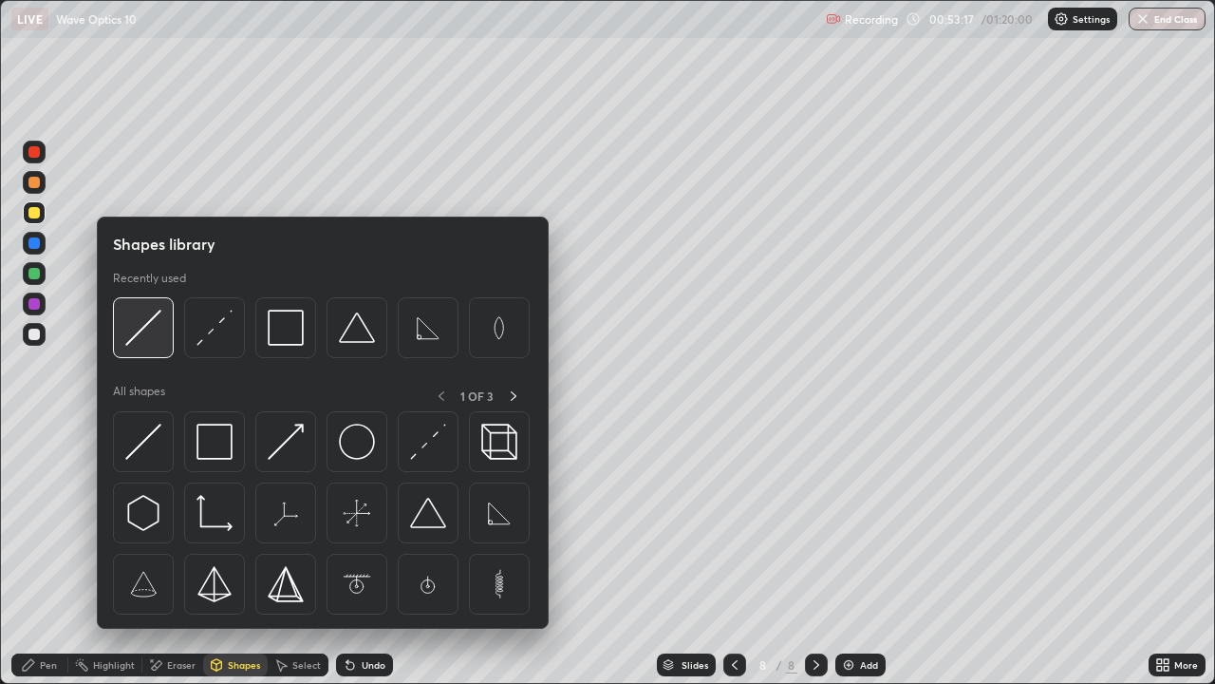
click at [156, 333] on img at bounding box center [143, 328] width 36 height 36
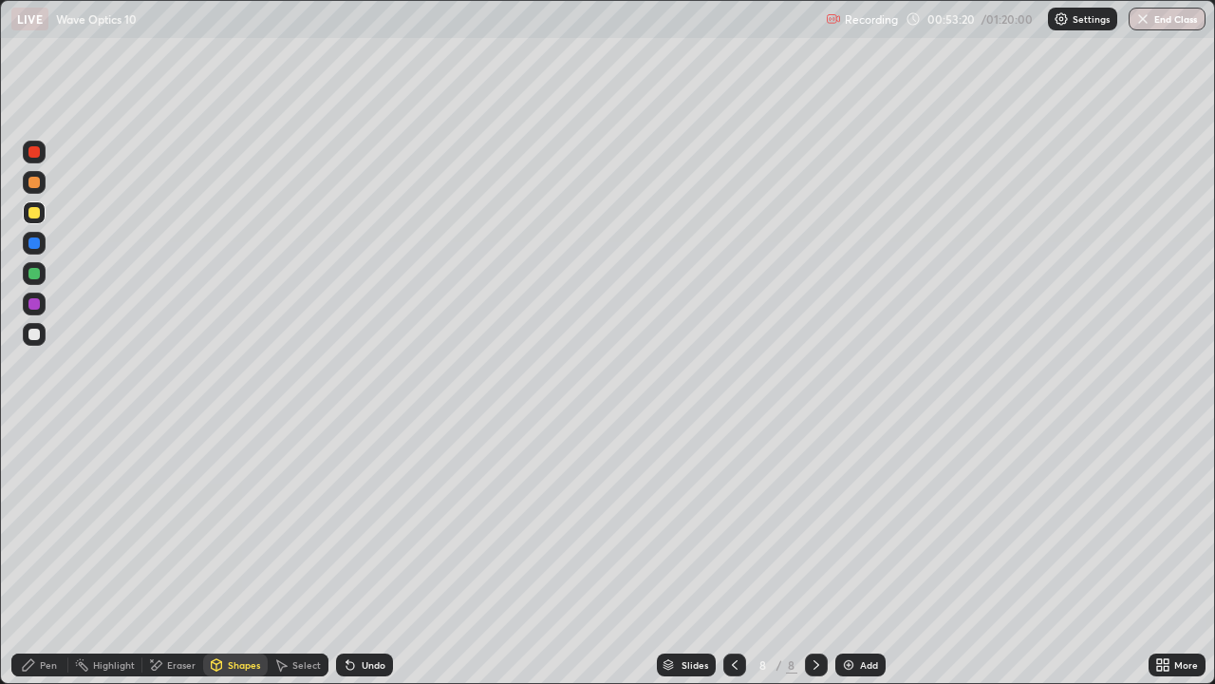
click at [178, 554] on div "Eraser" at bounding box center [172, 664] width 61 height 23
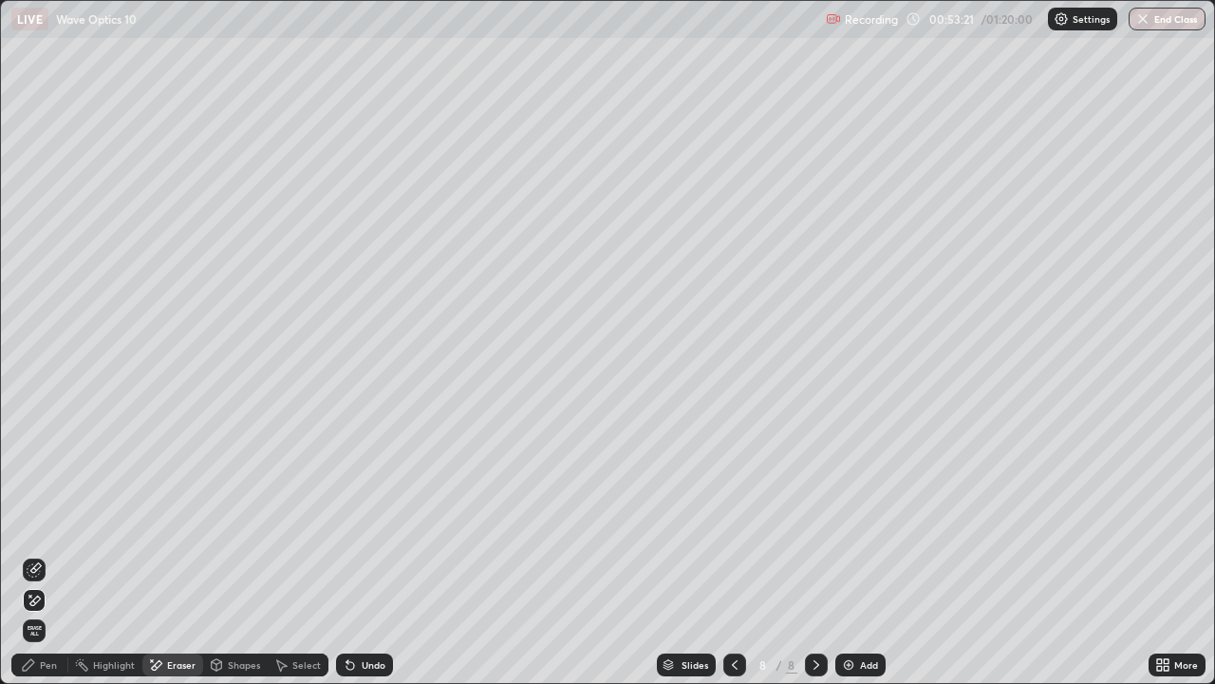
click at [31, 554] on icon at bounding box center [34, 569] width 15 height 15
click at [26, 554] on icon at bounding box center [28, 664] width 11 height 11
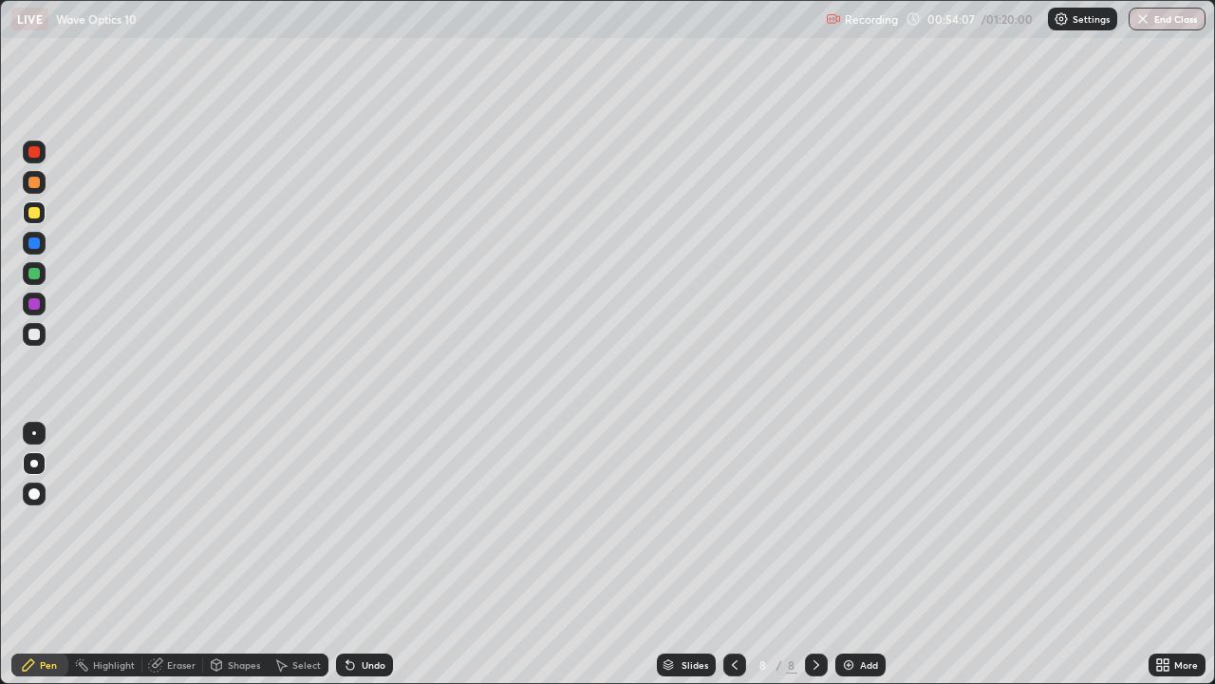
click at [216, 554] on icon at bounding box center [216, 667] width 0 height 7
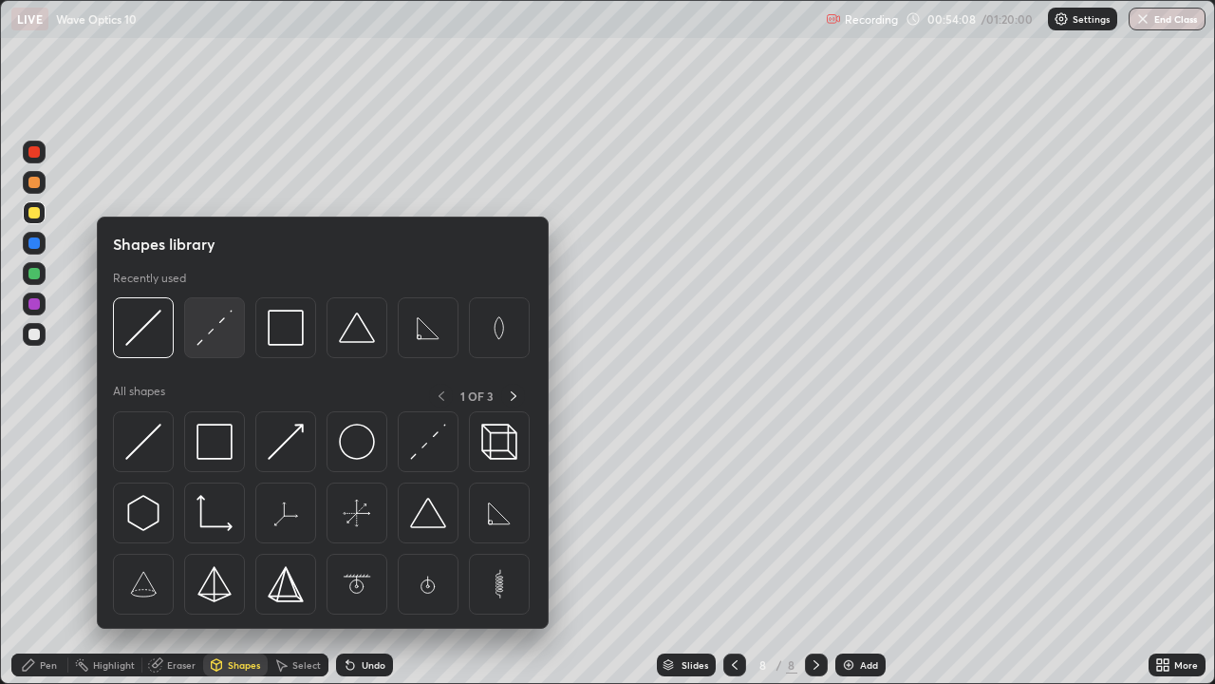
click at [225, 328] on img at bounding box center [215, 328] width 36 height 36
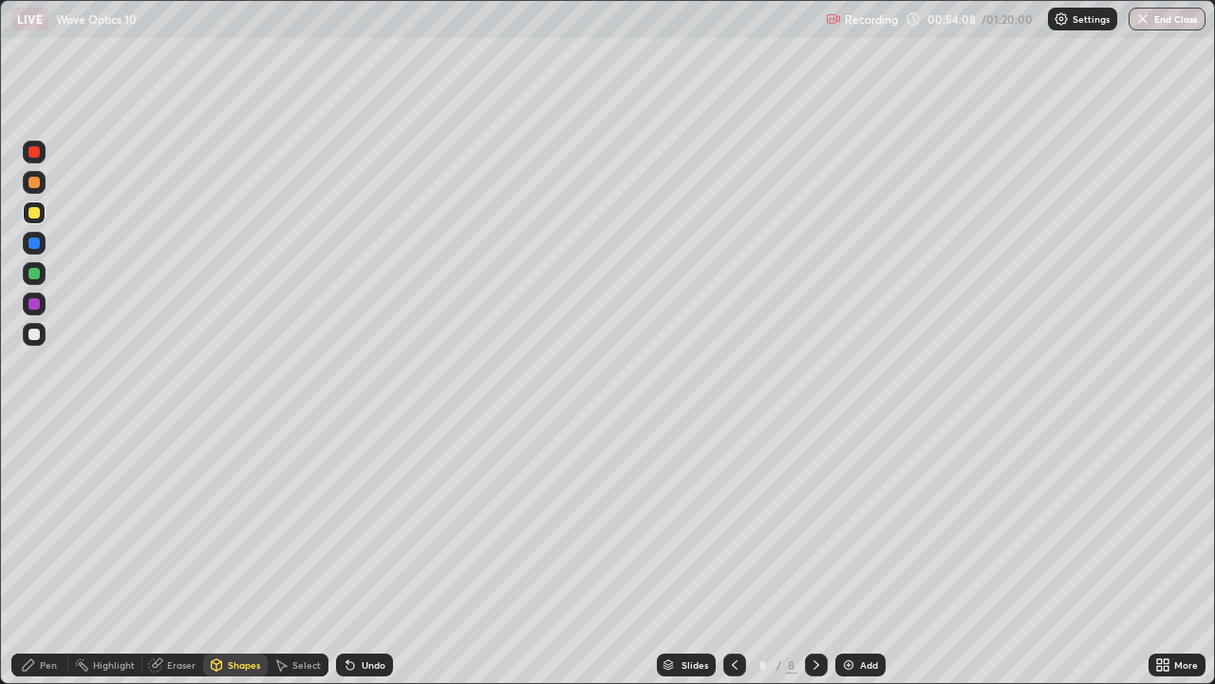
click at [28, 300] on div at bounding box center [33, 303] width 11 height 11
click at [47, 554] on div "Pen" at bounding box center [48, 664] width 17 height 9
click at [248, 554] on div "Shapes" at bounding box center [244, 664] width 32 height 9
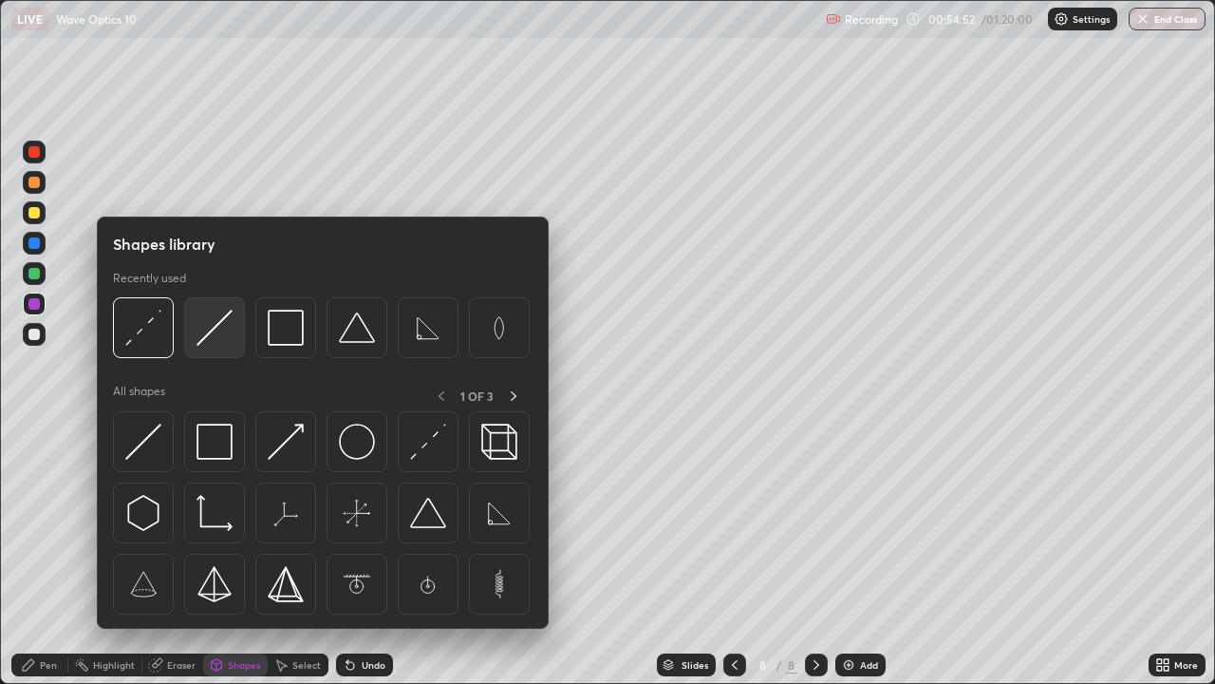
click at [212, 329] on img at bounding box center [215, 328] width 36 height 36
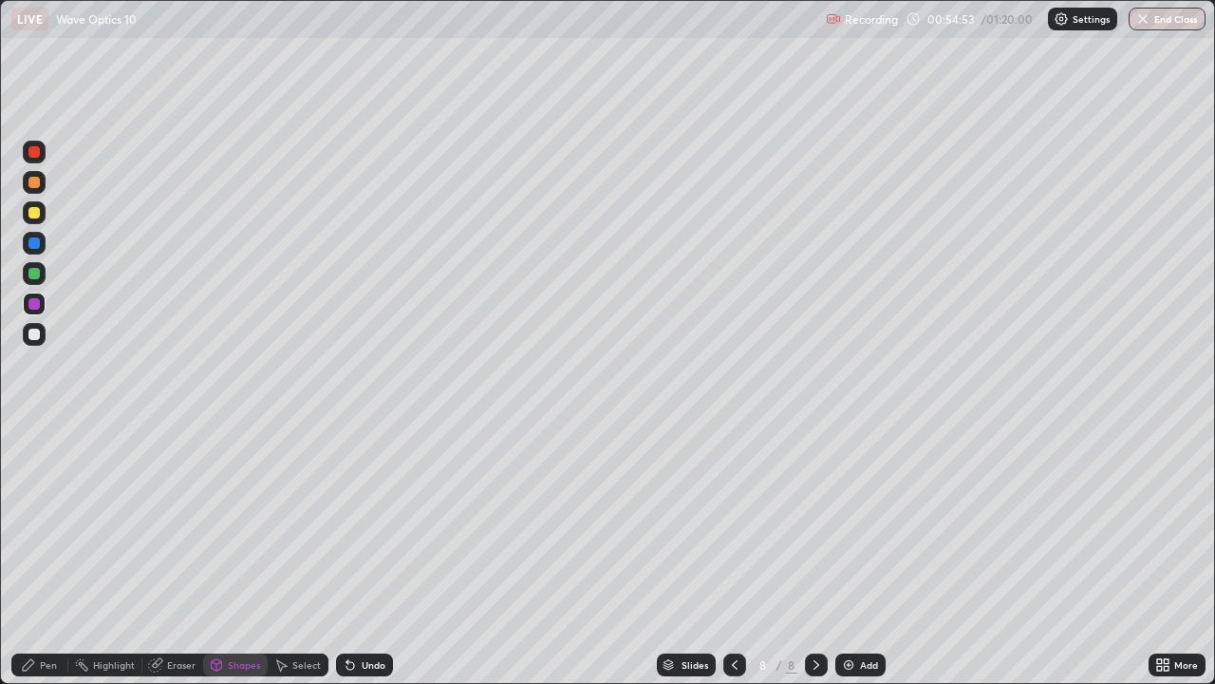
click at [34, 274] on div at bounding box center [33, 273] width 11 height 11
click at [32, 187] on div at bounding box center [33, 182] width 11 height 11
click at [41, 554] on div "Pen" at bounding box center [48, 664] width 17 height 9
click at [367, 554] on div "Undo" at bounding box center [364, 664] width 57 height 23
click at [367, 554] on div "Undo" at bounding box center [374, 664] width 24 height 9
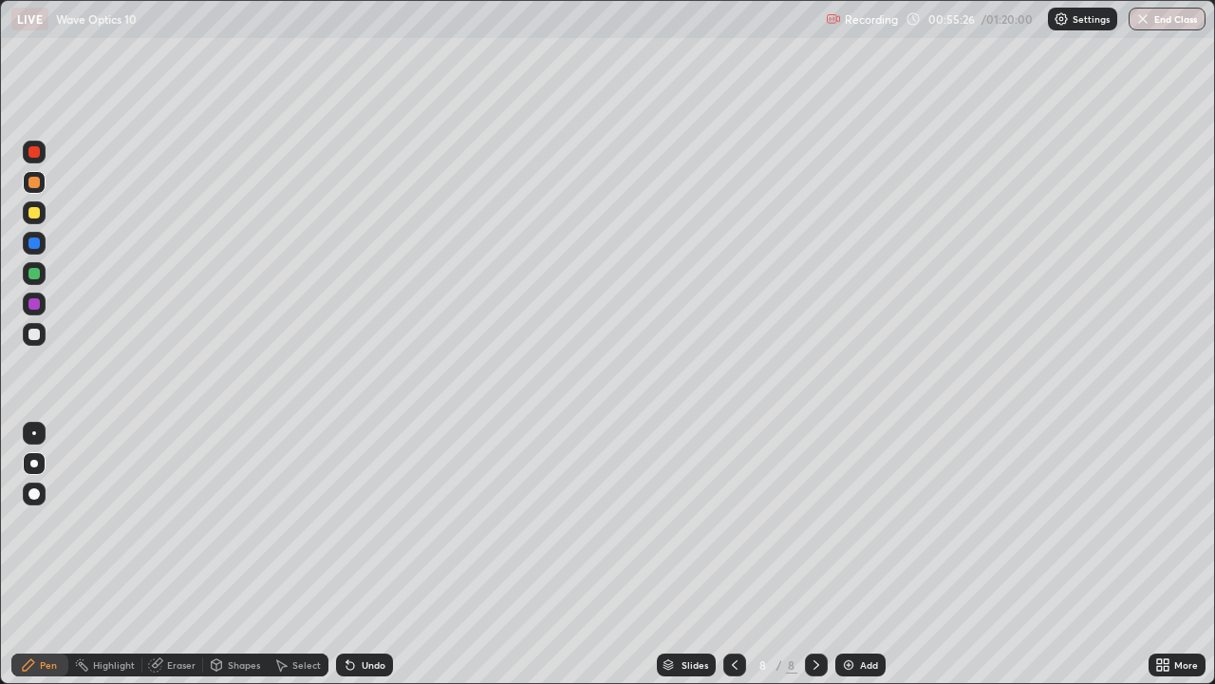
click at [372, 554] on div "Undo" at bounding box center [374, 664] width 24 height 9
click at [28, 276] on div at bounding box center [33, 273] width 11 height 11
click at [29, 329] on div at bounding box center [34, 334] width 23 height 23
click at [375, 554] on div "Undo" at bounding box center [364, 664] width 57 height 23
click at [366, 554] on div "Undo" at bounding box center [364, 664] width 57 height 23
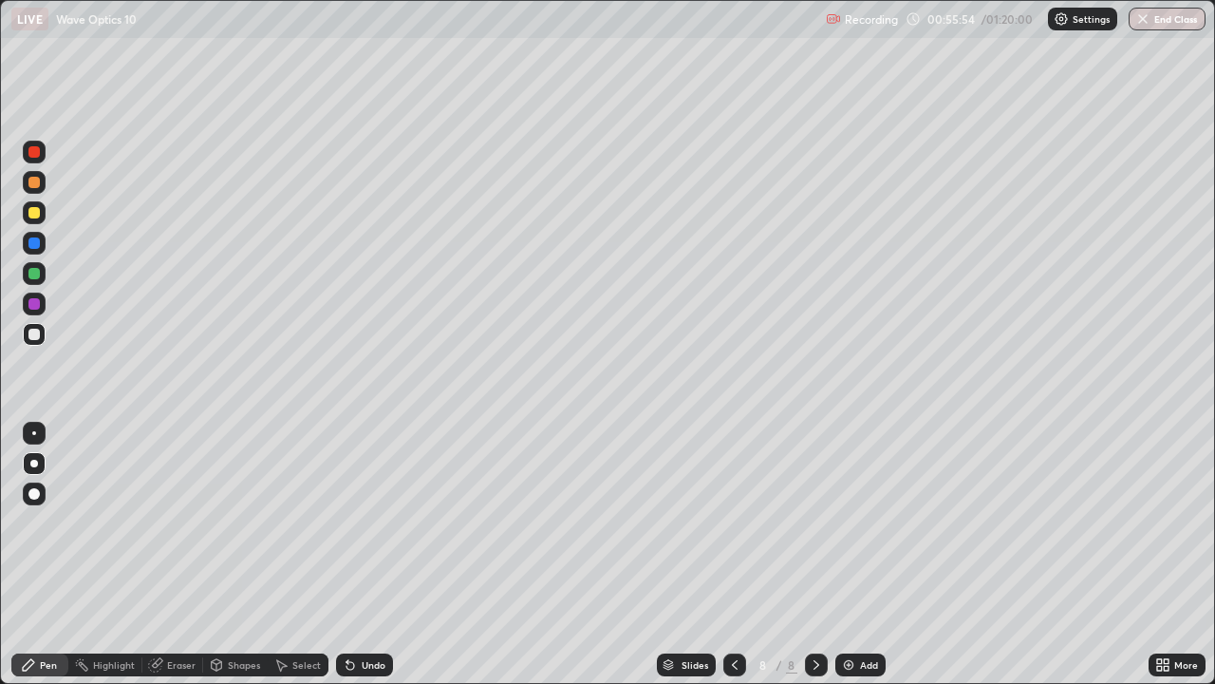
click at [364, 554] on div "Undo" at bounding box center [364, 664] width 57 height 23
click at [362, 554] on div "Undo" at bounding box center [364, 664] width 57 height 23
click at [363, 554] on div "Undo" at bounding box center [364, 664] width 57 height 23
click at [362, 554] on div "Undo" at bounding box center [374, 664] width 24 height 9
click at [232, 554] on div "Shapes" at bounding box center [235, 664] width 65 height 23
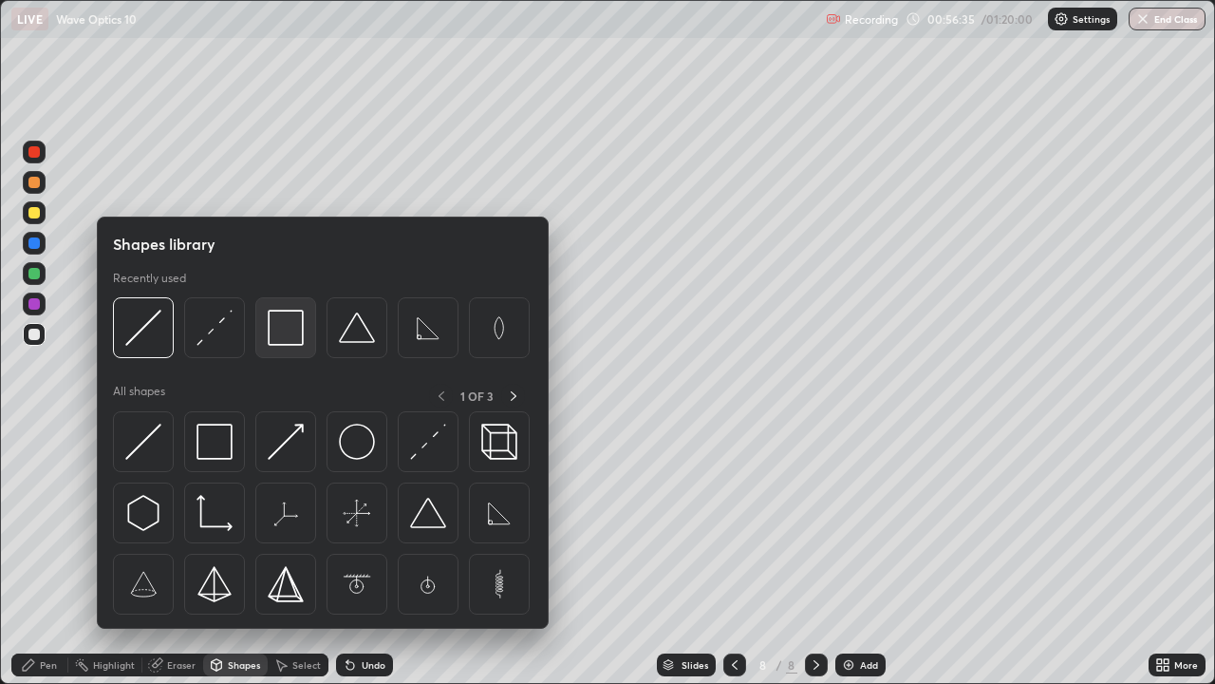
click at [297, 329] on img at bounding box center [286, 328] width 36 height 36
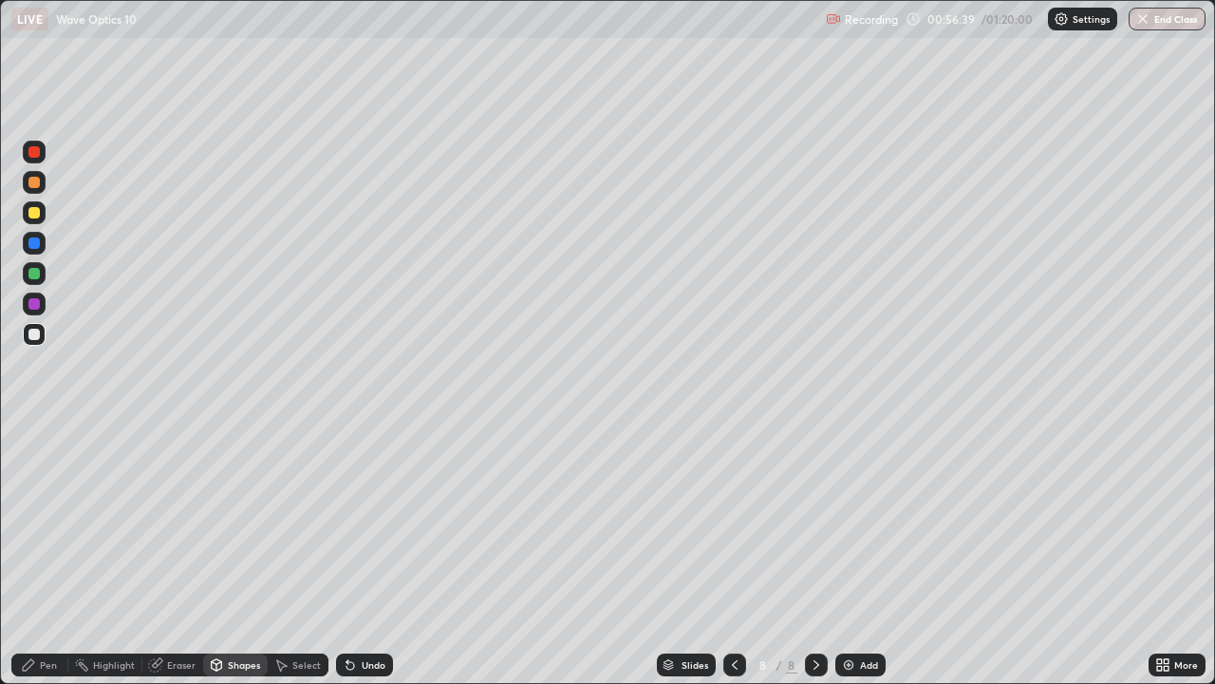
click at [63, 554] on div "Pen" at bounding box center [39, 664] width 57 height 23
click at [862, 554] on div "Add" at bounding box center [861, 664] width 50 height 23
click at [31, 334] on div at bounding box center [33, 334] width 11 height 11
click at [734, 554] on icon at bounding box center [734, 664] width 15 height 15
click at [807, 554] on div at bounding box center [816, 664] width 23 height 23
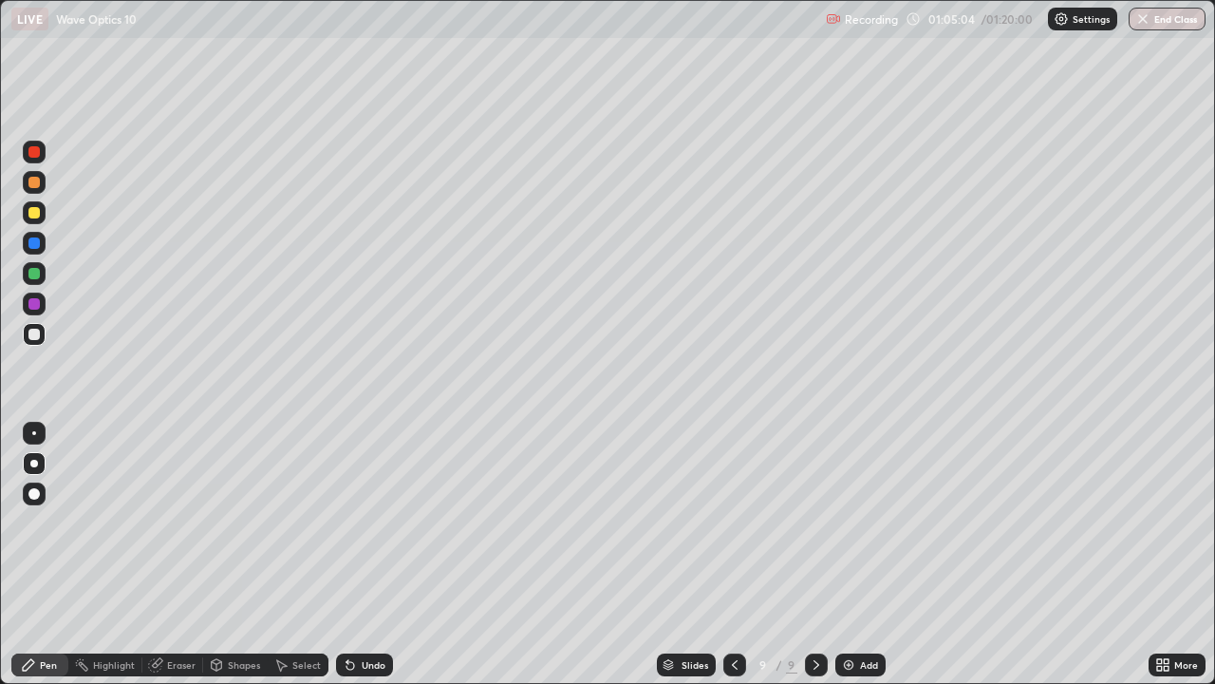
click at [734, 554] on icon at bounding box center [734, 664] width 15 height 15
click at [817, 554] on icon at bounding box center [816, 664] width 15 height 15
click at [369, 554] on div "Undo" at bounding box center [364, 664] width 57 height 23
click at [861, 554] on div "Add" at bounding box center [861, 664] width 50 height 23
click at [362, 554] on div "Undo" at bounding box center [374, 664] width 24 height 9
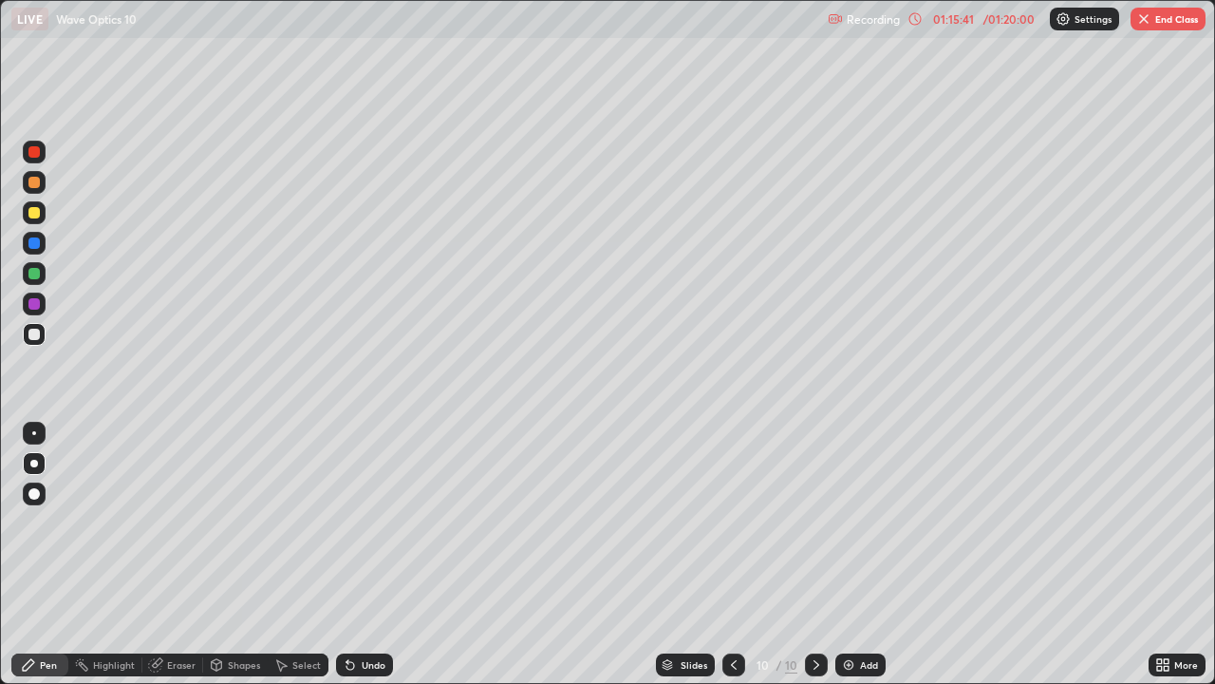
click at [237, 554] on div "Shapes" at bounding box center [244, 664] width 32 height 9
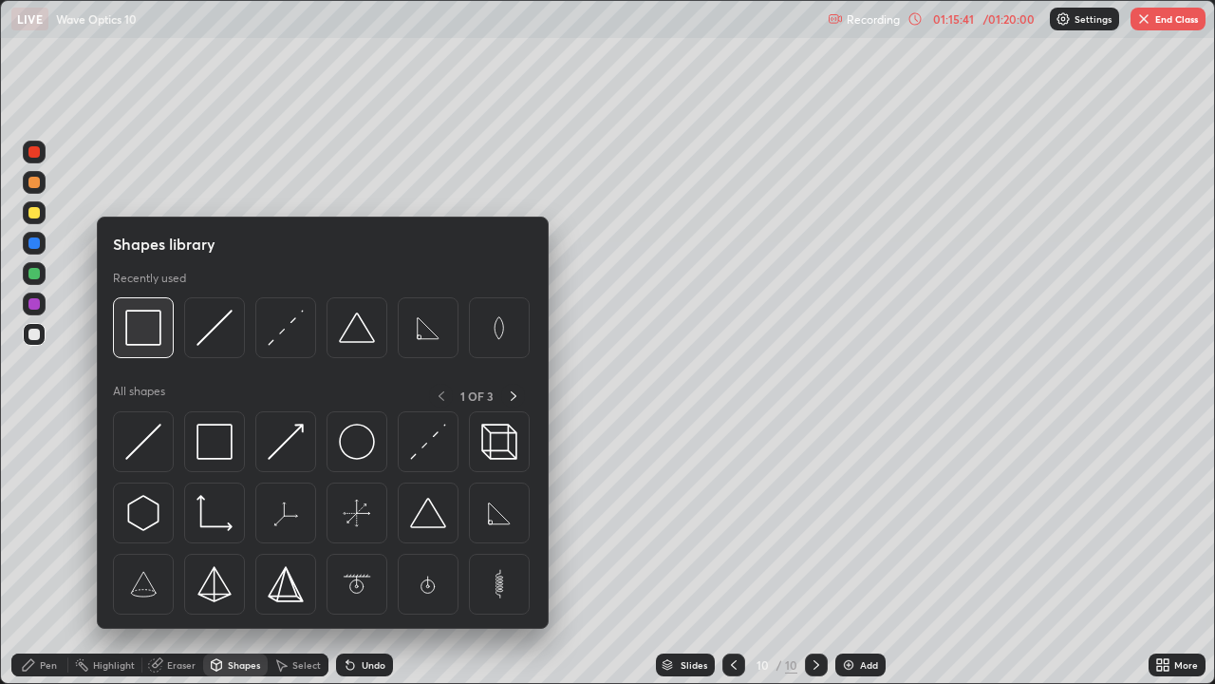
click at [150, 335] on img at bounding box center [143, 328] width 36 height 36
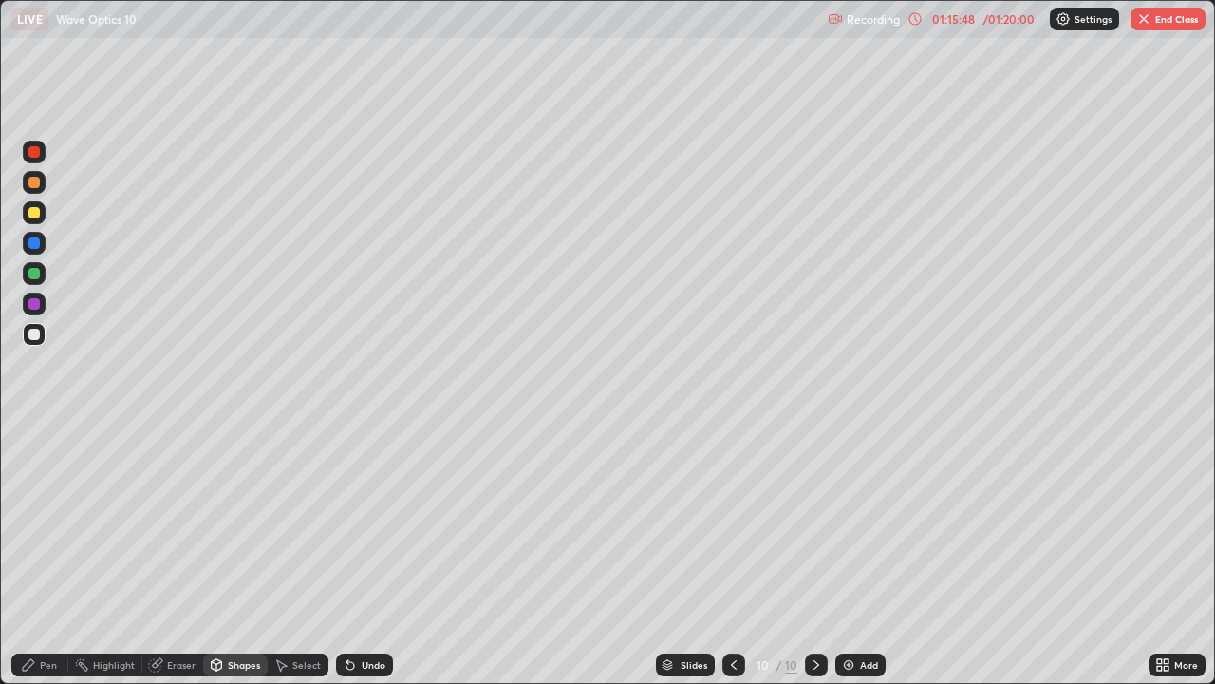
click at [233, 554] on div "Shapes" at bounding box center [235, 664] width 65 height 23
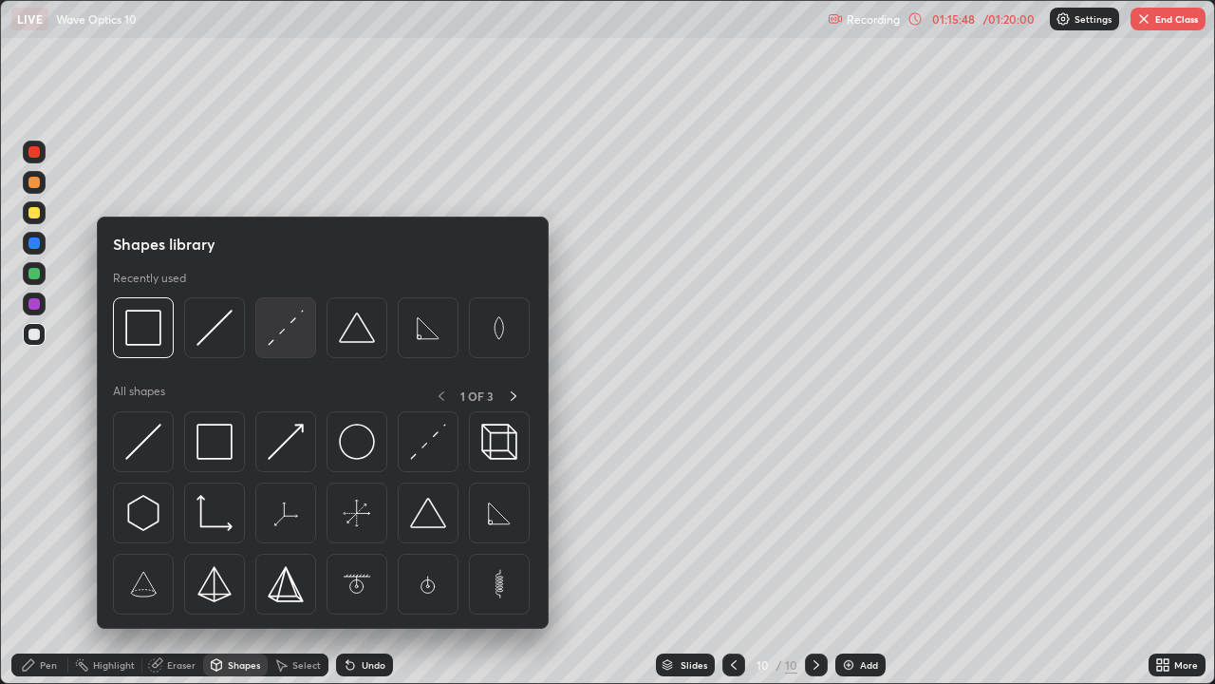
click at [292, 328] on img at bounding box center [286, 328] width 36 height 36
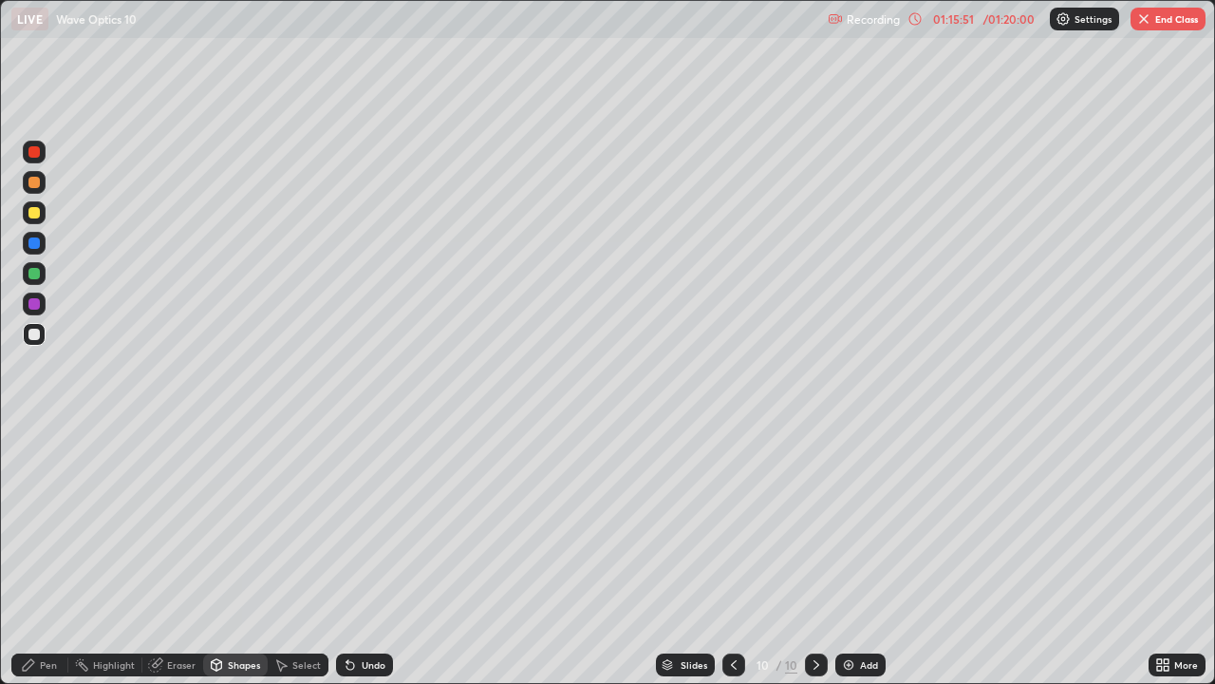
click at [35, 554] on icon at bounding box center [28, 664] width 15 height 15
click at [355, 554] on div "Undo" at bounding box center [364, 664] width 57 height 23
click at [358, 554] on div "Undo" at bounding box center [364, 664] width 57 height 23
click at [168, 554] on div "Eraser" at bounding box center [181, 664] width 28 height 9
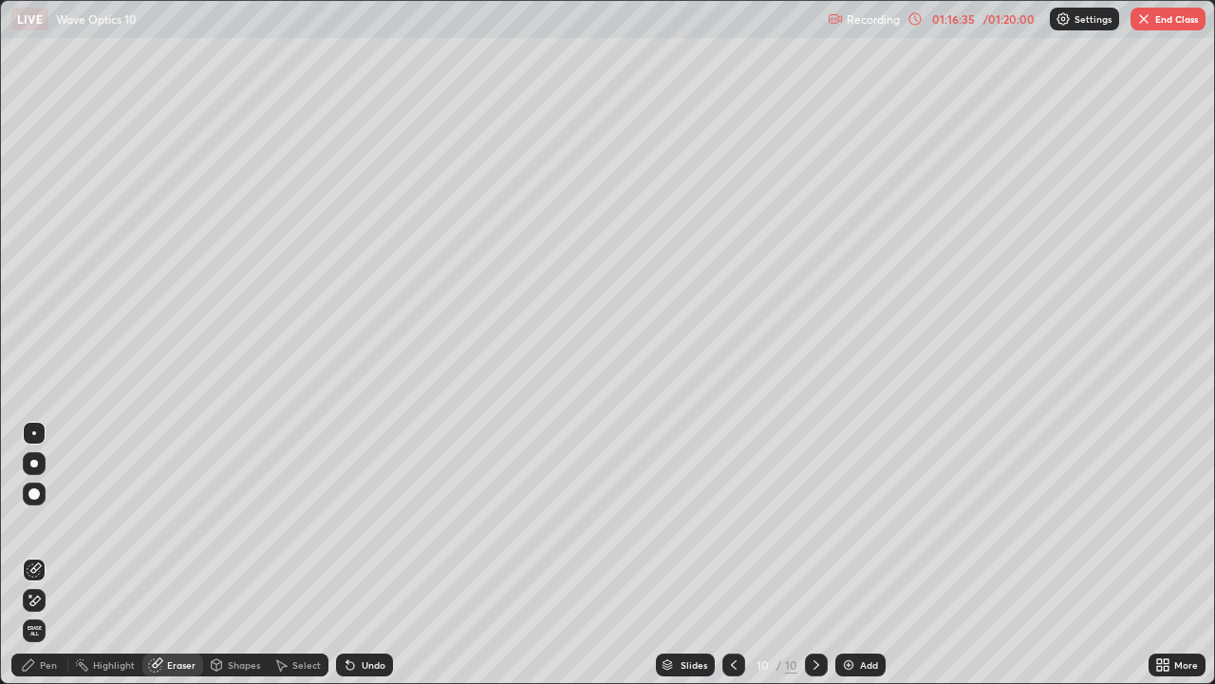
click at [49, 554] on div "Pen" at bounding box center [48, 664] width 17 height 9
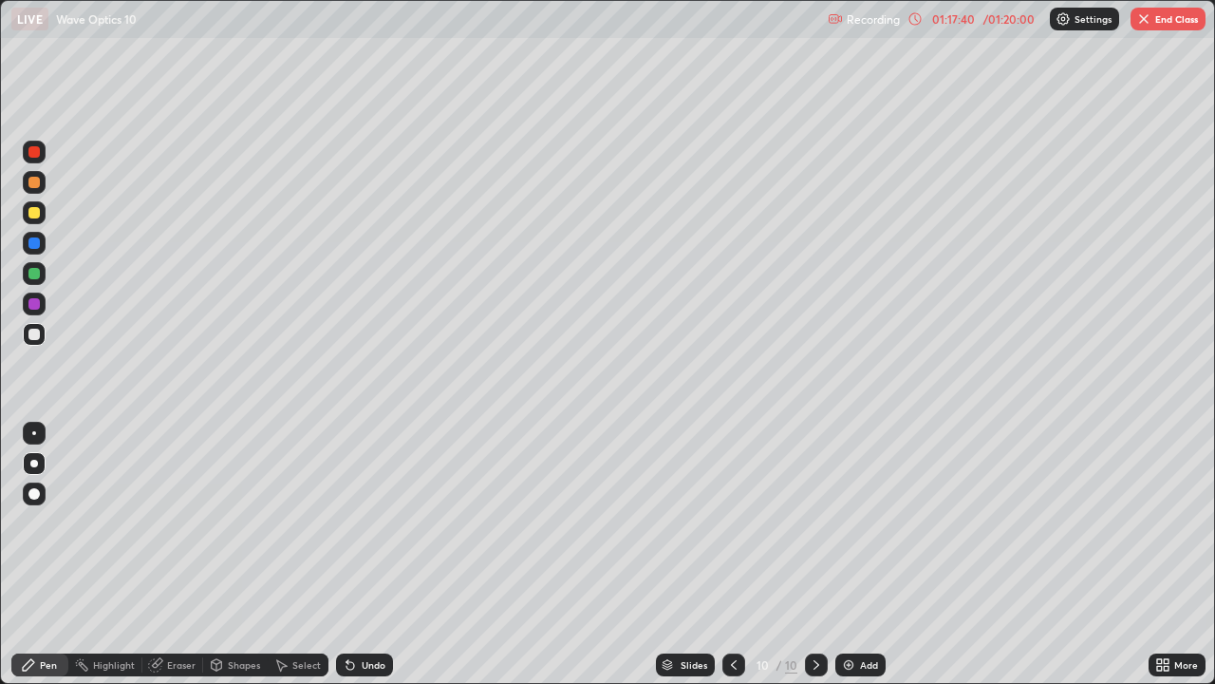
click at [1149, 23] on img "button" at bounding box center [1144, 18] width 15 height 15
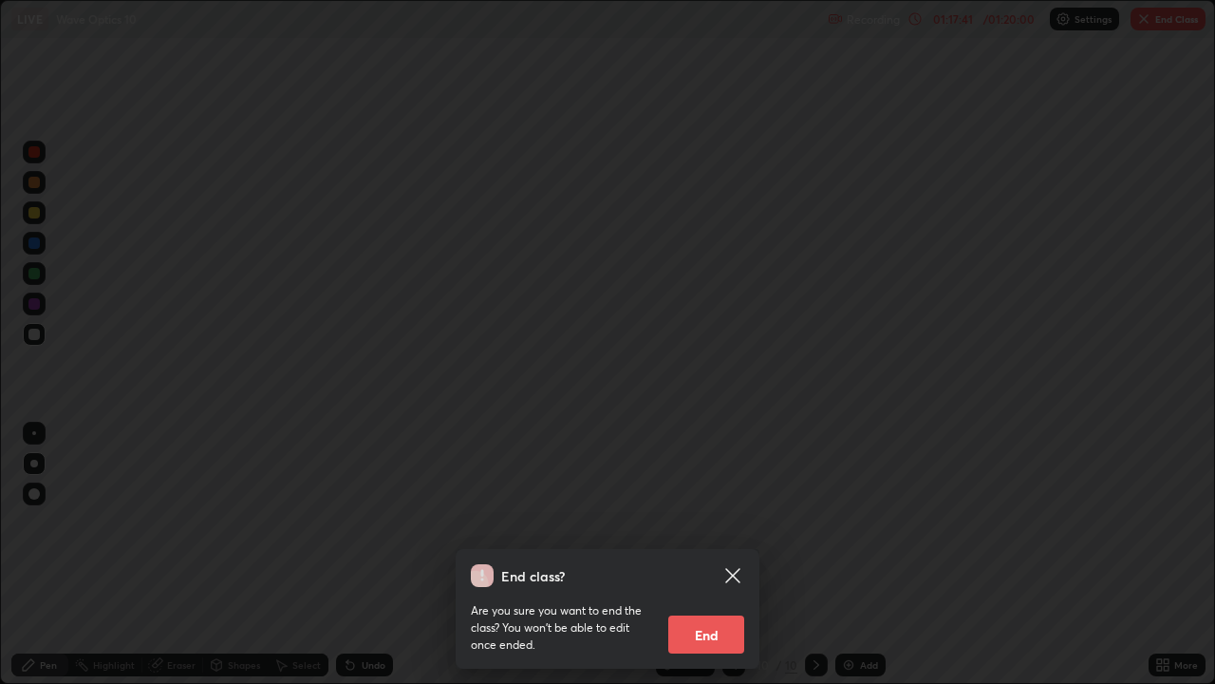
click at [714, 554] on button "End" at bounding box center [706, 634] width 76 height 38
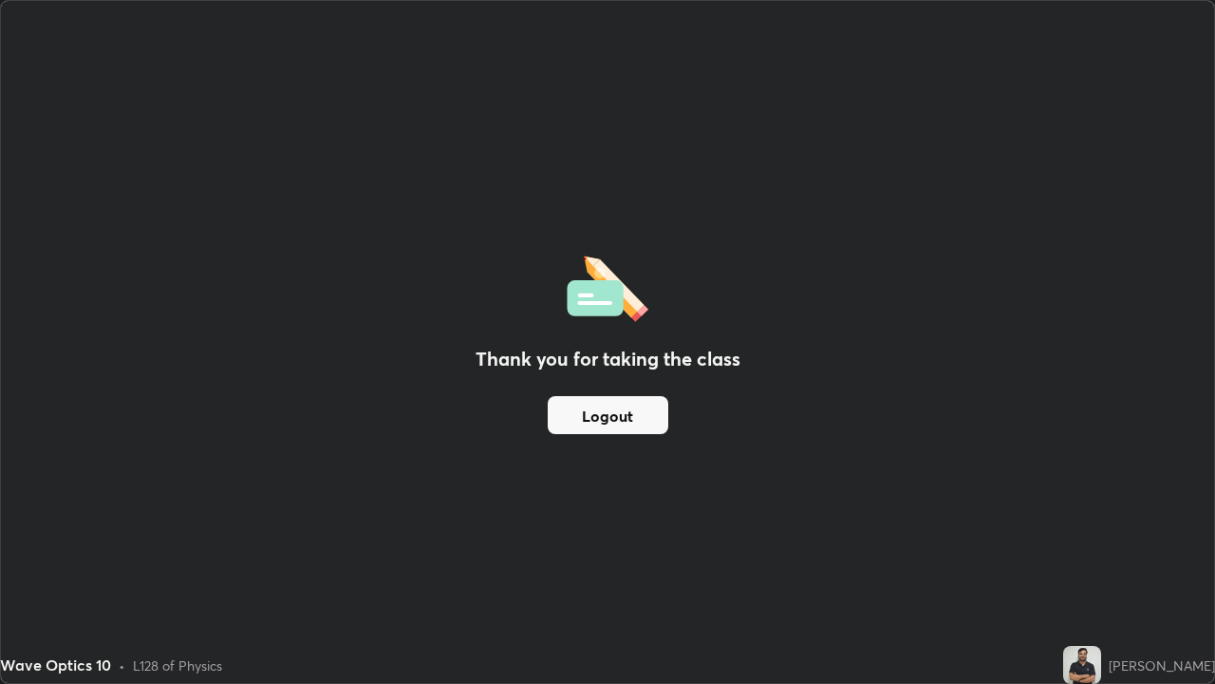
click at [606, 414] on button "Logout" at bounding box center [608, 415] width 121 height 38
